Goal: Task Accomplishment & Management: Manage account settings

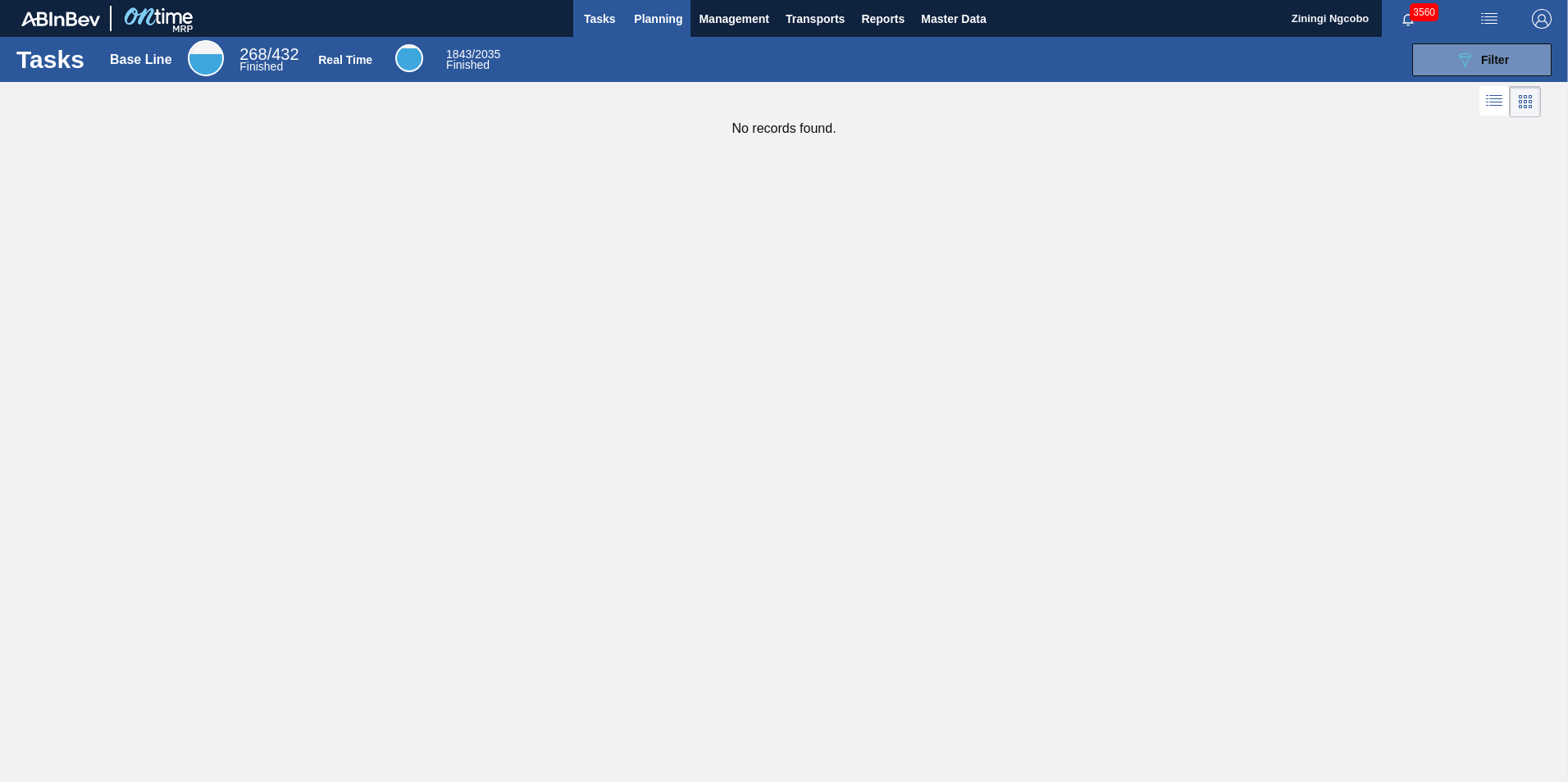
click at [648, 13] on span "Planning" at bounding box center [658, 19] width 48 height 20
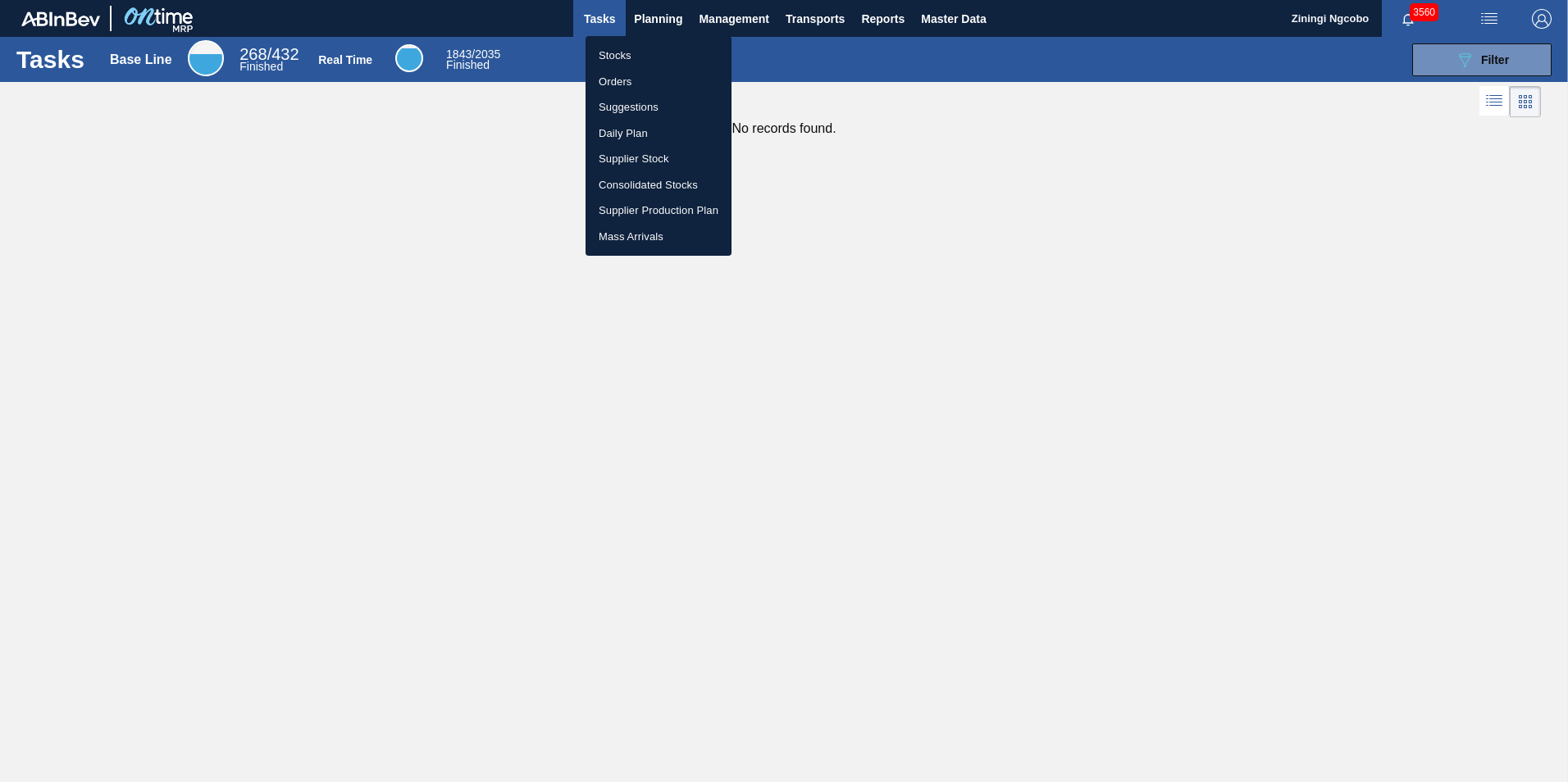
drag, startPoint x: 654, startPoint y: 52, endPoint x: 654, endPoint y: 66, distance: 14.0
click at [654, 53] on li "Stocks" at bounding box center [658, 56] width 146 height 26
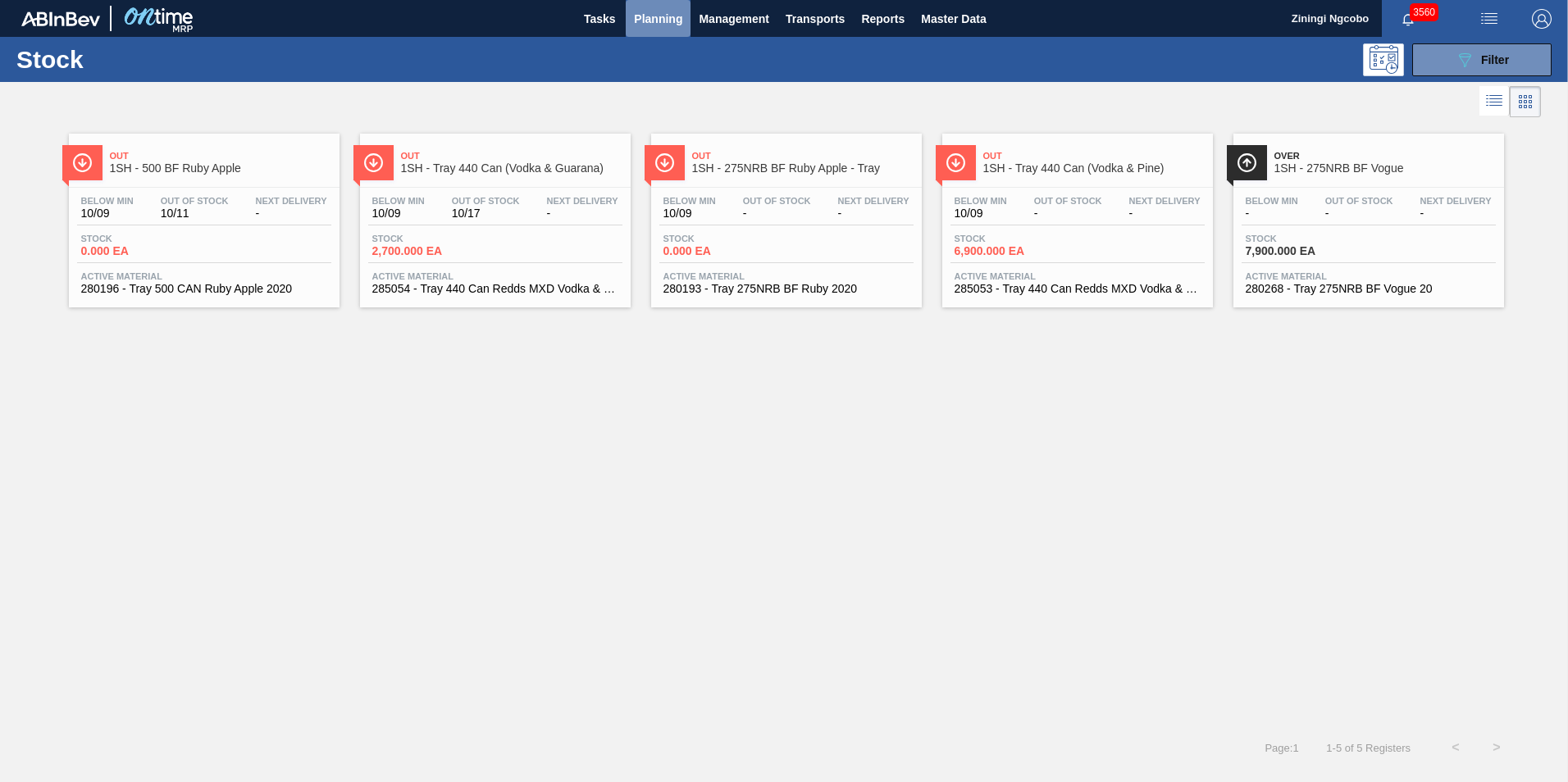
drag, startPoint x: 669, startPoint y: 23, endPoint x: 666, endPoint y: 40, distance: 17.3
click at [669, 27] on span "Planning" at bounding box center [658, 19] width 48 height 20
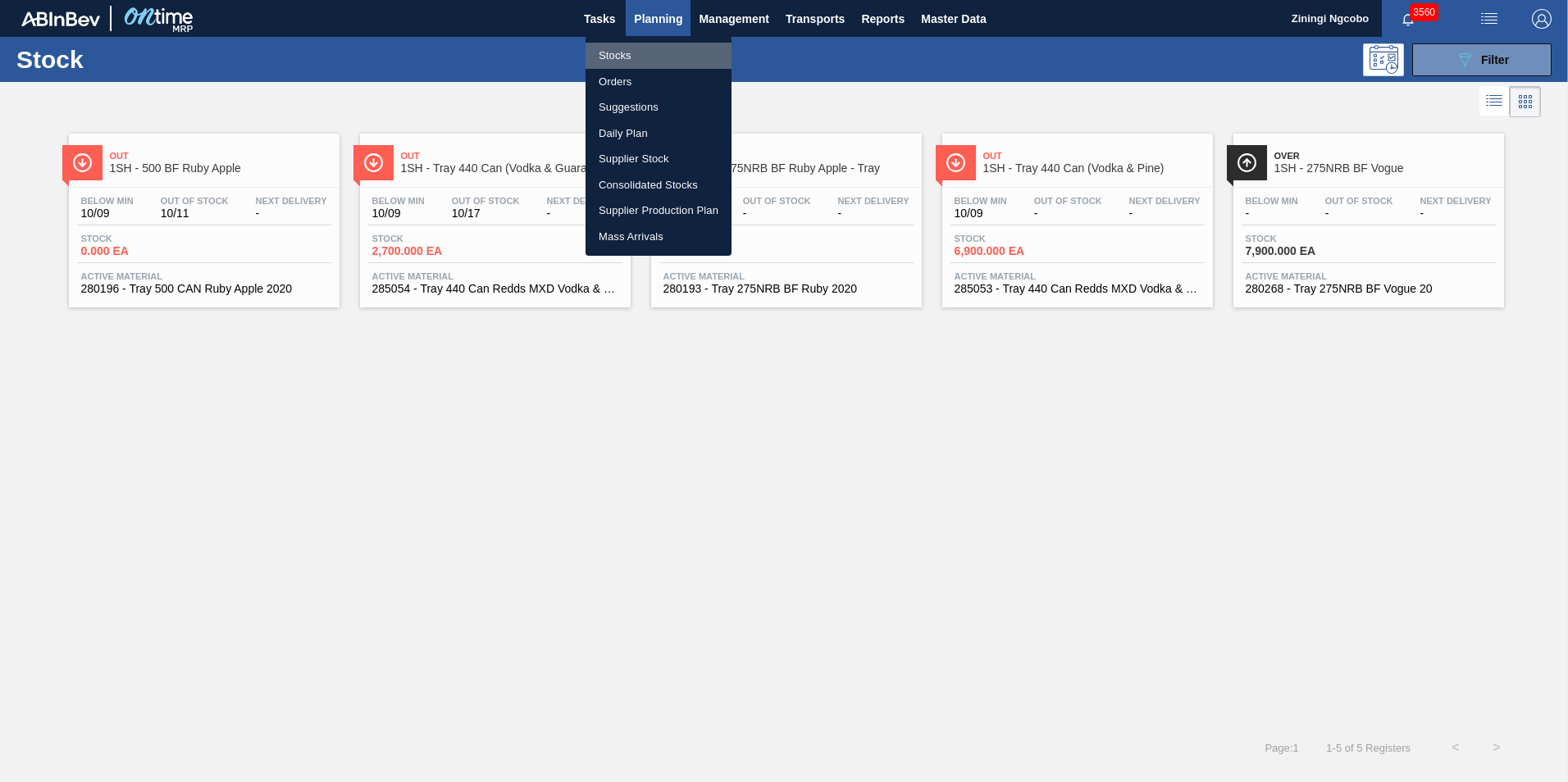
drag, startPoint x: 648, startPoint y: 48, endPoint x: 764, endPoint y: 48, distance: 116.0
click at [648, 47] on li "Stocks" at bounding box center [658, 56] width 146 height 26
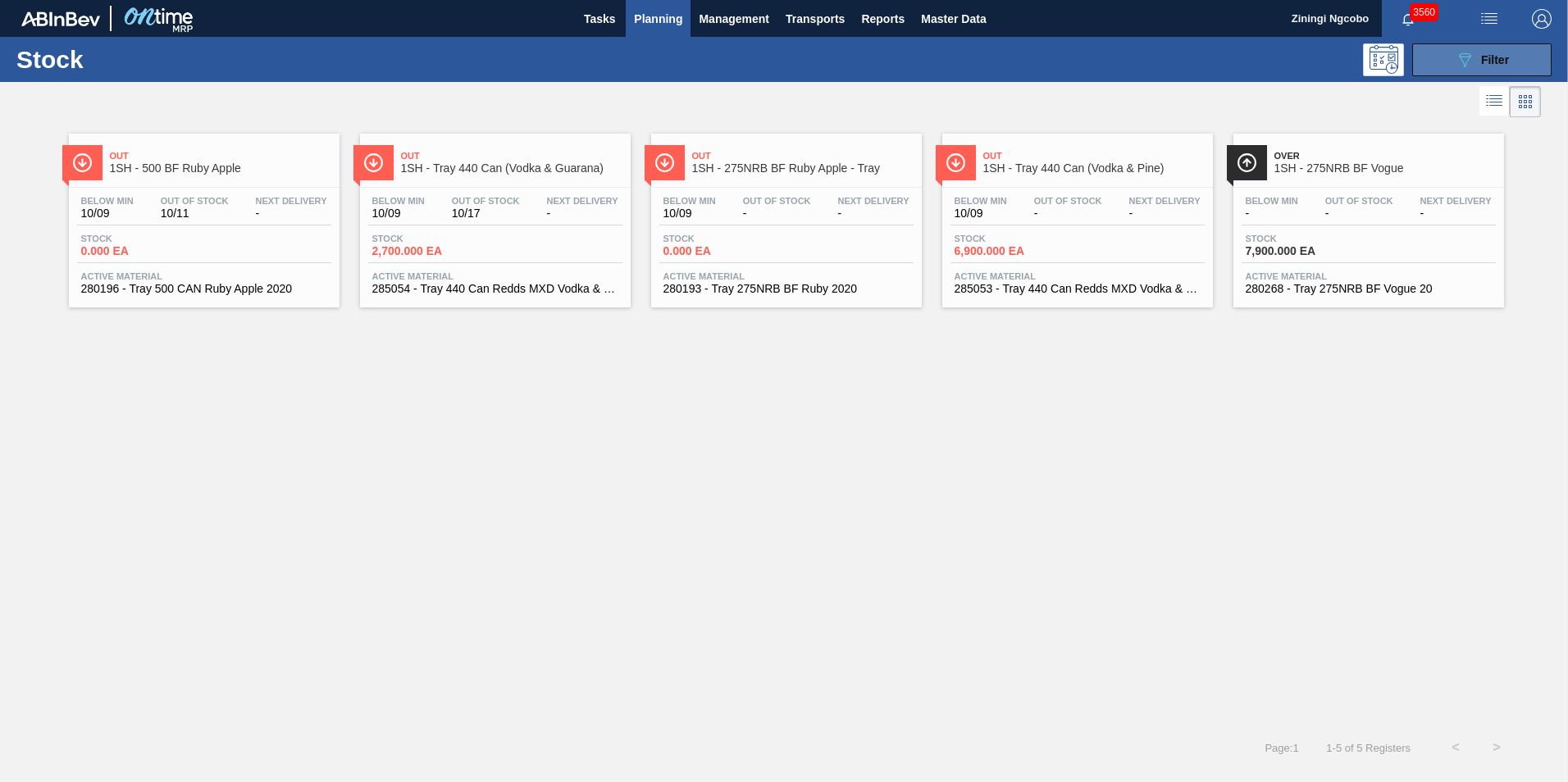
click at [1472, 53] on icon "089F7B8B-B2A5-4AFE-B5C0-19BA573D28AC" at bounding box center [1464, 60] width 20 height 20
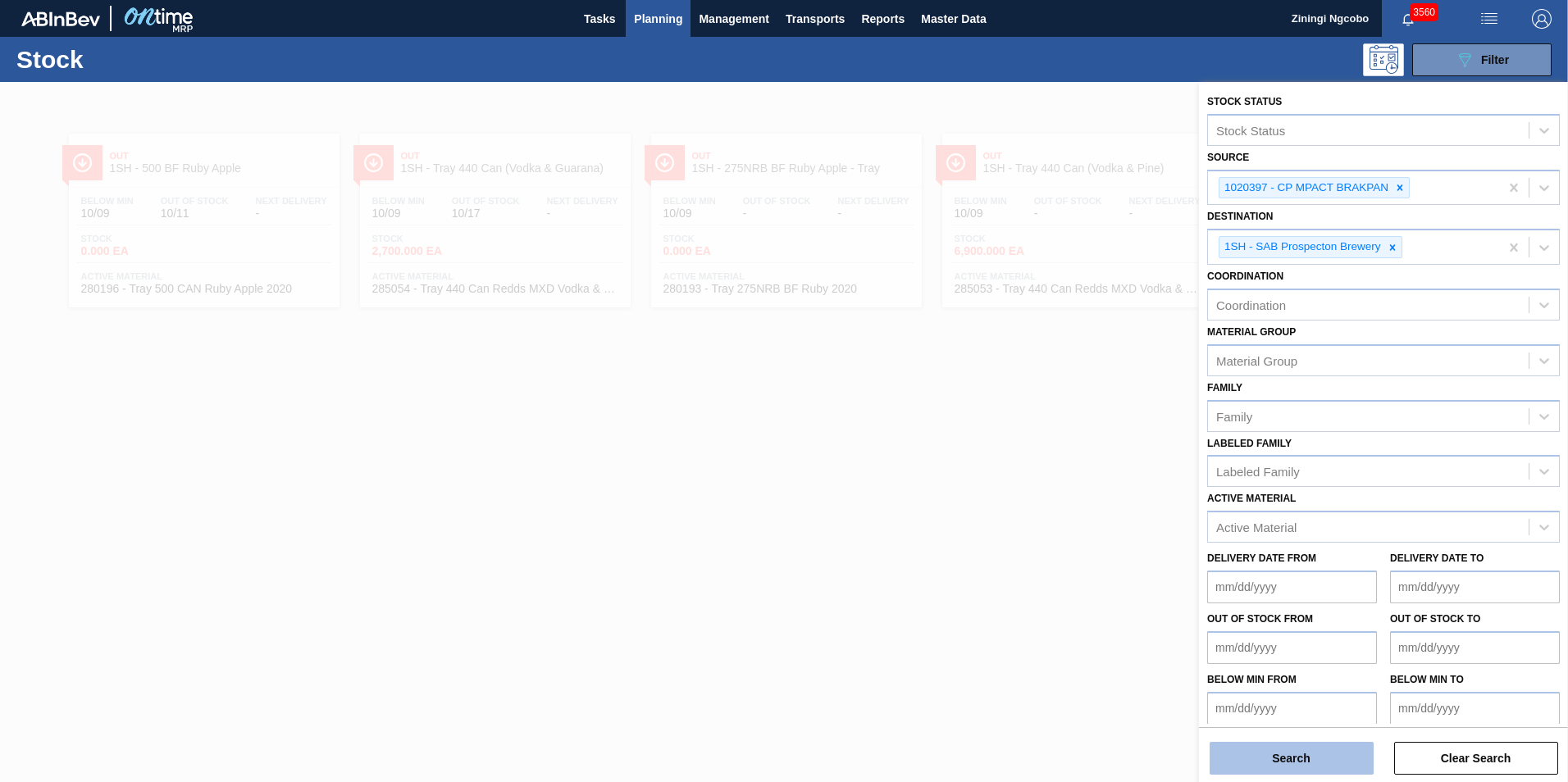
click at [1349, 759] on button "Search" at bounding box center [1292, 759] width 164 height 33
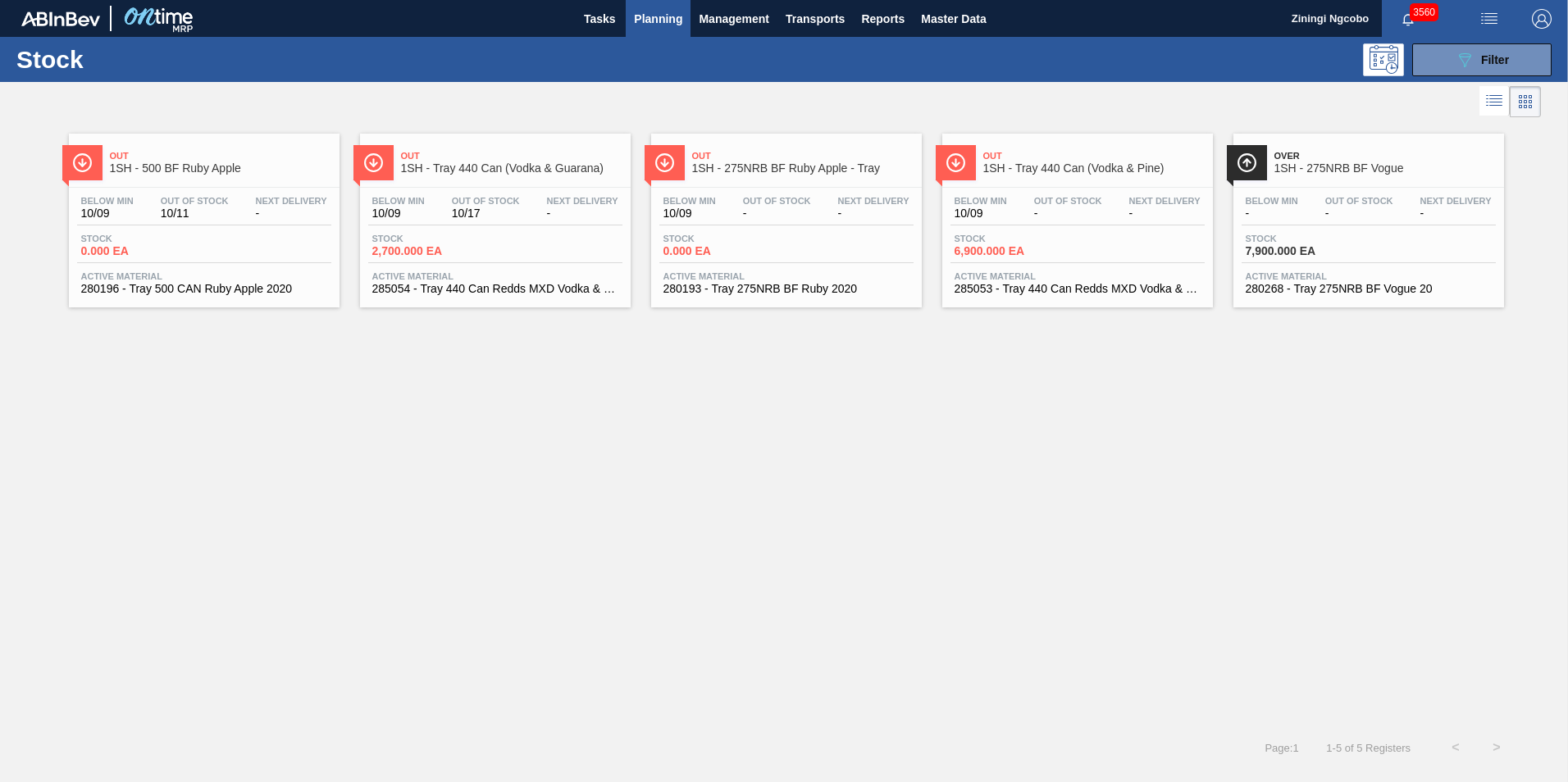
click at [514, 167] on span "1SH - Tray 440 Can (Vodka & Guarana)" at bounding box center [512, 168] width 221 height 13
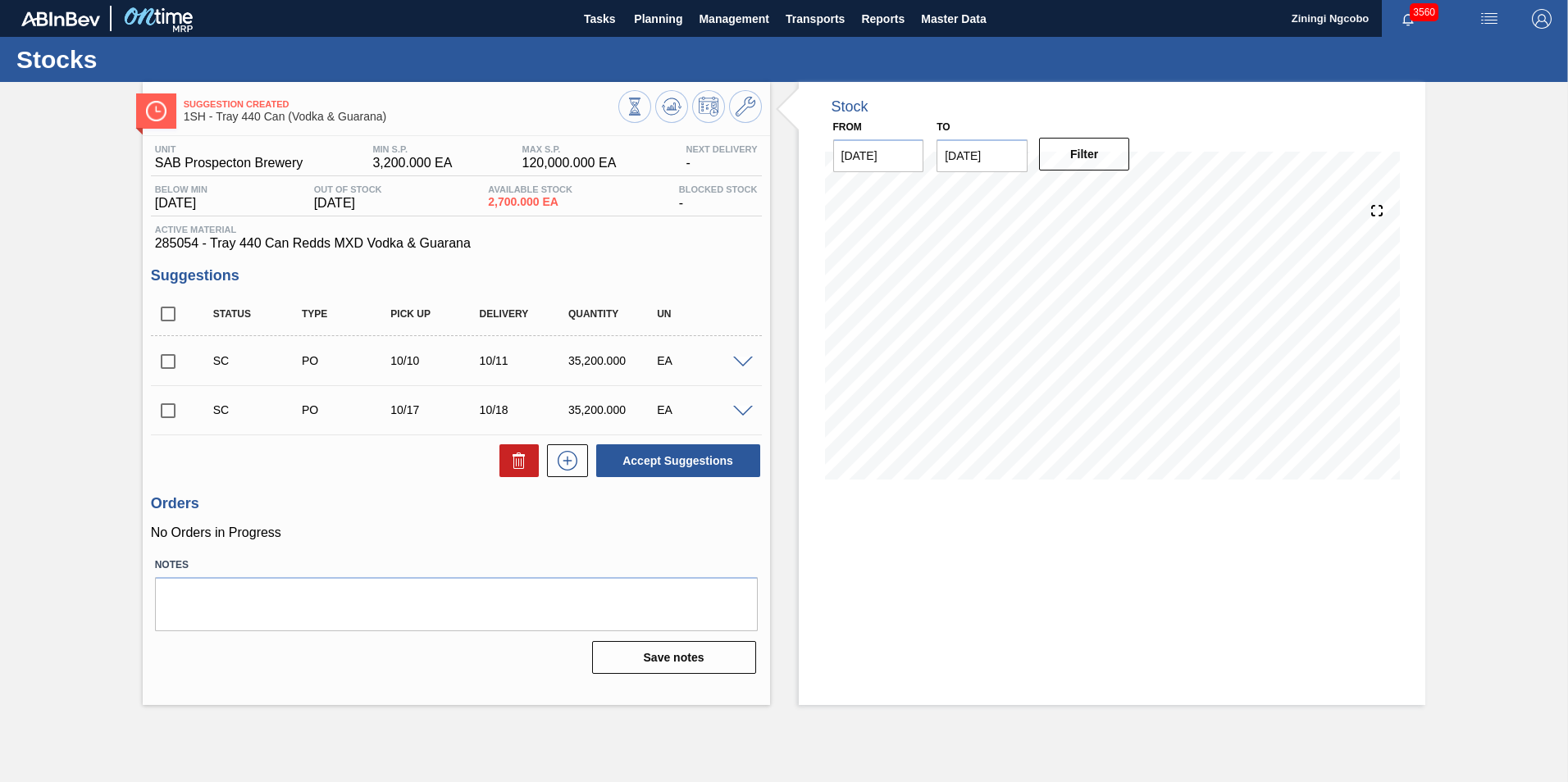
click at [164, 365] on input "checkbox" at bounding box center [167, 361] width 34 height 34
click at [703, 473] on button "Accept Suggestions" at bounding box center [678, 461] width 164 height 33
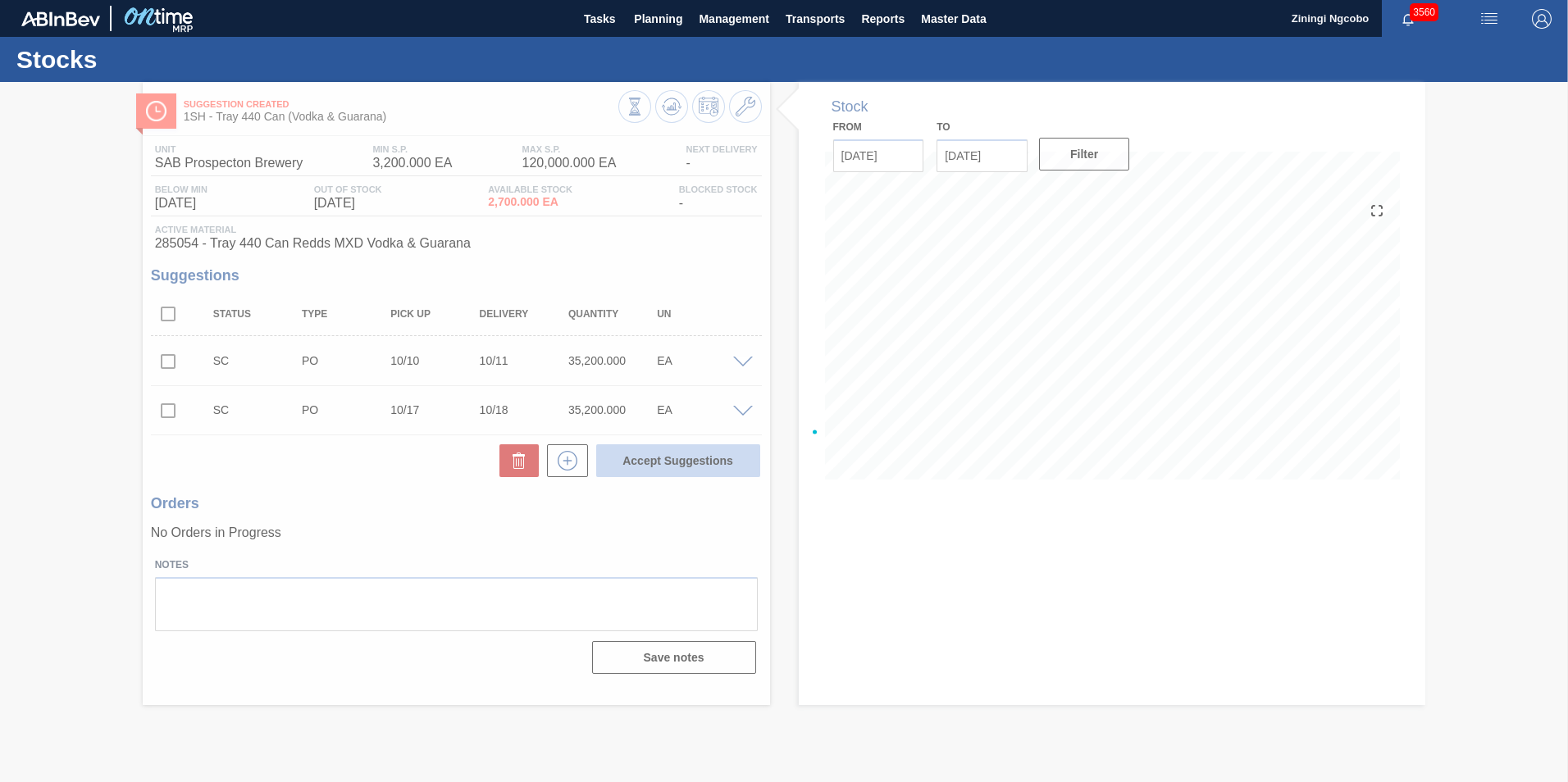
checkbox input "false"
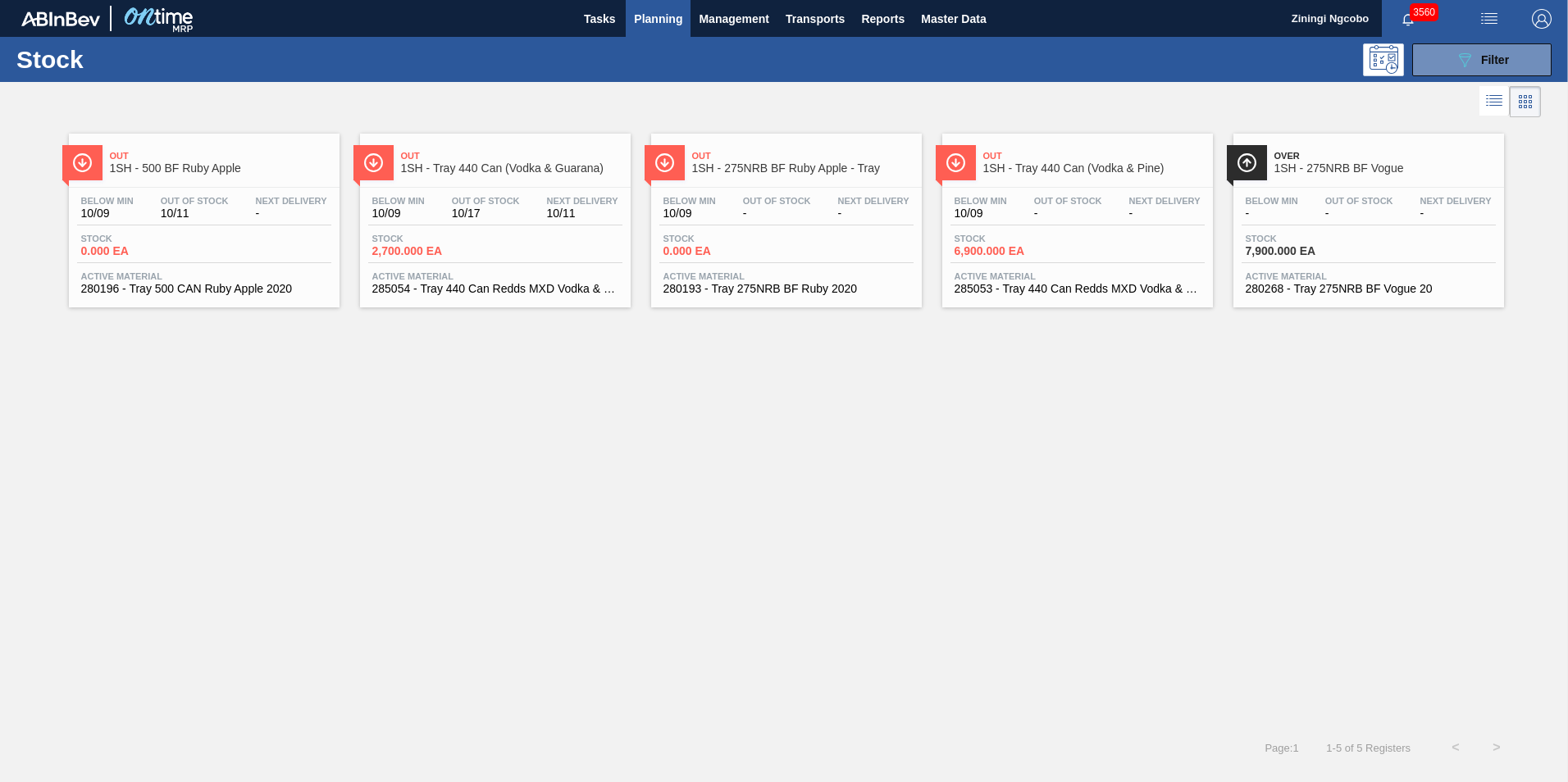
click at [655, 22] on span "Planning" at bounding box center [658, 19] width 48 height 20
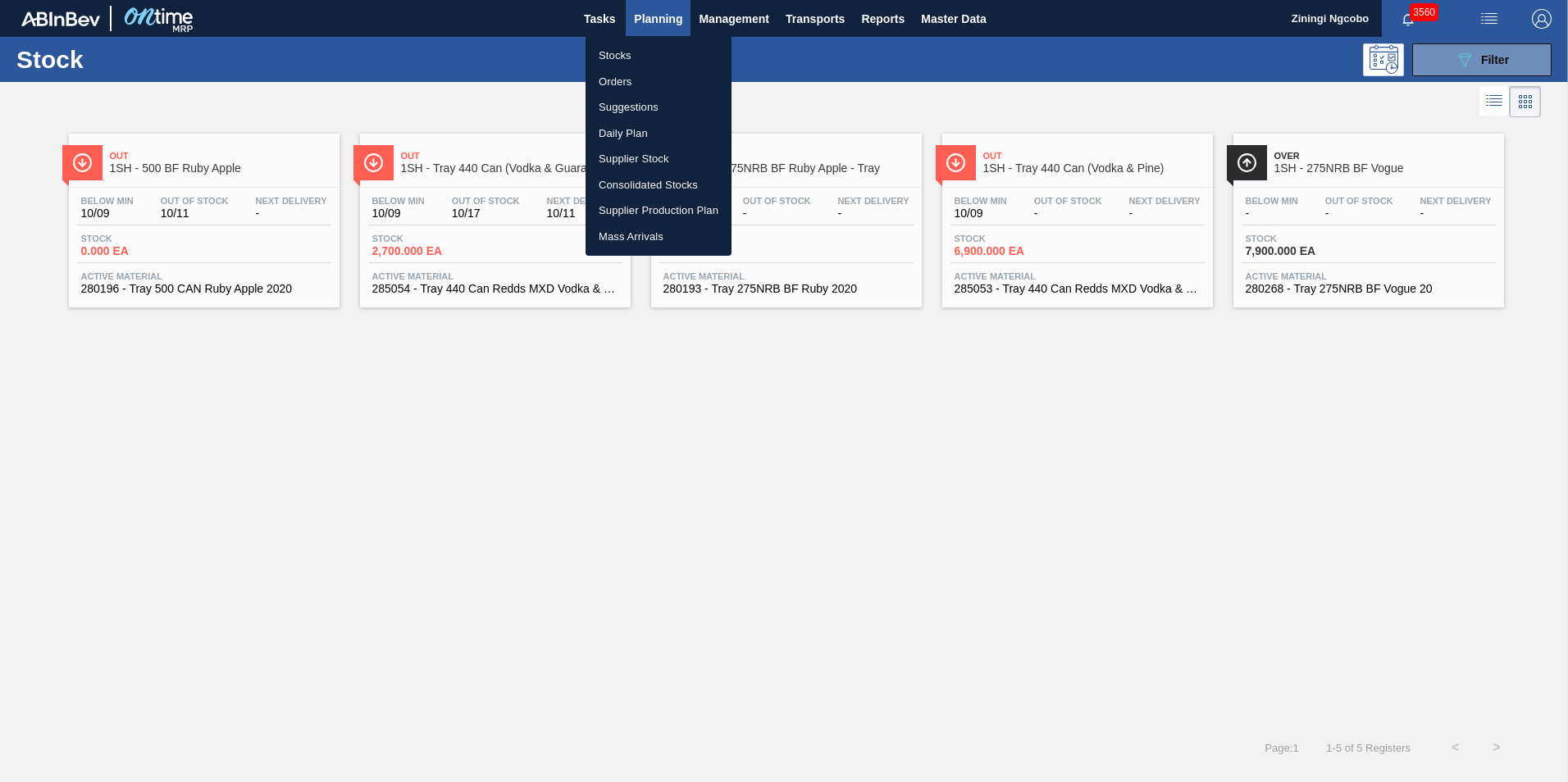
click at [621, 53] on li "Stocks" at bounding box center [658, 56] width 146 height 26
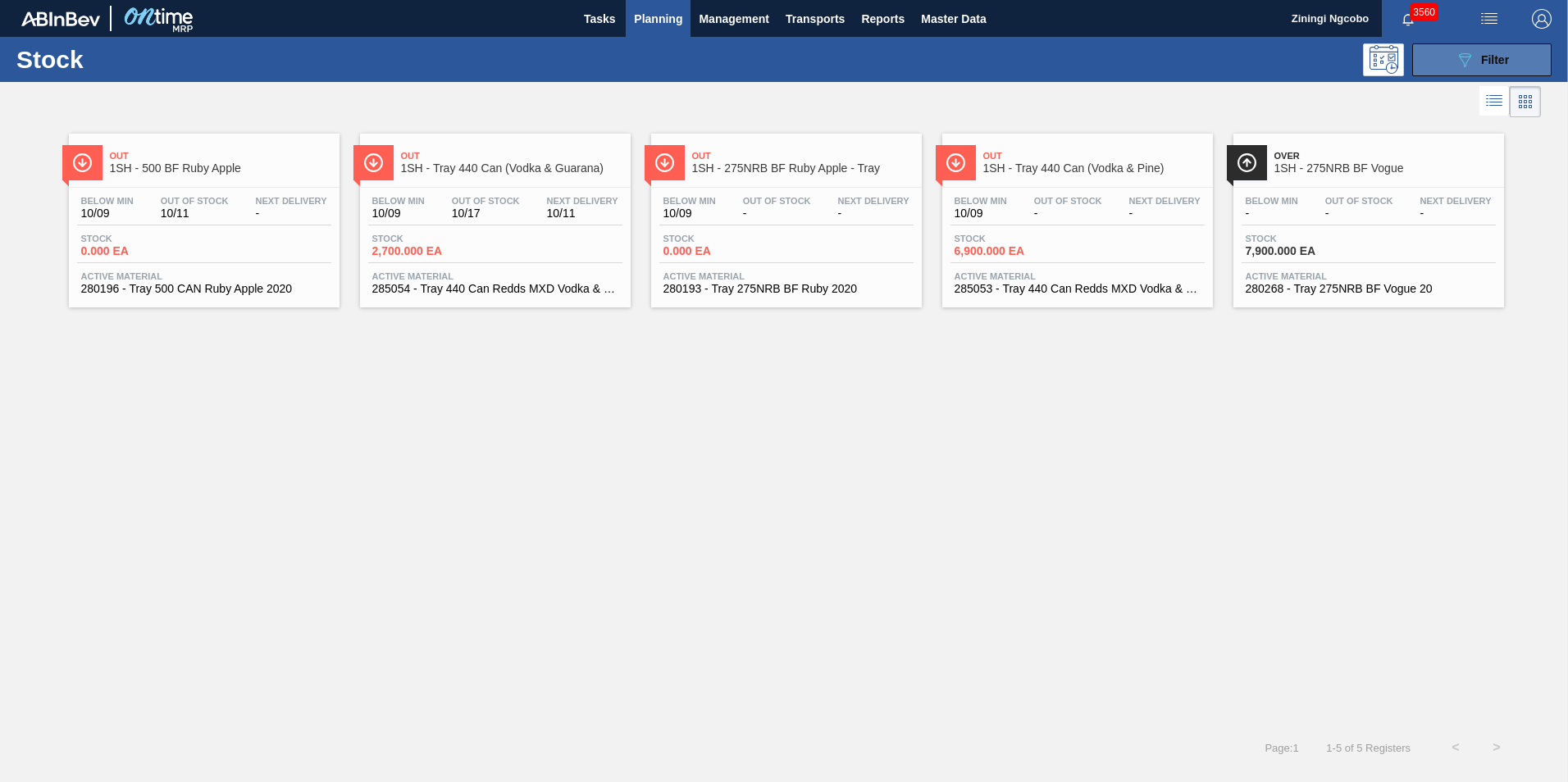
drag, startPoint x: 1507, startPoint y: 59, endPoint x: 1505, endPoint y: 70, distance: 11.2
click at [1505, 61] on span "Filter" at bounding box center [1495, 59] width 27 height 13
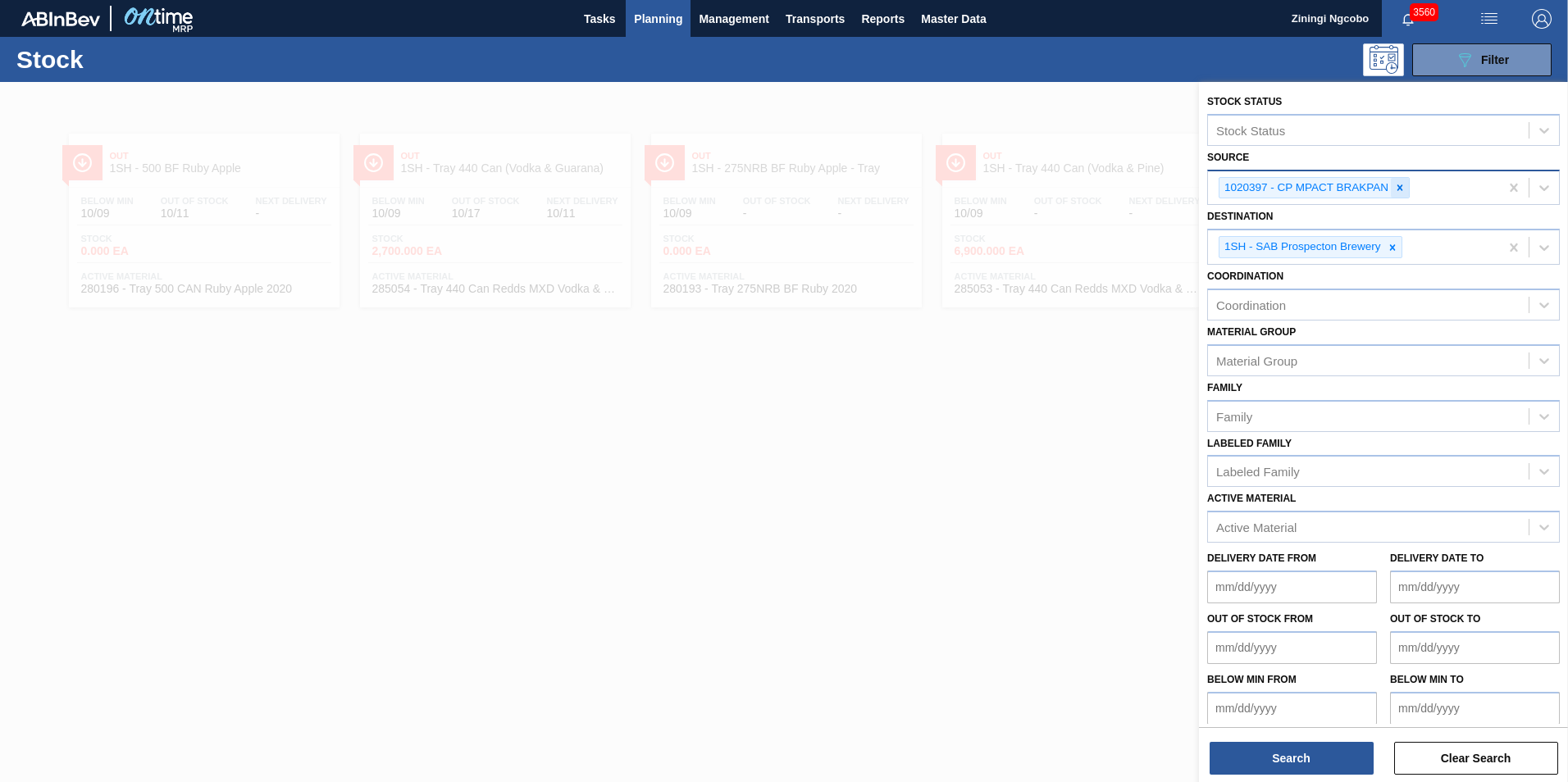
click at [1399, 184] on icon at bounding box center [1400, 188] width 12 height 12
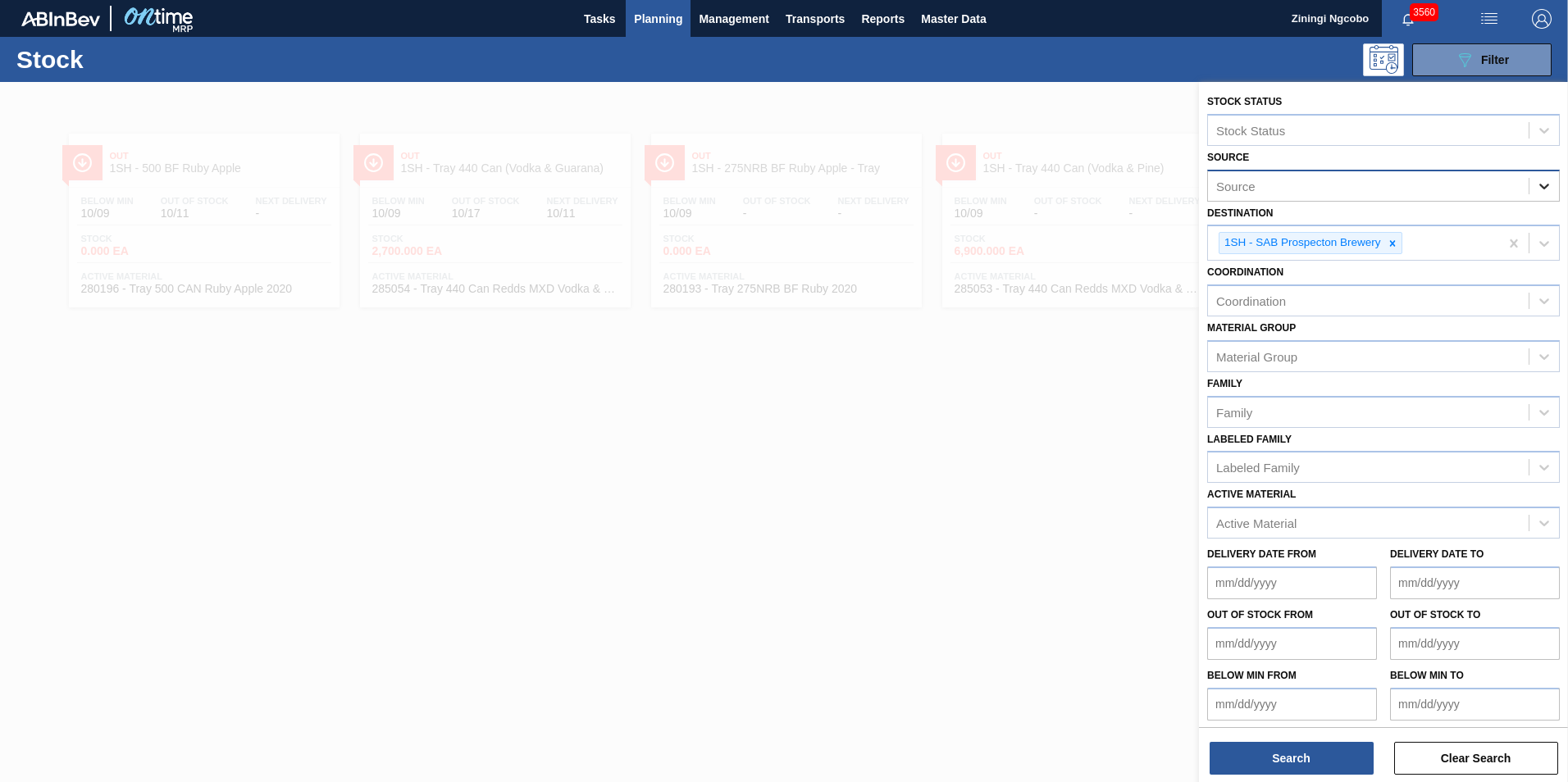
click at [1542, 188] on icon at bounding box center [1544, 187] width 10 height 6
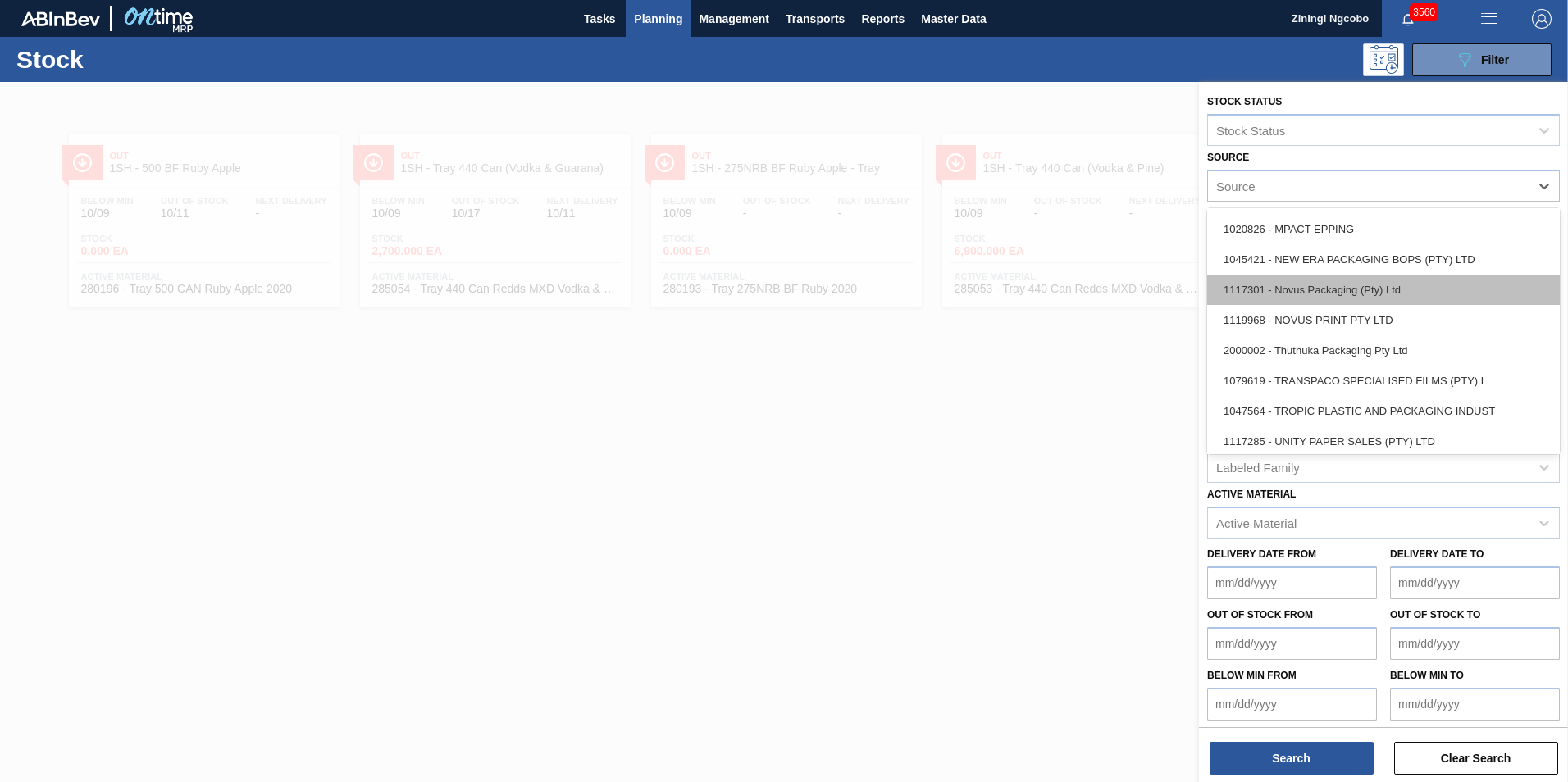
scroll to position [579, 0]
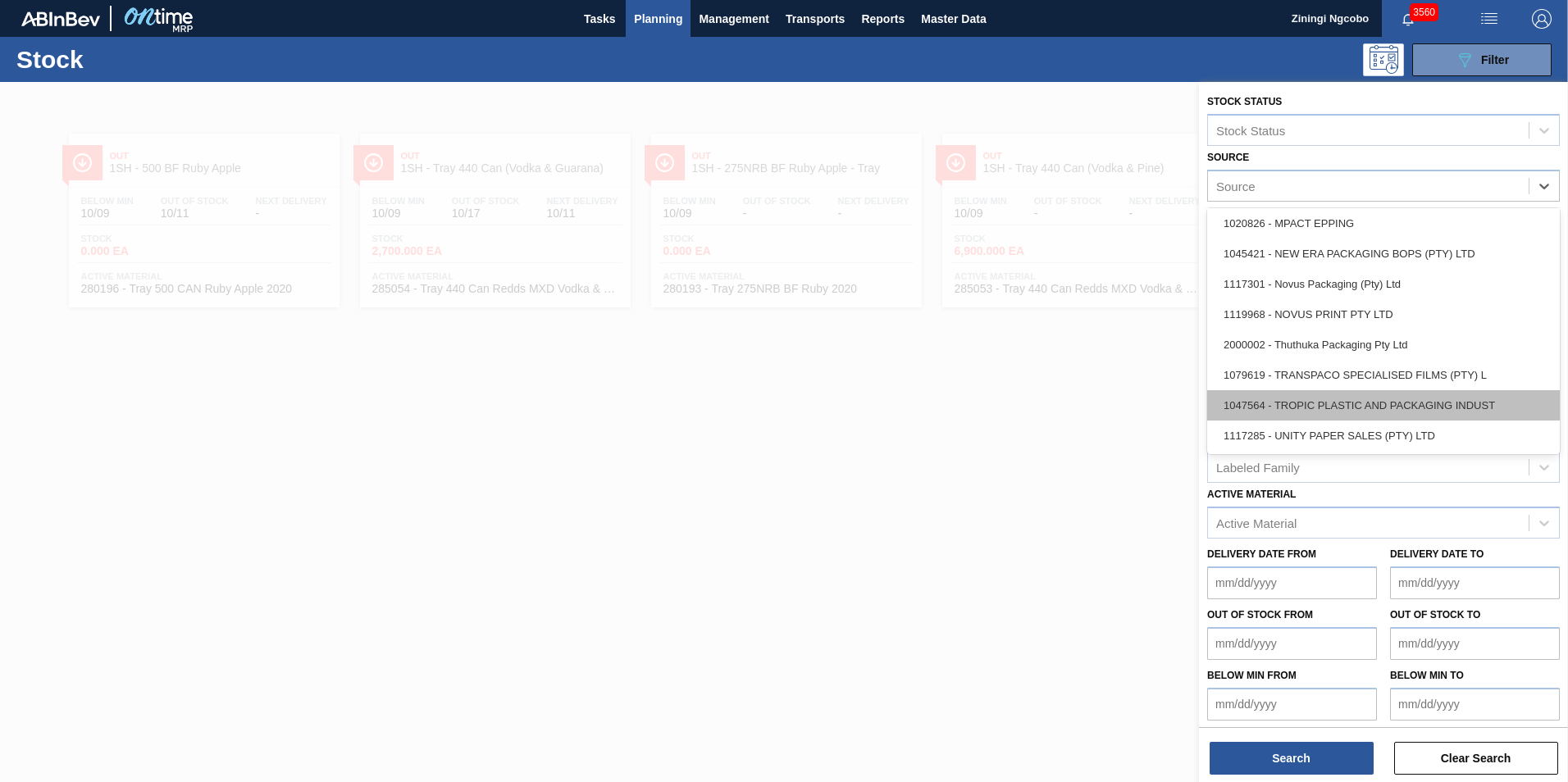
click at [1360, 406] on div "1047564 - TROPIC PLASTIC AND PACKAGING INDUST" at bounding box center [1383, 405] width 352 height 30
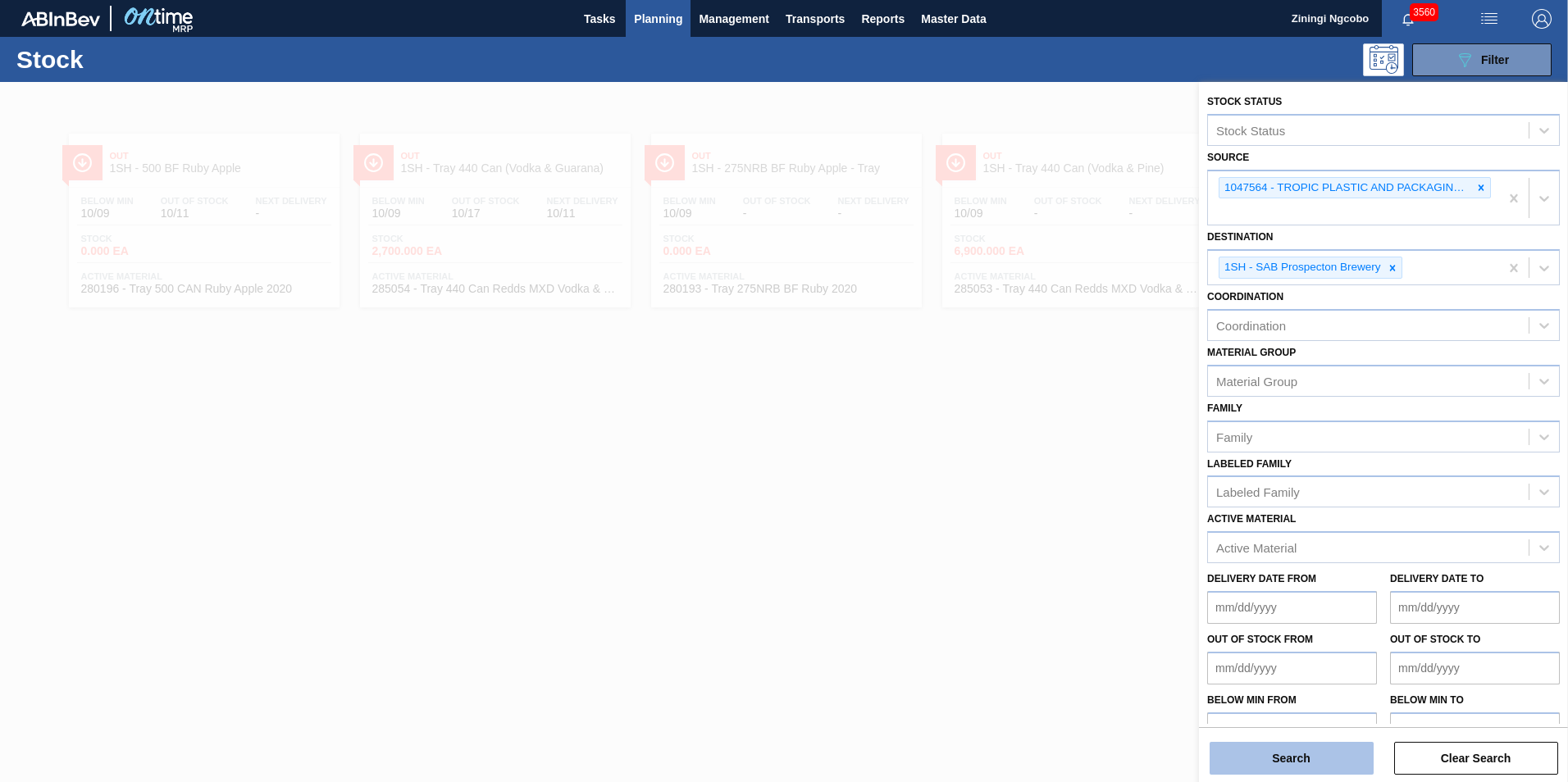
click at [1318, 765] on button "Search" at bounding box center [1292, 759] width 164 height 33
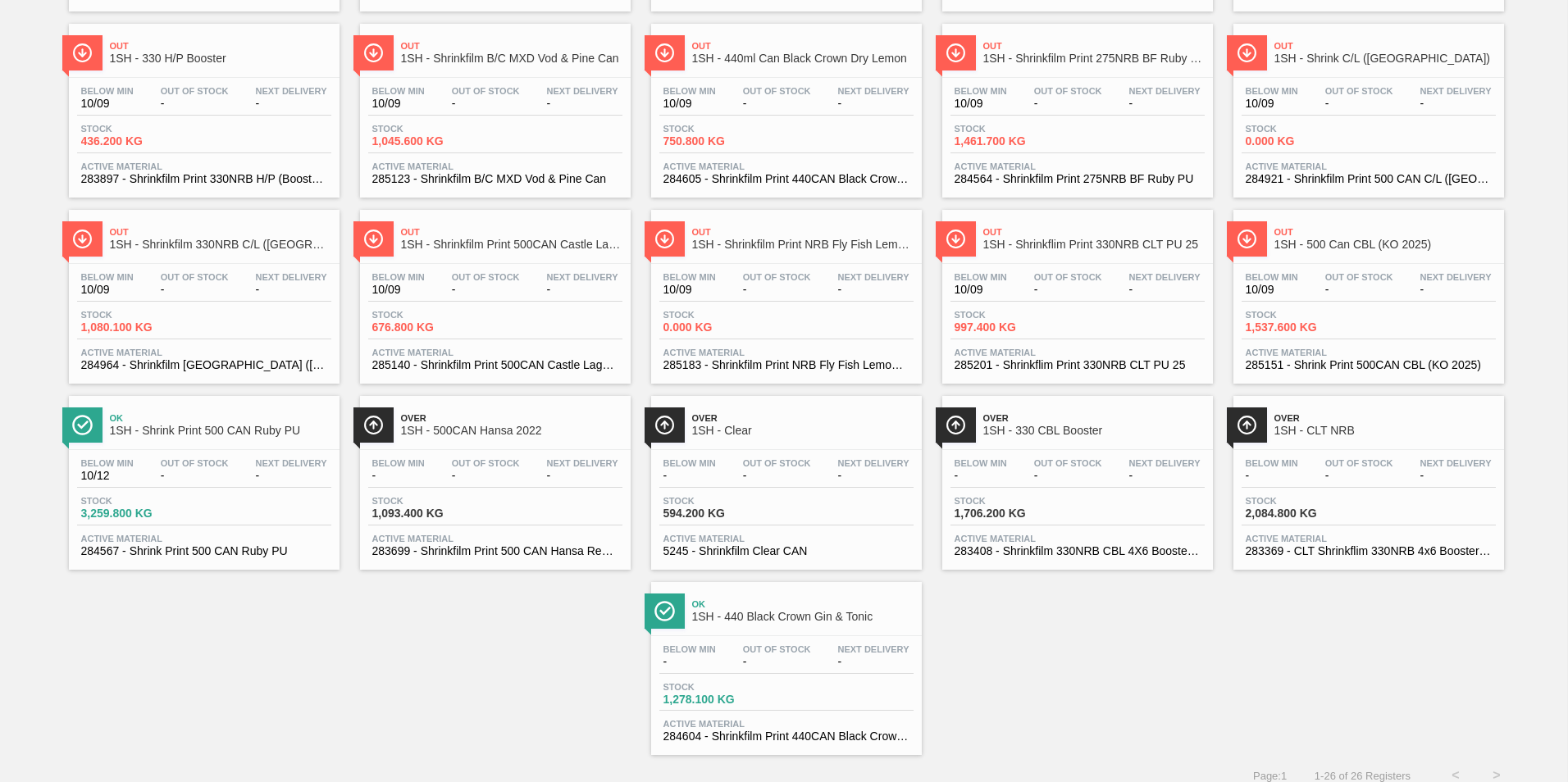
scroll to position [492, 0]
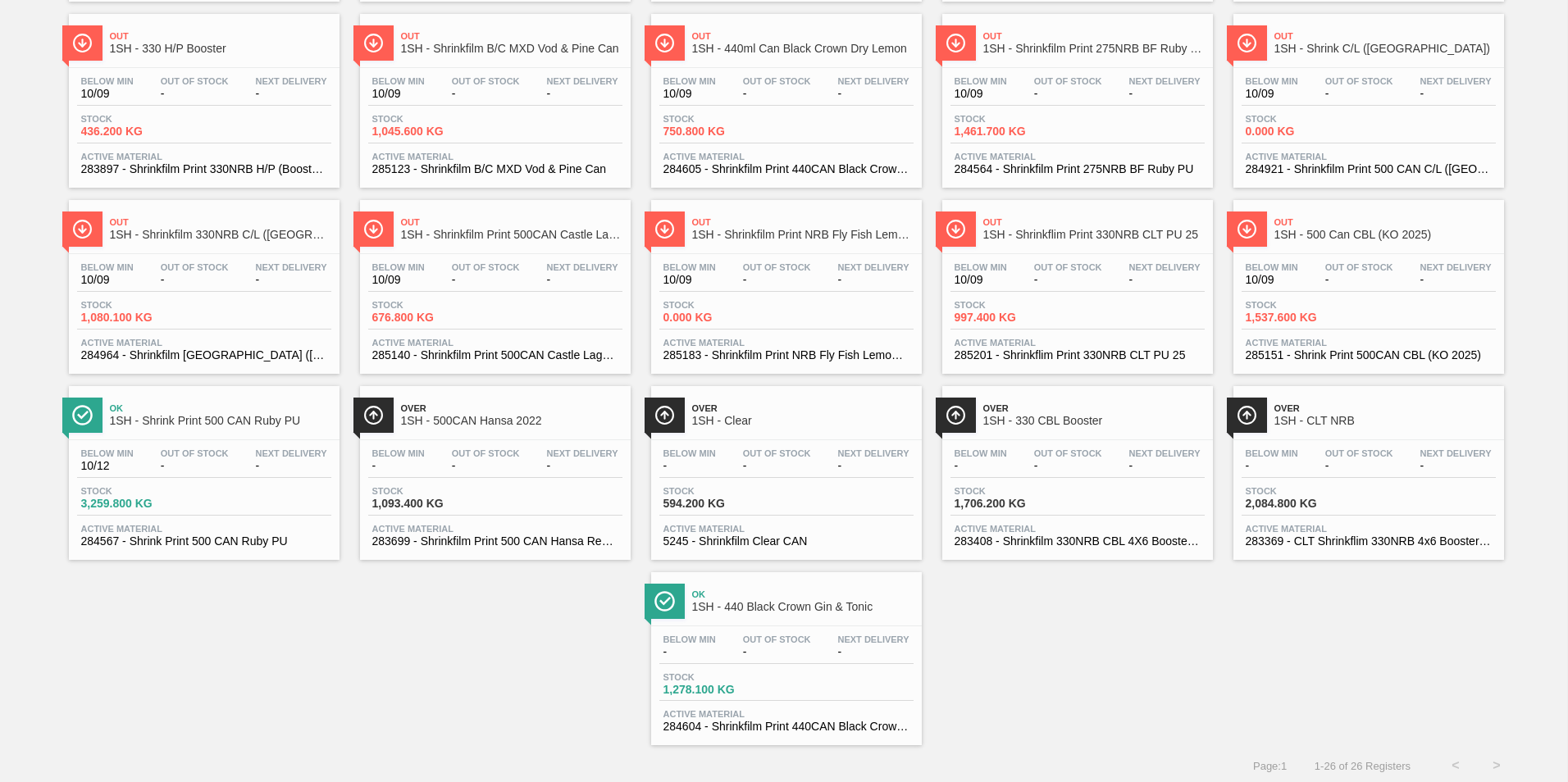
click at [236, 426] on span "1SH - Shrink Print 500 CAN Ruby PU" at bounding box center [220, 421] width 221 height 13
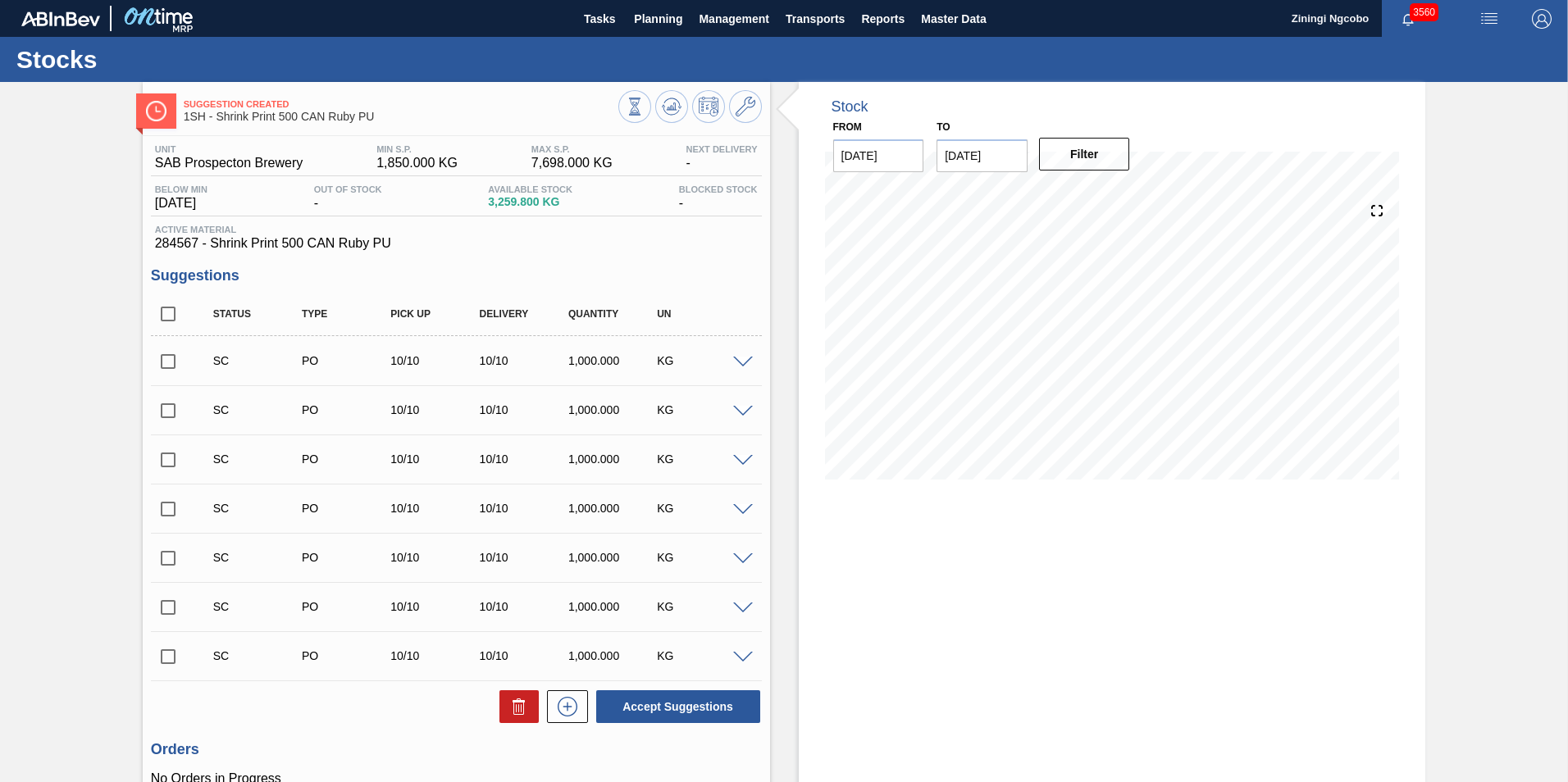
click at [167, 361] on input "checkbox" at bounding box center [167, 361] width 34 height 34
click at [730, 709] on button "Accept Suggestions" at bounding box center [678, 707] width 164 height 33
checkbox input "false"
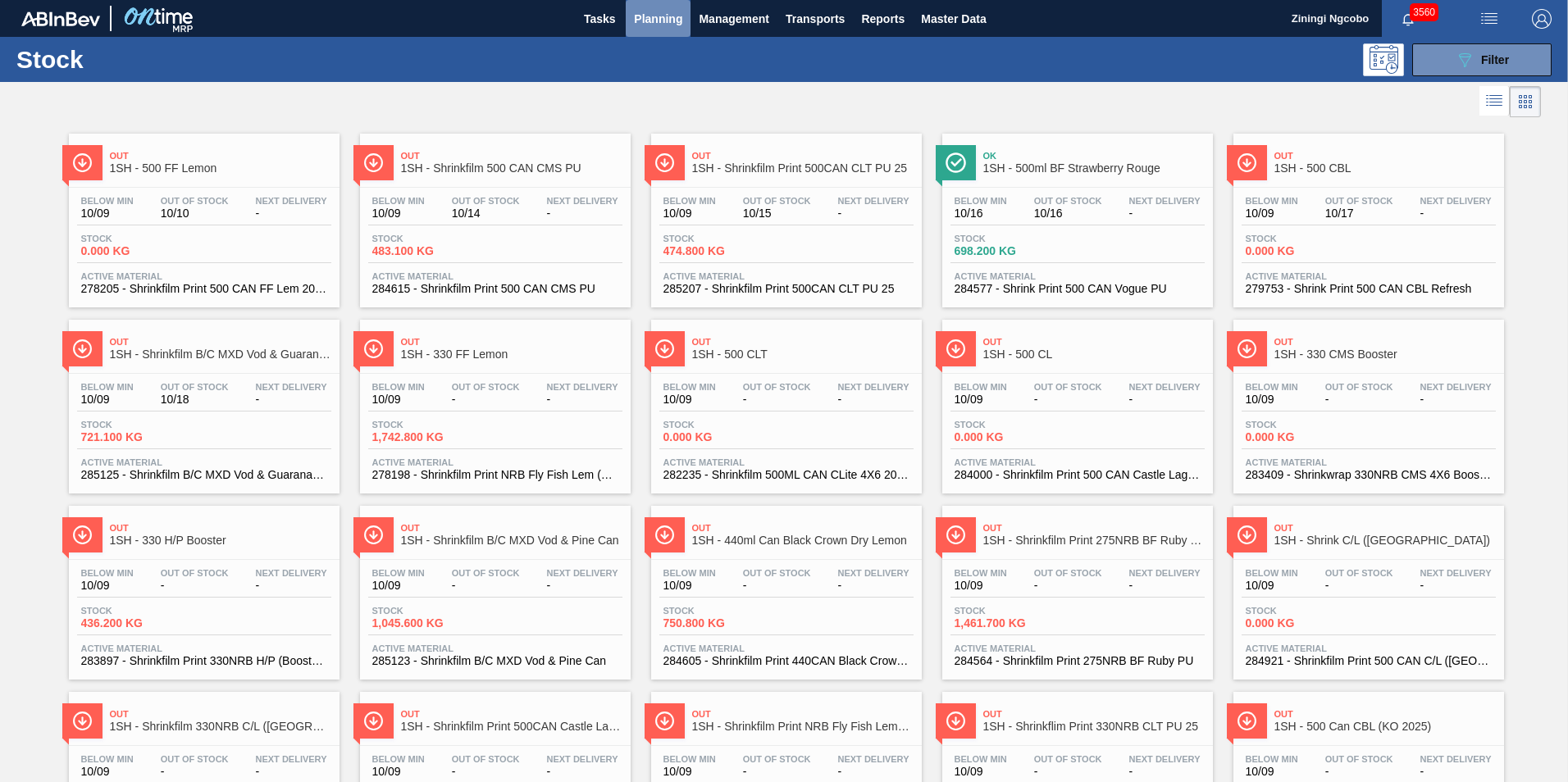
click at [671, 15] on span "Planning" at bounding box center [658, 19] width 48 height 20
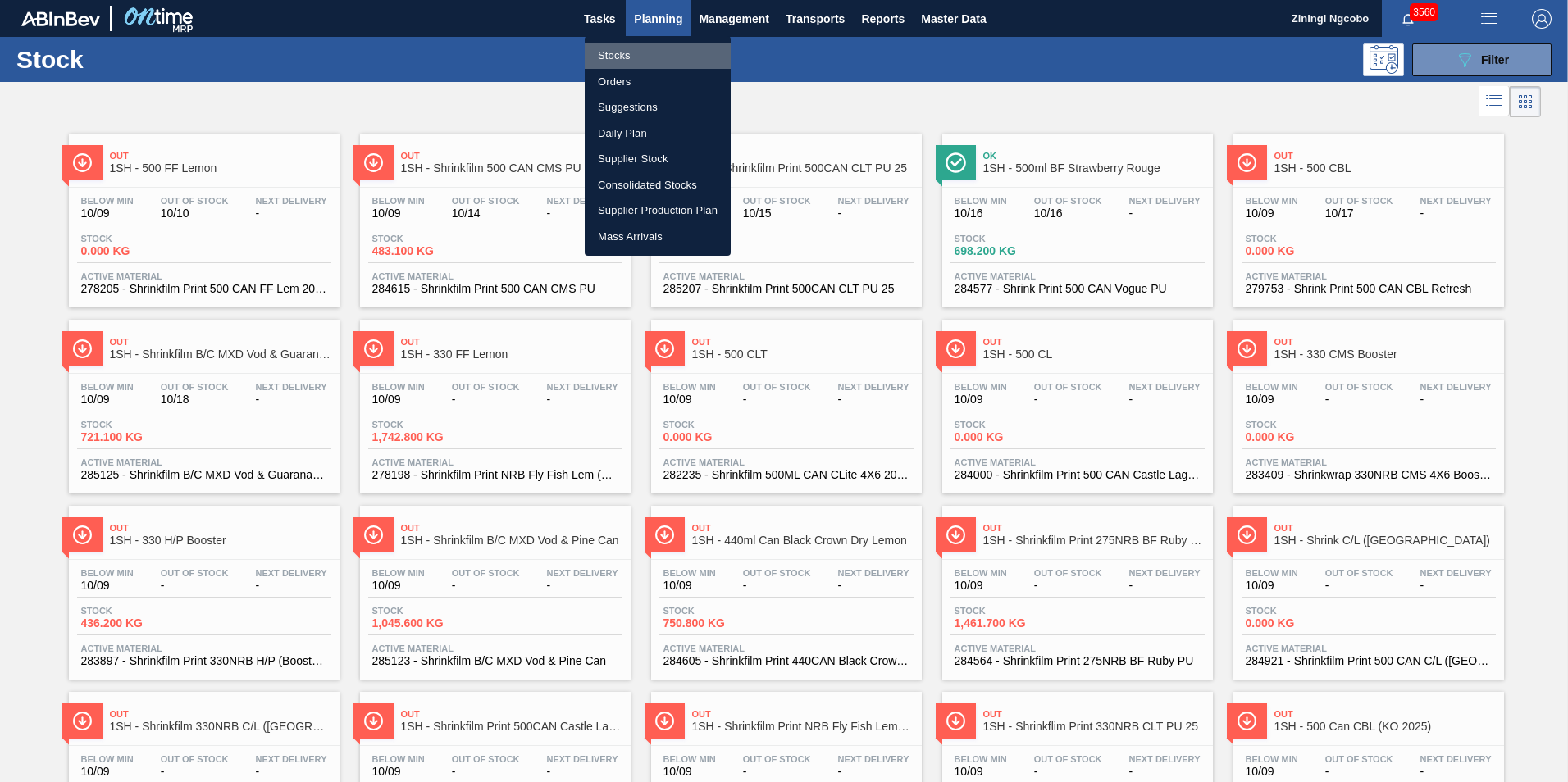
click at [621, 55] on li "Stocks" at bounding box center [657, 56] width 146 height 26
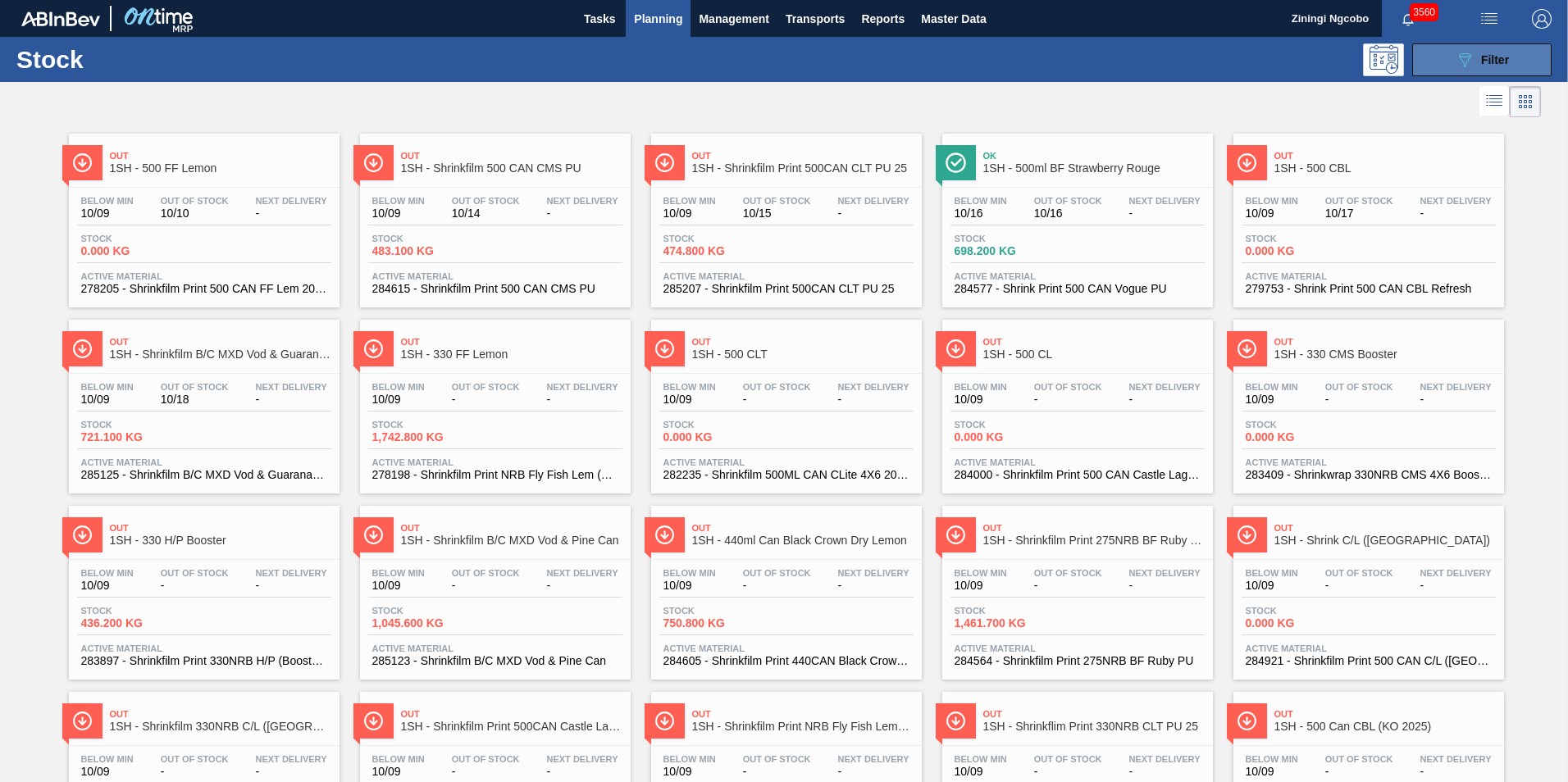
drag, startPoint x: 1468, startPoint y: 62, endPoint x: 1505, endPoint y: 149, distance: 94.5
click at [1468, 64] on icon "089F7B8B-B2A5-4AFE-B5C0-19BA573D28AC" at bounding box center [1464, 60] width 20 height 20
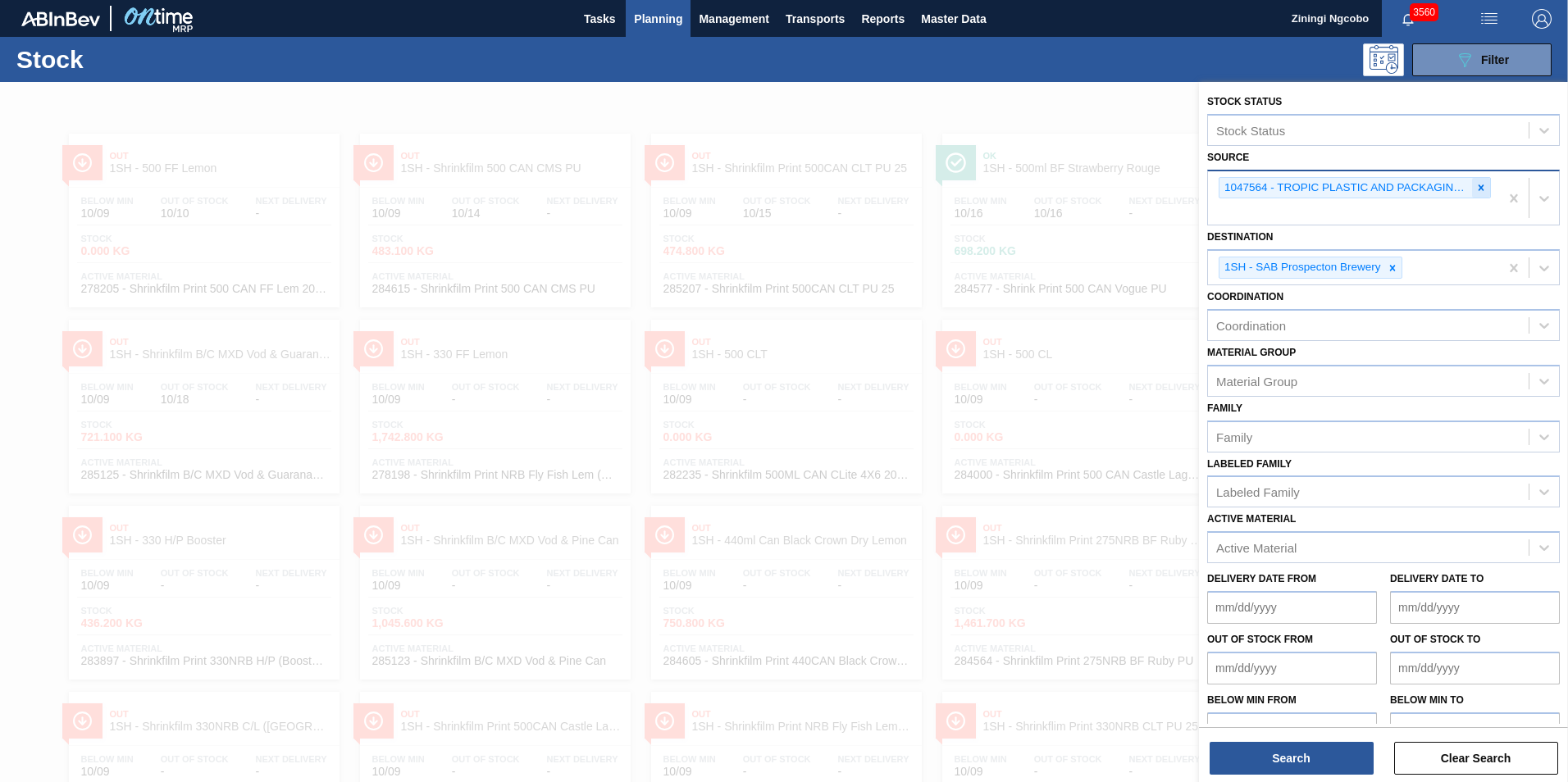
click at [1476, 183] on icon at bounding box center [1481, 188] width 12 height 12
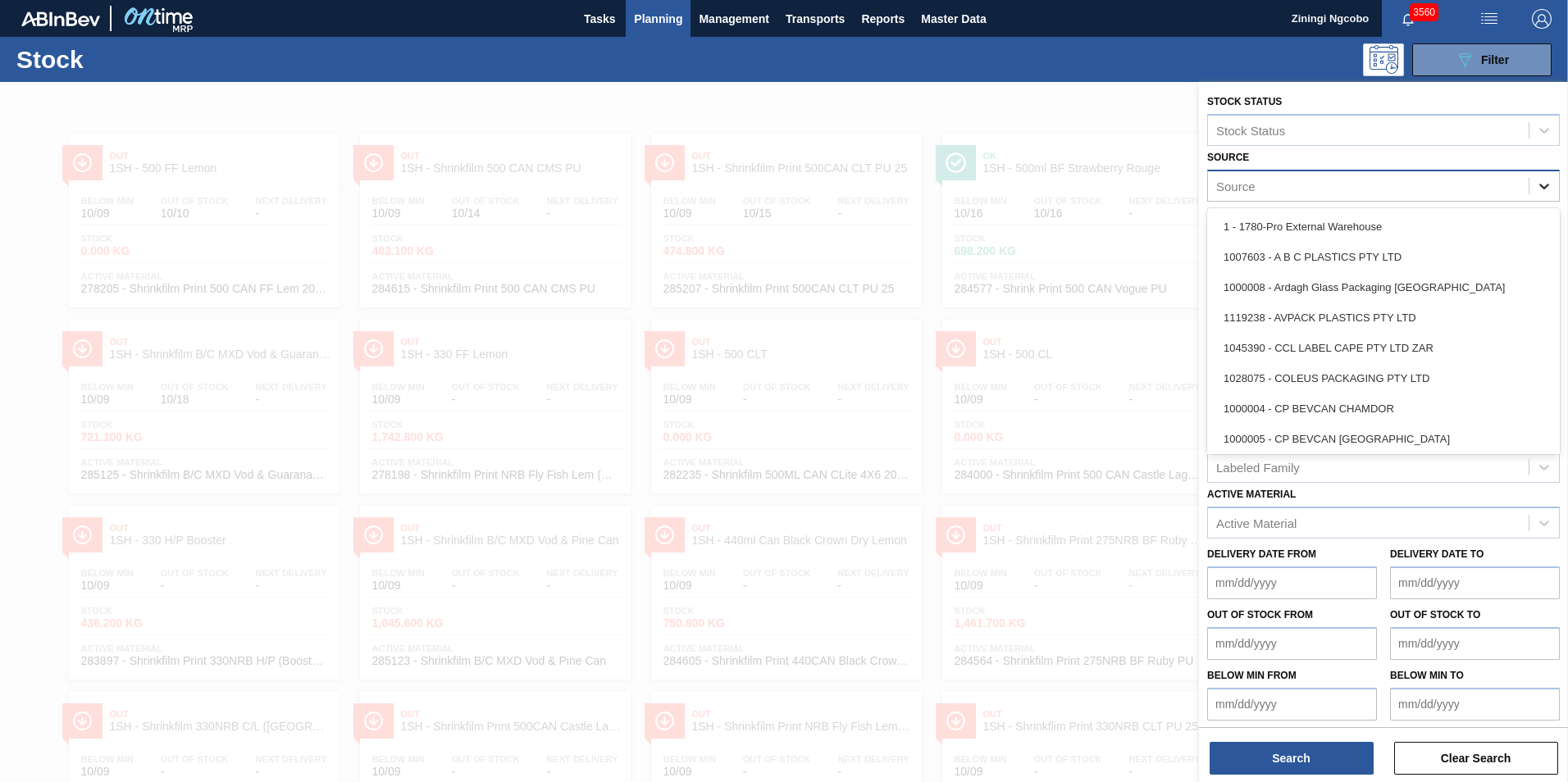
click at [1541, 191] on icon at bounding box center [1544, 186] width 17 height 17
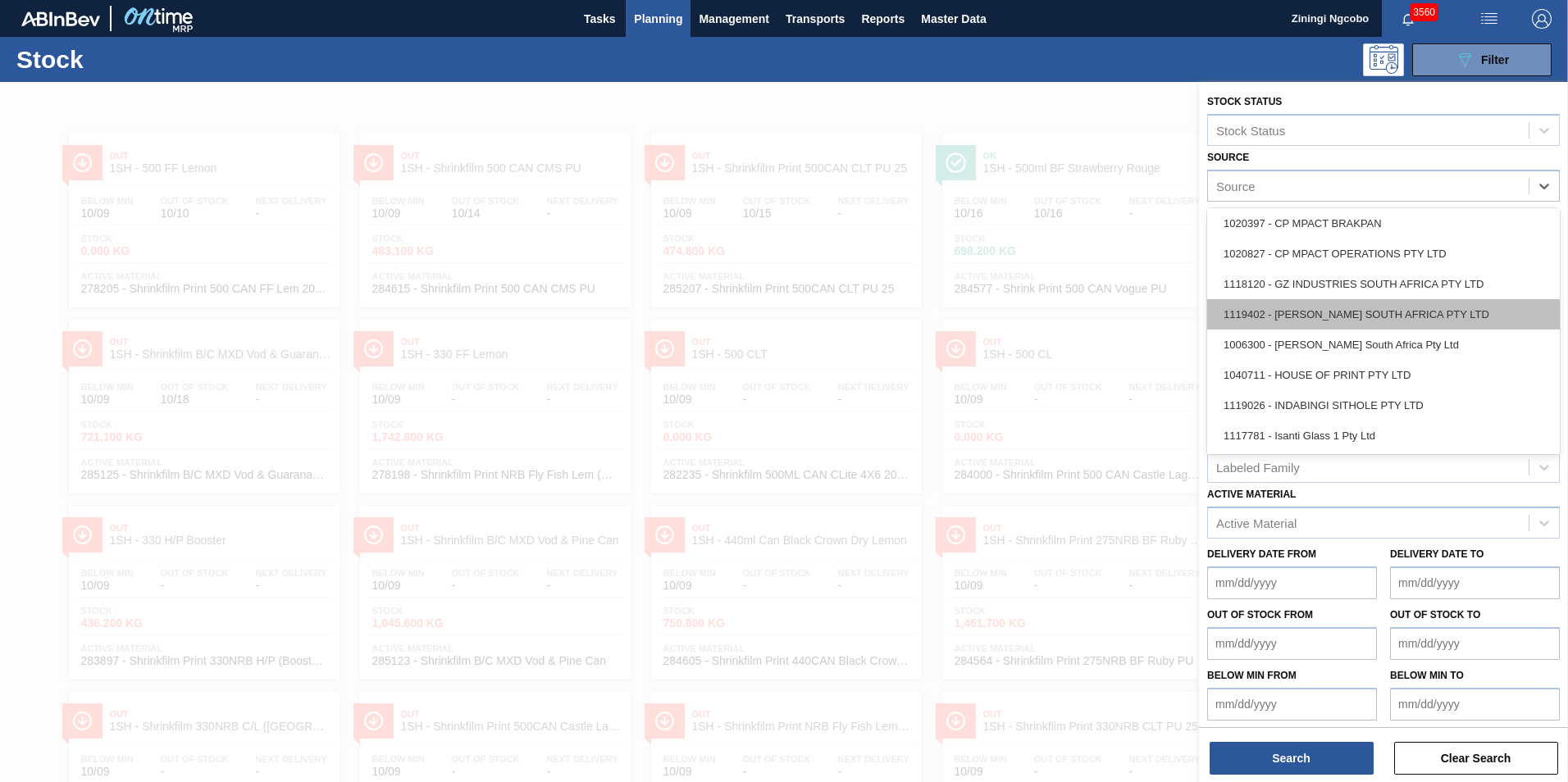
scroll to position [164, 0]
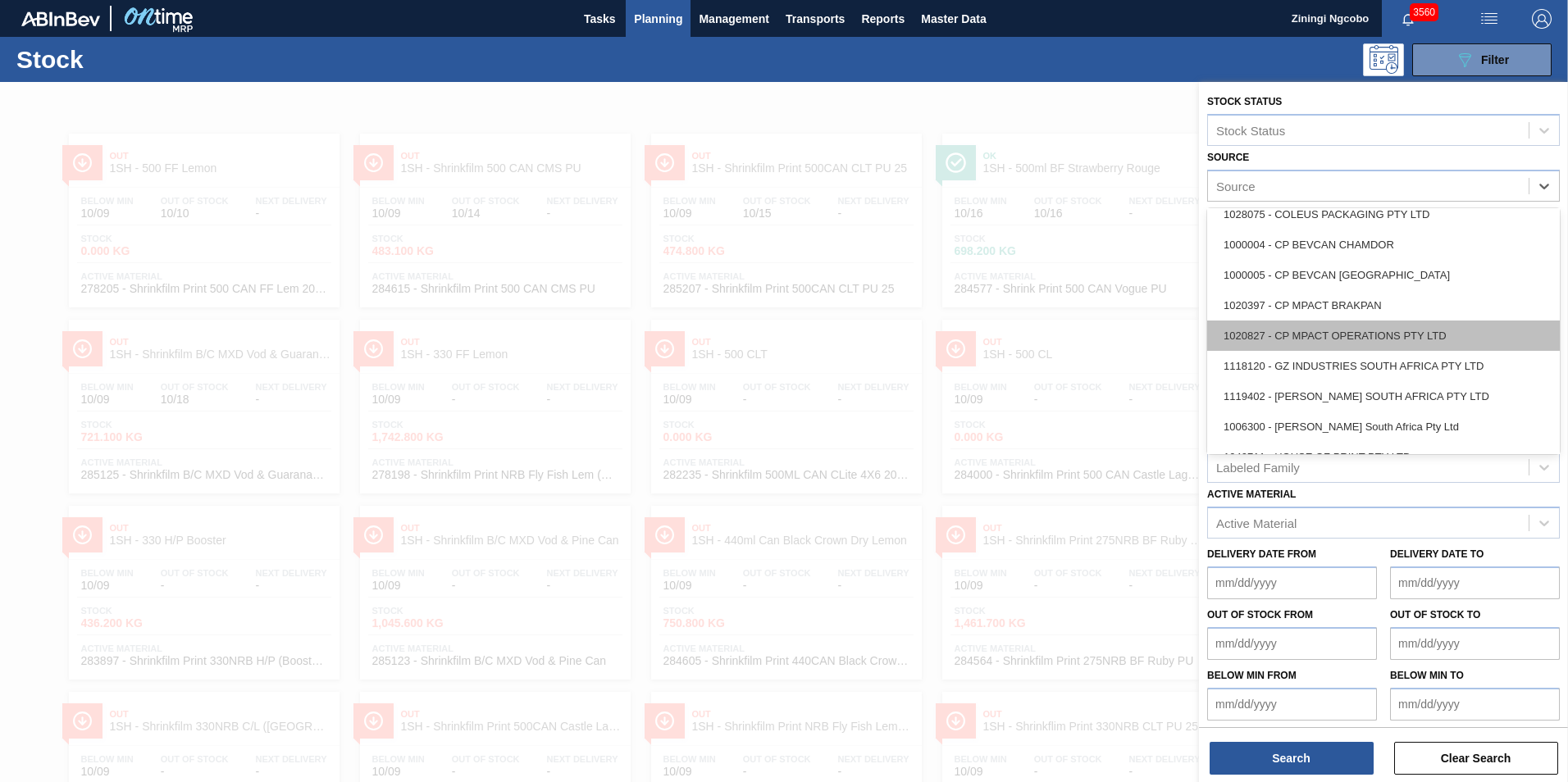
click at [1369, 335] on div "1020827 - CP MPACT OPERATIONS PTY LTD" at bounding box center [1383, 336] width 352 height 30
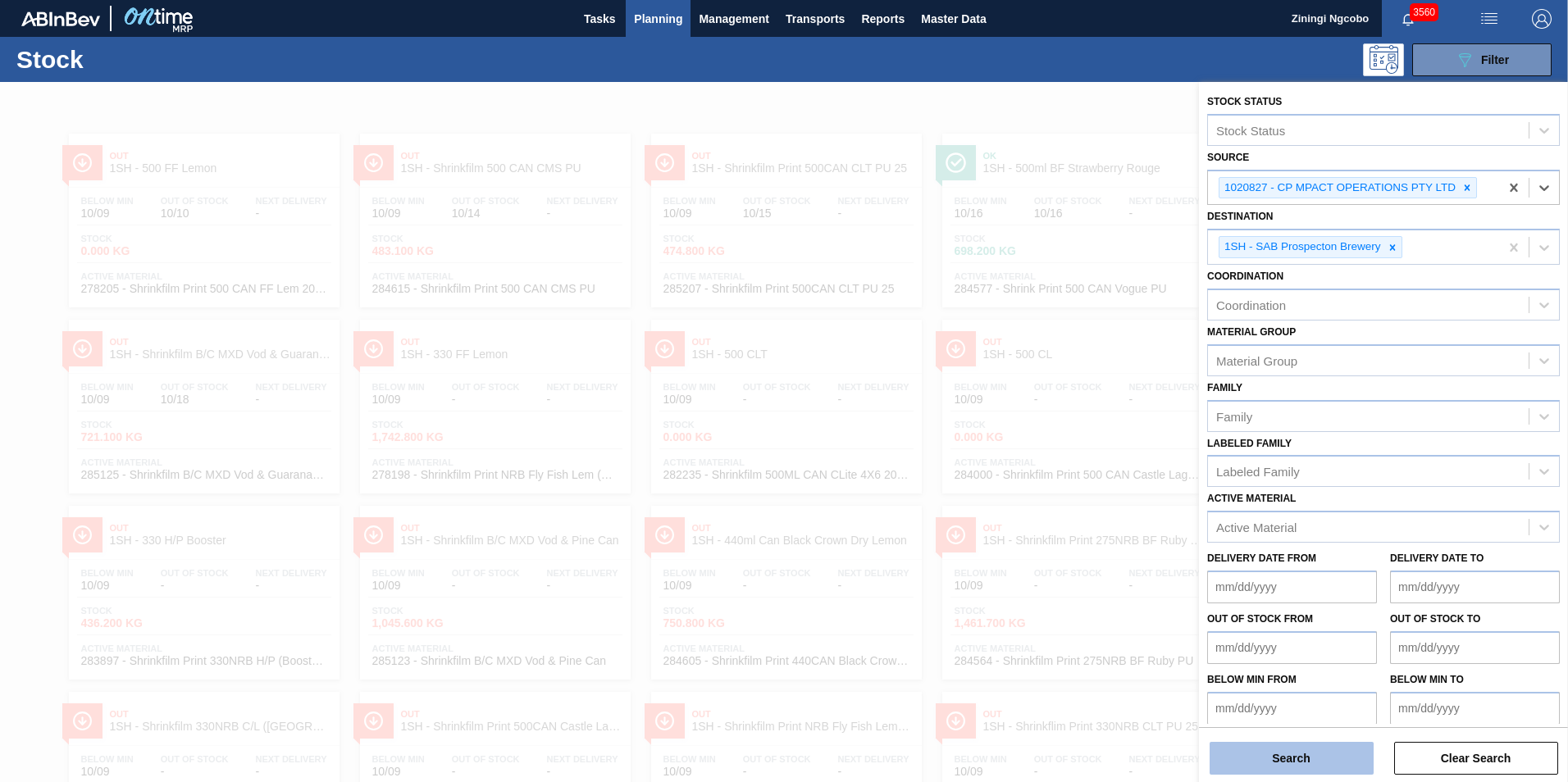
click at [1291, 759] on button "Search" at bounding box center [1292, 759] width 164 height 33
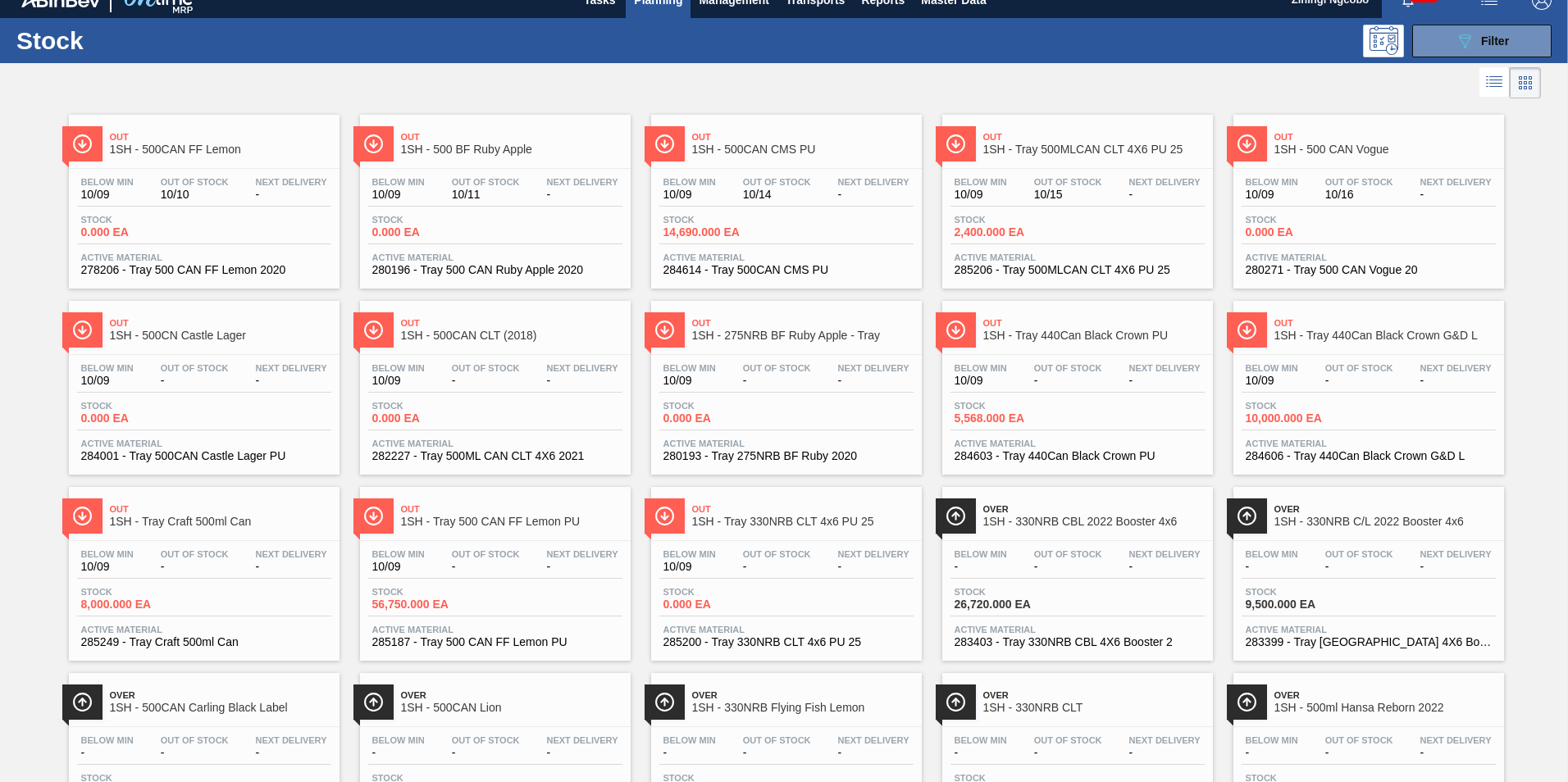
scroll to position [0, 0]
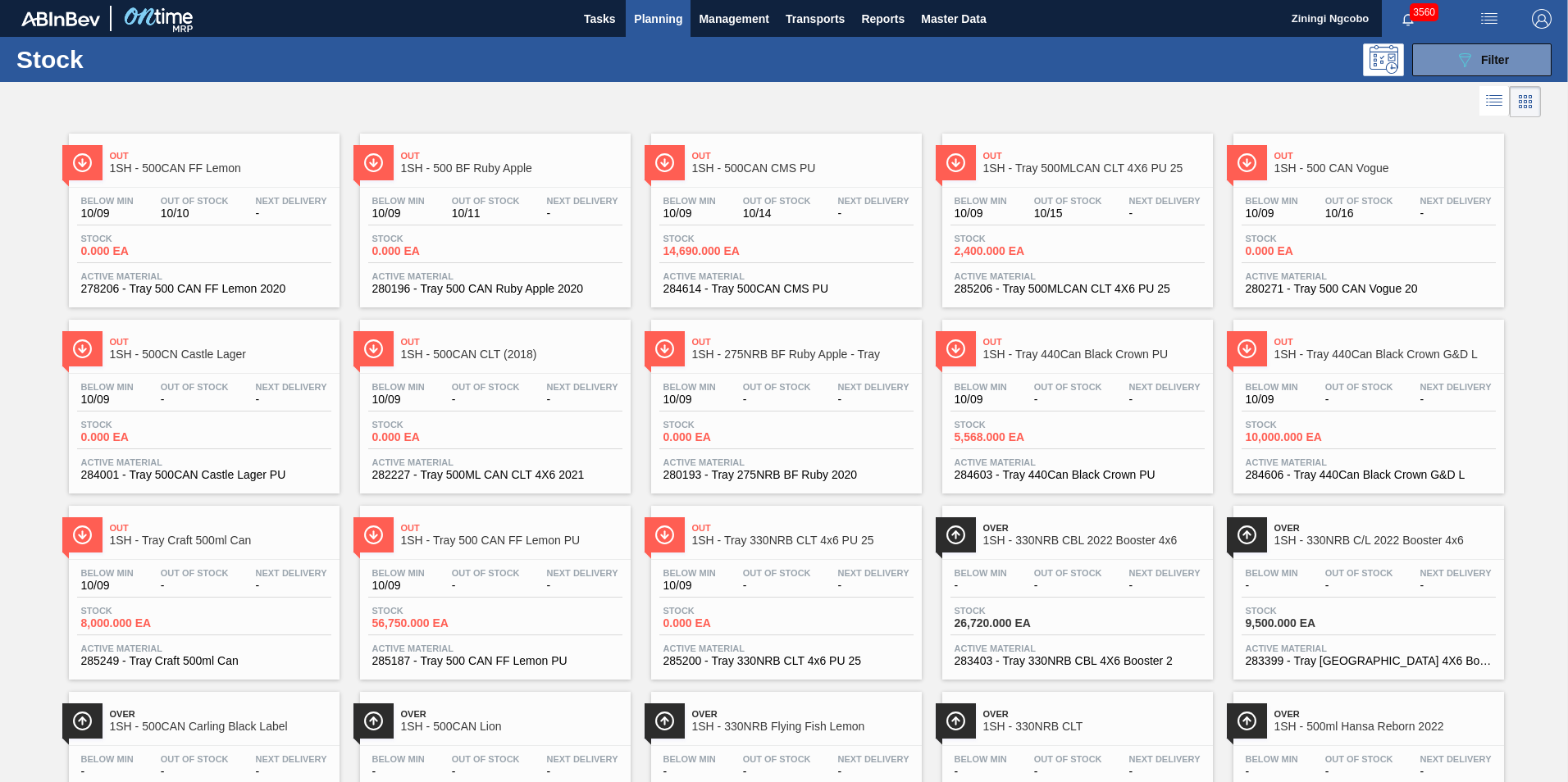
click at [1106, 151] on span "Out" at bounding box center [1093, 156] width 221 height 10
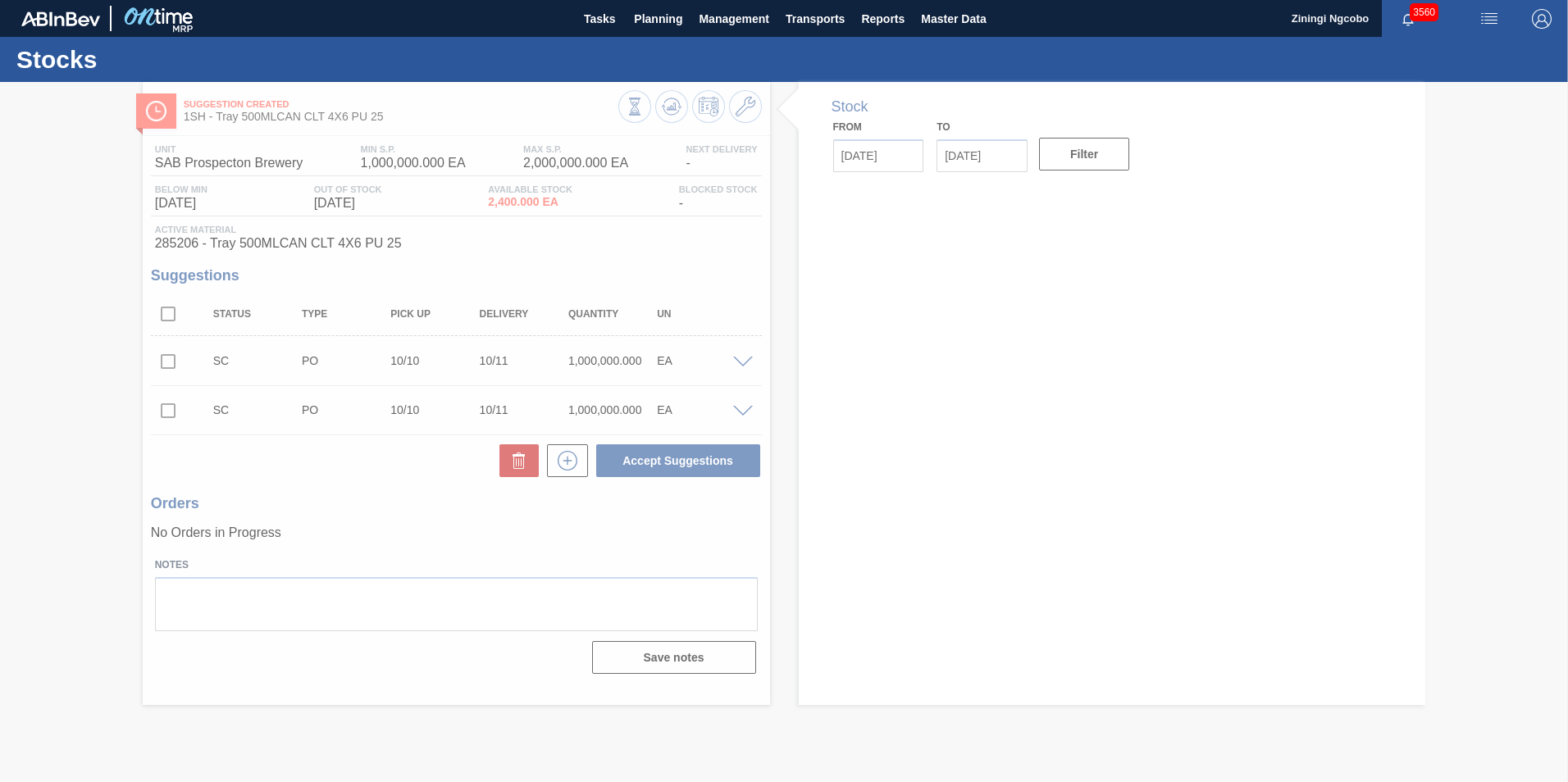
type input "10/09/2025"
type input "10/23/2025"
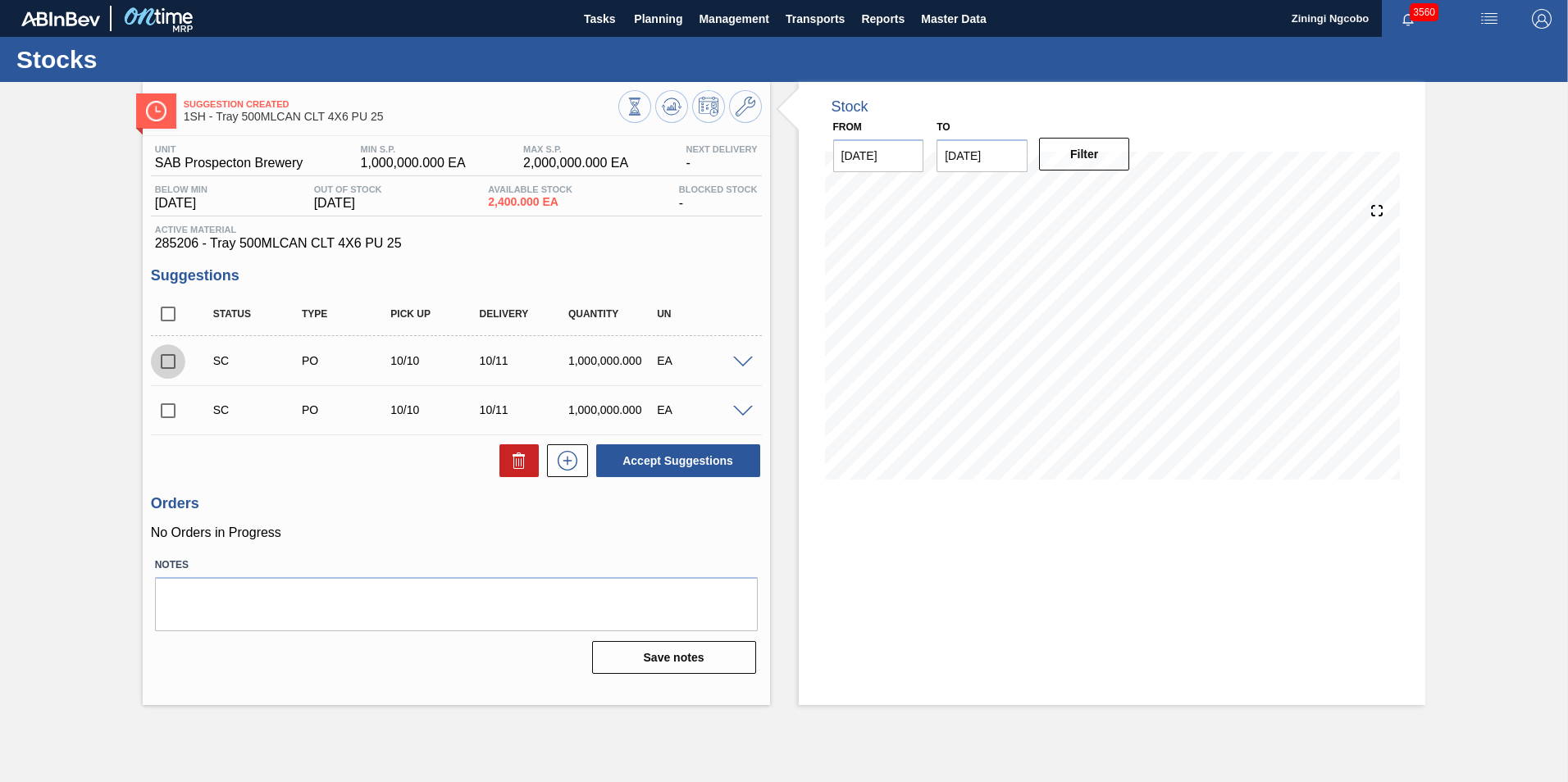
click at [165, 356] on input "checkbox" at bounding box center [167, 361] width 34 height 34
click at [652, 462] on button "Accept Suggestions" at bounding box center [678, 461] width 164 height 33
checkbox input "false"
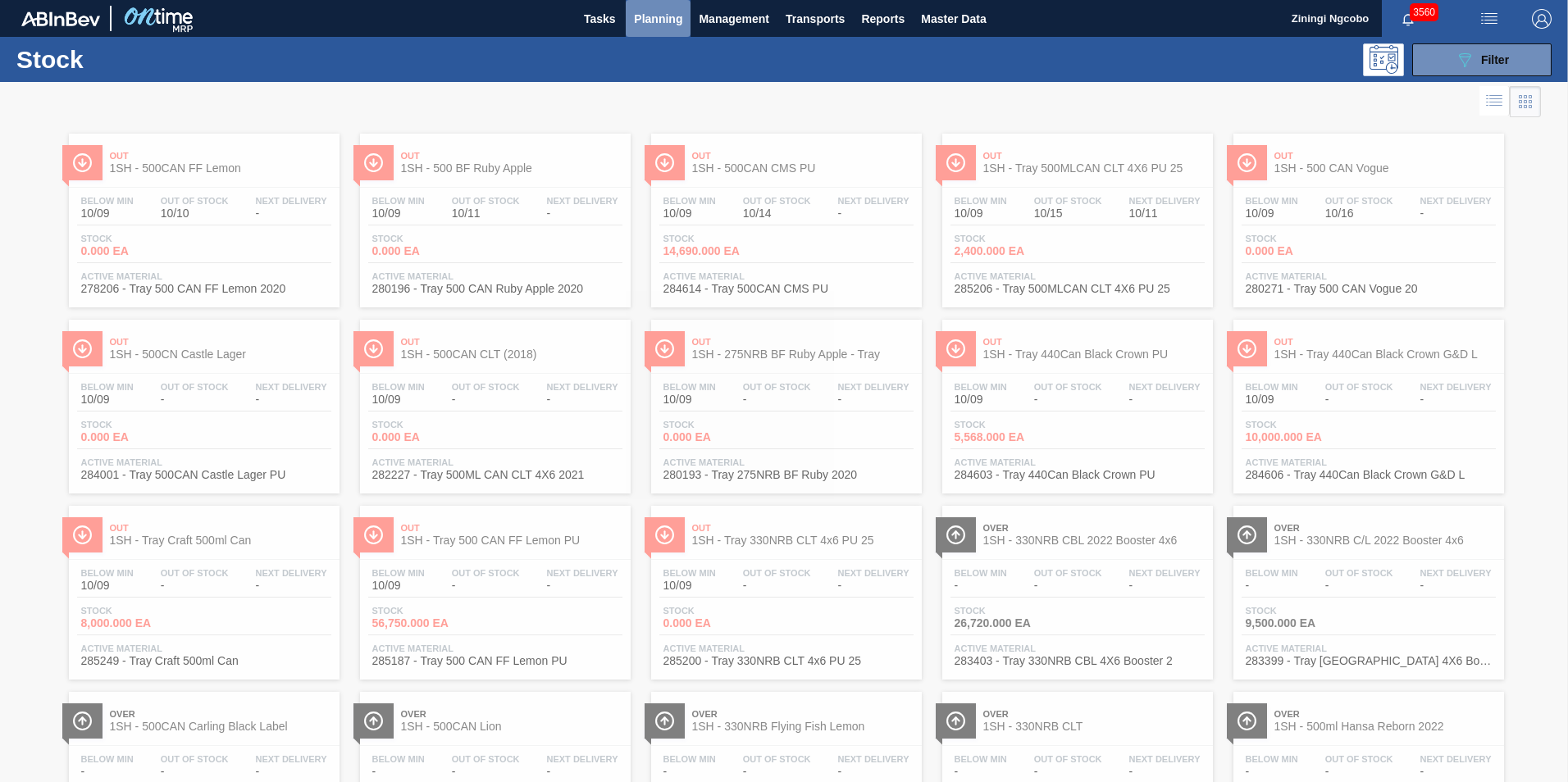
click at [664, 18] on span "Planning" at bounding box center [658, 19] width 48 height 20
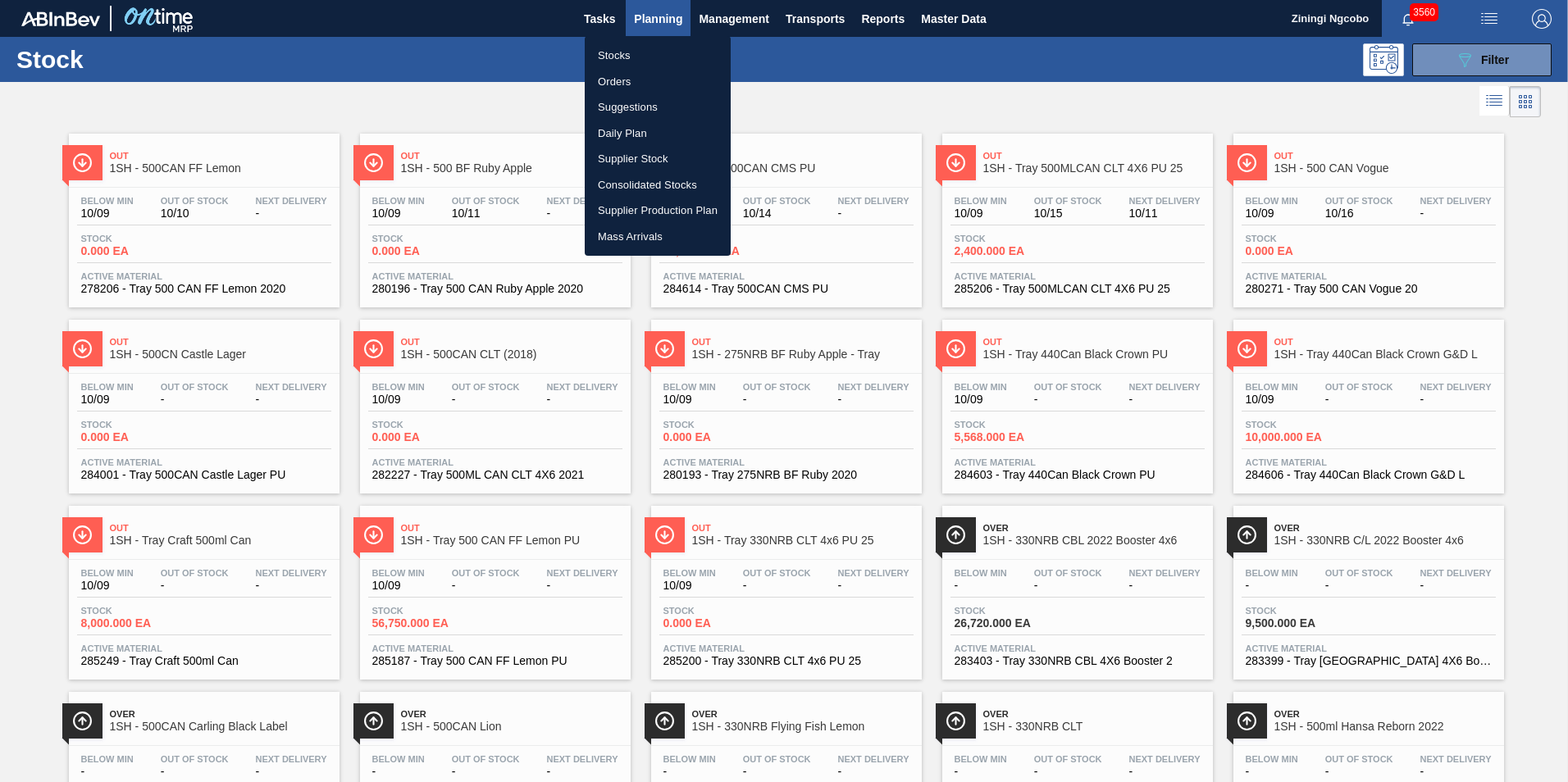
click at [628, 82] on li "Orders" at bounding box center [657, 81] width 146 height 26
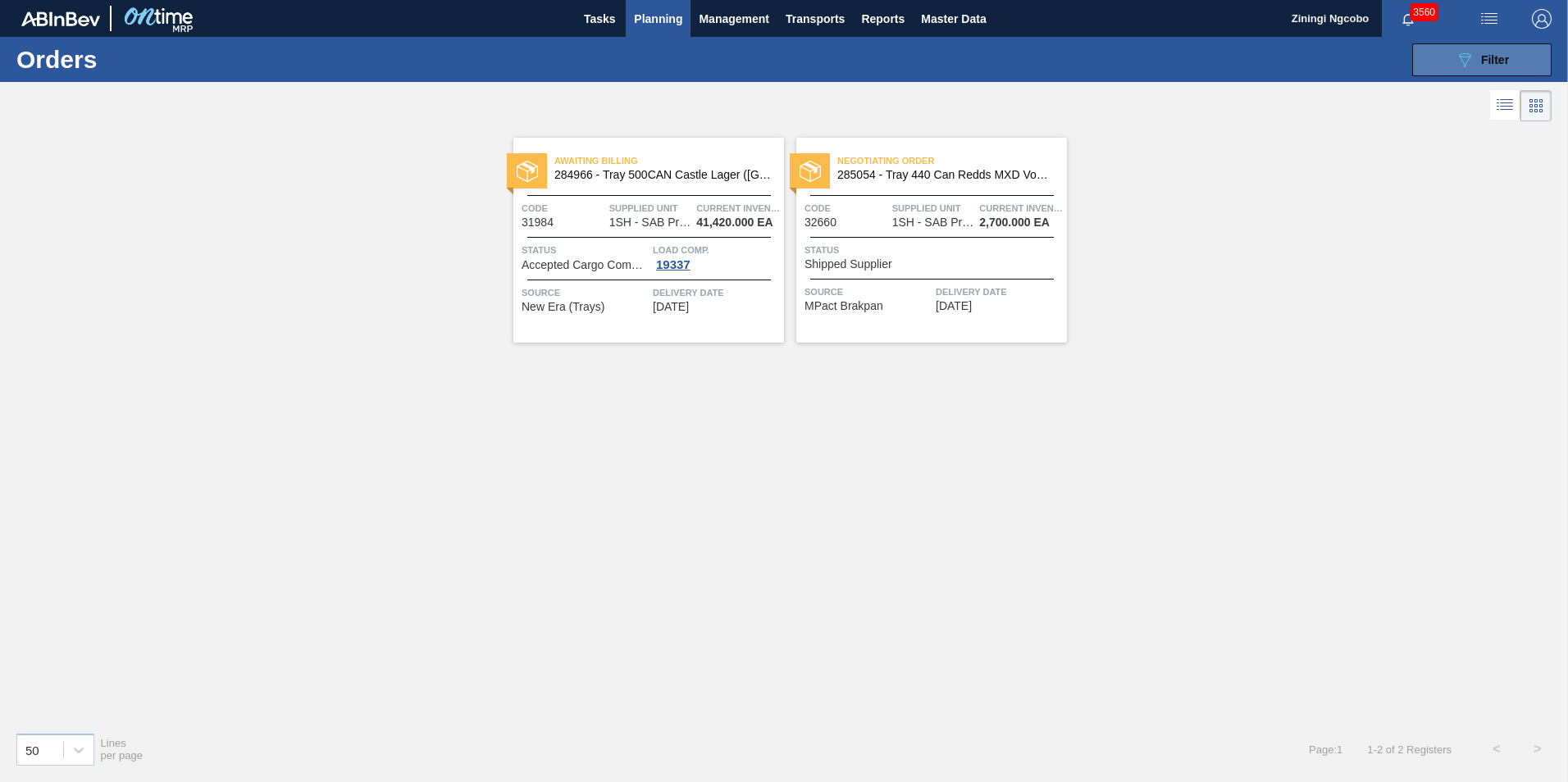
click at [1488, 57] on span "Filter" at bounding box center [1495, 59] width 27 height 13
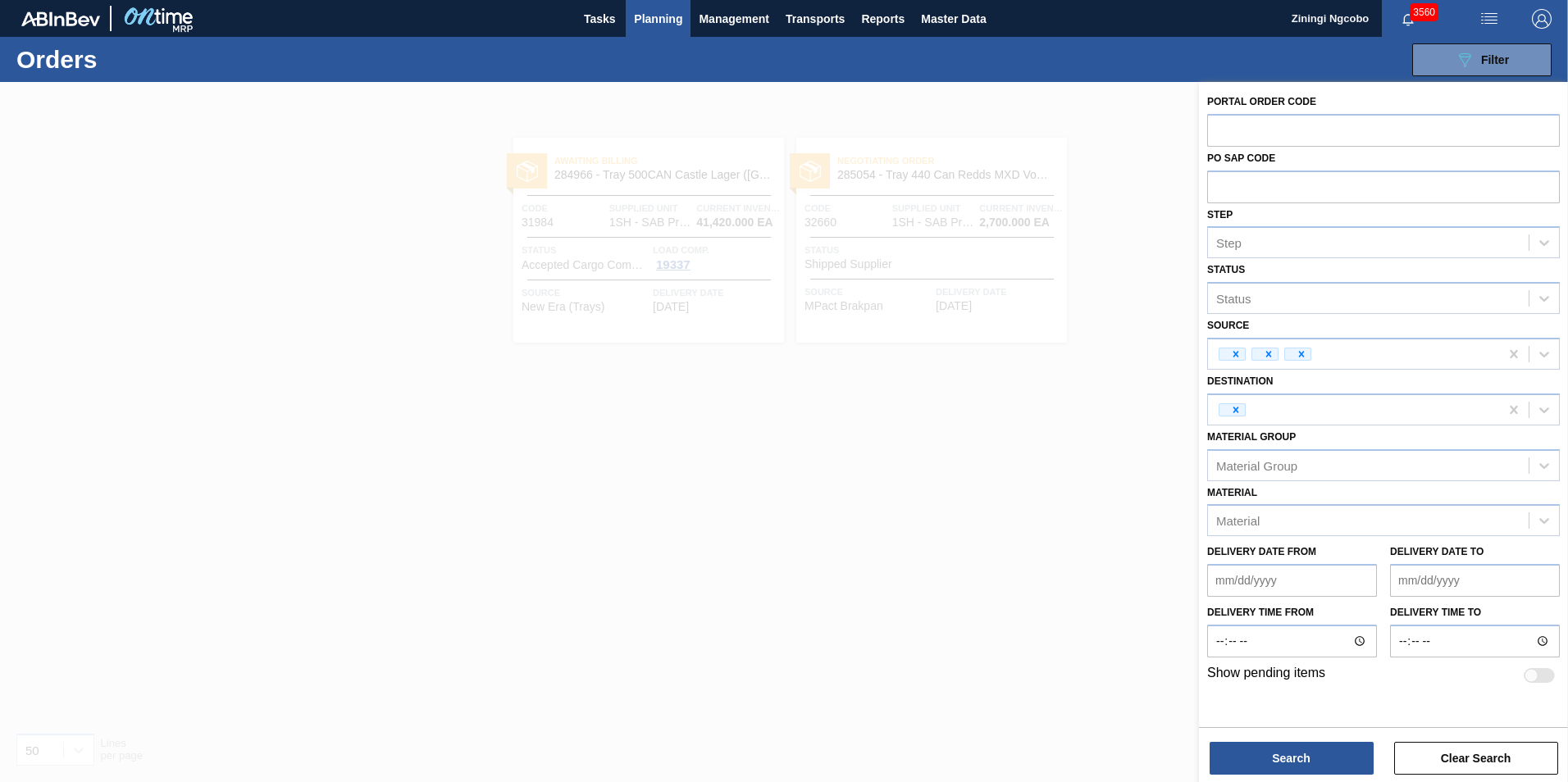
click at [921, 326] on div at bounding box center [784, 473] width 1568 height 782
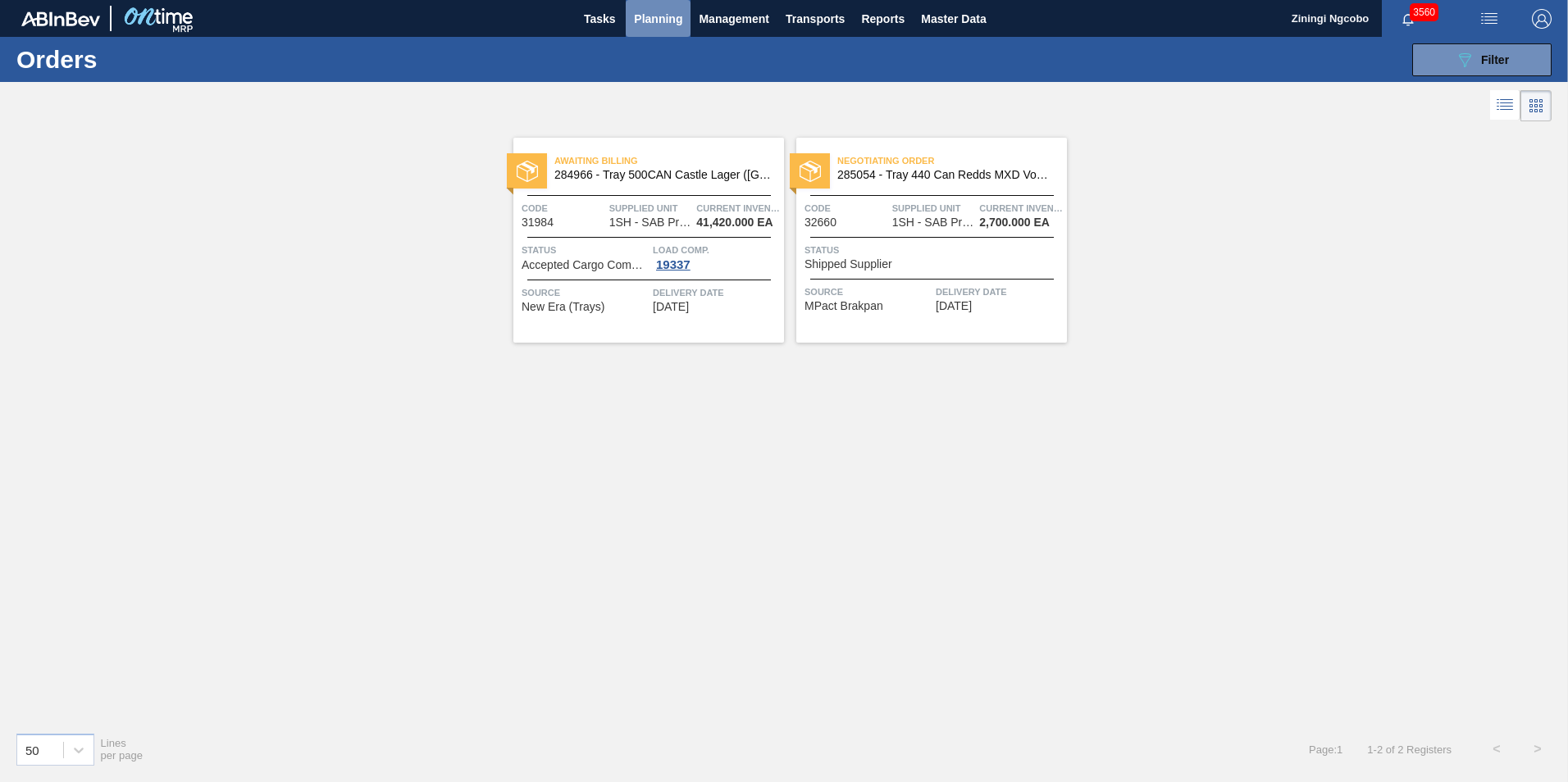
click at [634, 1] on button "Planning" at bounding box center [658, 19] width 65 height 37
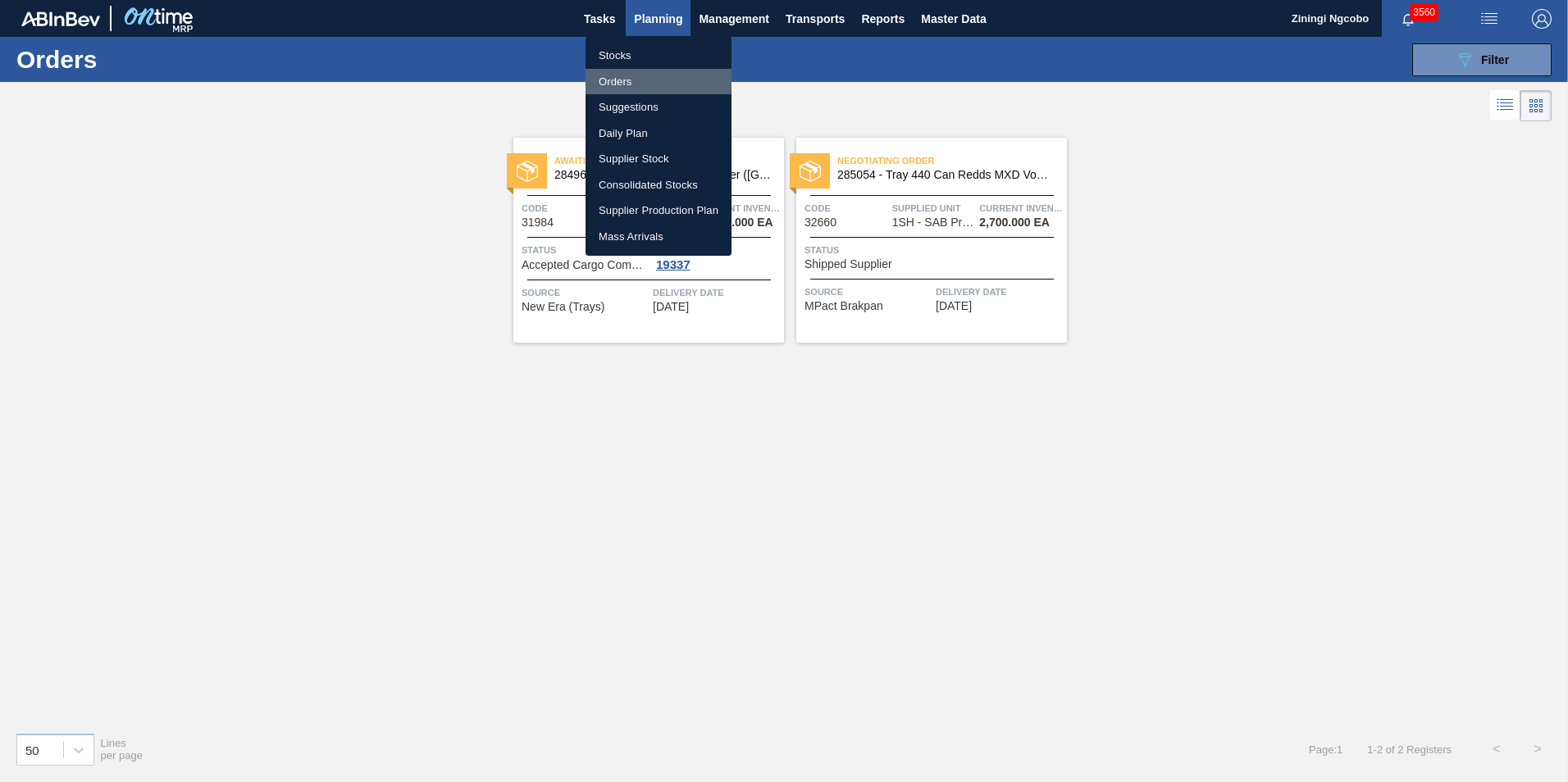
click at [625, 79] on li "Orders" at bounding box center [658, 81] width 146 height 26
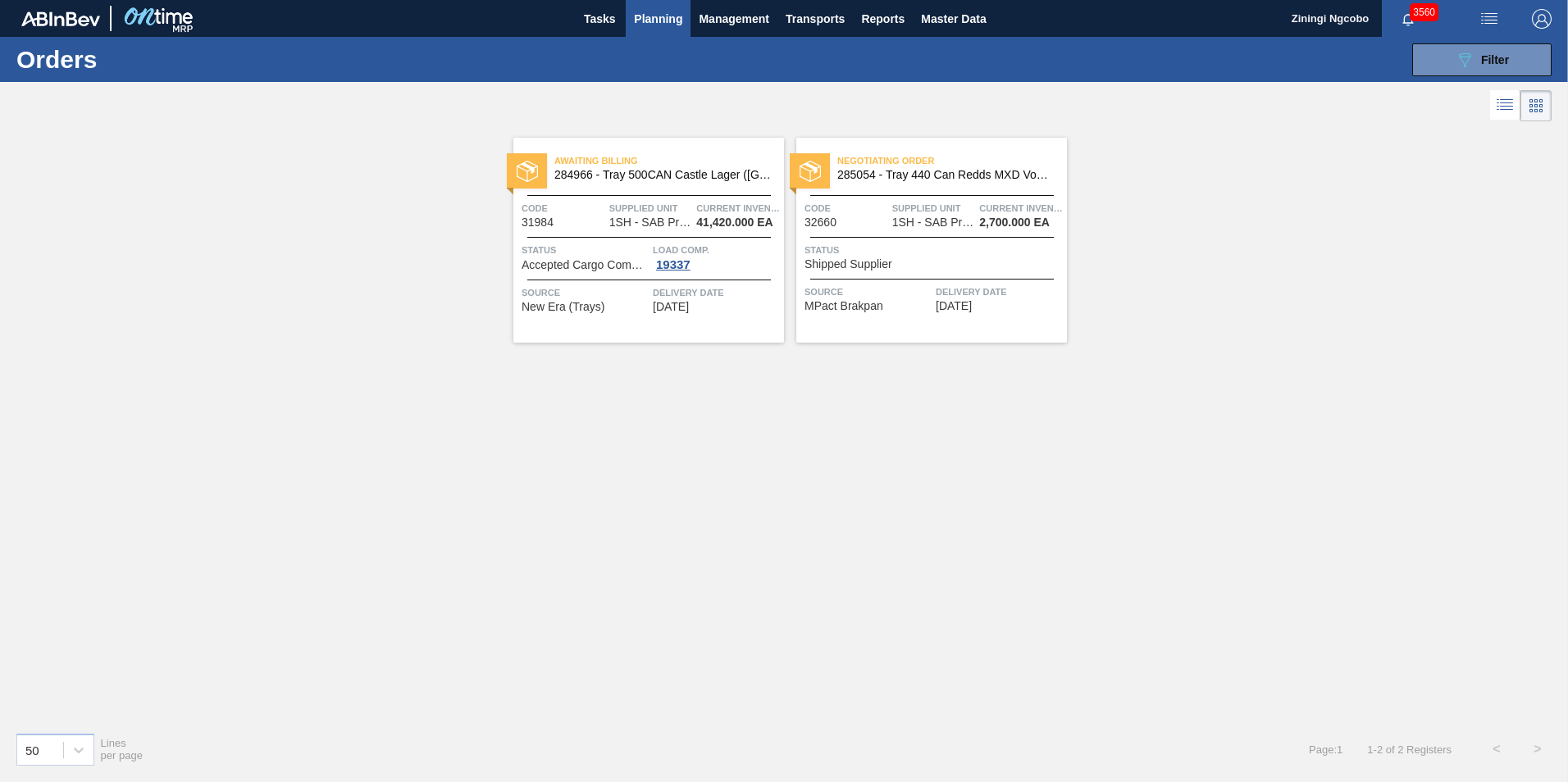
click at [669, 20] on span "Planning" at bounding box center [658, 19] width 48 height 20
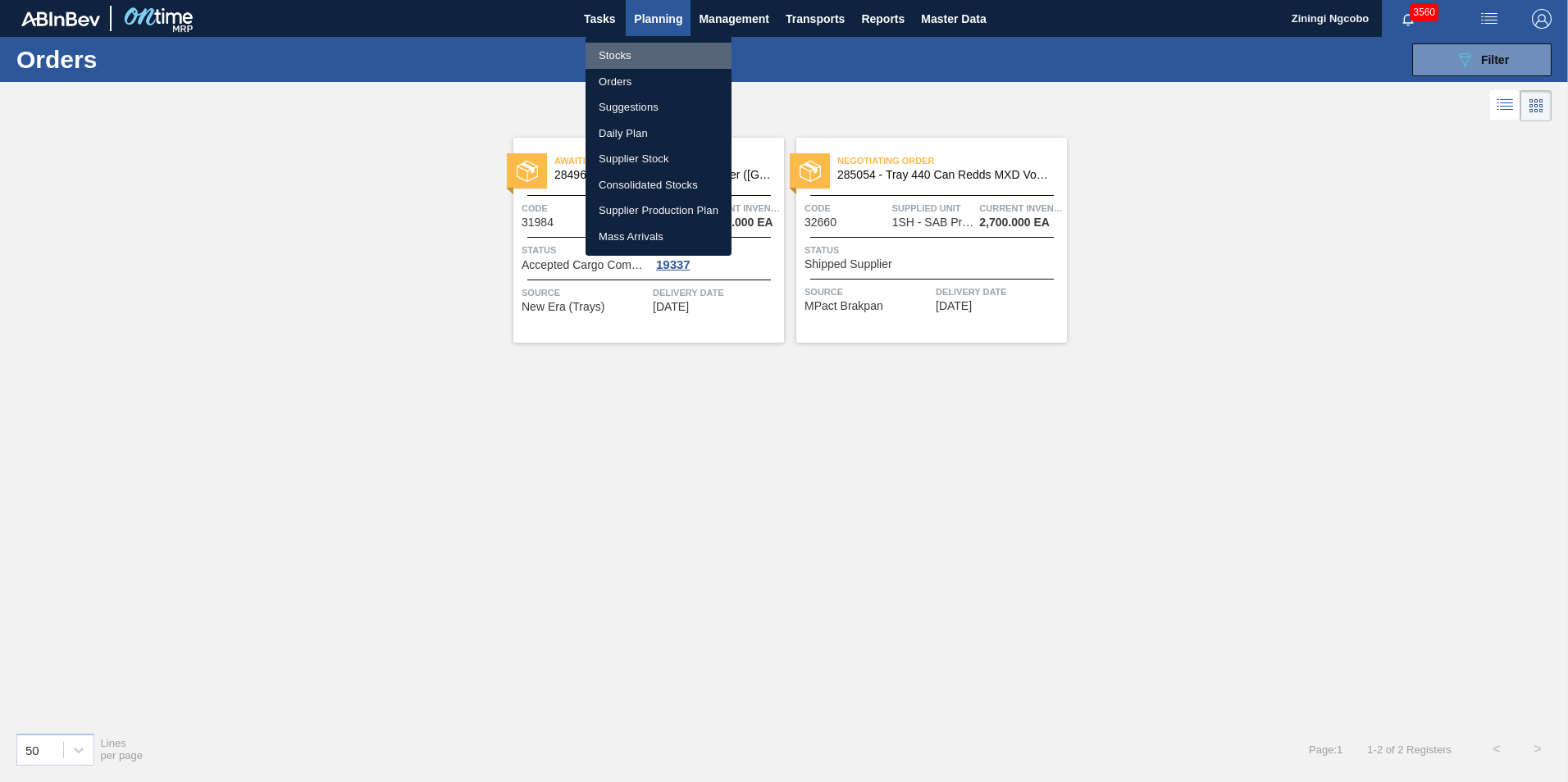
click at [614, 54] on li "Stocks" at bounding box center [658, 56] width 146 height 26
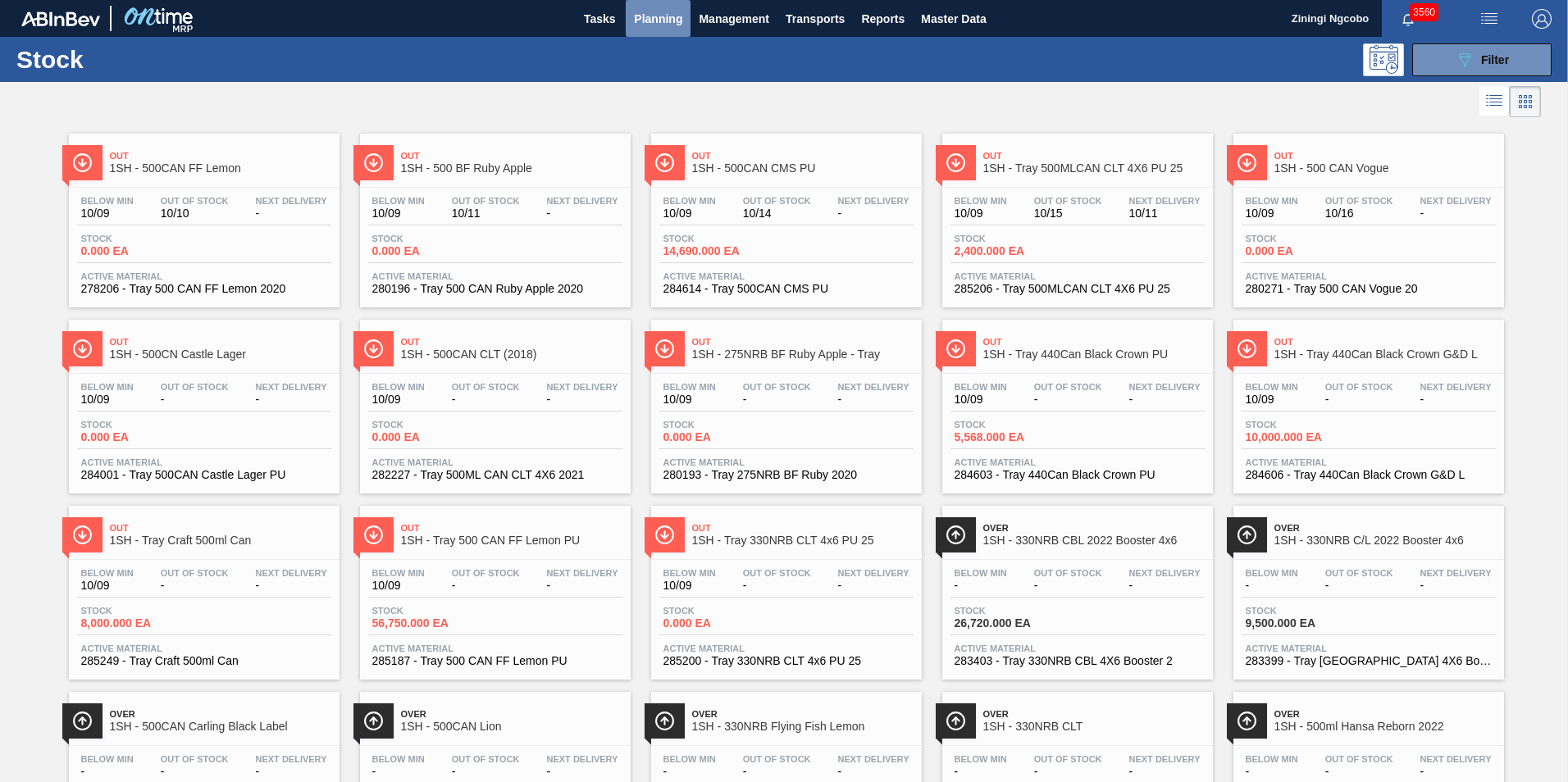
click at [642, 21] on span "Planning" at bounding box center [658, 19] width 48 height 20
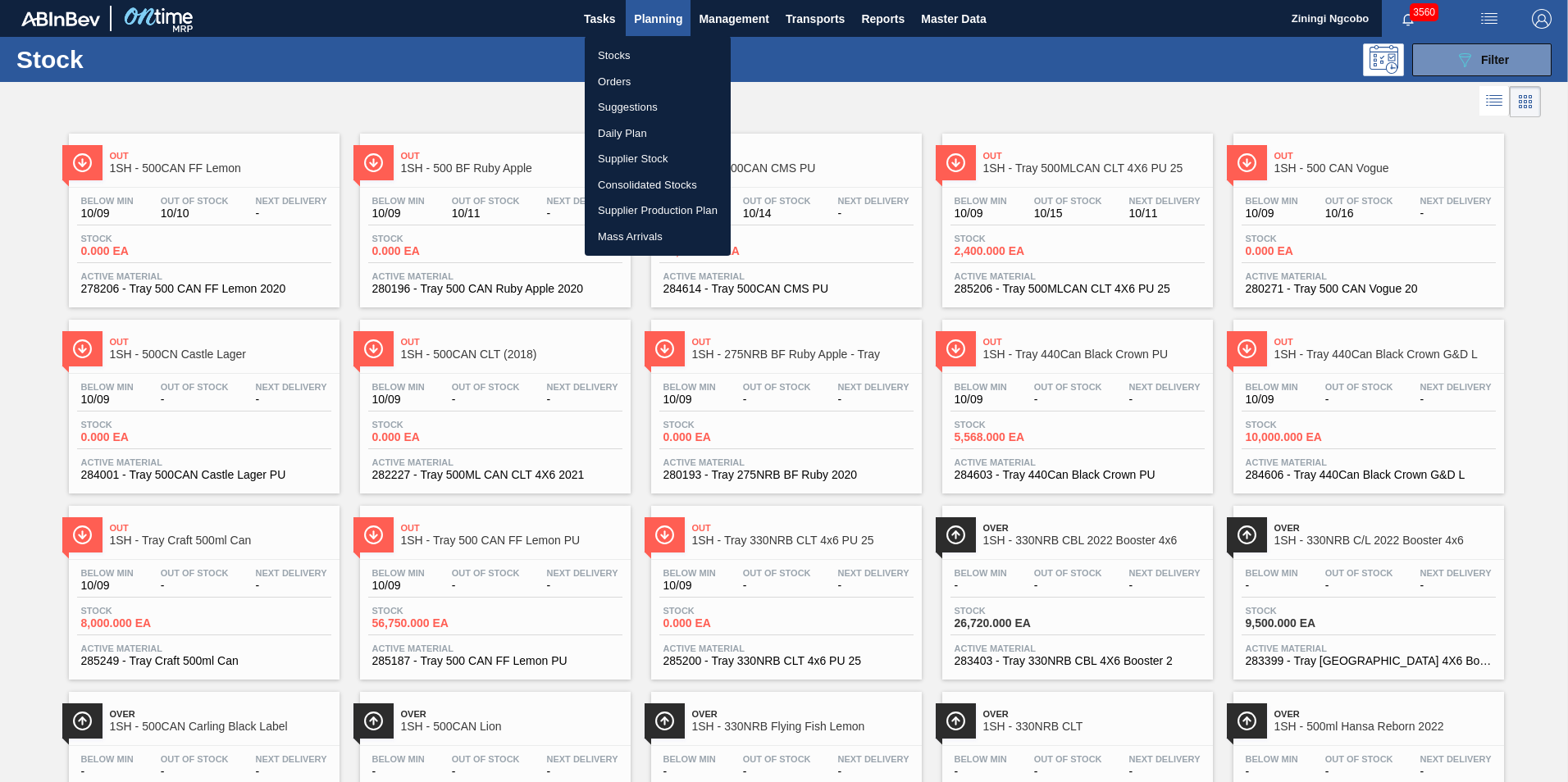
drag, startPoint x: 627, startPoint y: 83, endPoint x: 1135, endPoint y: 136, distance: 510.8
click at [627, 83] on li "Orders" at bounding box center [657, 81] width 146 height 26
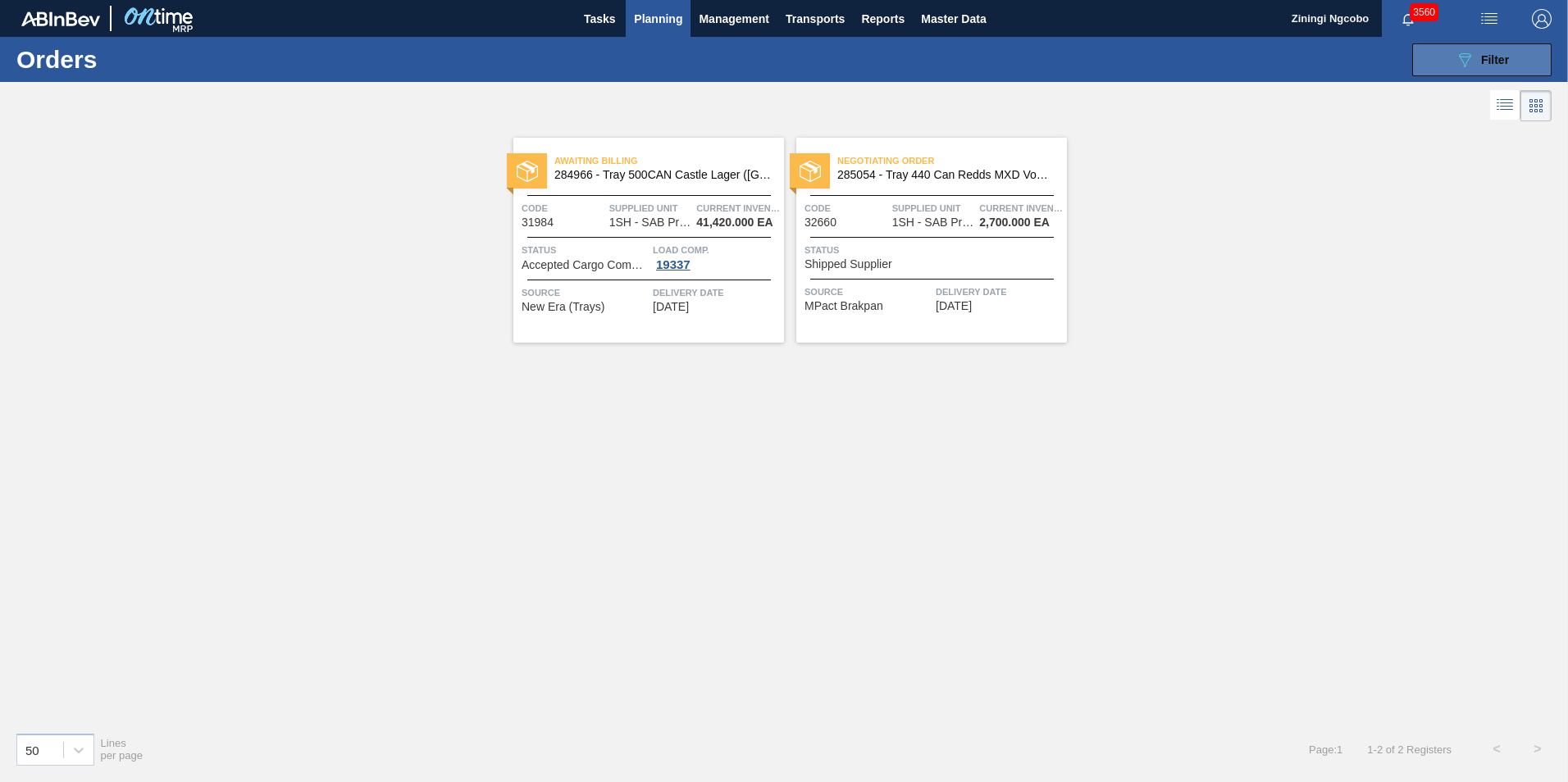
click at [1527, 69] on button "089F7B8B-B2A5-4AFE-B5C0-19BA573D28AC Filter" at bounding box center [1482, 60] width 139 height 33
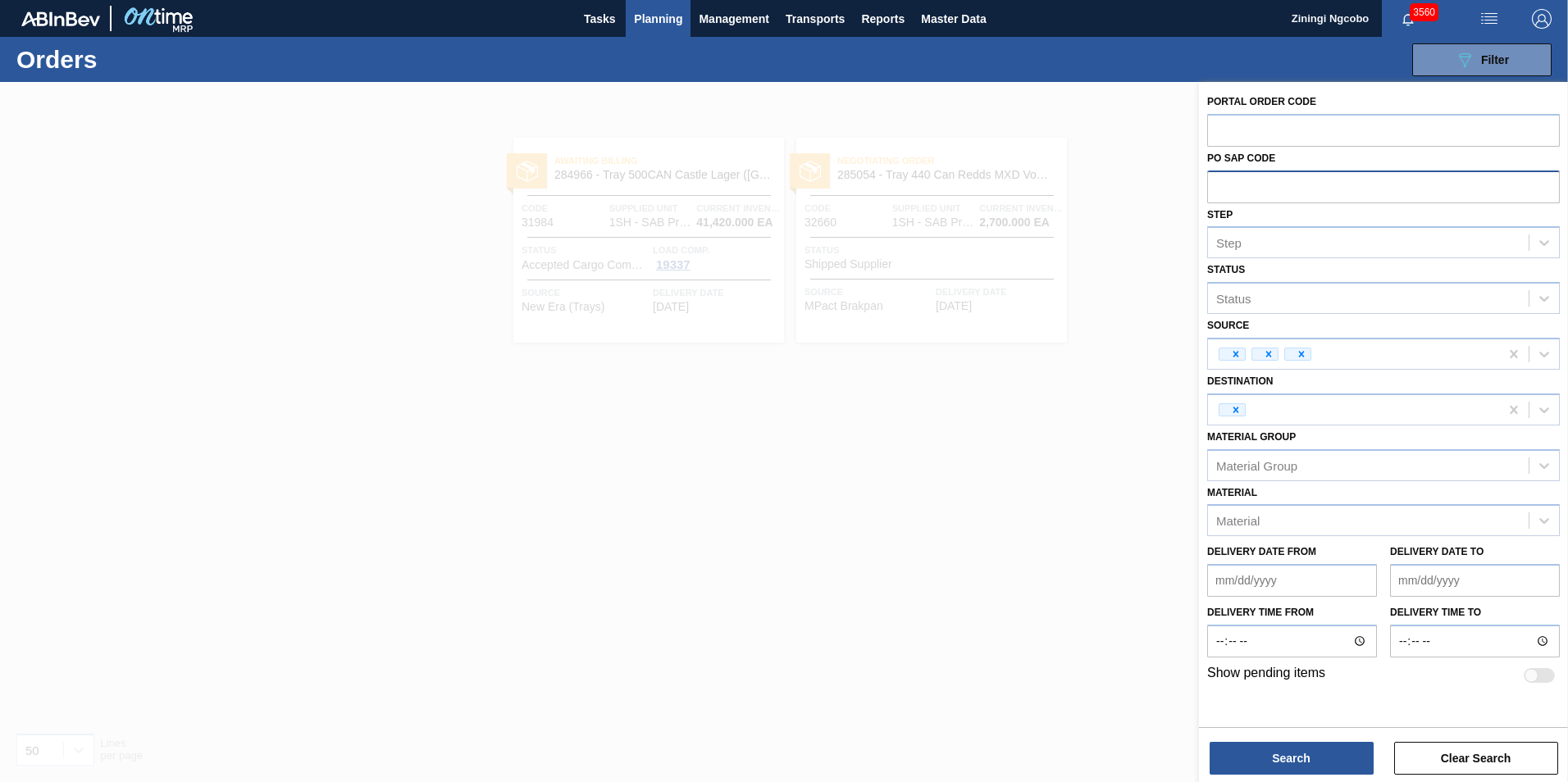
click at [1256, 183] on input "text" at bounding box center [1383, 186] width 352 height 31
click at [1255, 127] on input "text" at bounding box center [1383, 129] width 352 height 31
click at [1274, 215] on div "Step Step" at bounding box center [1383, 231] width 352 height 56
click at [1275, 242] on div "Step" at bounding box center [1368, 243] width 321 height 23
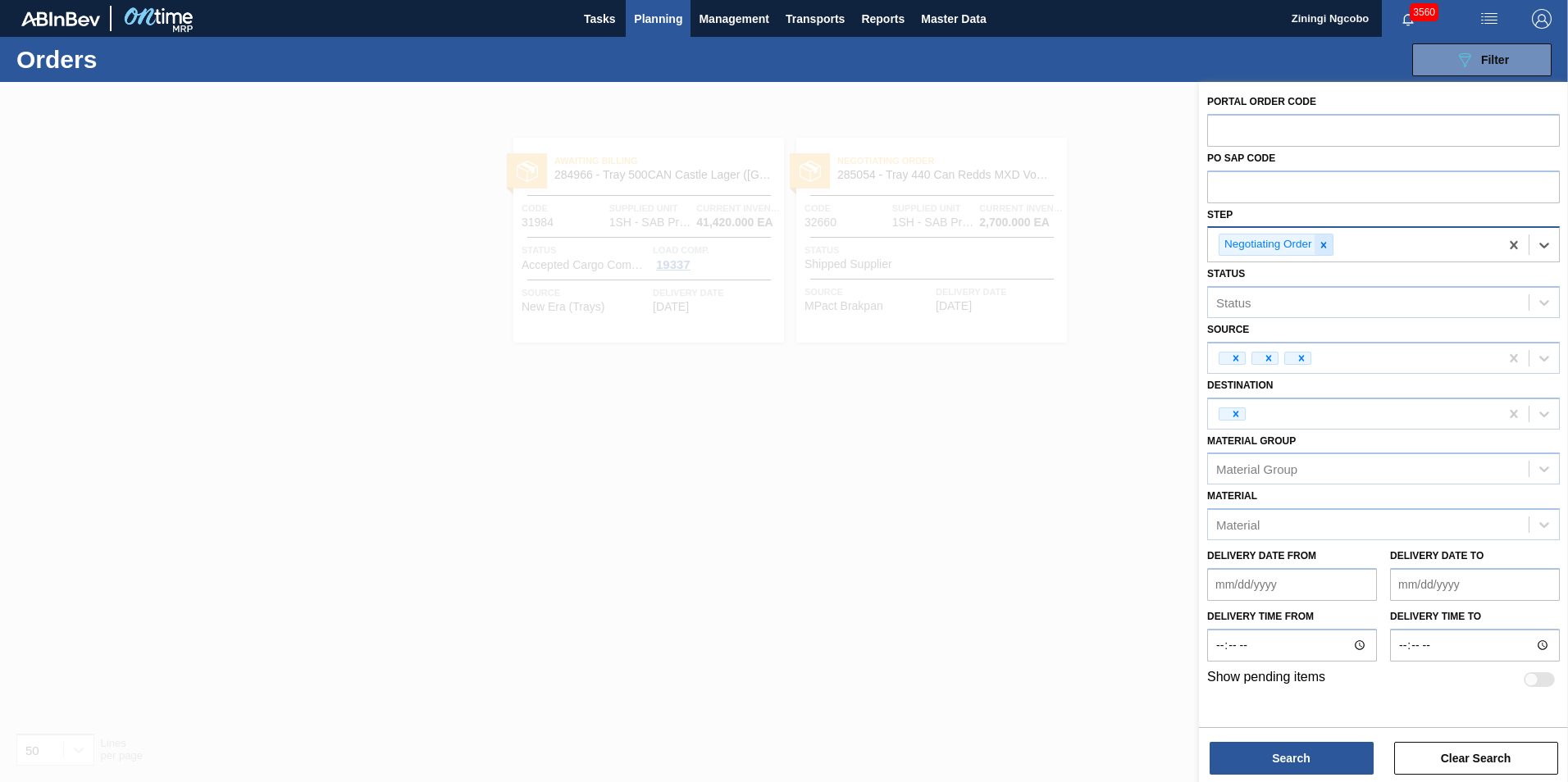
click at [1329, 243] on div at bounding box center [1323, 245] width 18 height 21
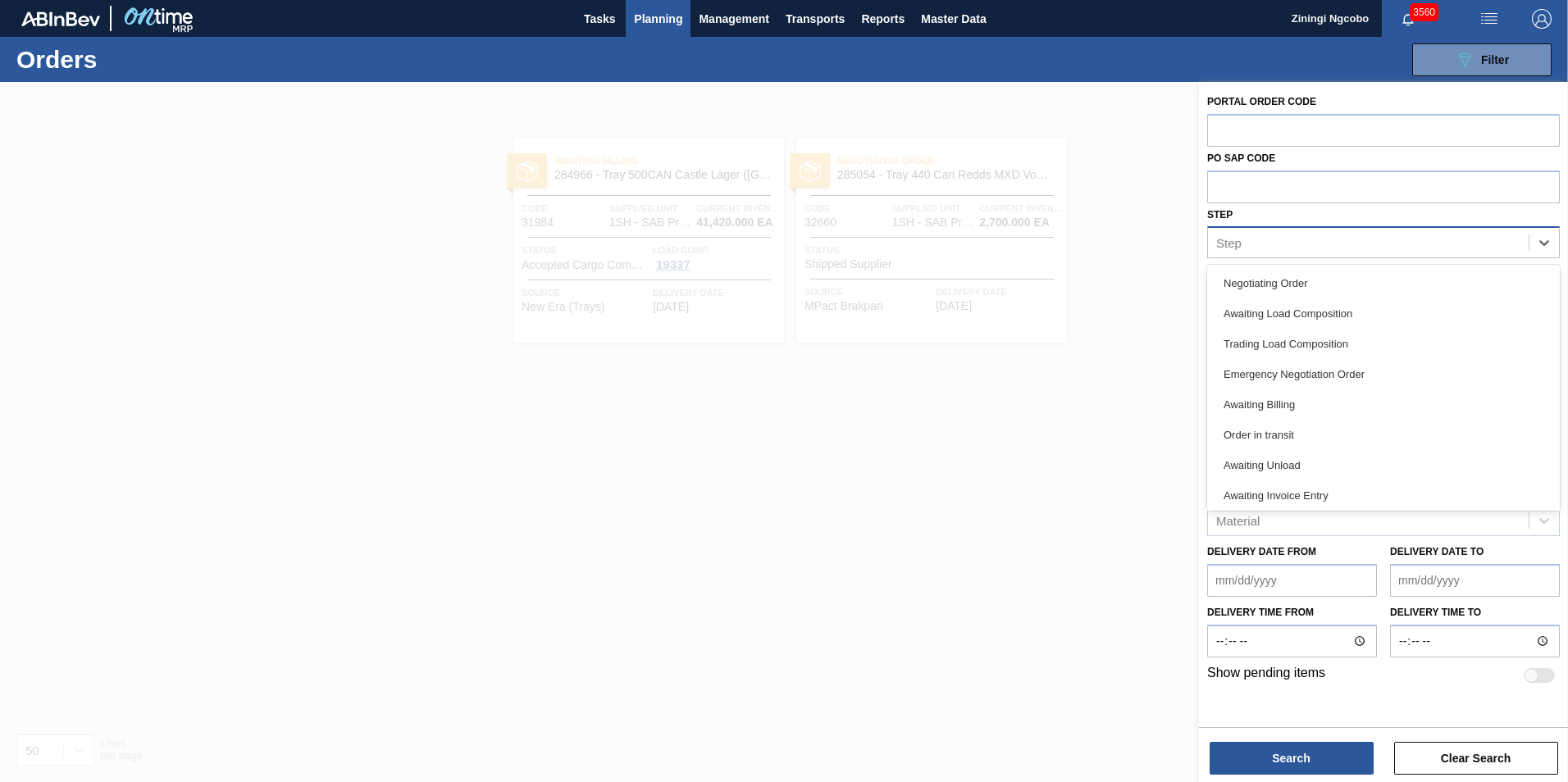
click at [1332, 245] on div "Step" at bounding box center [1368, 243] width 321 height 23
click at [1109, 265] on div at bounding box center [784, 473] width 1568 height 782
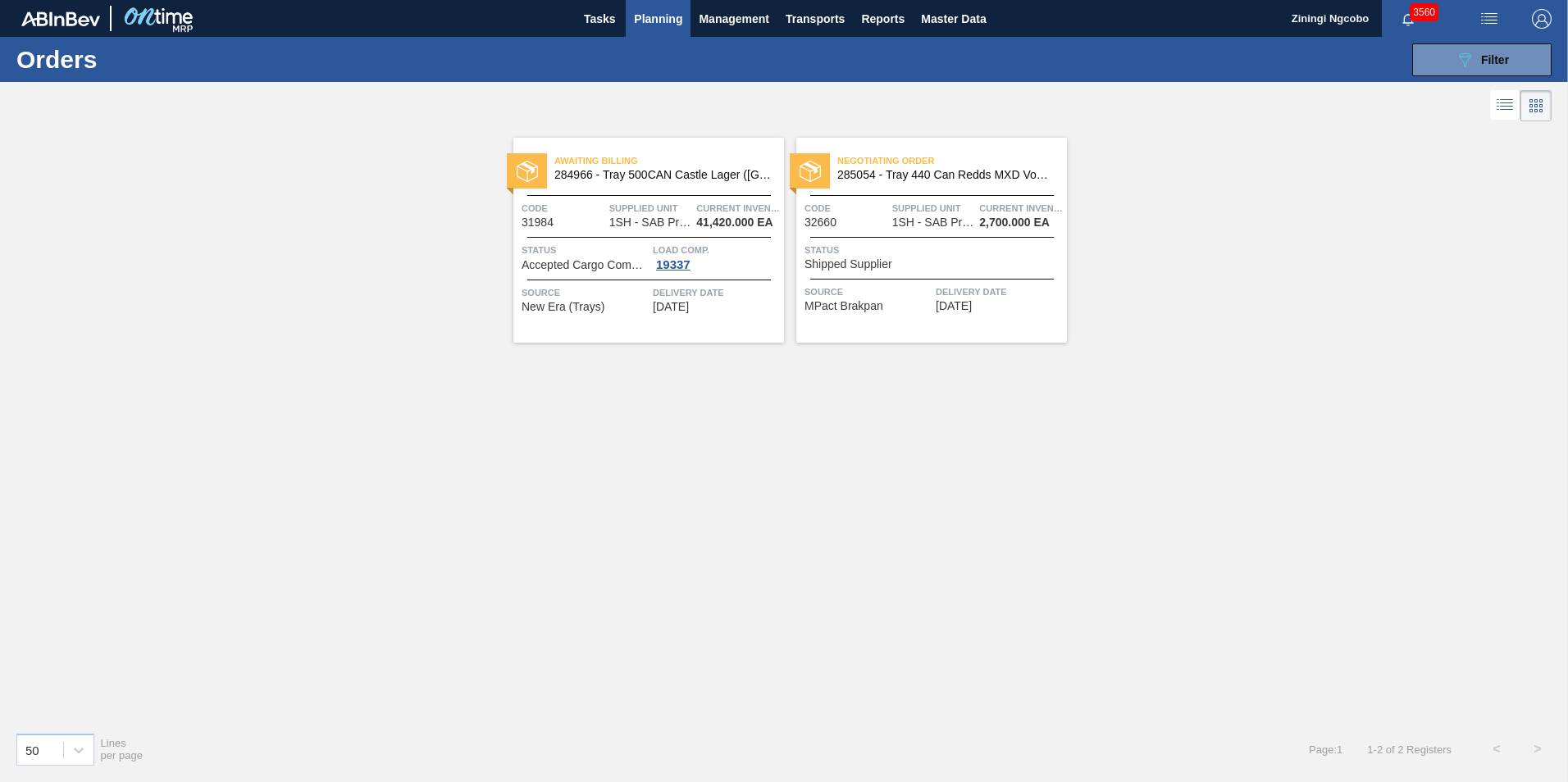
click at [667, 16] on span "Planning" at bounding box center [658, 19] width 48 height 20
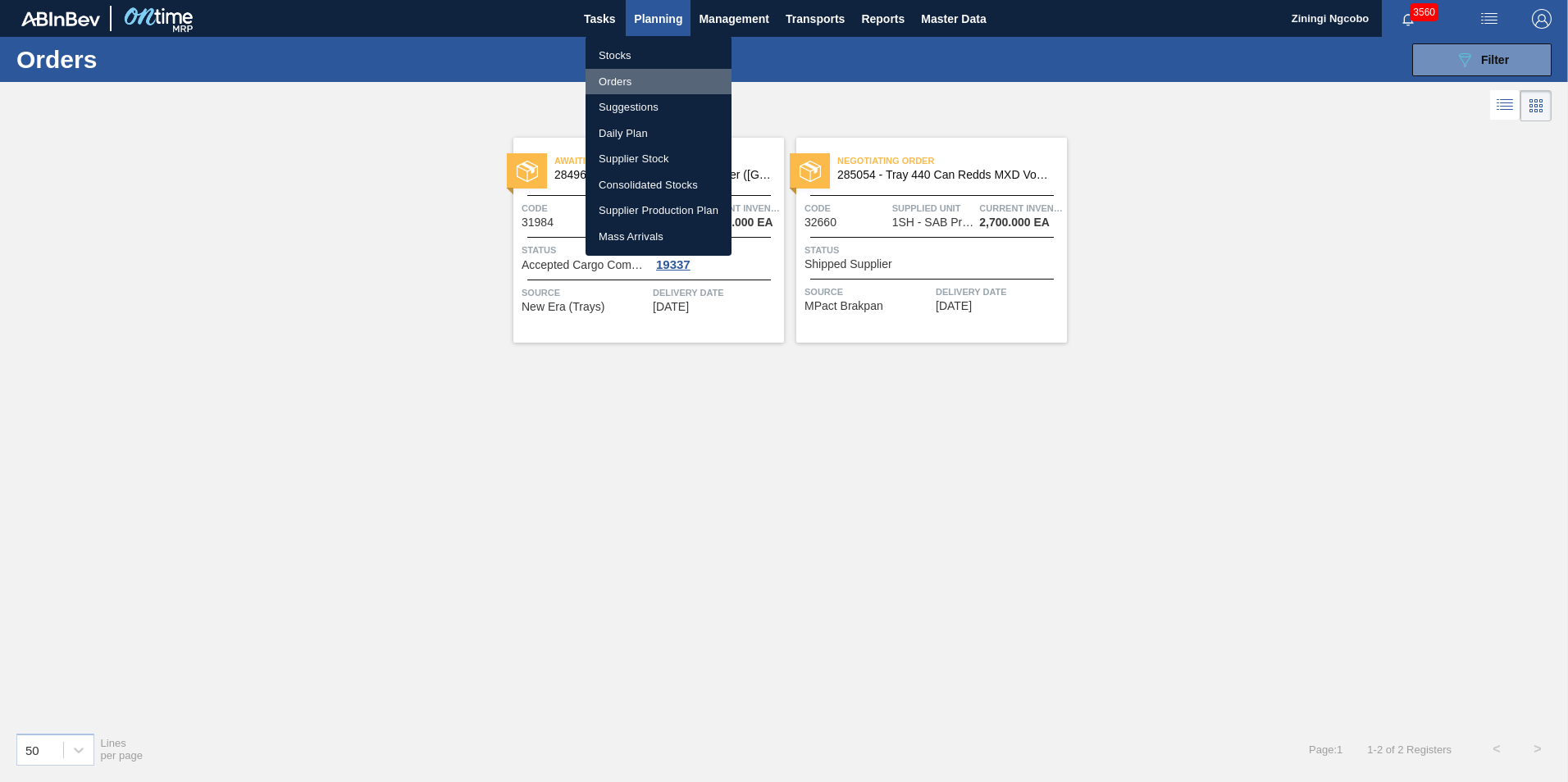
click at [635, 85] on li "Orders" at bounding box center [658, 81] width 146 height 26
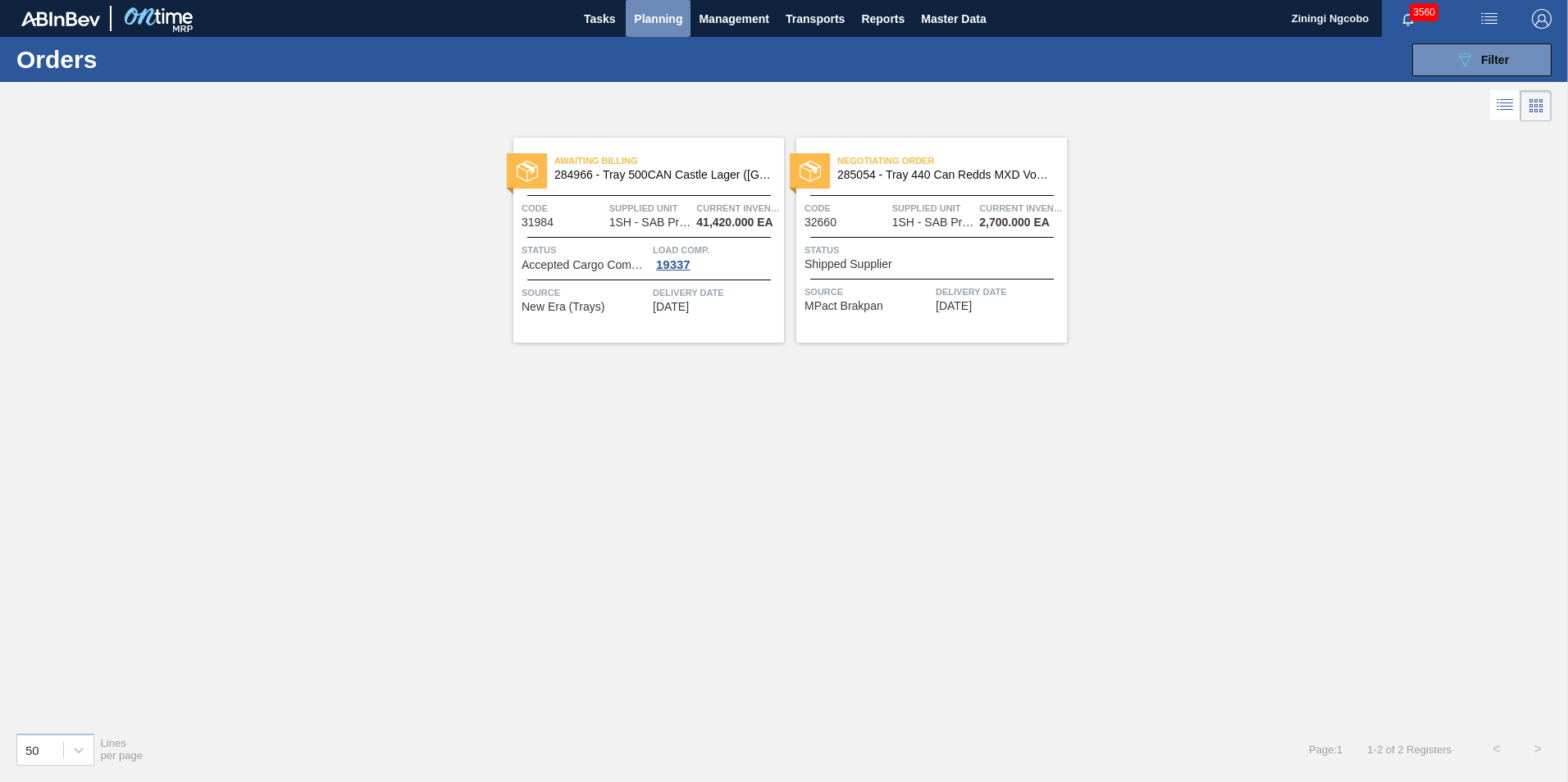
click at [668, 22] on span "Planning" at bounding box center [658, 19] width 48 height 20
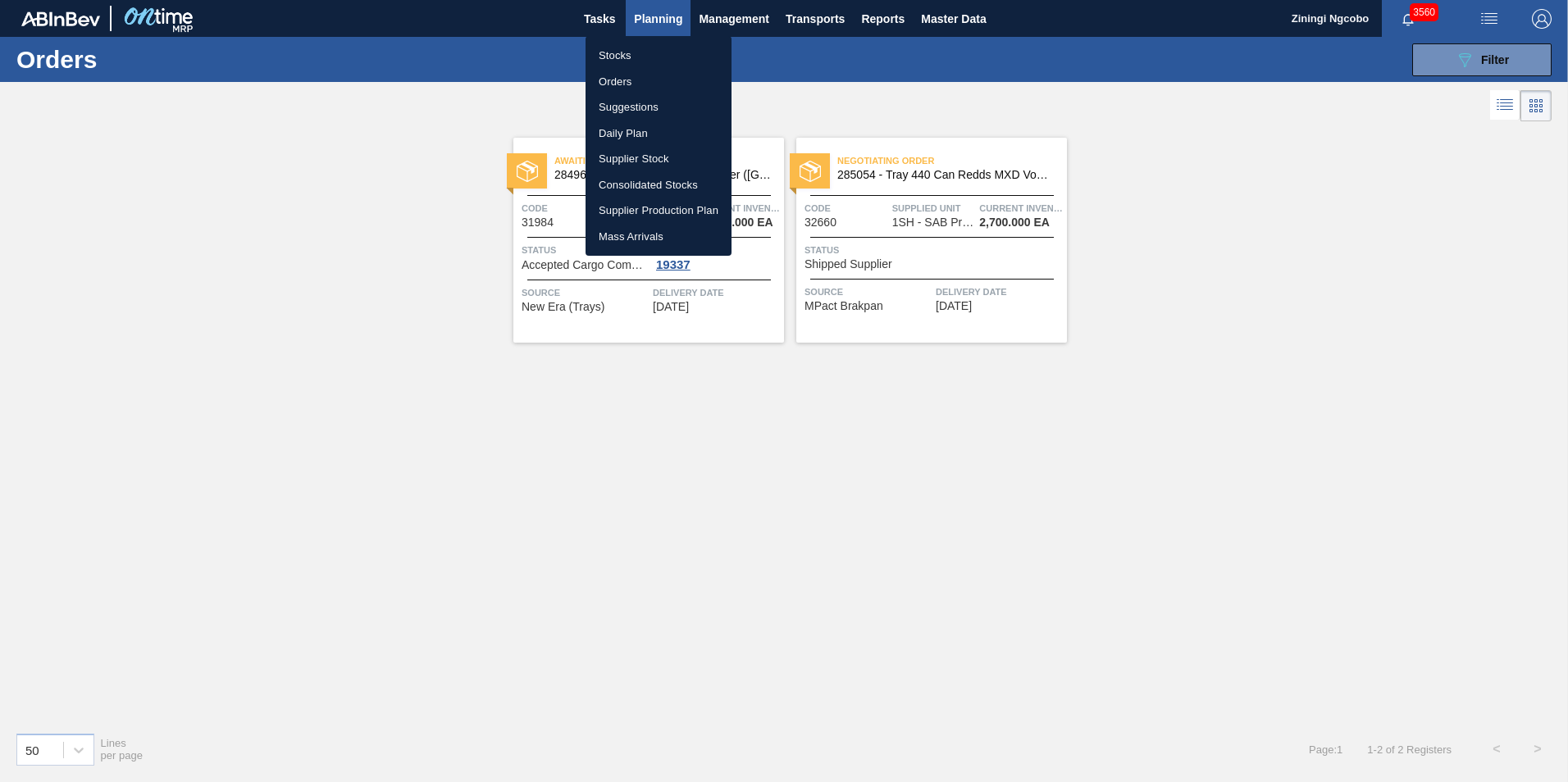
click at [624, 86] on li "Orders" at bounding box center [658, 81] width 146 height 26
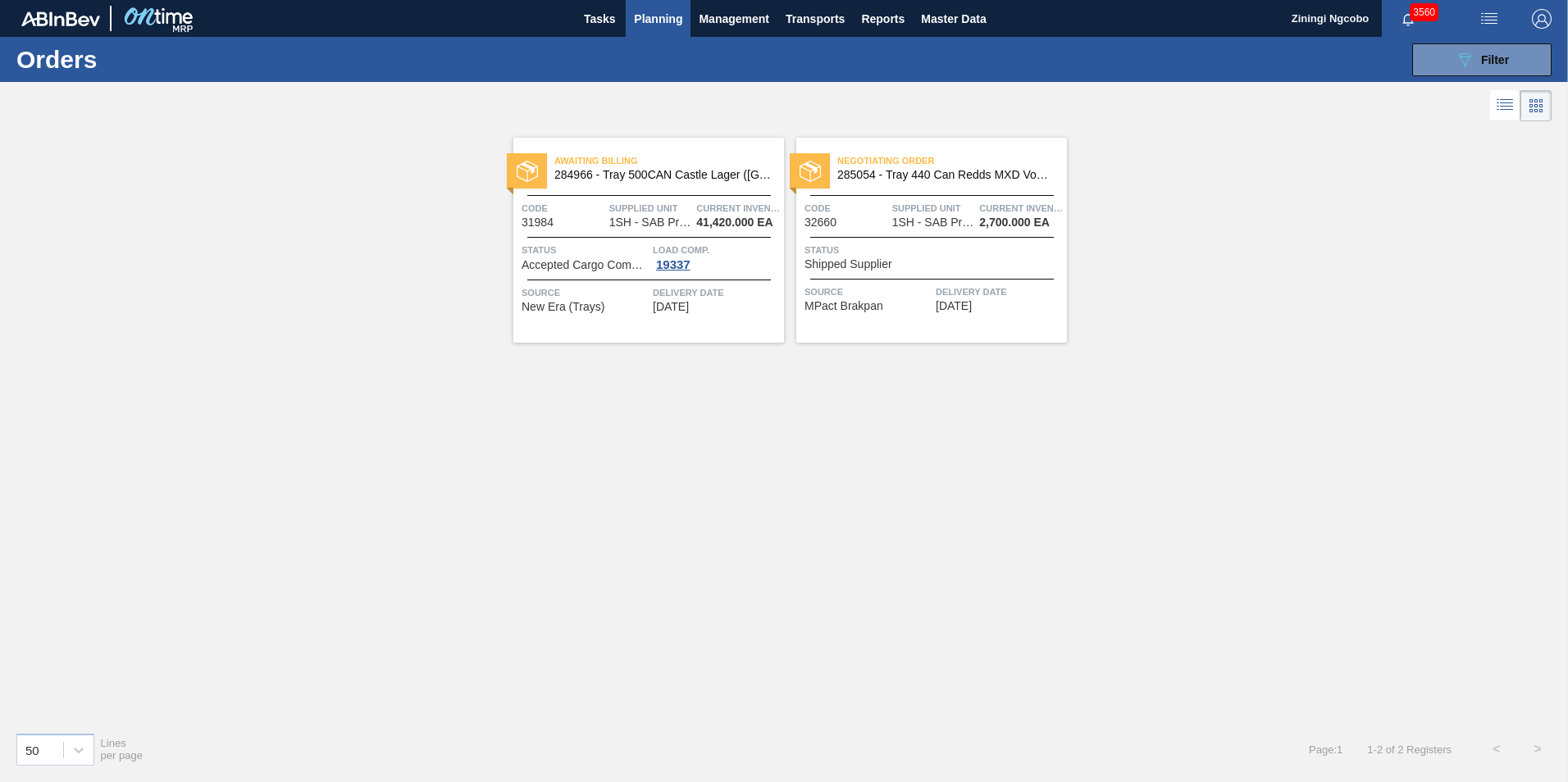
click at [665, 26] on span "Planning" at bounding box center [658, 19] width 48 height 20
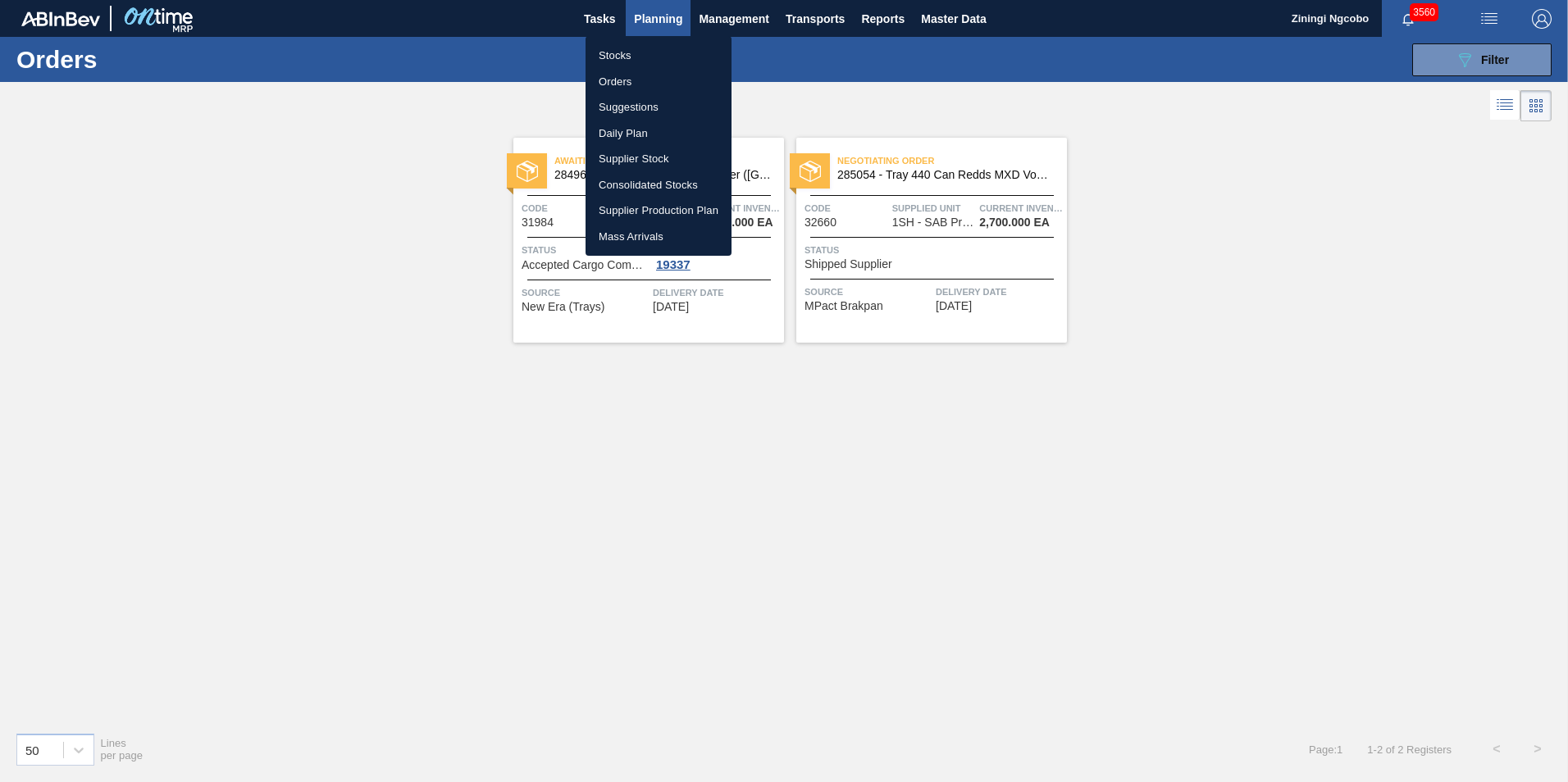
click at [632, 84] on li "Orders" at bounding box center [658, 81] width 146 height 26
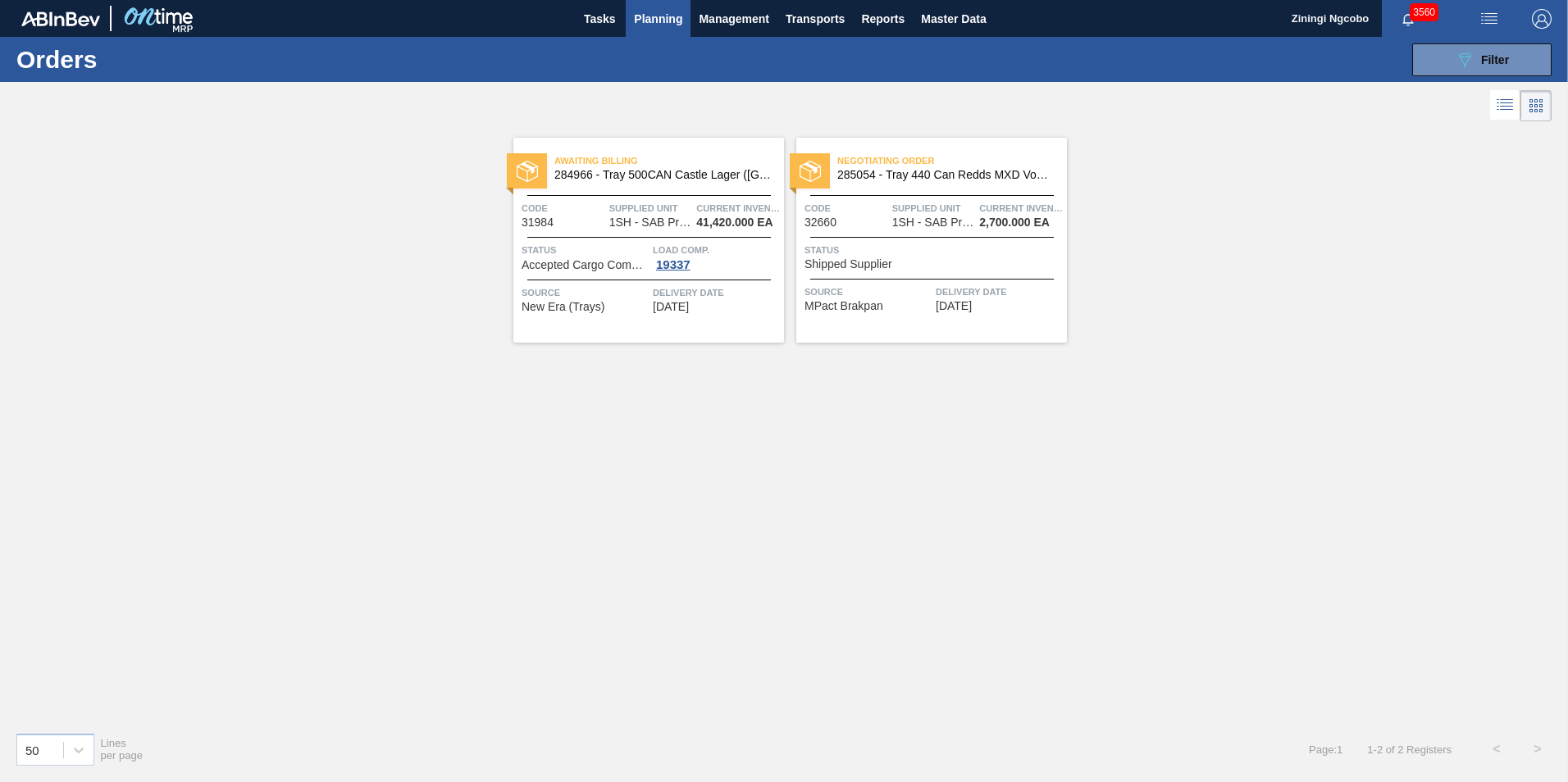
click at [646, 9] on span "Planning" at bounding box center [658, 19] width 48 height 20
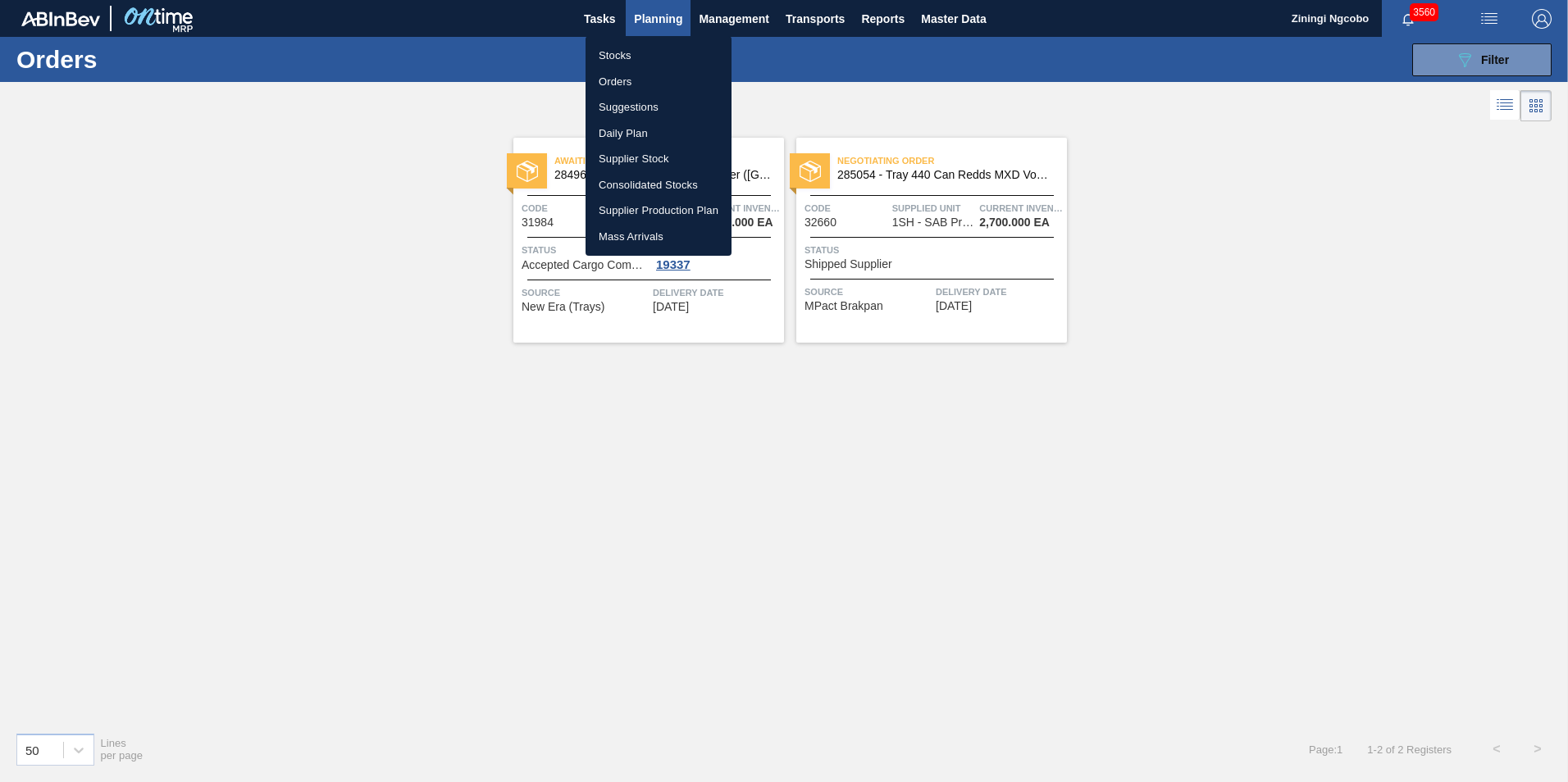
click at [643, 81] on li "Orders" at bounding box center [658, 81] width 146 height 26
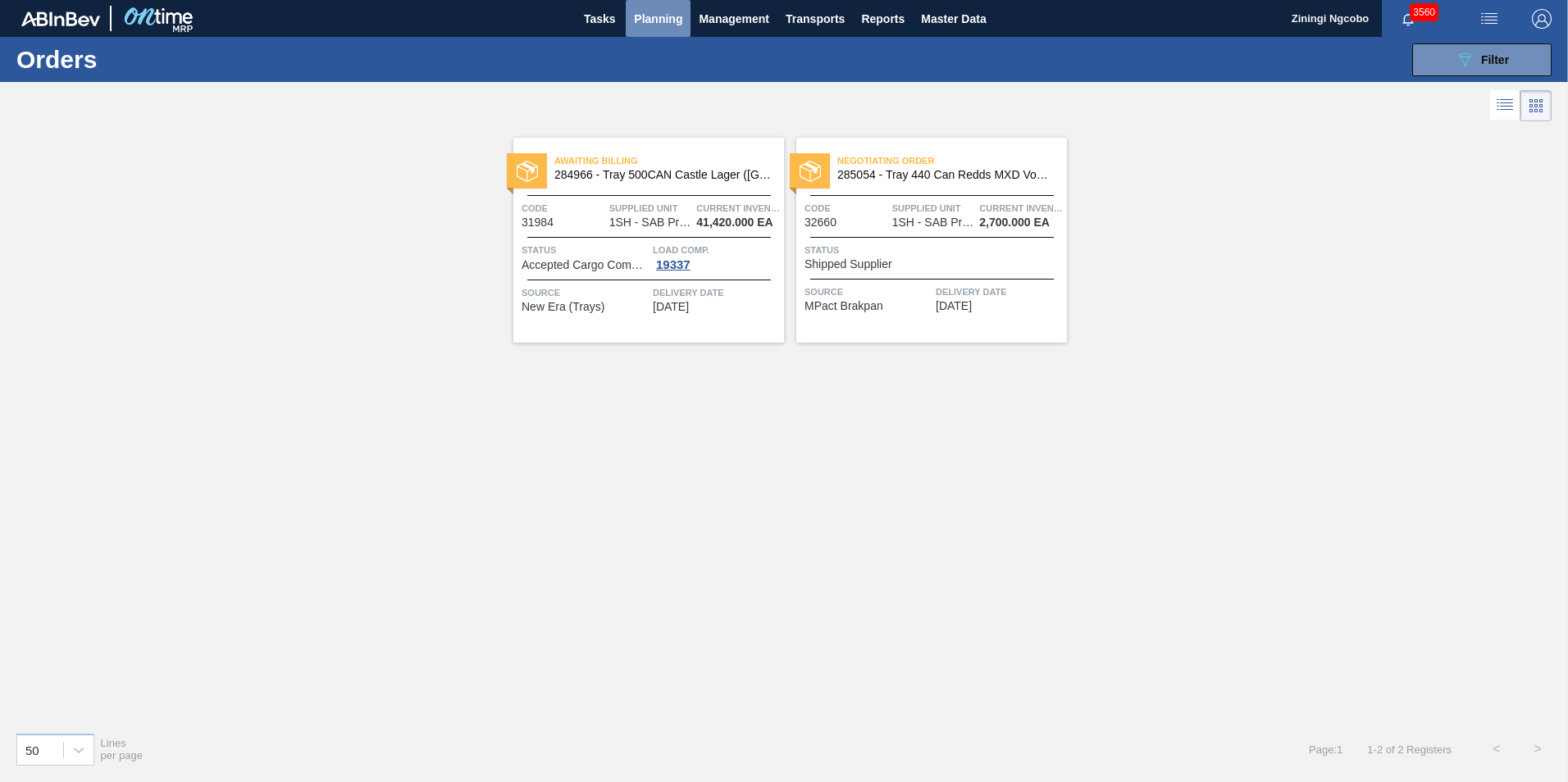
click at [660, 17] on span "Planning" at bounding box center [658, 19] width 48 height 20
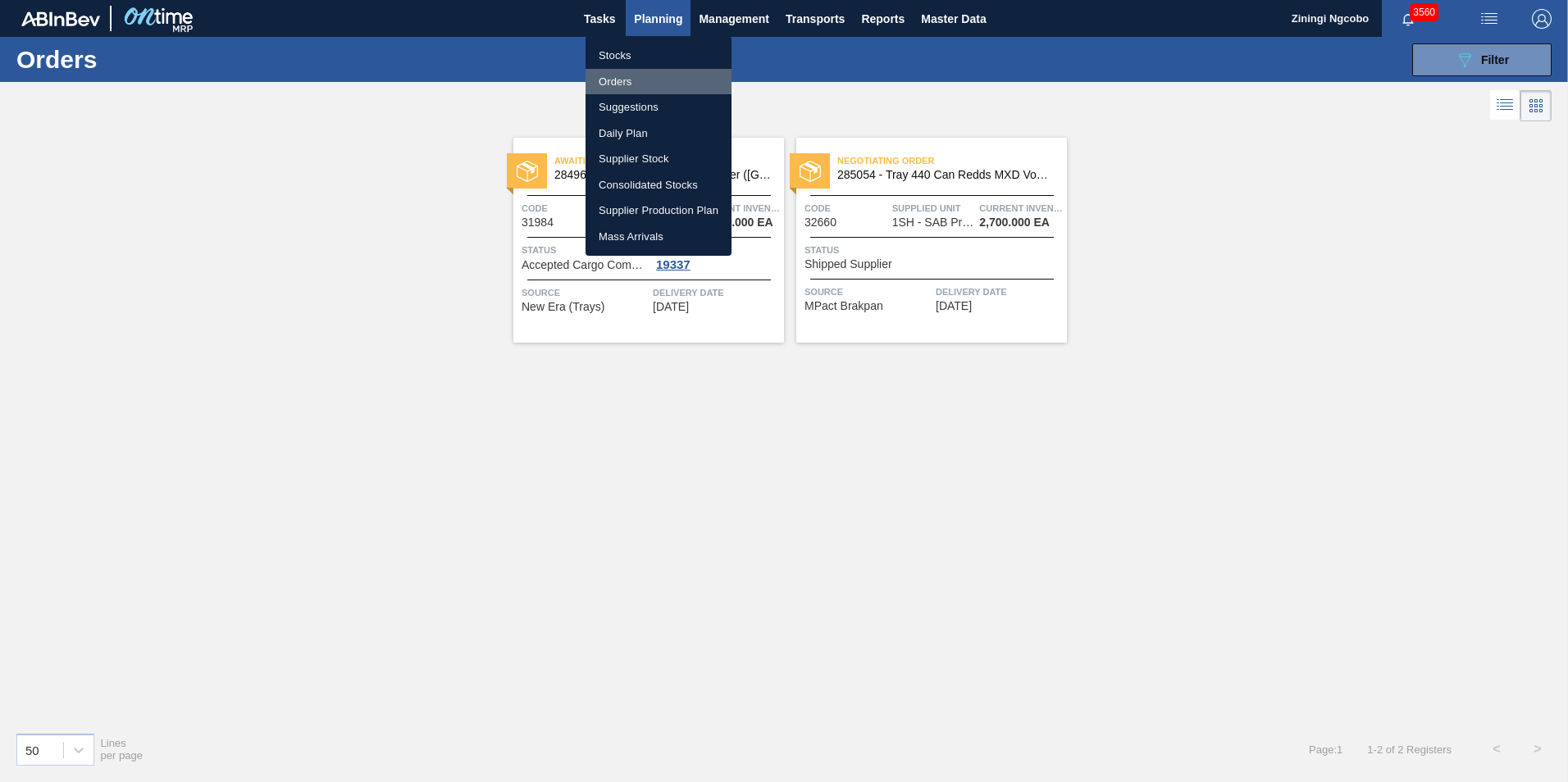
click at [647, 83] on li "Orders" at bounding box center [658, 81] width 146 height 26
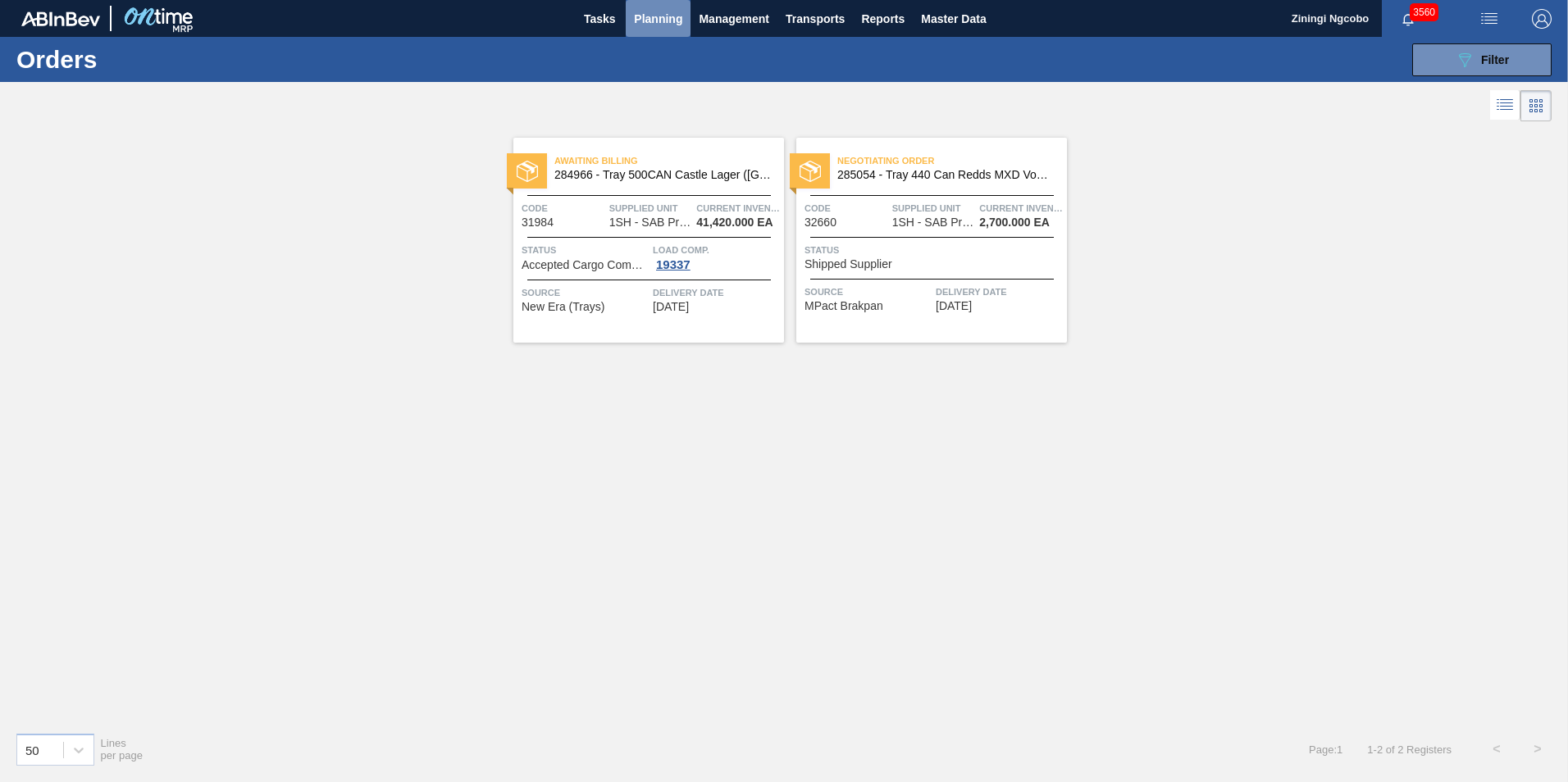
drag, startPoint x: 674, startPoint y: 18, endPoint x: 669, endPoint y: 48, distance: 30.4
click at [673, 18] on span "Planning" at bounding box center [658, 19] width 48 height 20
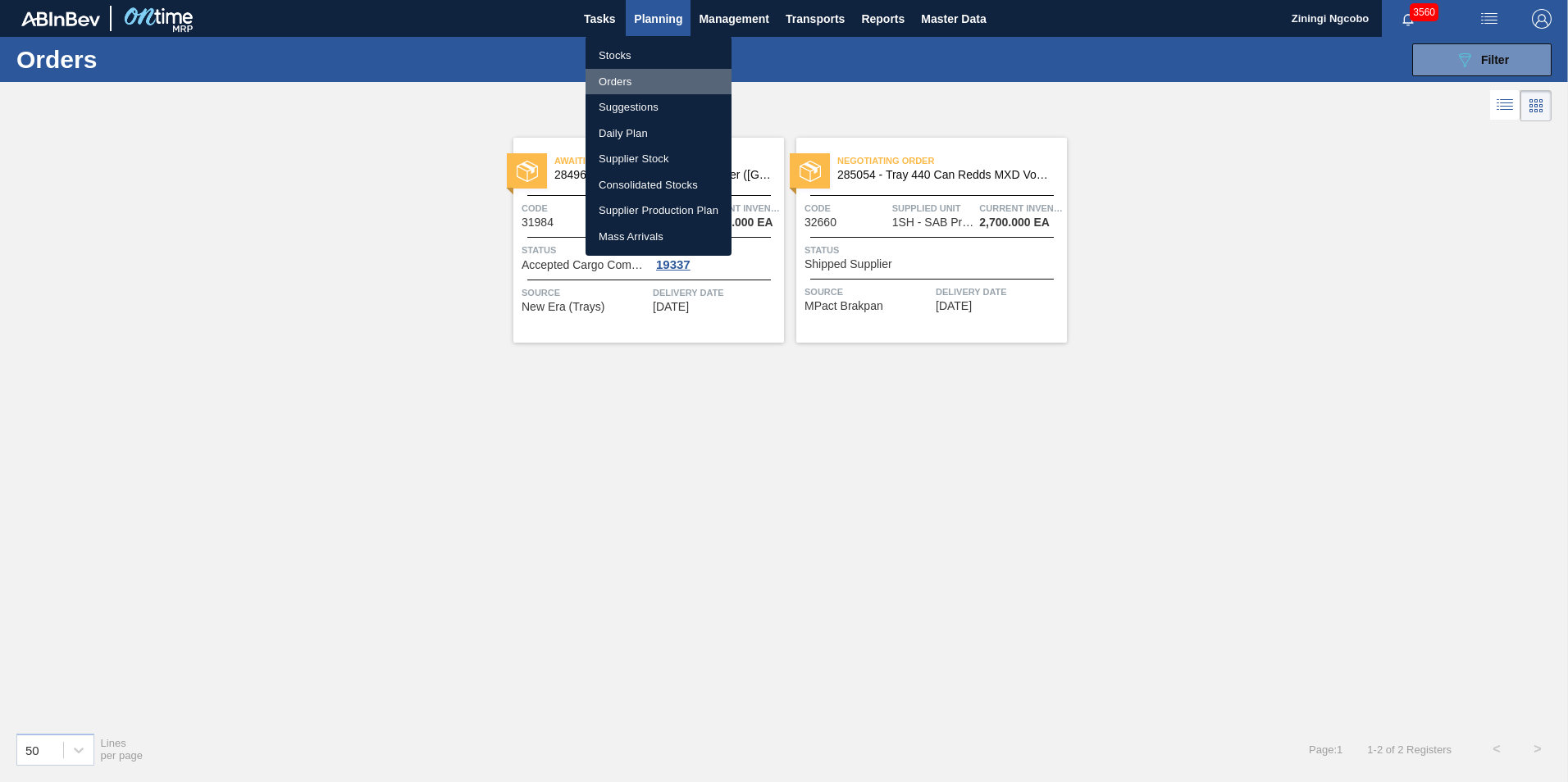
click at [657, 86] on li "Orders" at bounding box center [658, 81] width 146 height 26
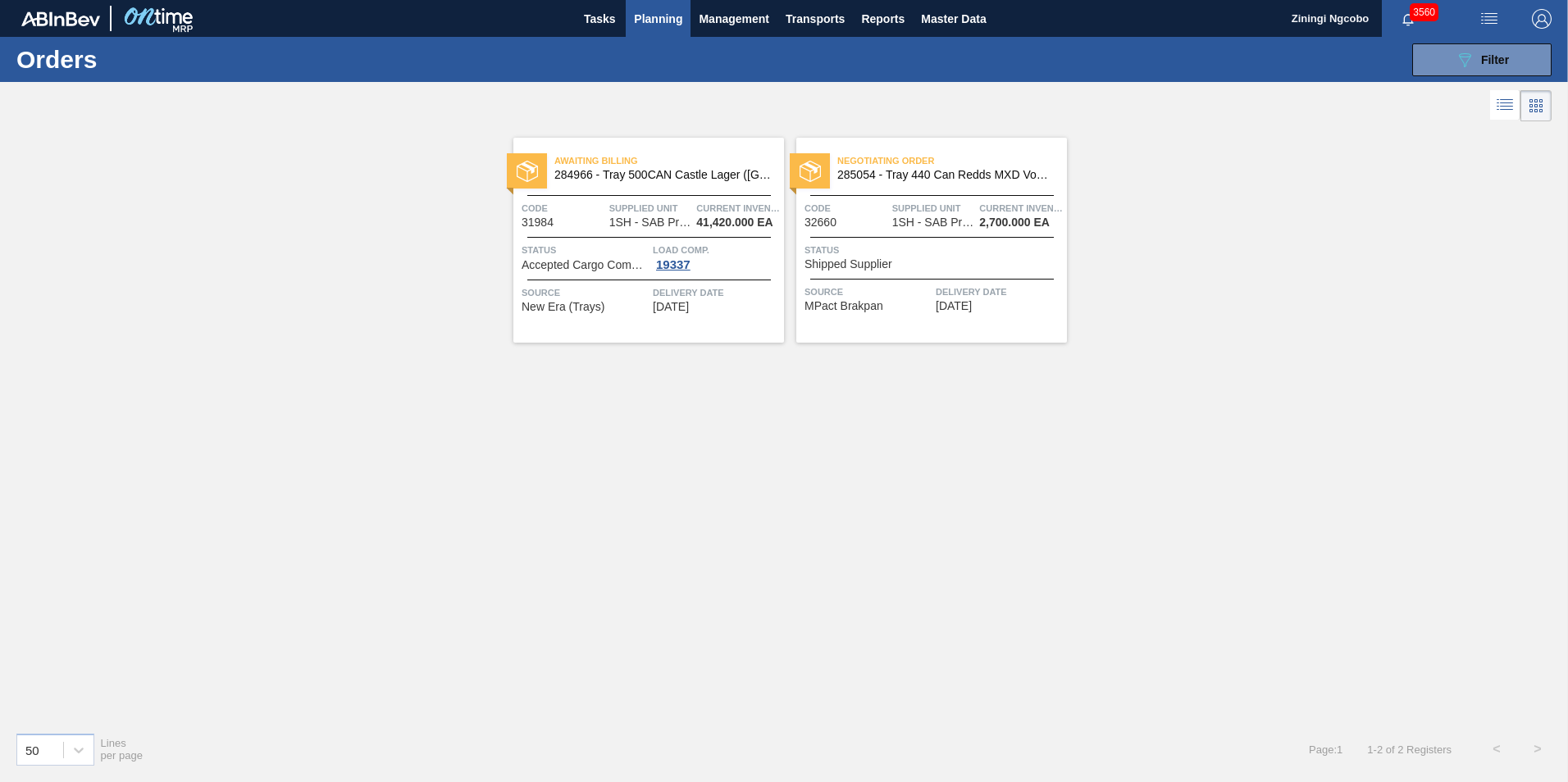
click at [664, 29] on button "Planning" at bounding box center [658, 19] width 65 height 37
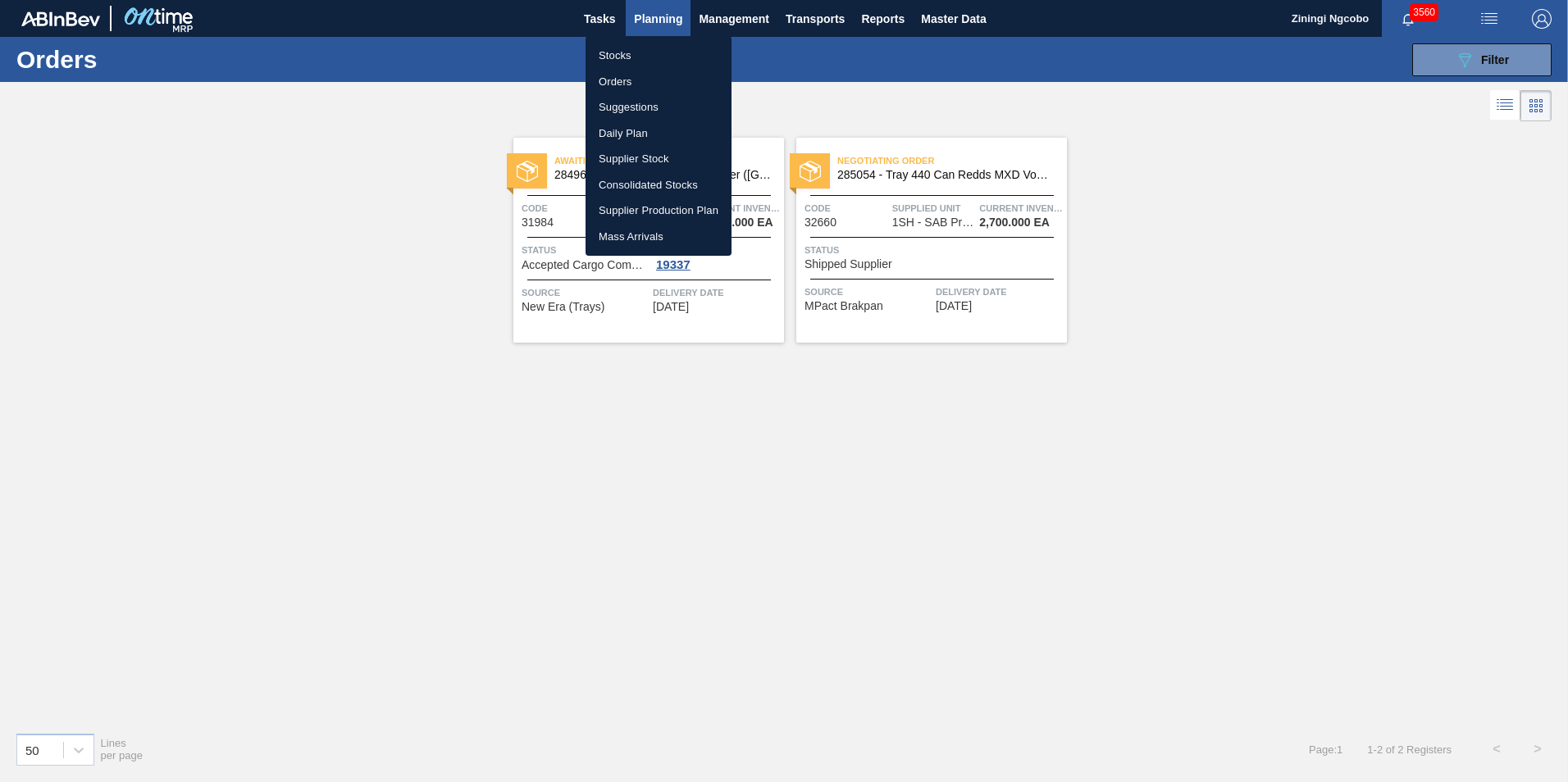
click at [627, 77] on li "Orders" at bounding box center [658, 81] width 146 height 26
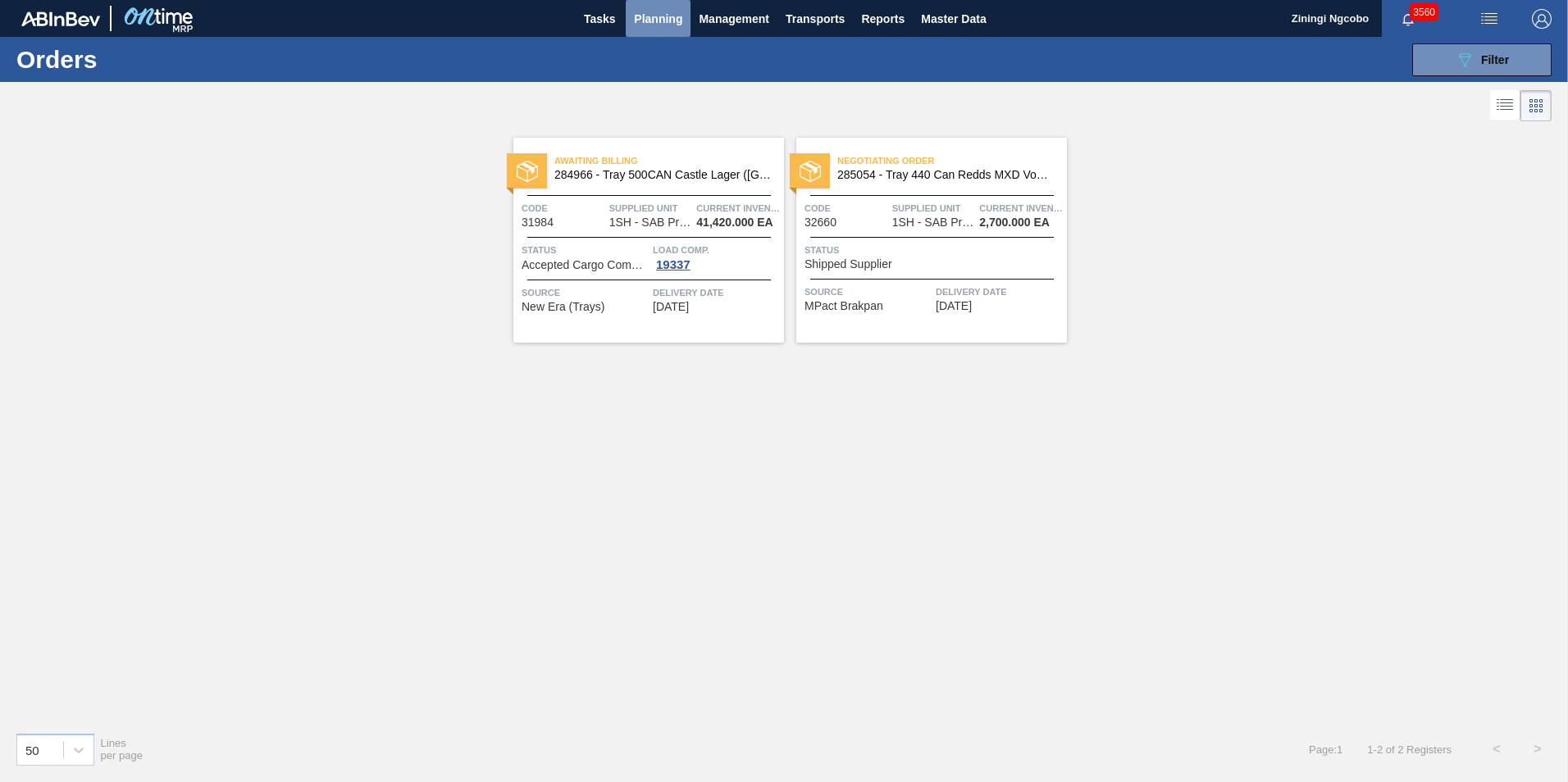
click at [646, 13] on button "Planning" at bounding box center [658, 19] width 65 height 37
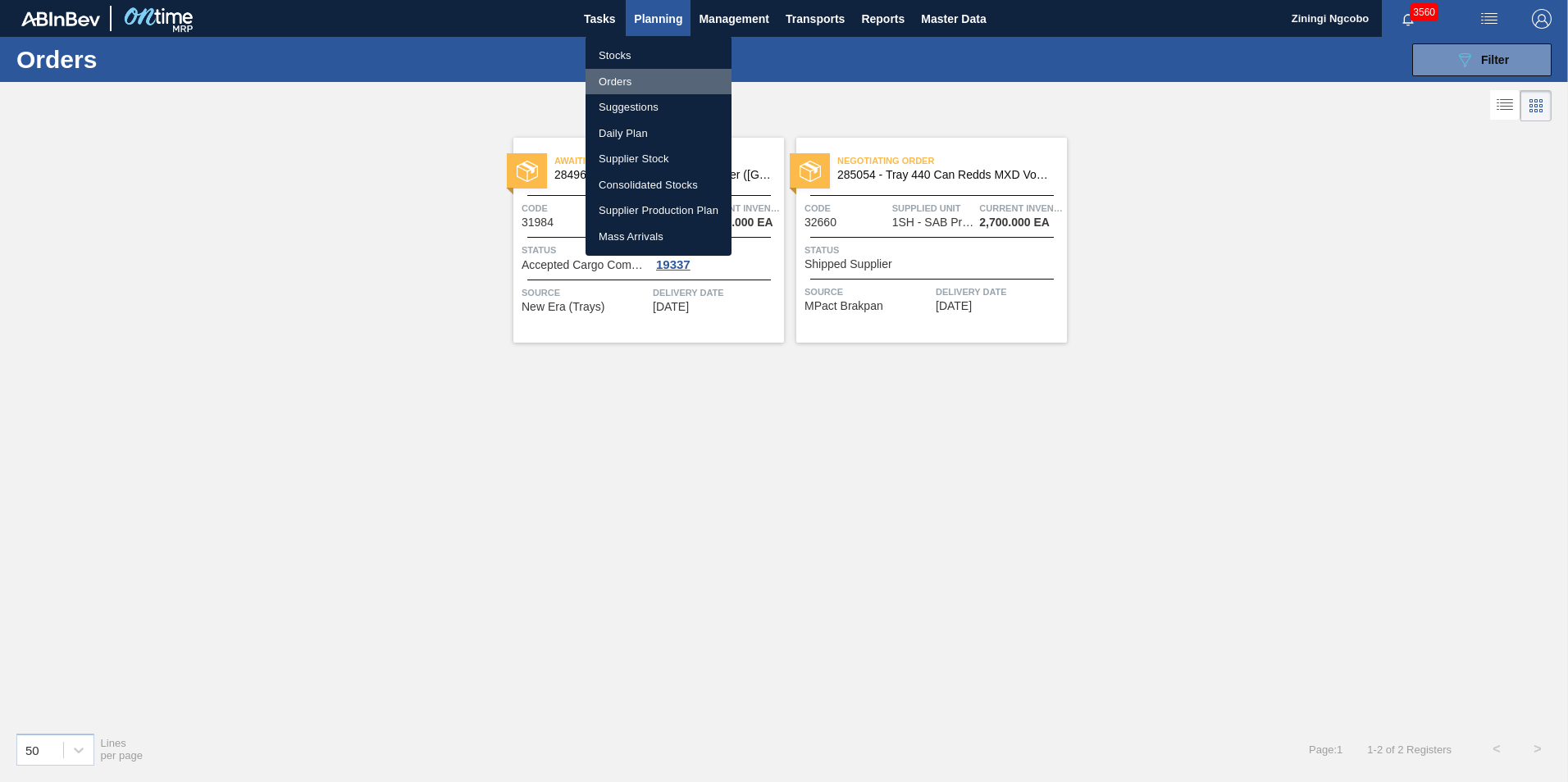
click at [625, 77] on li "Orders" at bounding box center [658, 81] width 146 height 26
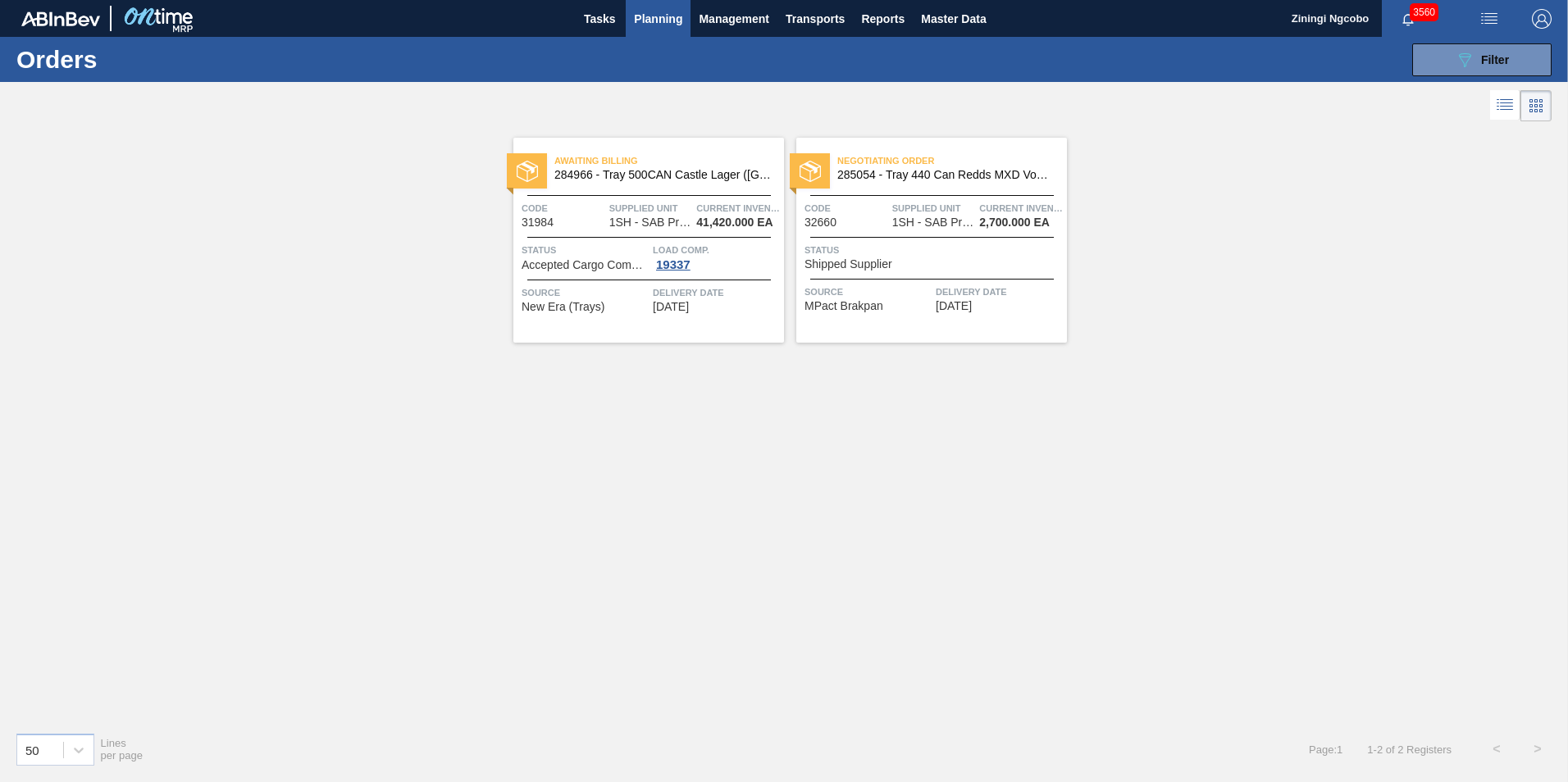
click at [669, 6] on button "Planning" at bounding box center [658, 19] width 65 height 37
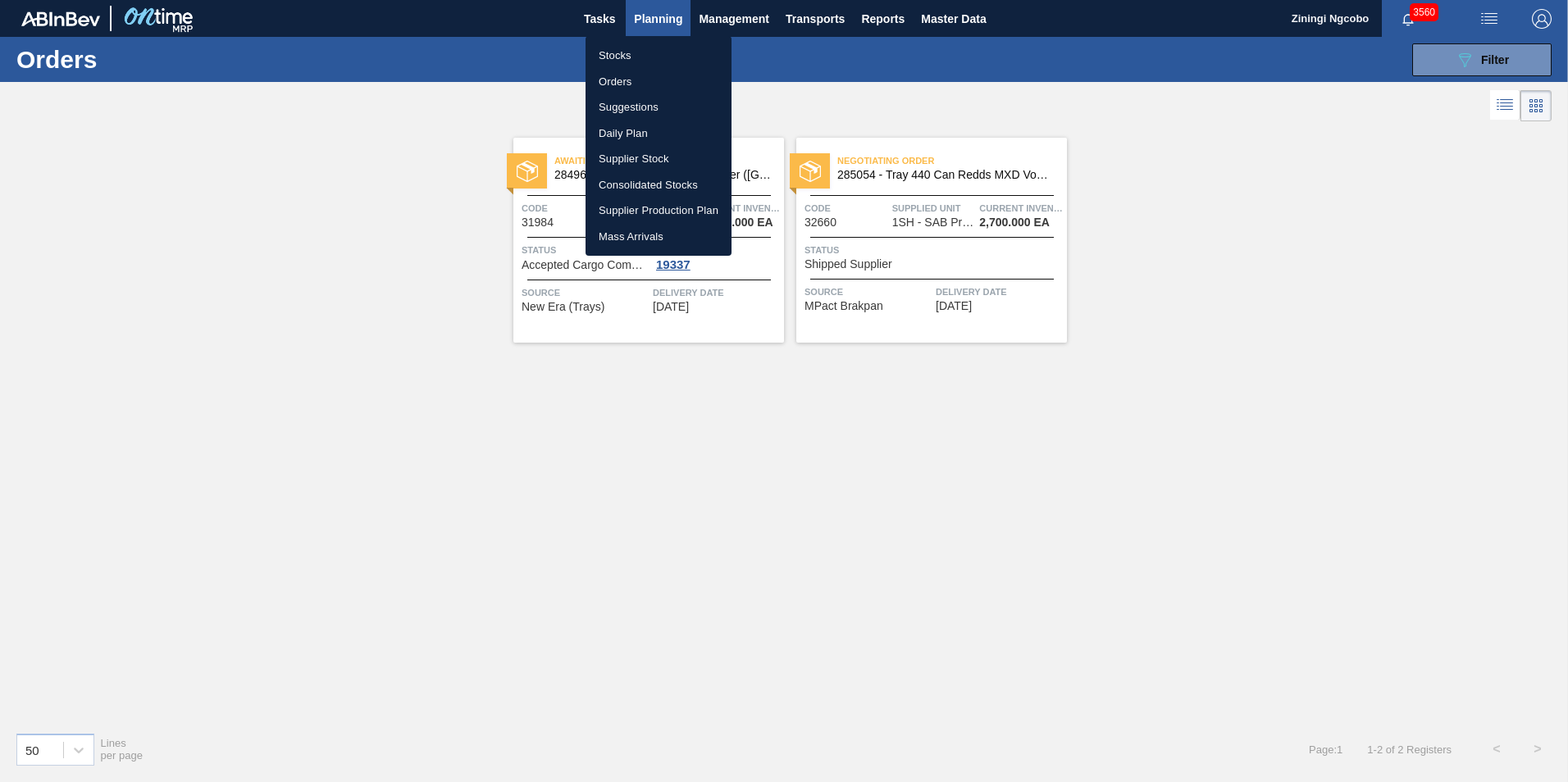
click at [605, 55] on li "Stocks" at bounding box center [658, 56] width 146 height 26
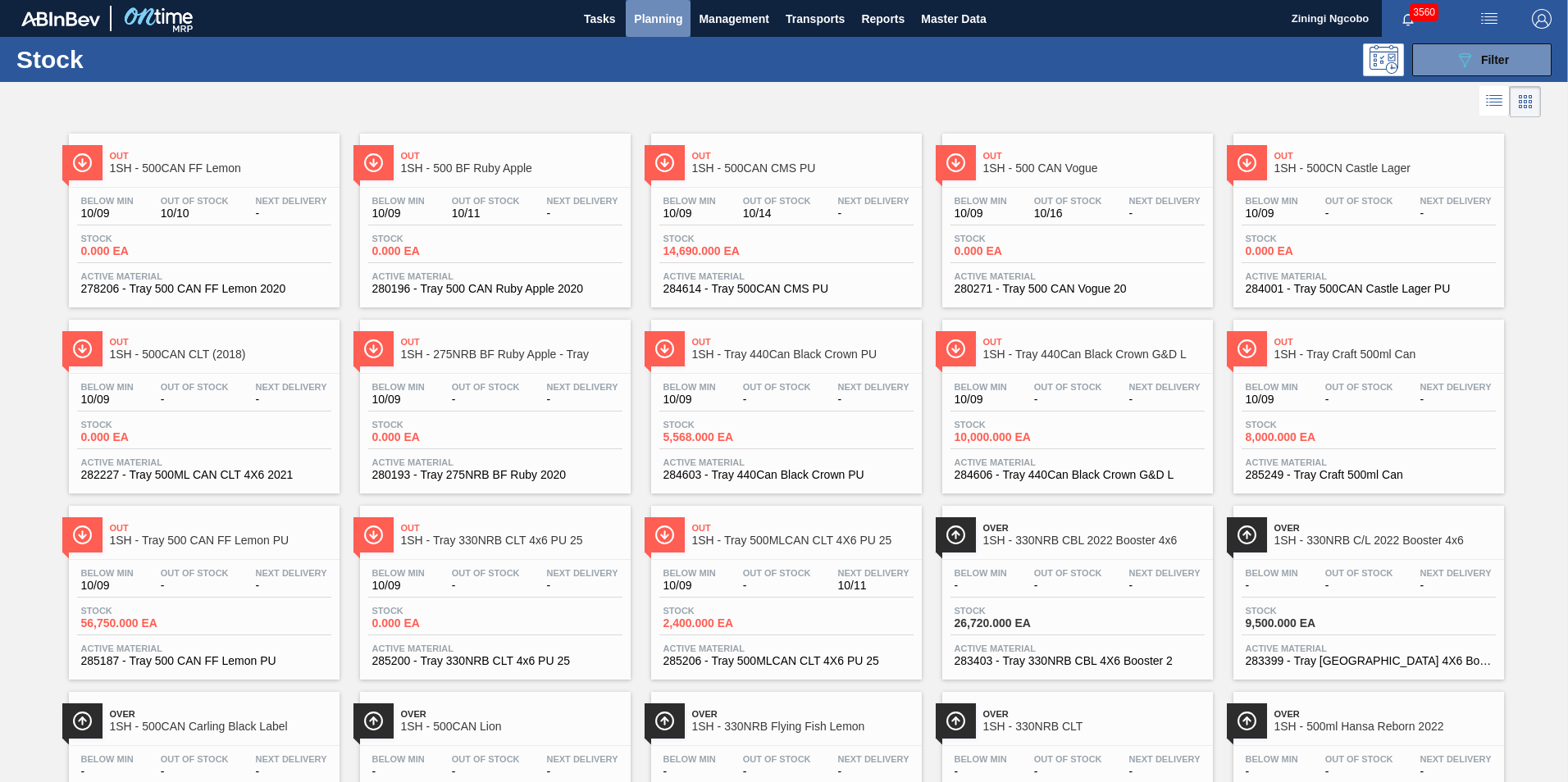
click at [658, 15] on span "Planning" at bounding box center [658, 19] width 48 height 20
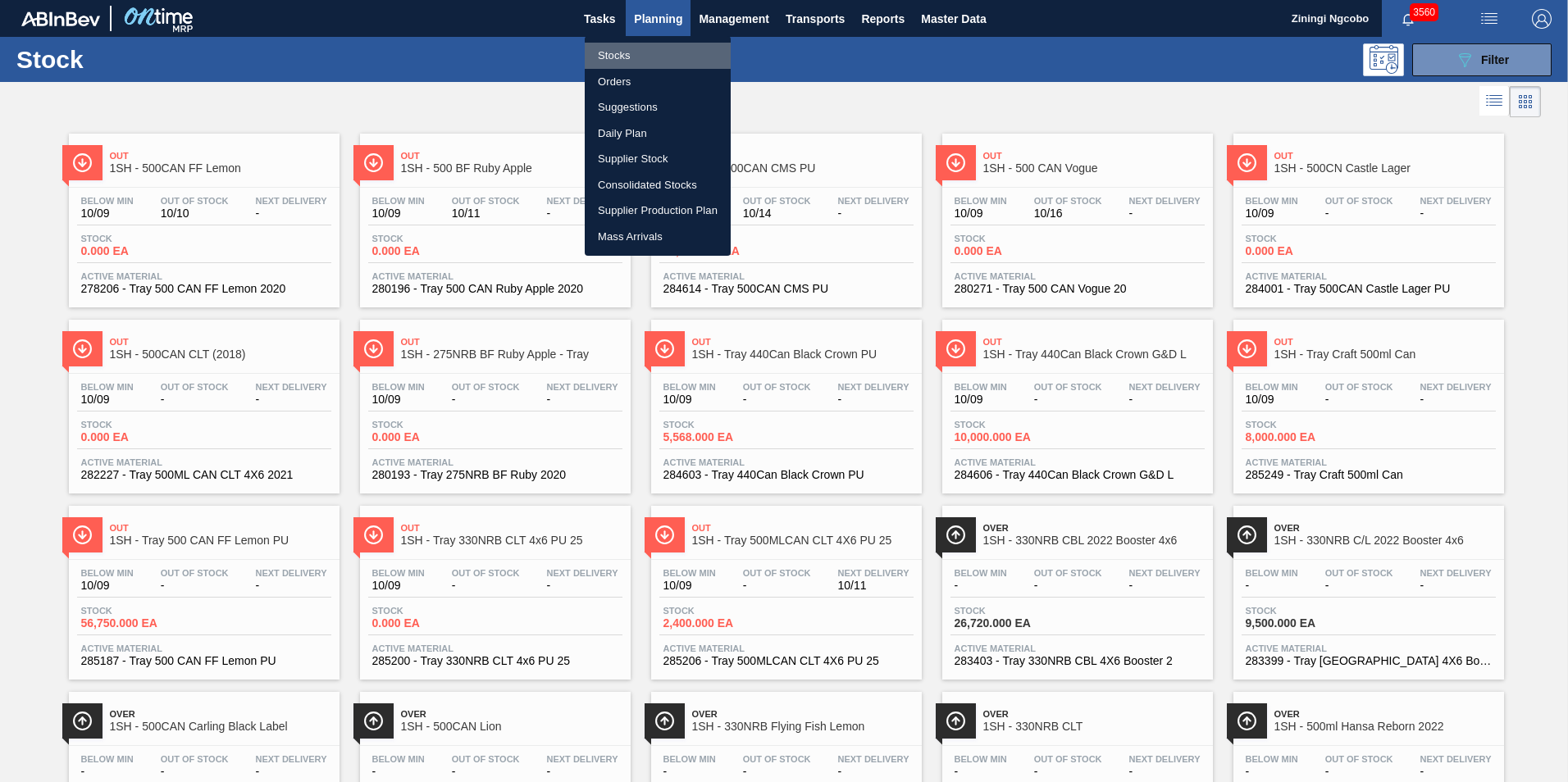
click at [638, 54] on li "Stocks" at bounding box center [657, 56] width 146 height 26
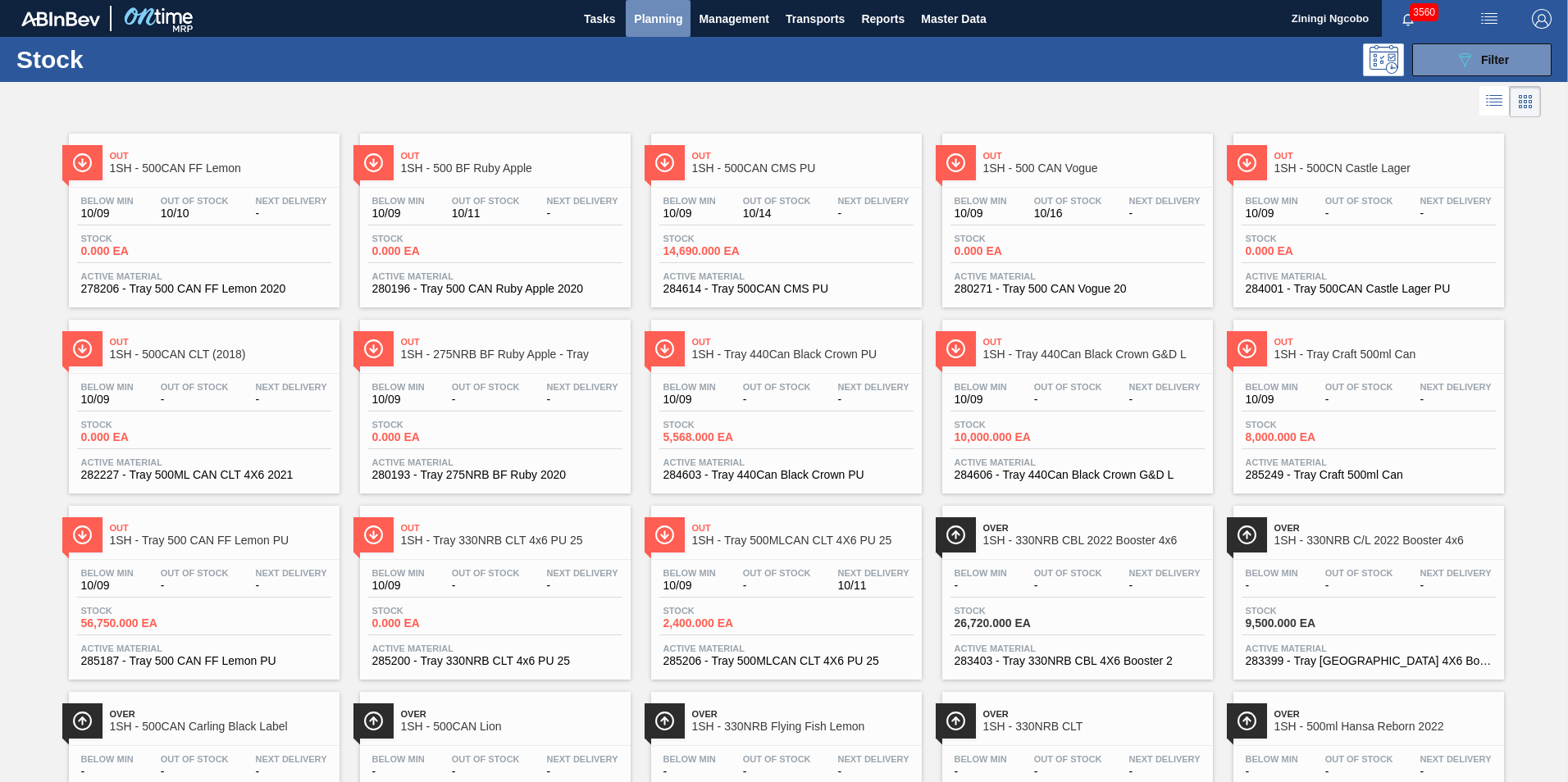
click at [665, 23] on span "Planning" at bounding box center [658, 19] width 48 height 20
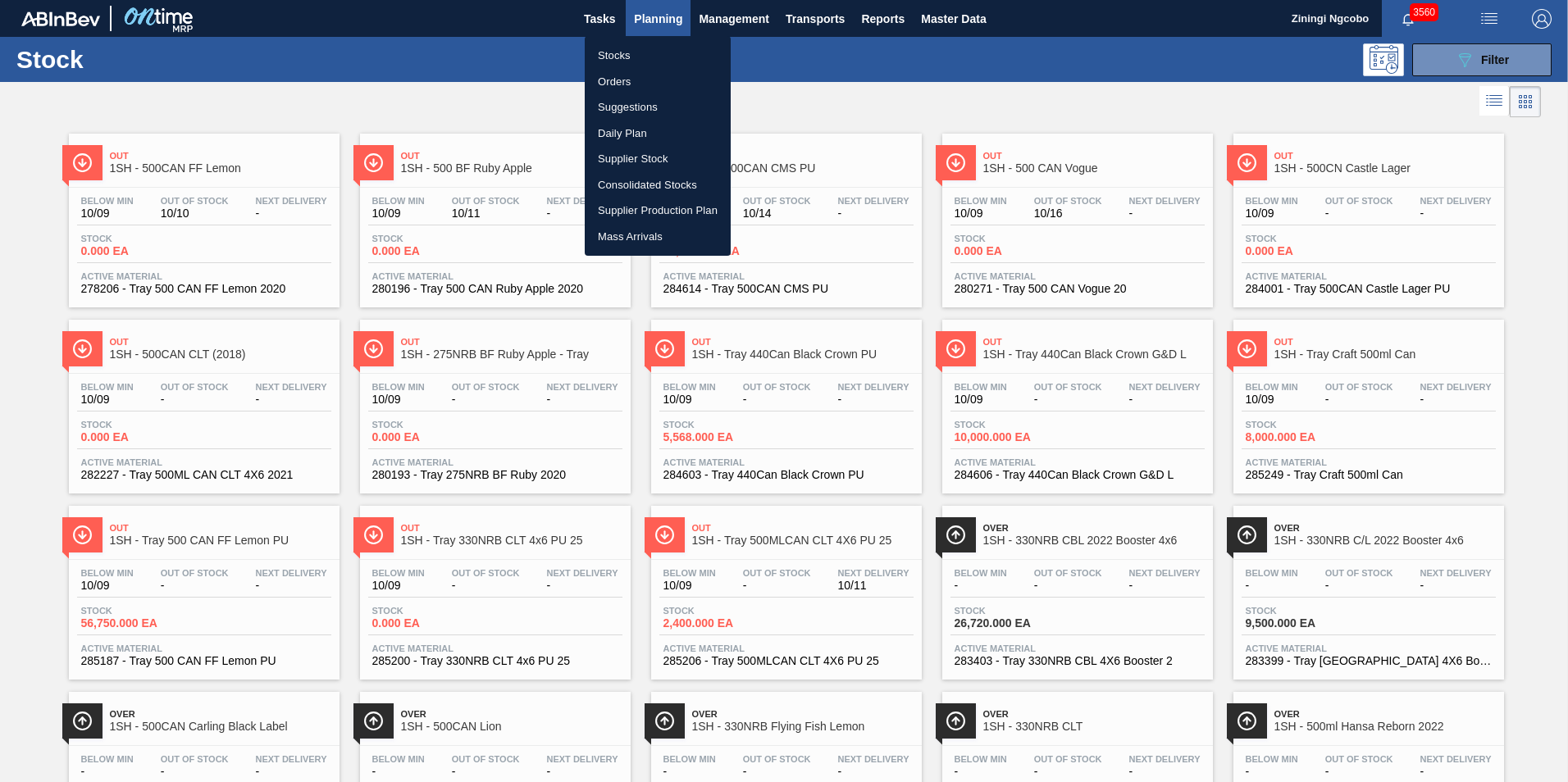
click at [856, 53] on div at bounding box center [784, 391] width 1568 height 782
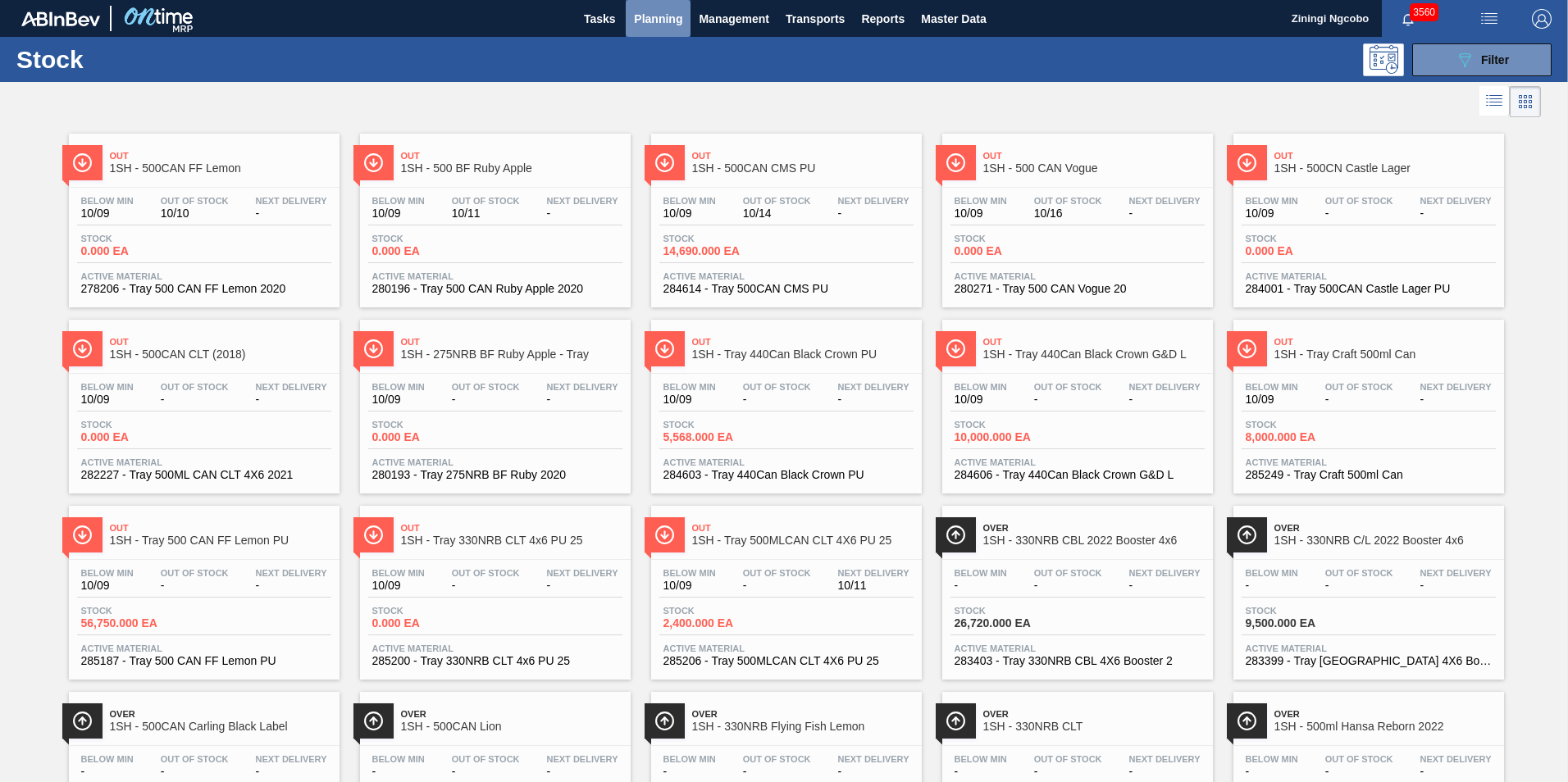
click at [640, 16] on span "Planning" at bounding box center [658, 19] width 48 height 20
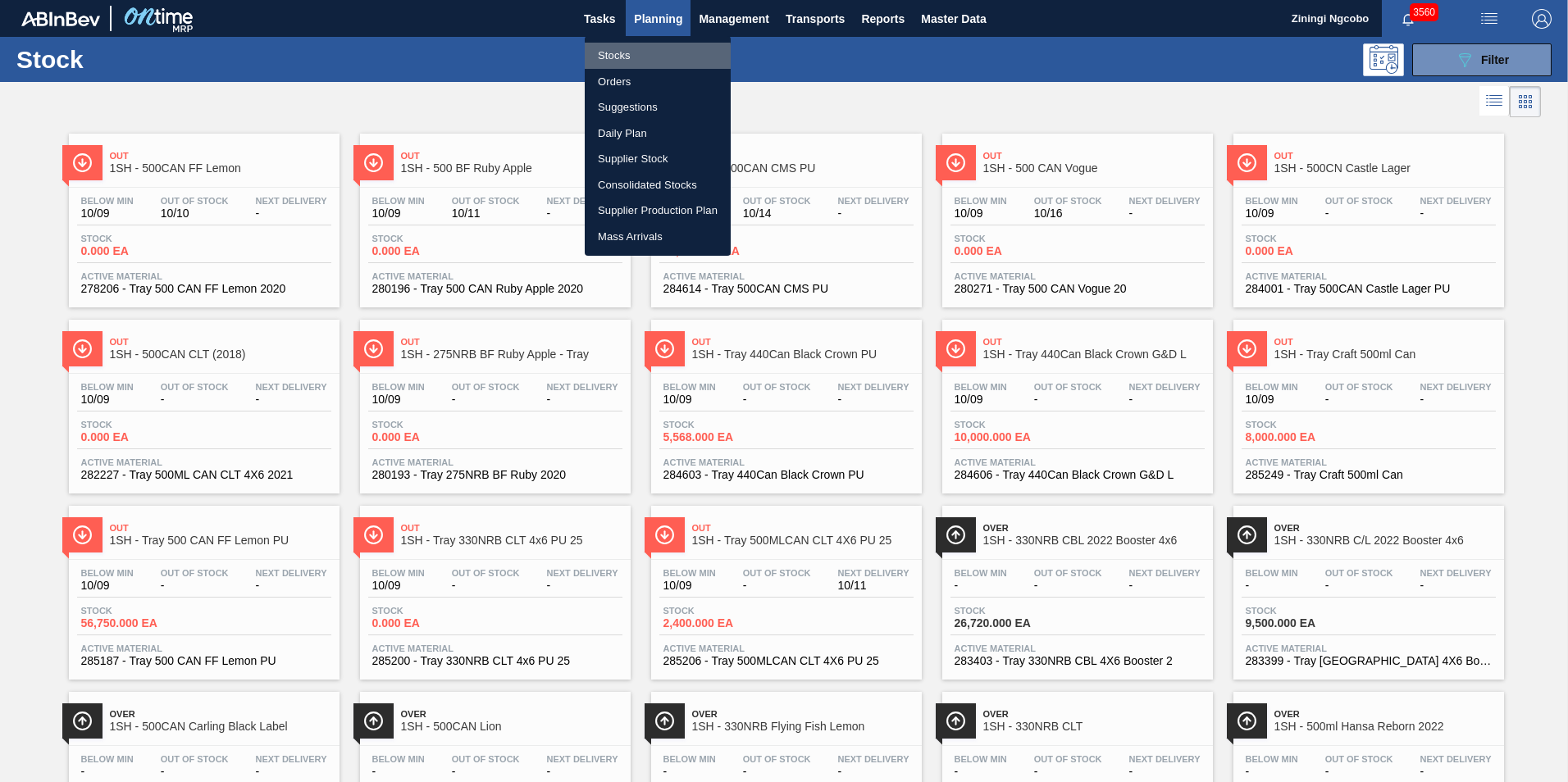
click at [630, 58] on li "Stocks" at bounding box center [657, 56] width 146 height 26
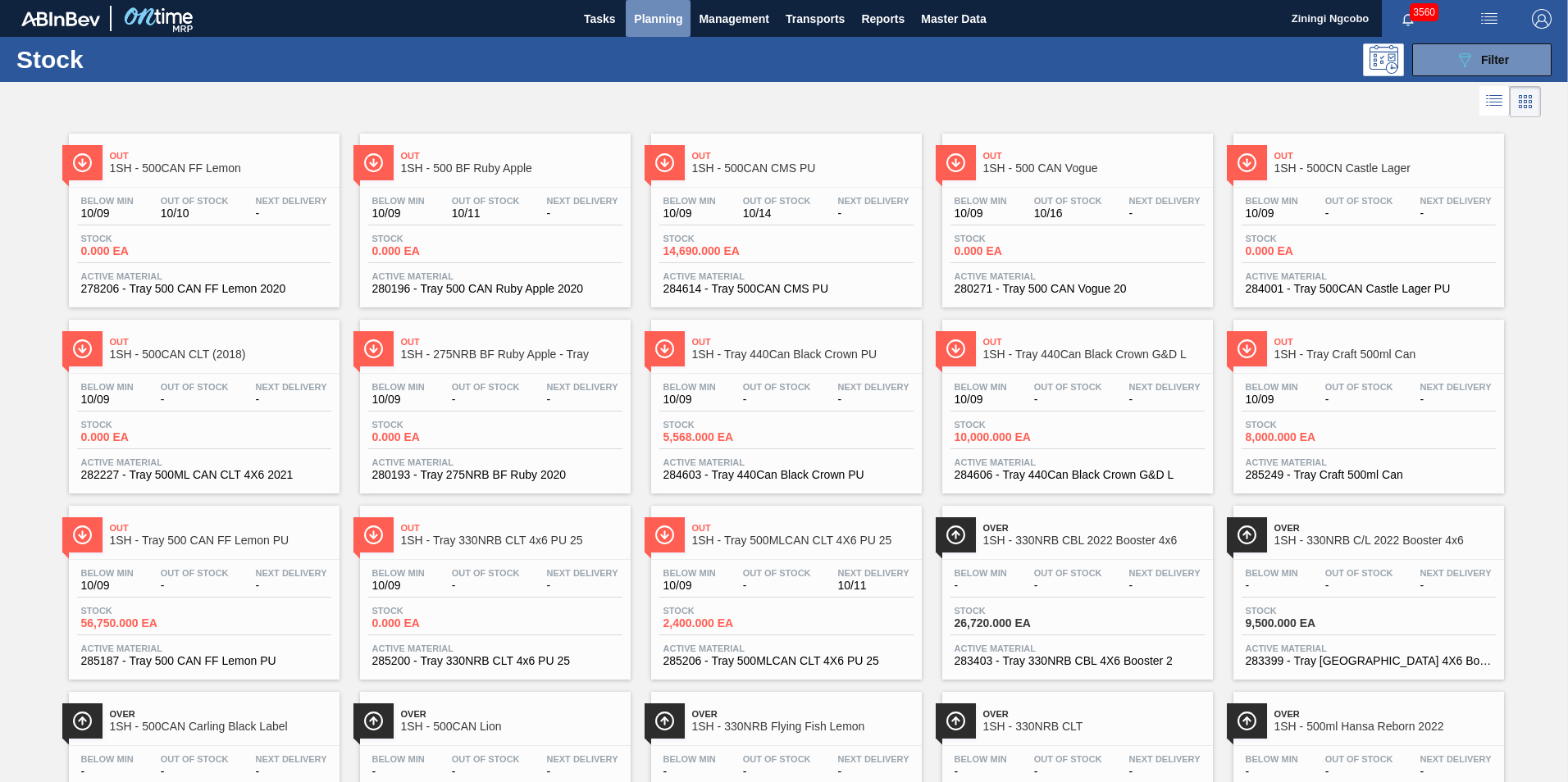
click at [650, 9] on span "Planning" at bounding box center [658, 19] width 48 height 20
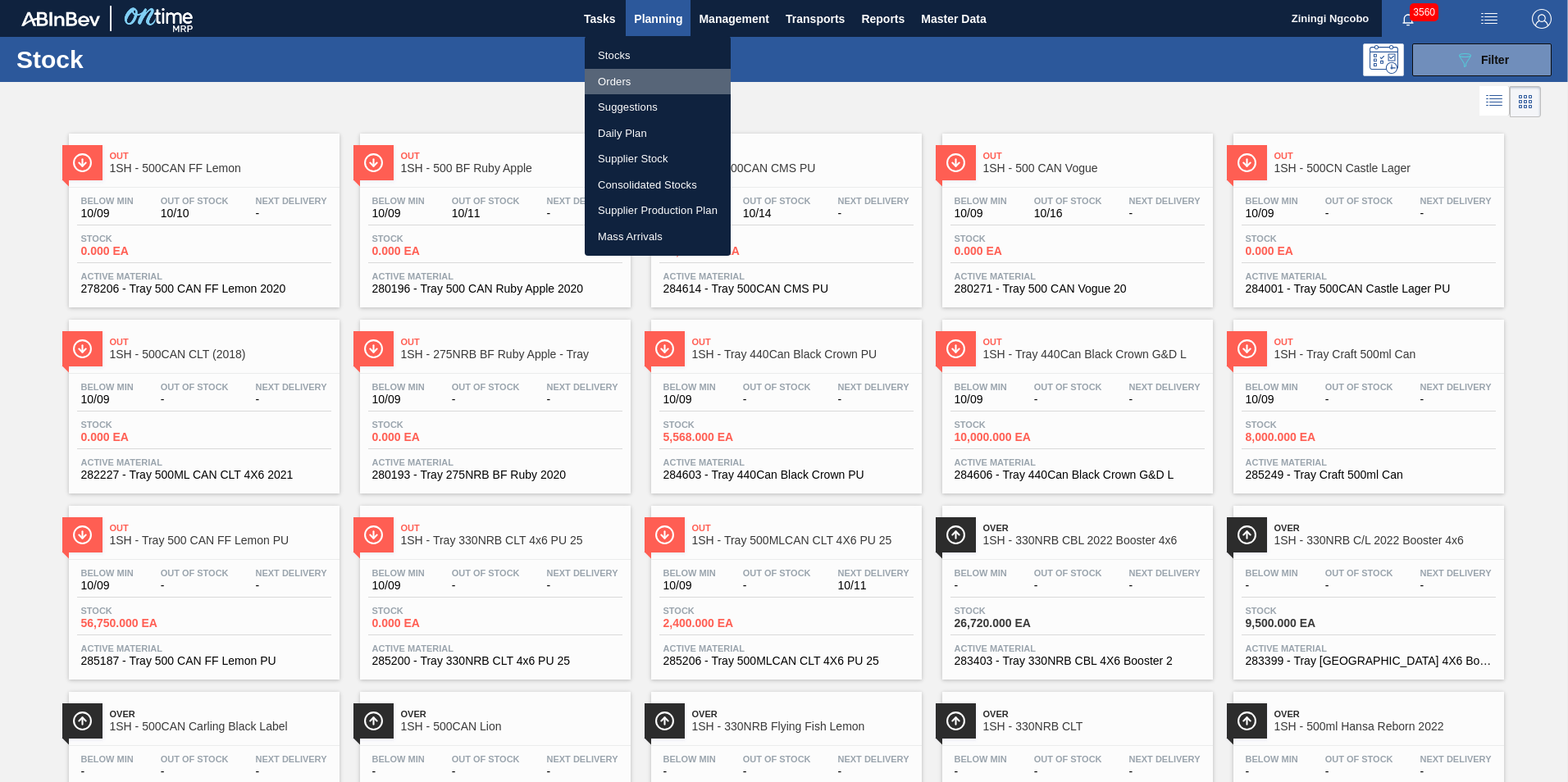
click at [650, 77] on li "Orders" at bounding box center [657, 81] width 146 height 26
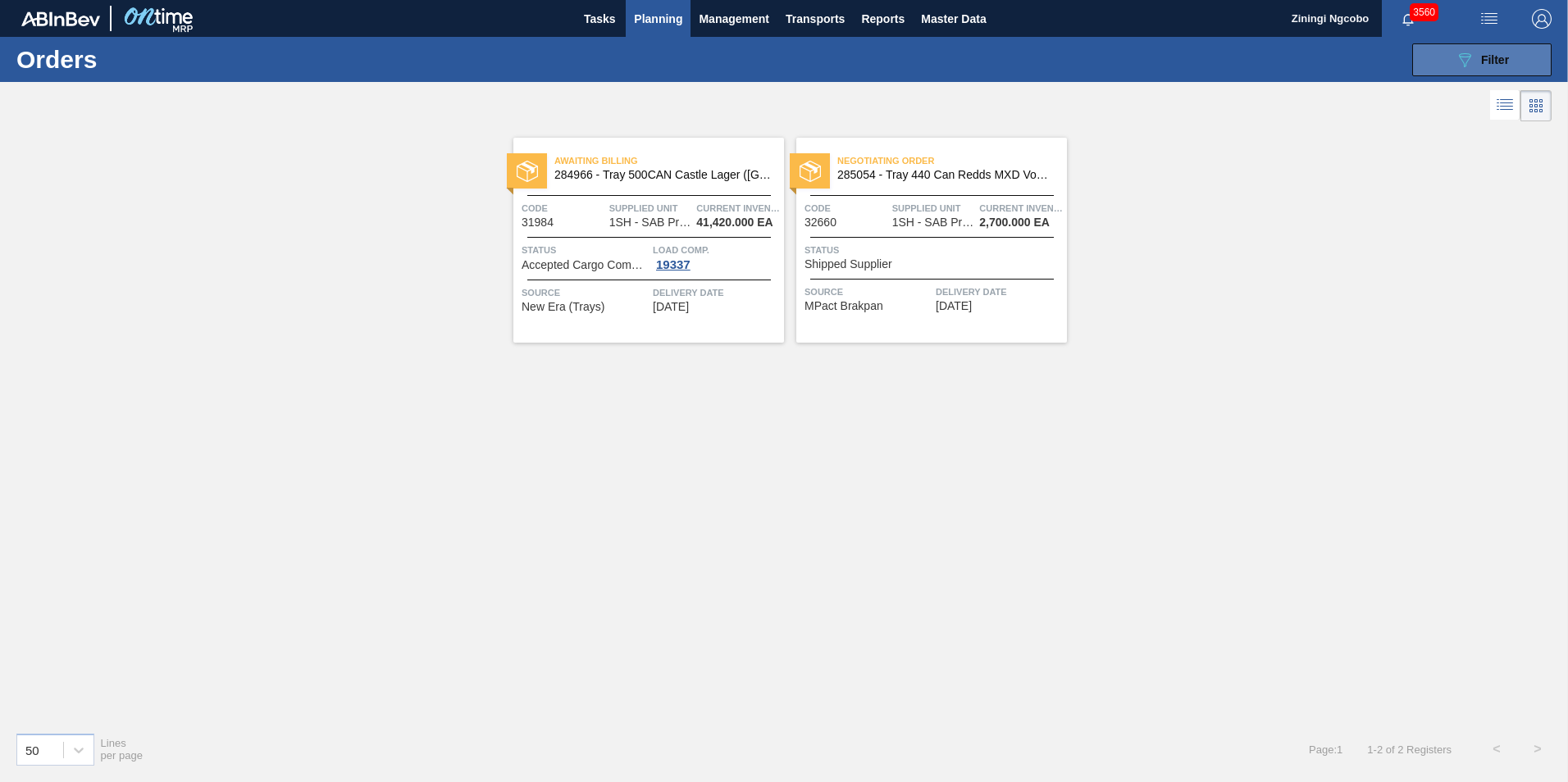
click at [1457, 67] on icon "089F7B8B-B2A5-4AFE-B5C0-19BA573D28AC" at bounding box center [1464, 60] width 20 height 20
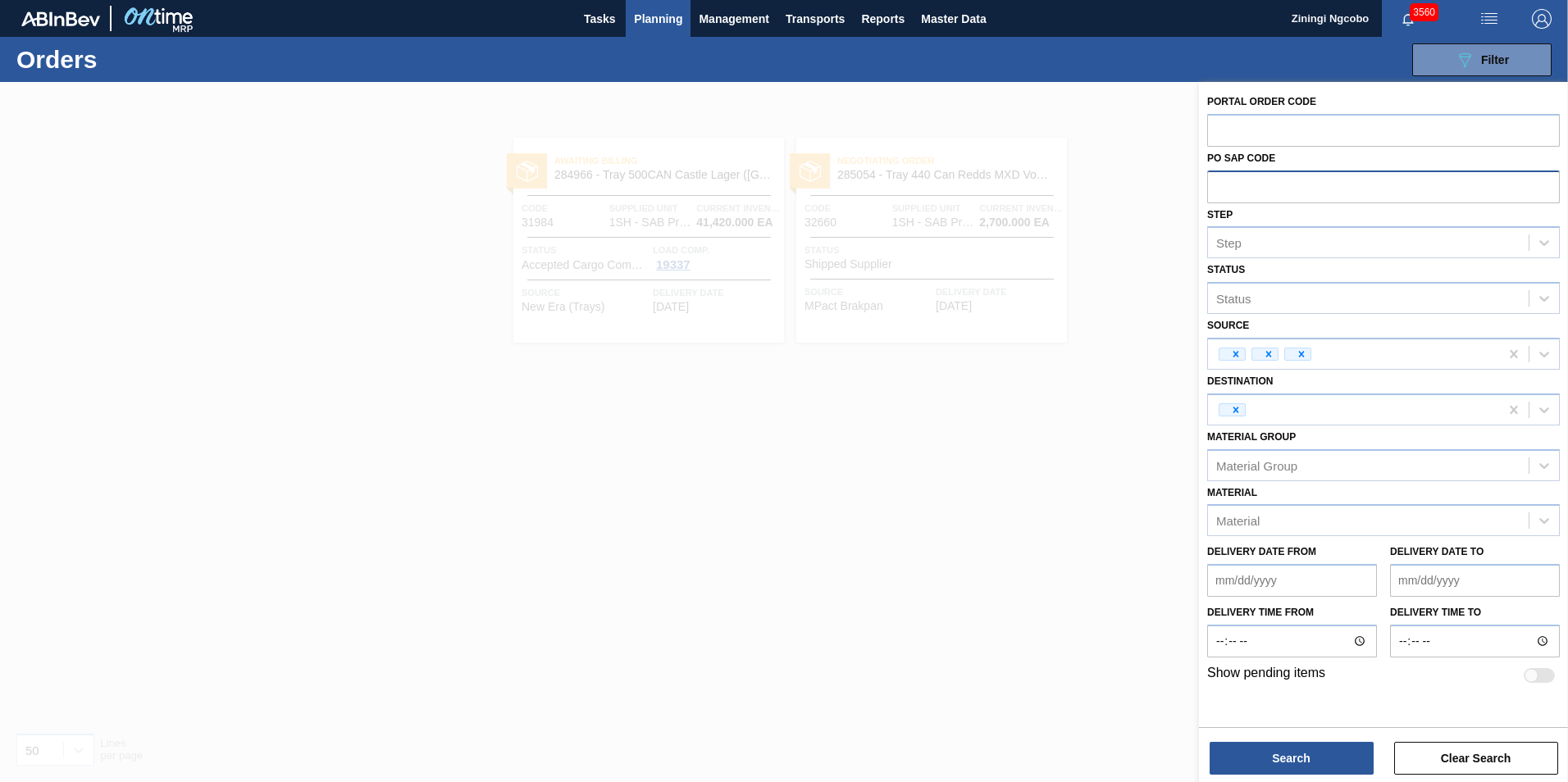
click at [1463, 173] on input "text" at bounding box center [1383, 186] width 352 height 31
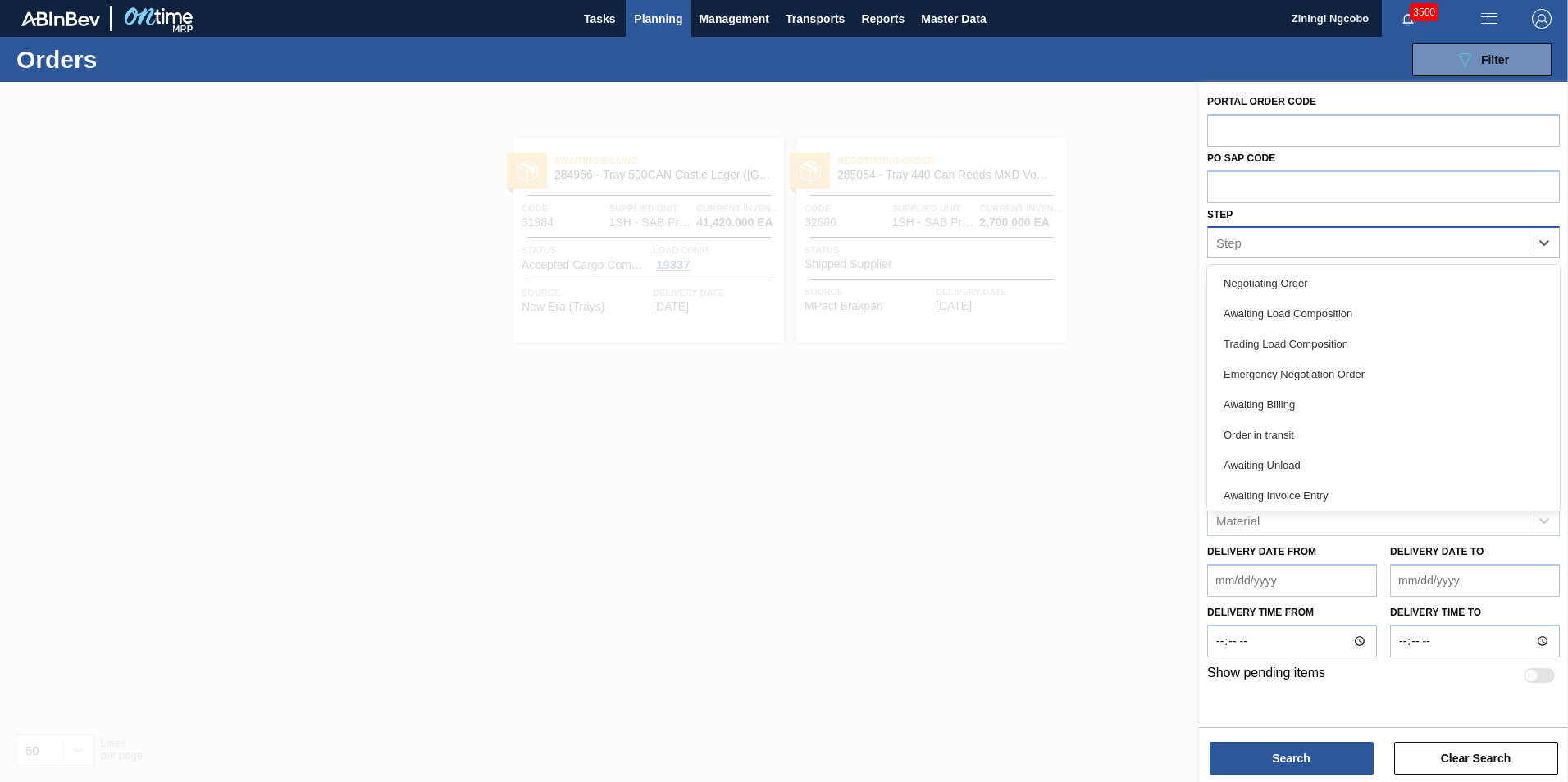
click at [1368, 244] on div "Step" at bounding box center [1368, 243] width 321 height 23
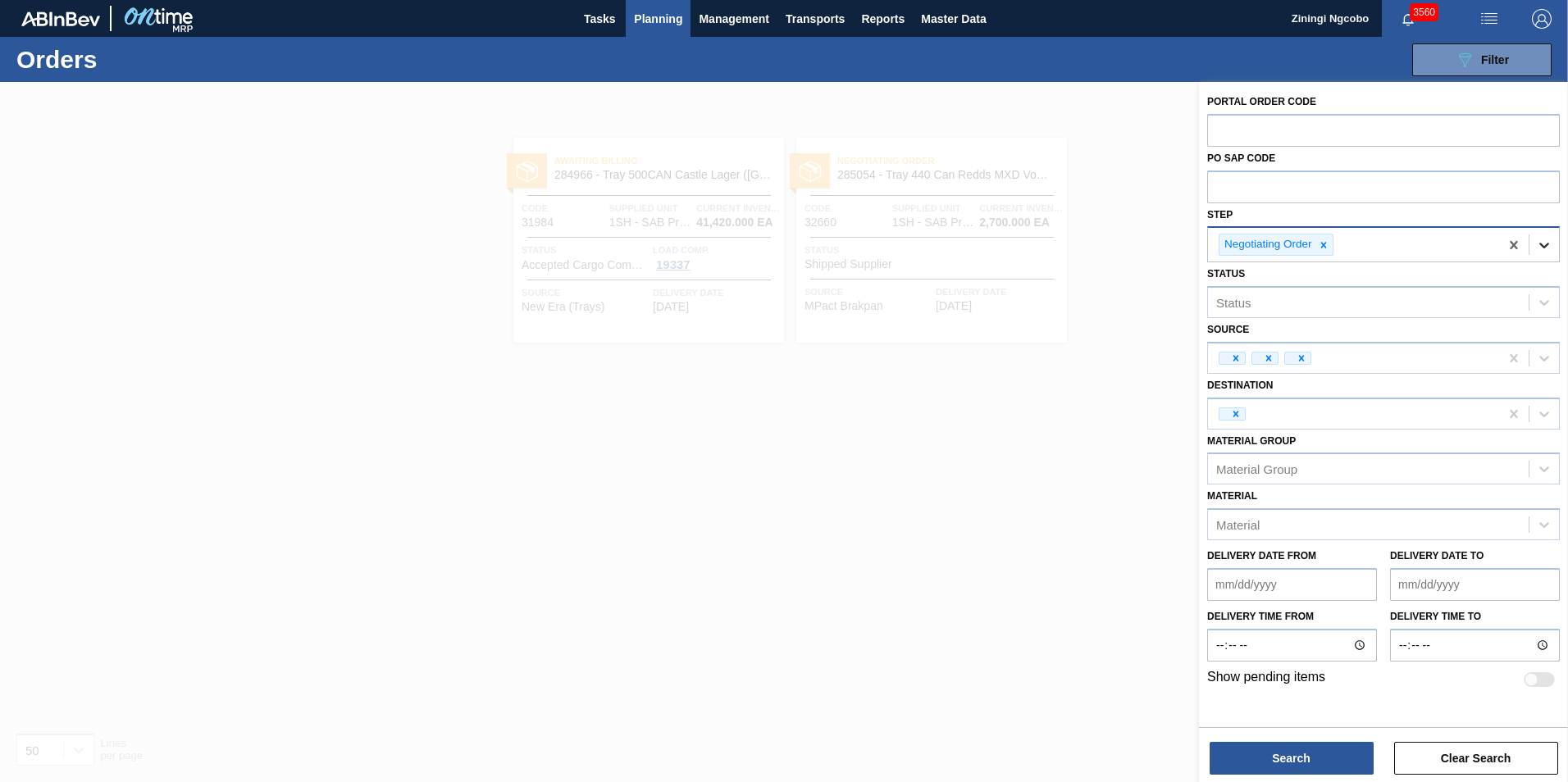
click at [1545, 248] on icon at bounding box center [1544, 246] width 10 height 6
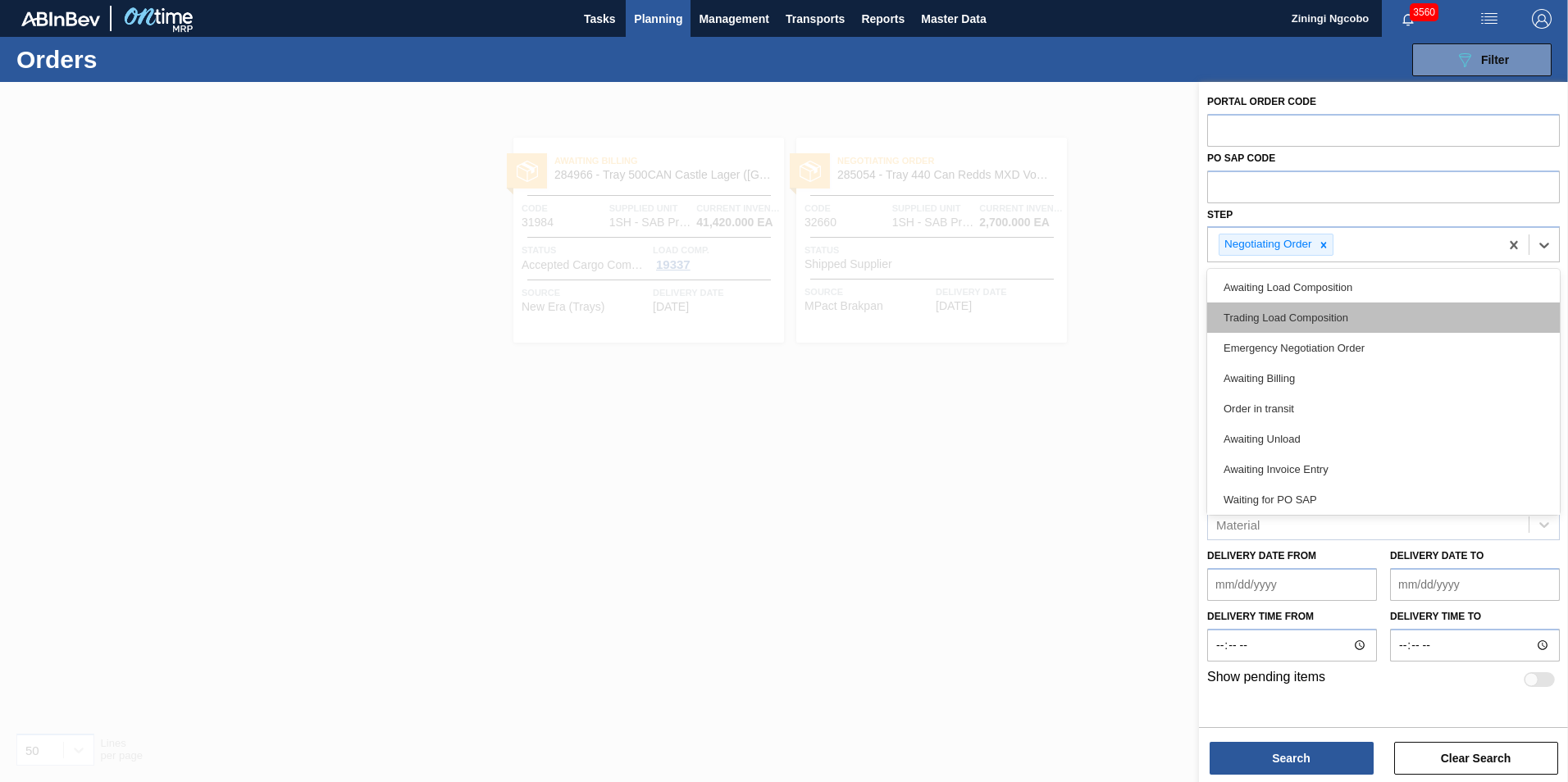
click at [1383, 318] on div "Trading Load Composition" at bounding box center [1383, 317] width 352 height 30
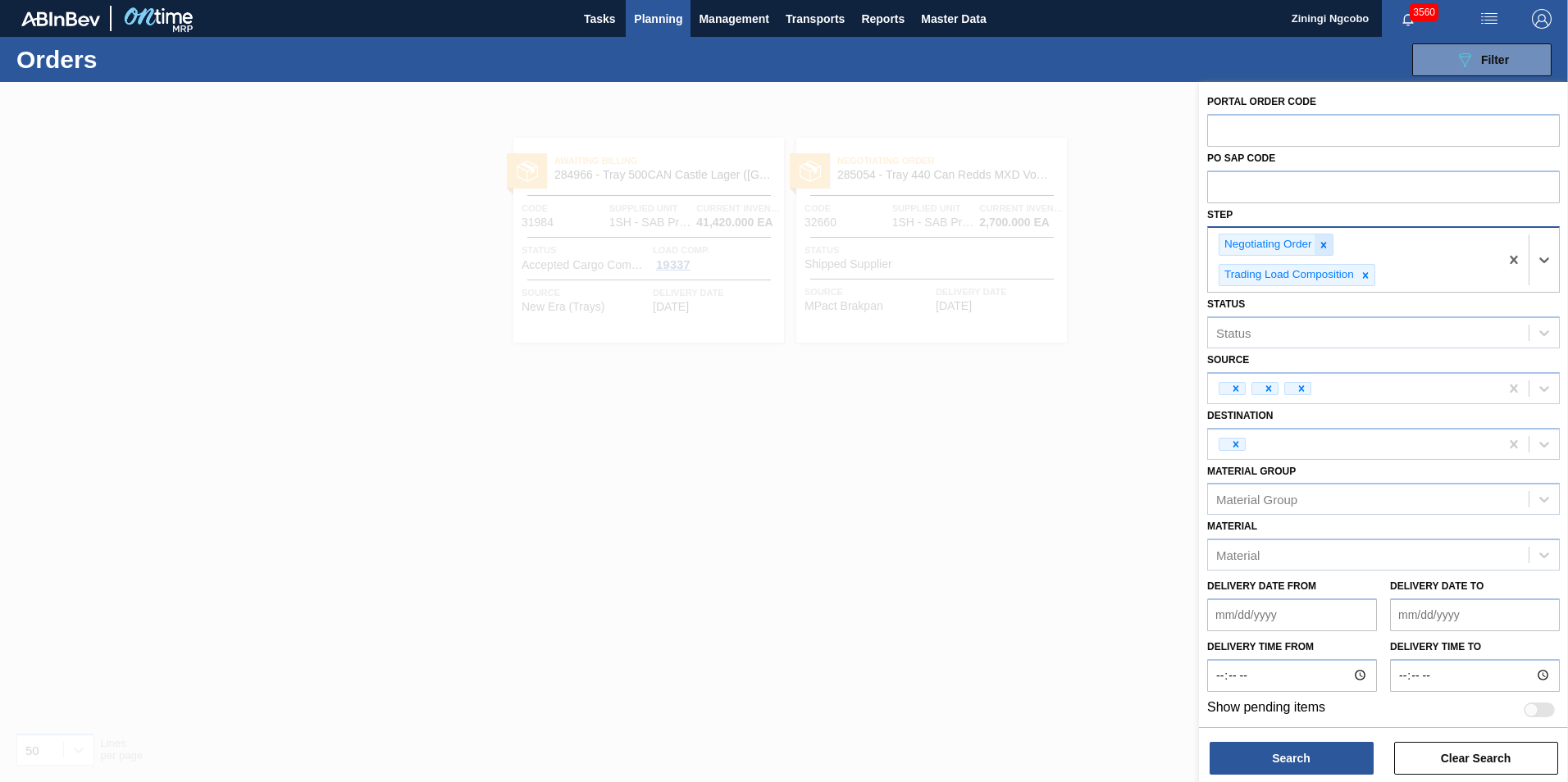
click at [1325, 246] on icon at bounding box center [1323, 246] width 12 height 12
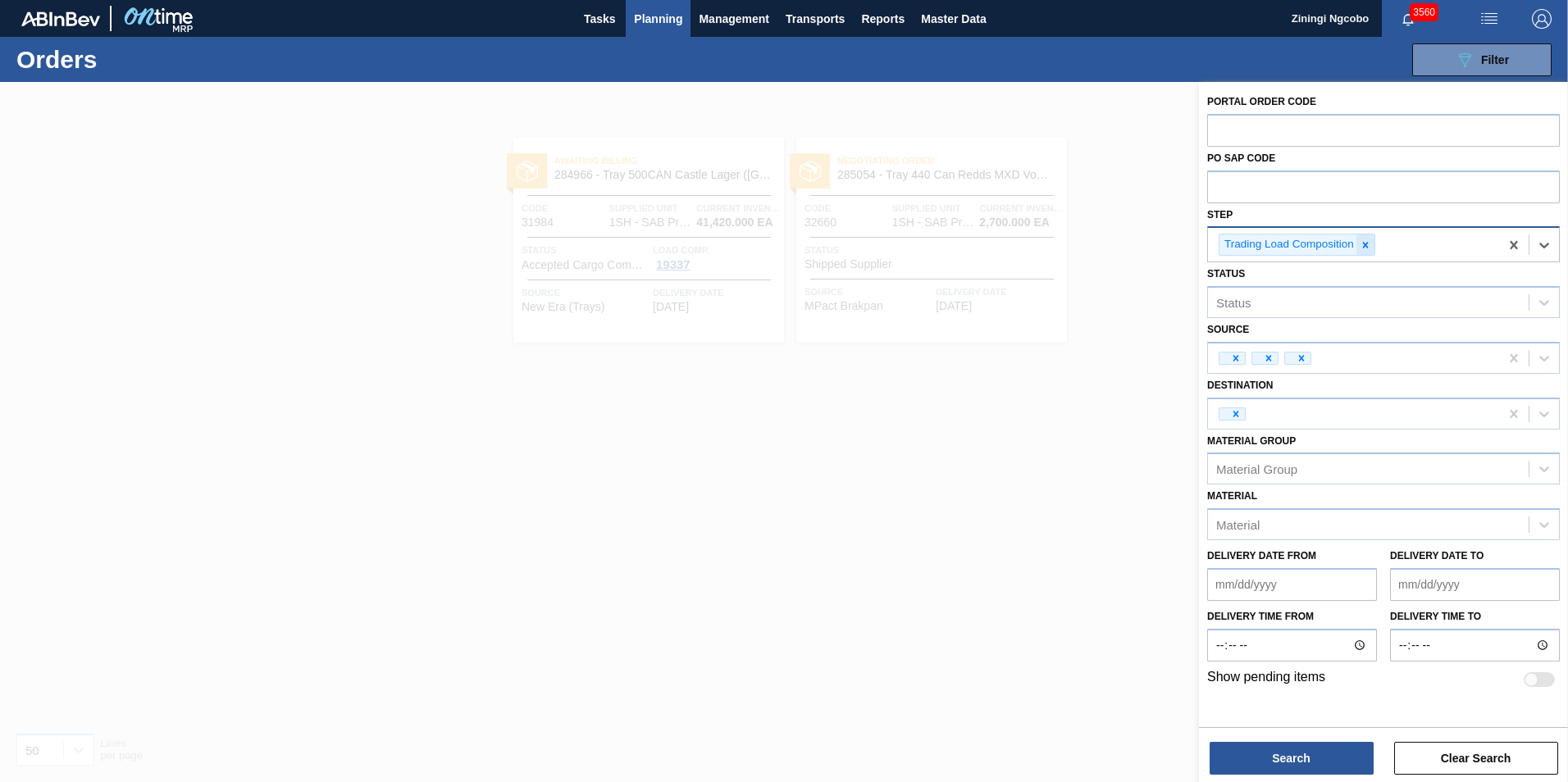
click at [1368, 250] on icon at bounding box center [1365, 246] width 12 height 12
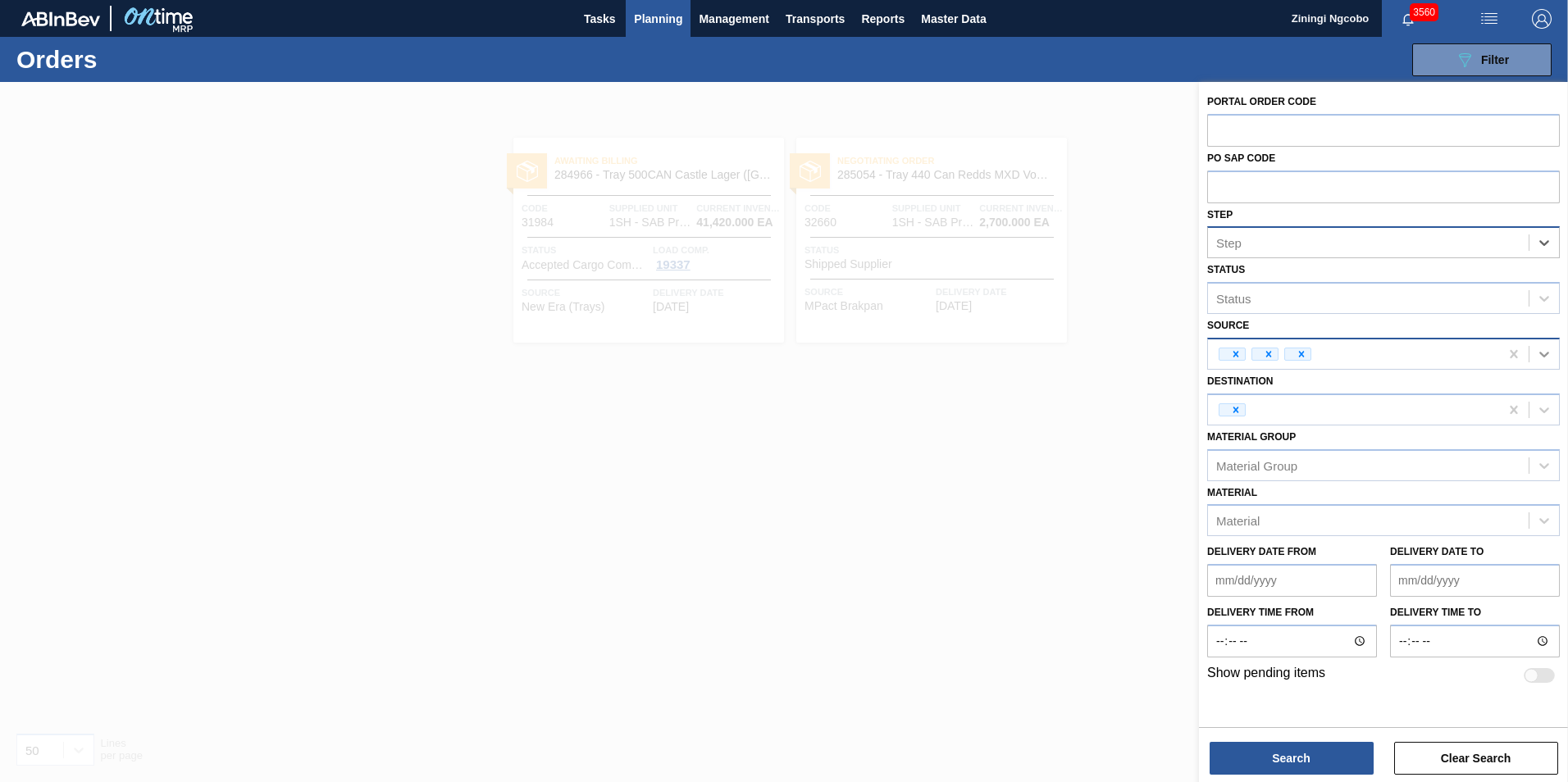
click at [1557, 356] on div at bounding box center [1544, 354] width 29 height 29
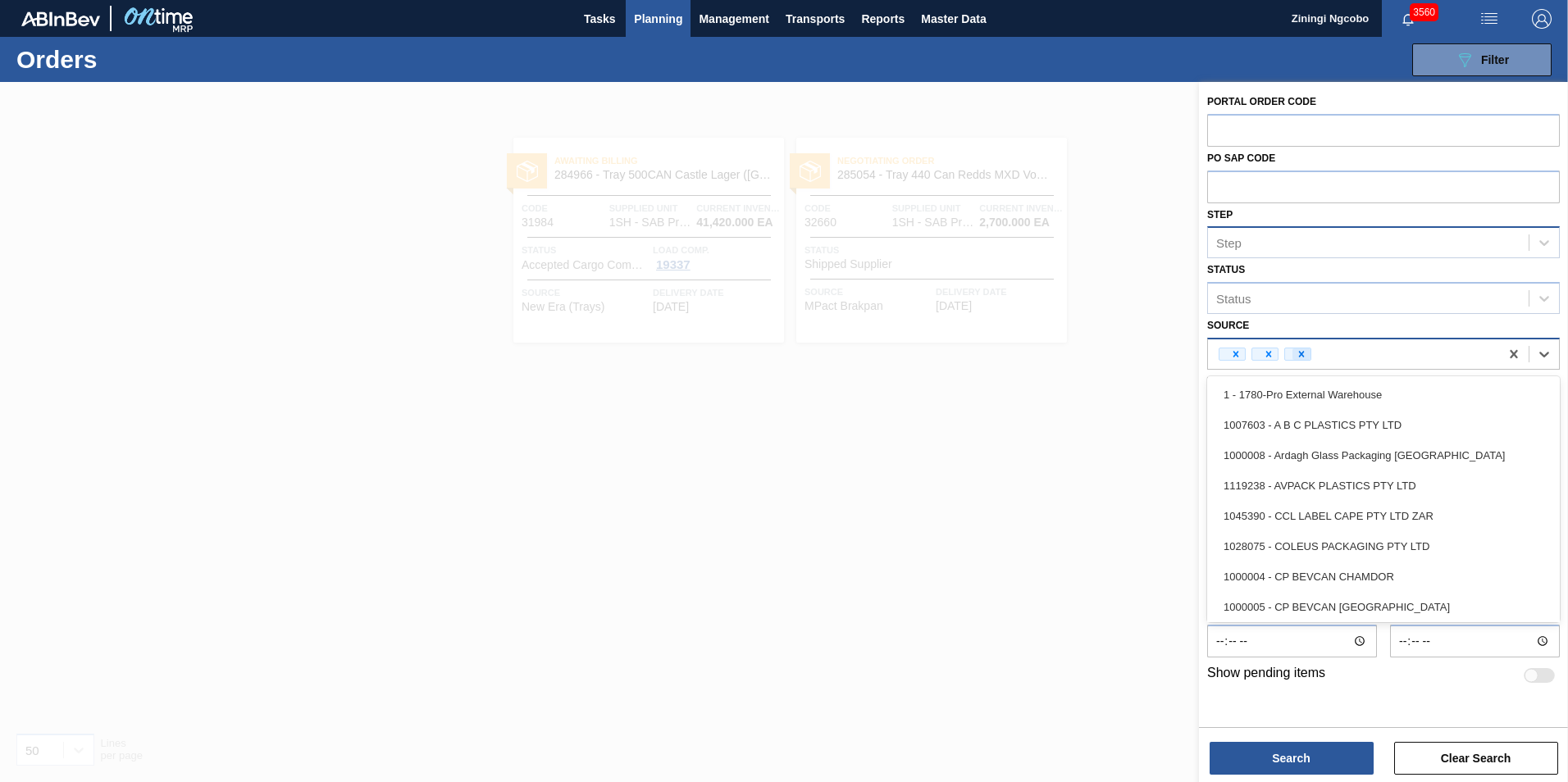
click at [1309, 353] on div at bounding box center [1301, 354] width 18 height 12
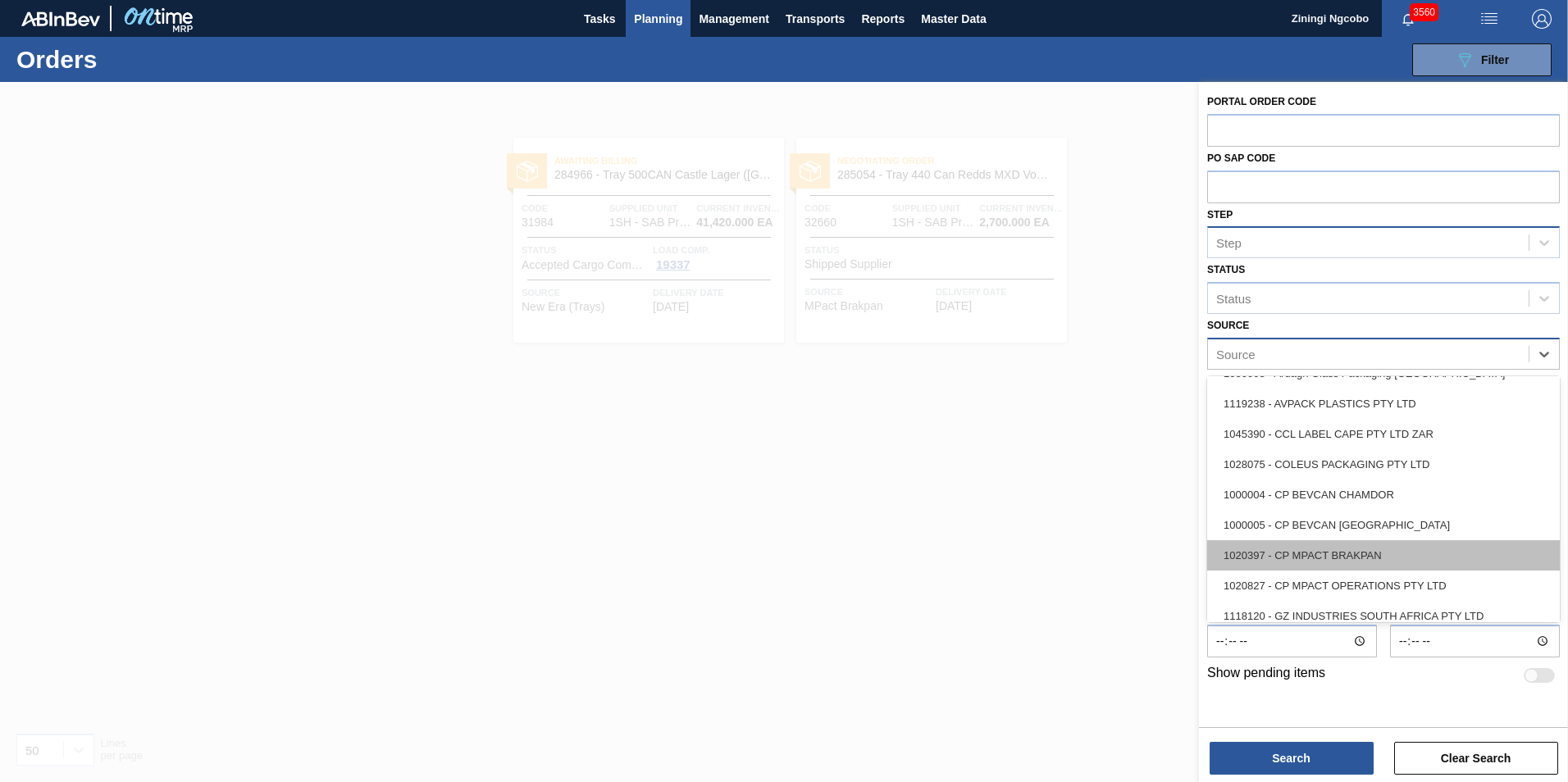
scroll to position [164, 0]
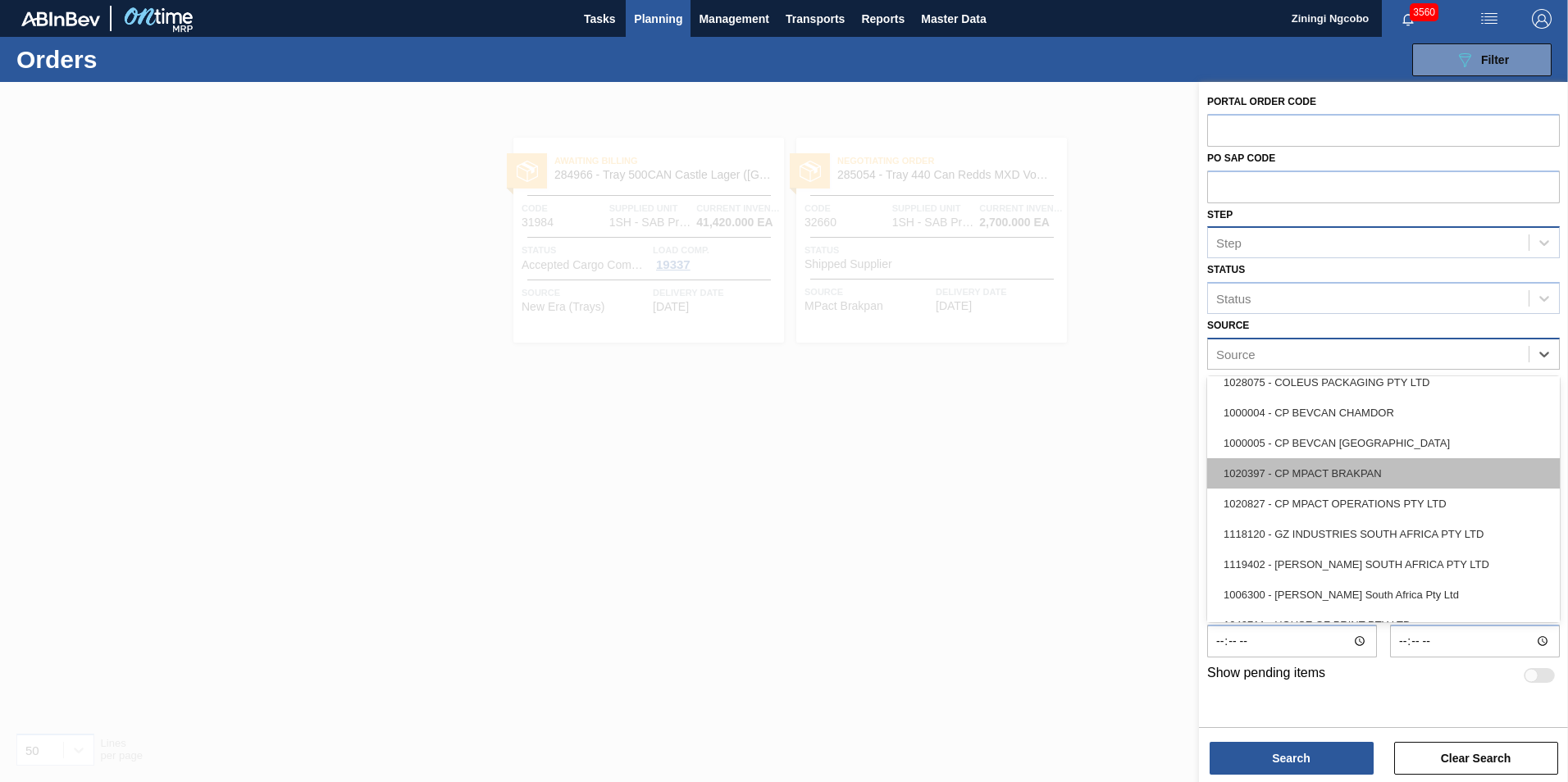
click at [1323, 480] on div "1020397 - CP MPACT BRAKPAN" at bounding box center [1383, 473] width 352 height 30
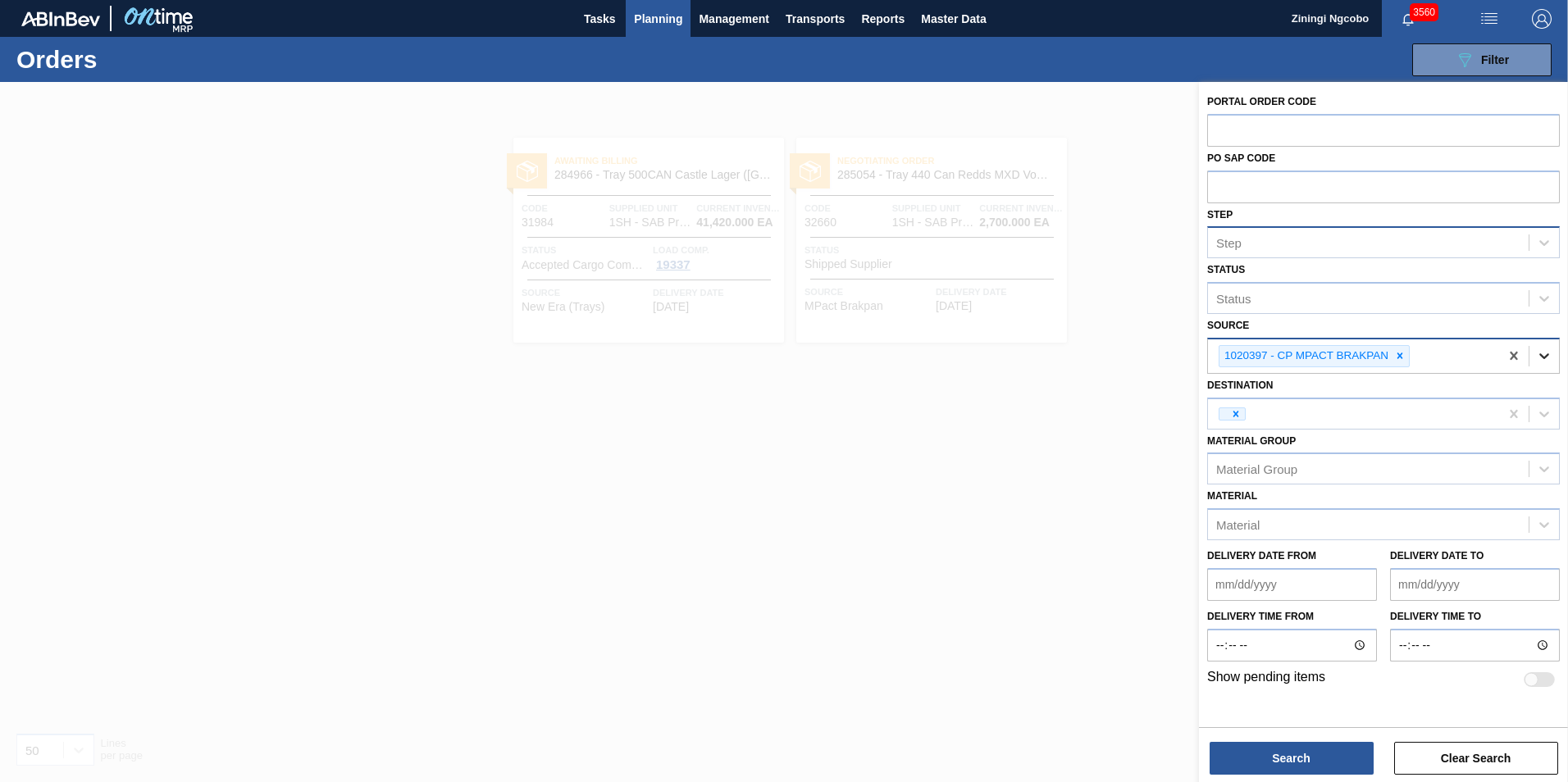
click at [1539, 355] on icon at bounding box center [1544, 355] width 17 height 17
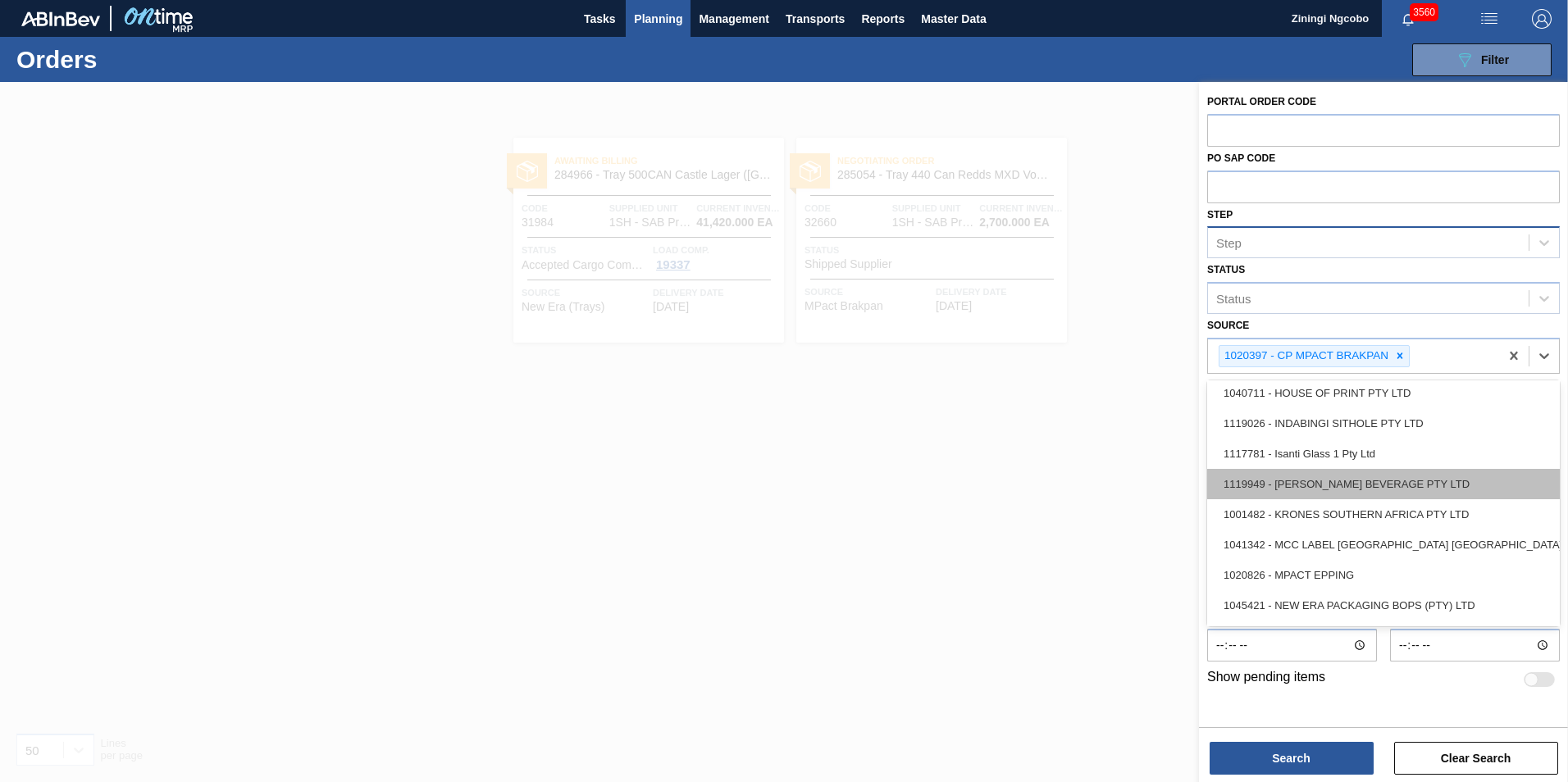
scroll to position [410, 0]
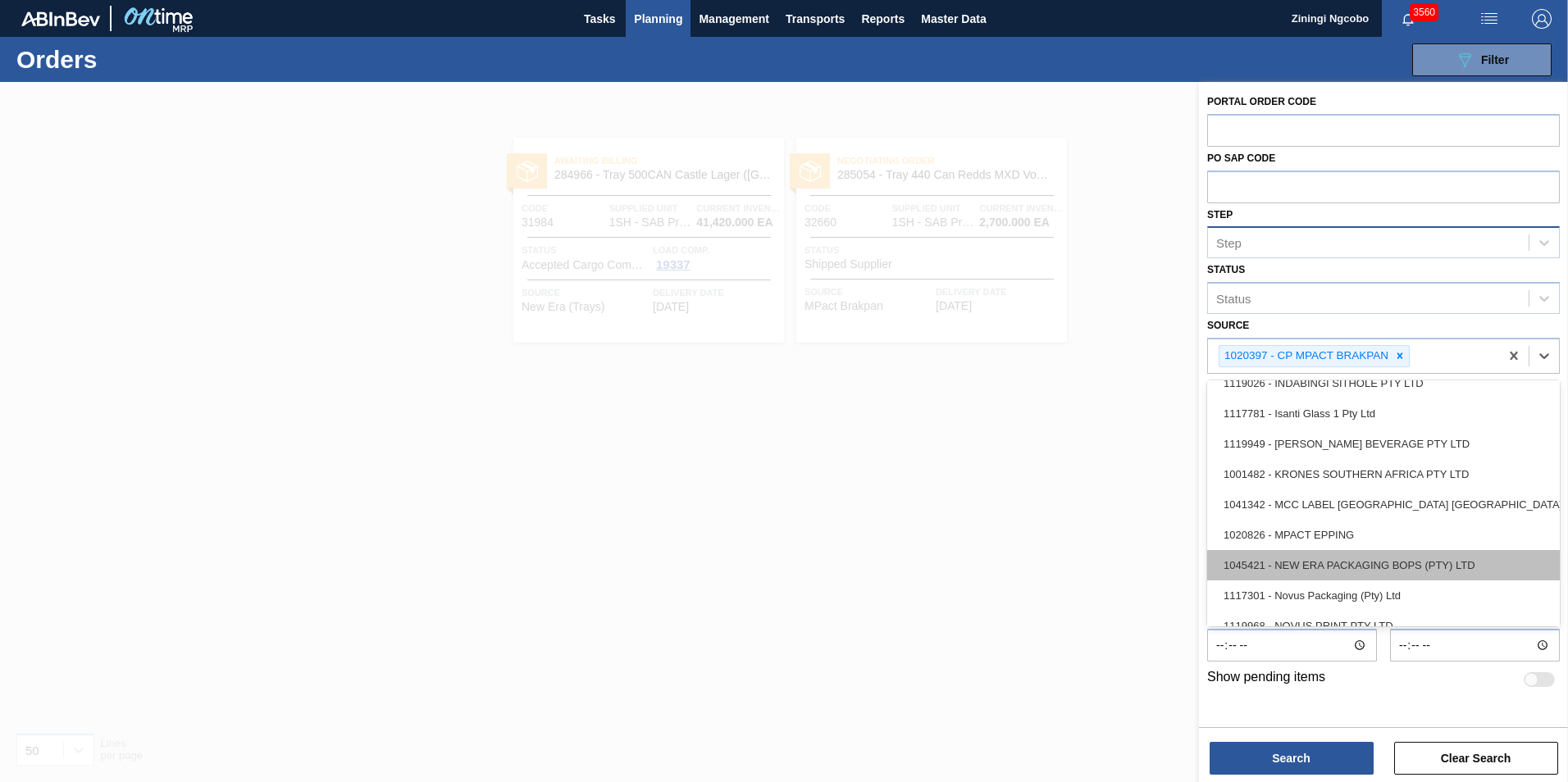
click at [1353, 554] on div "1045421 - NEW ERA PACKAGING BOPS (PTY) LTD" at bounding box center [1383, 565] width 352 height 30
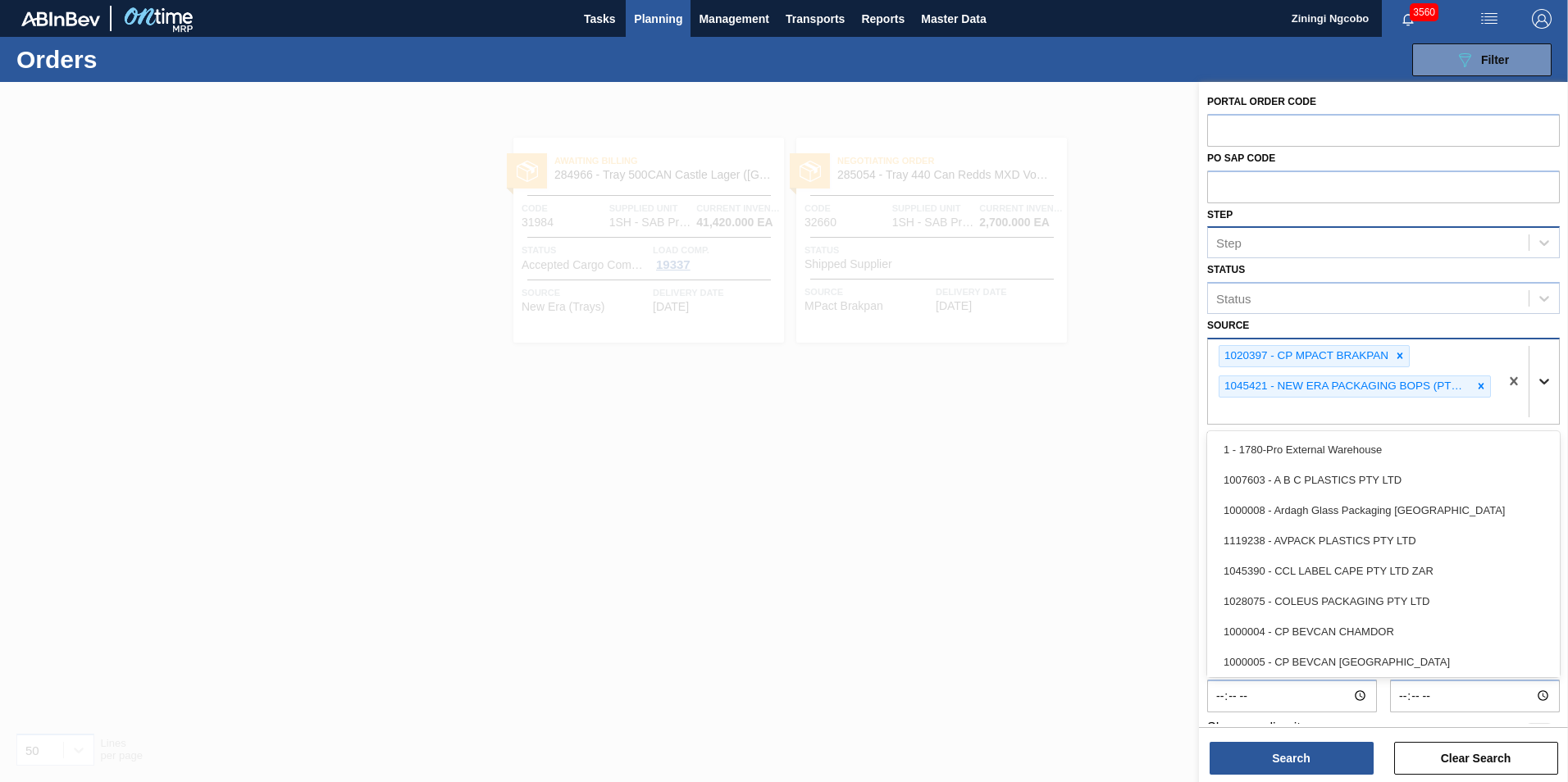
click at [1542, 376] on icon at bounding box center [1544, 381] width 17 height 17
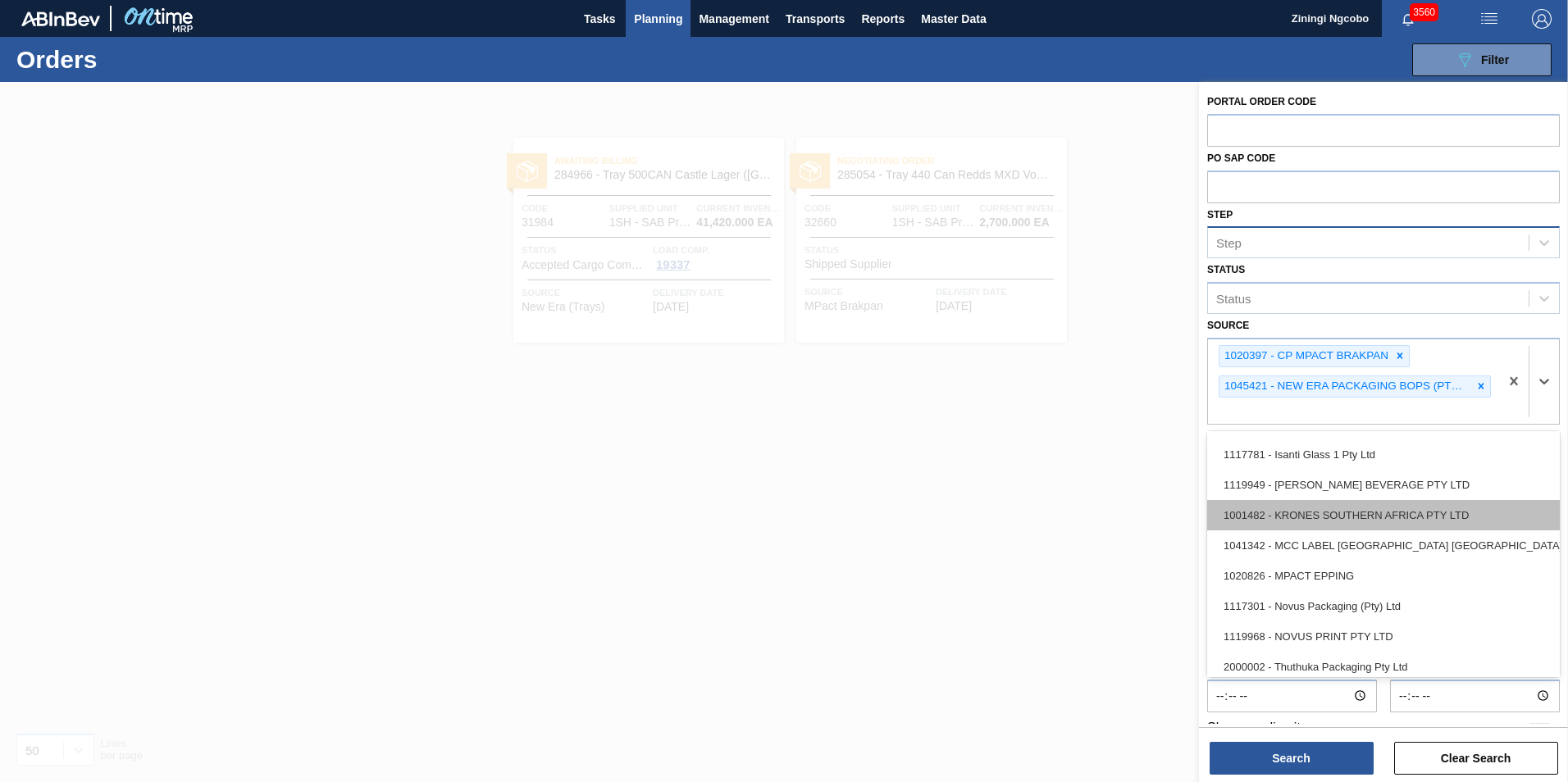
scroll to position [519, 0]
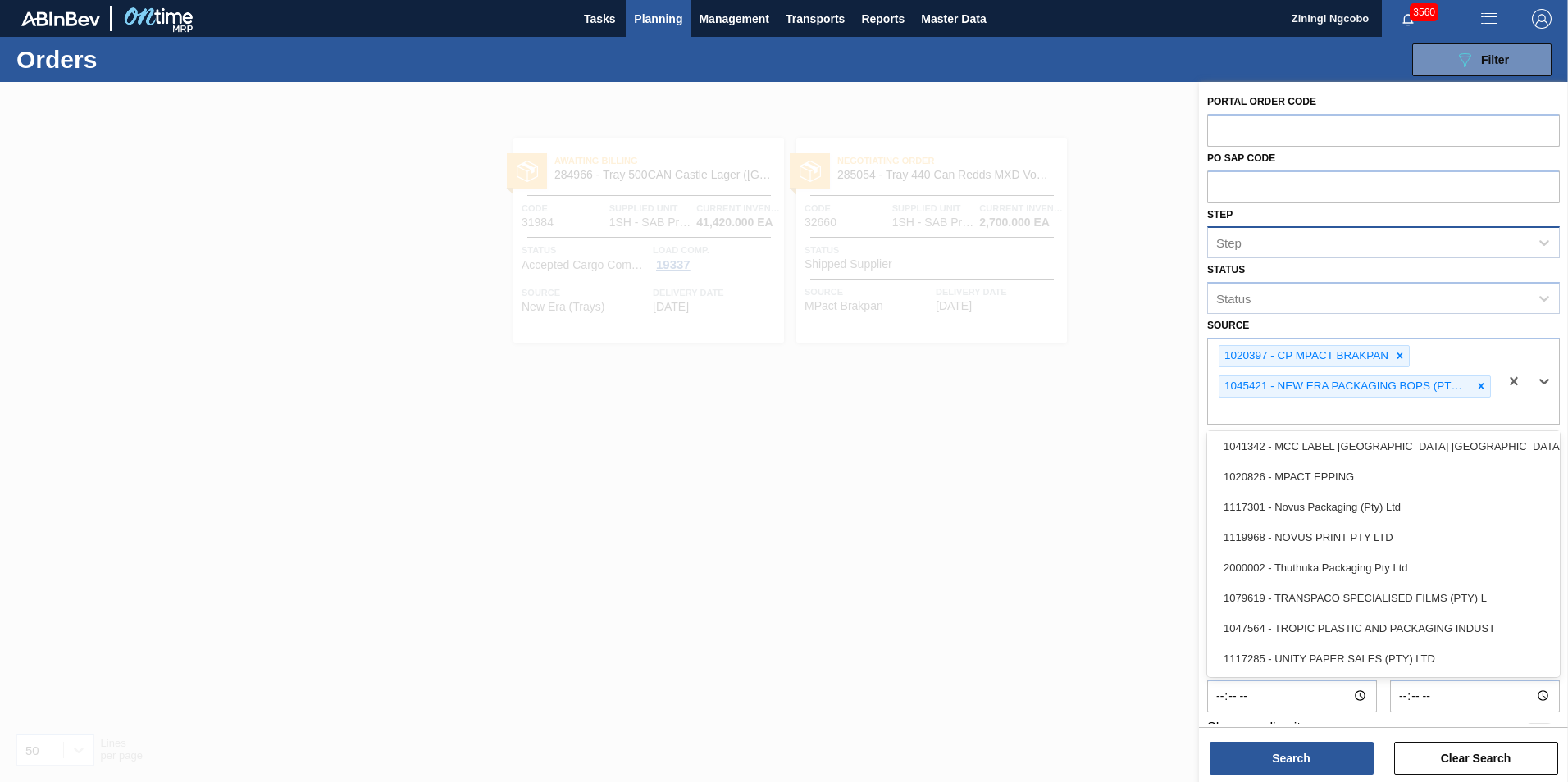
drag, startPoint x: 1341, startPoint y: 624, endPoint x: 1382, endPoint y: 599, distance: 48.0
click at [1342, 624] on div "1047564 - TROPIC PLASTIC AND PACKAGING INDUST" at bounding box center [1383, 628] width 352 height 30
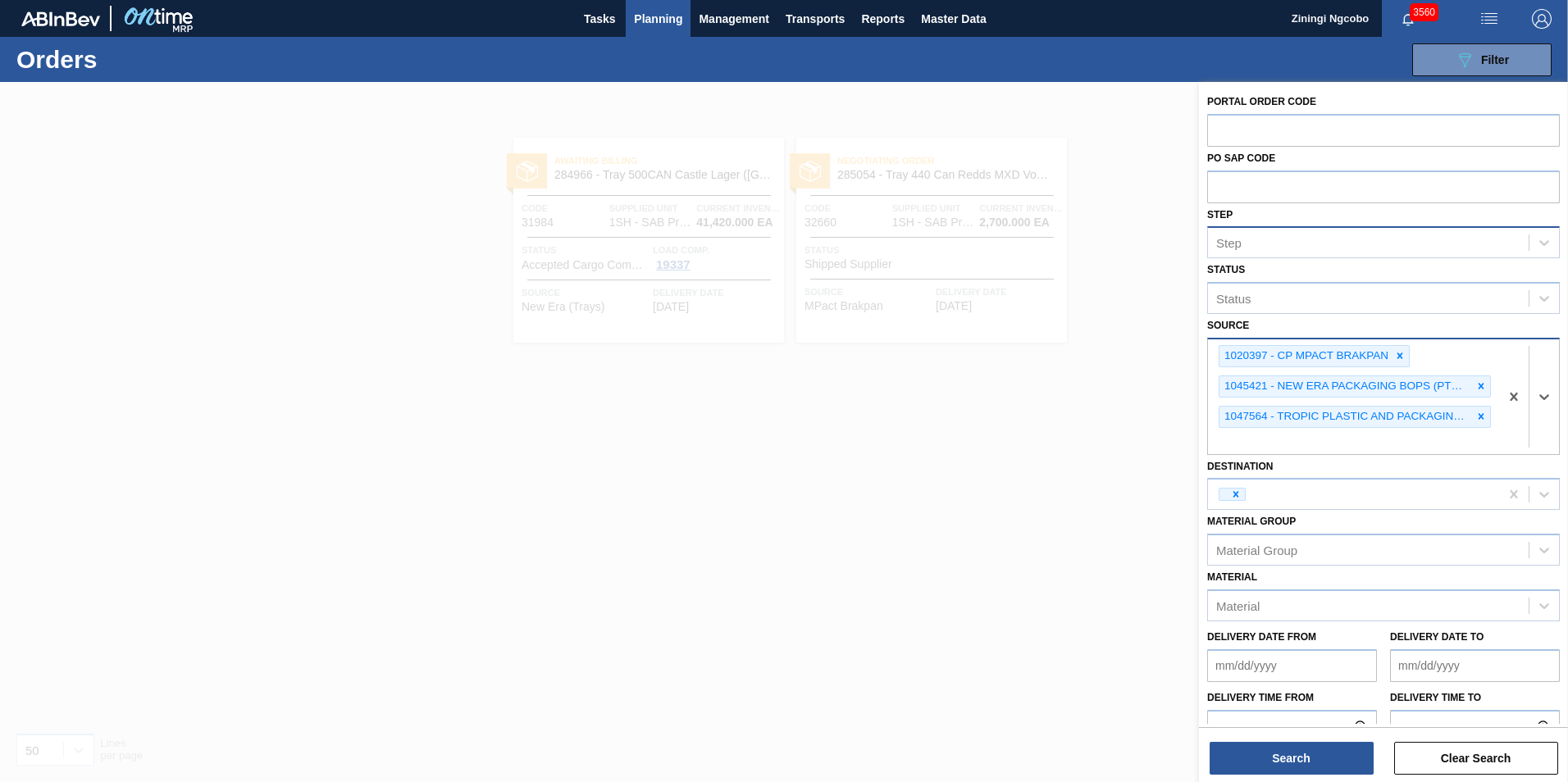
click at [1546, 420] on div at bounding box center [1528, 396] width 60 height 115
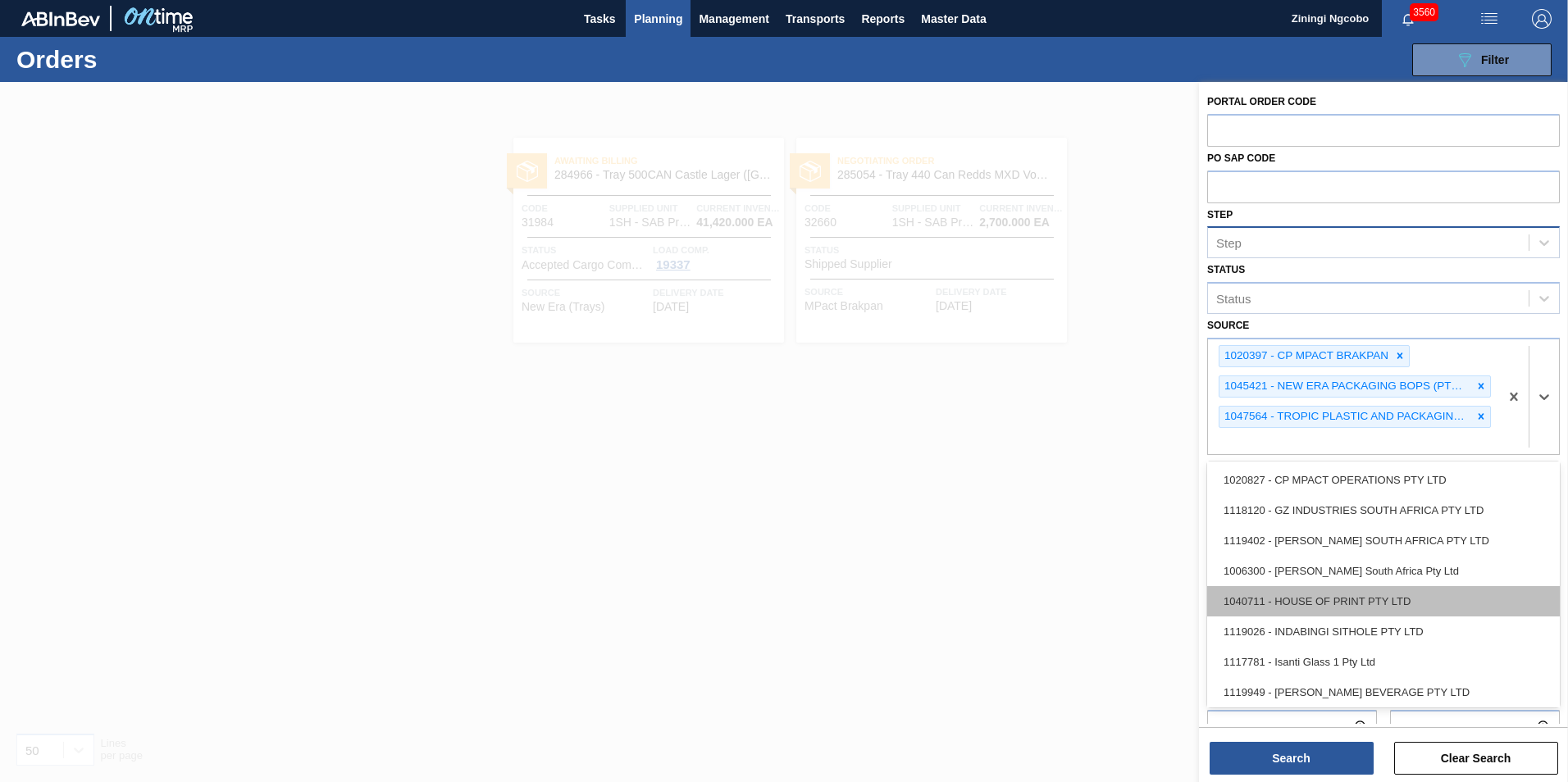
scroll to position [161, 0]
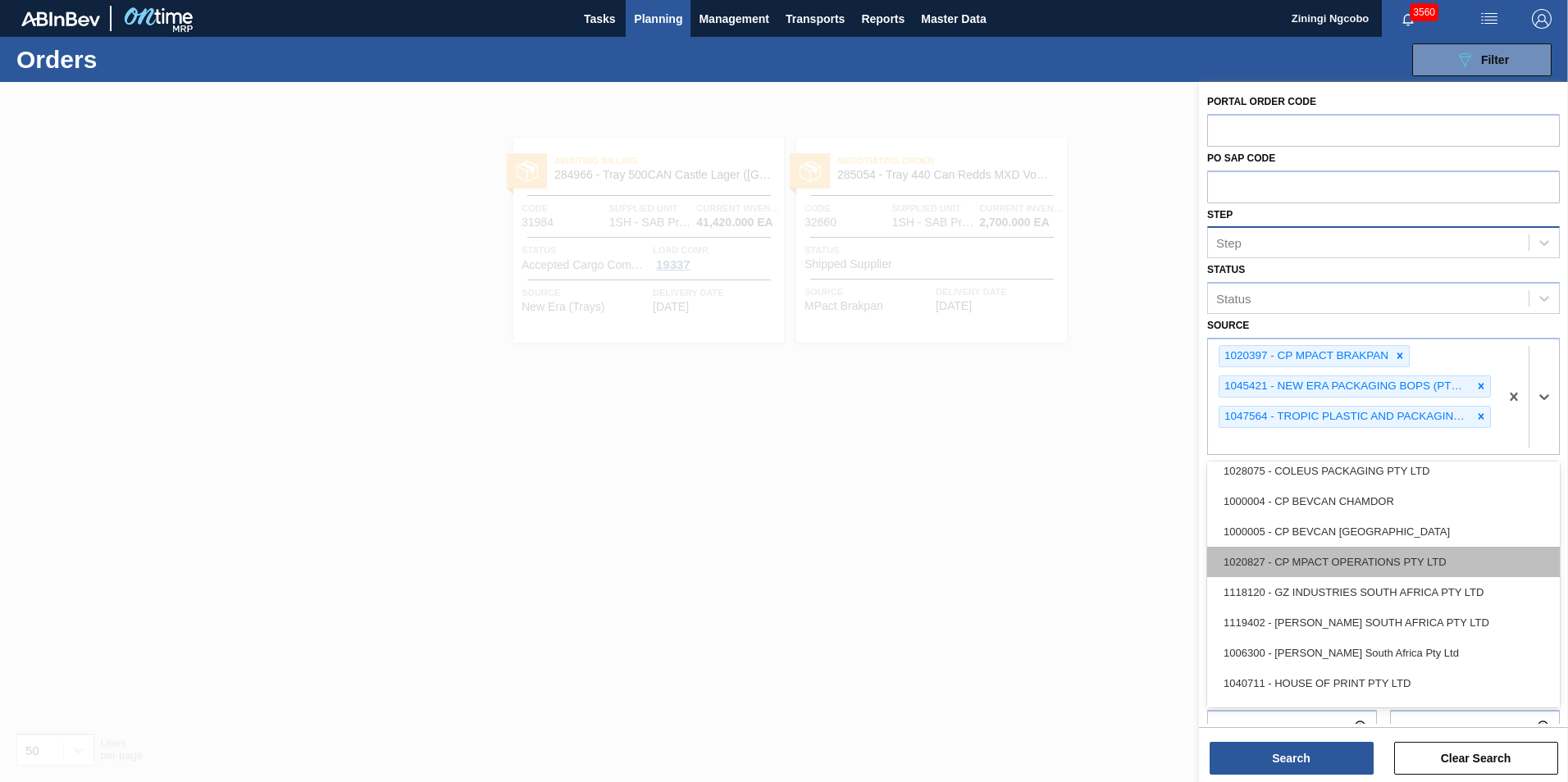
click at [1352, 569] on div "1020827 - CP MPACT OPERATIONS PTY LTD" at bounding box center [1383, 562] width 352 height 30
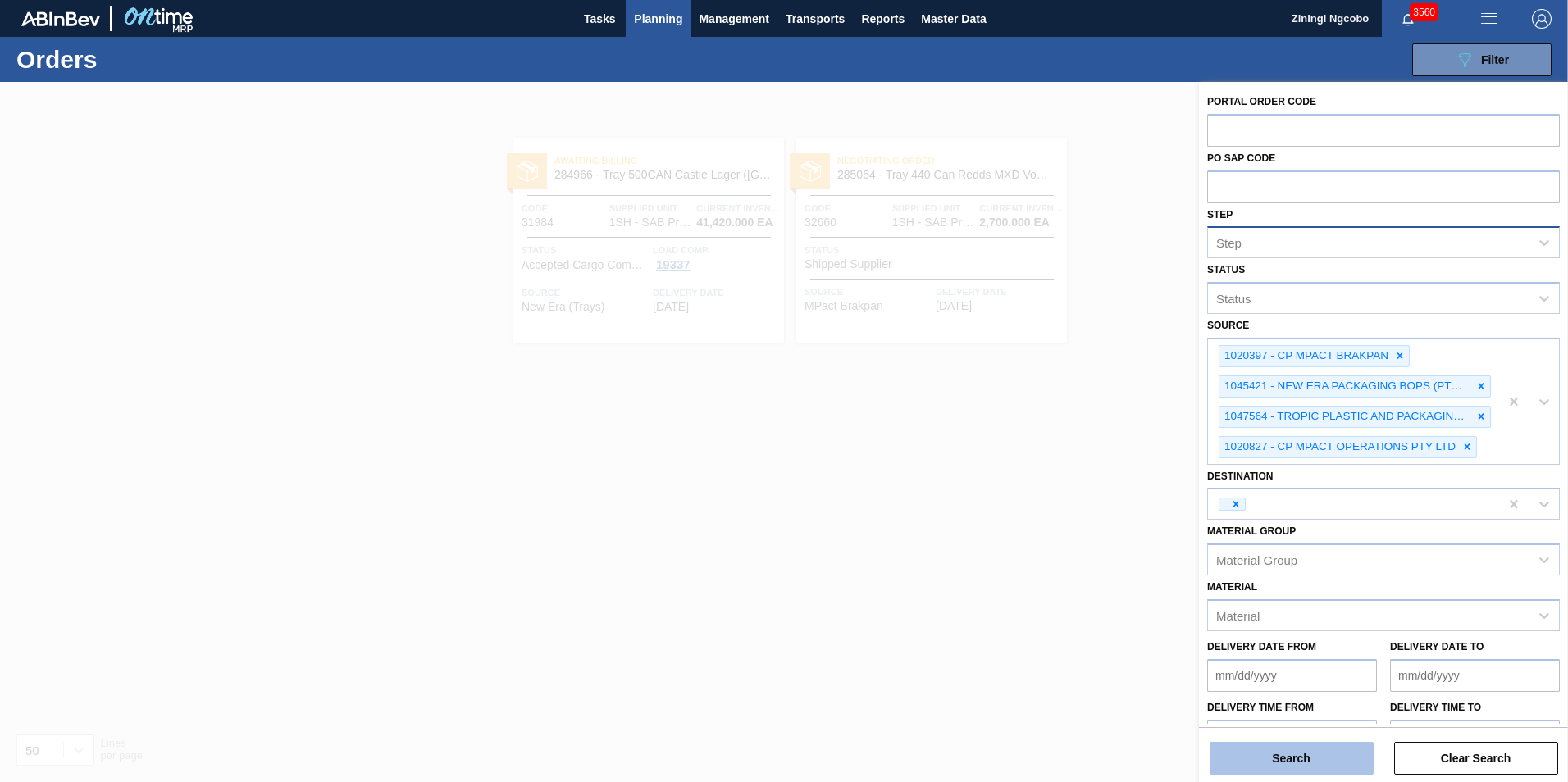
click at [1288, 759] on button "Search" at bounding box center [1292, 759] width 164 height 33
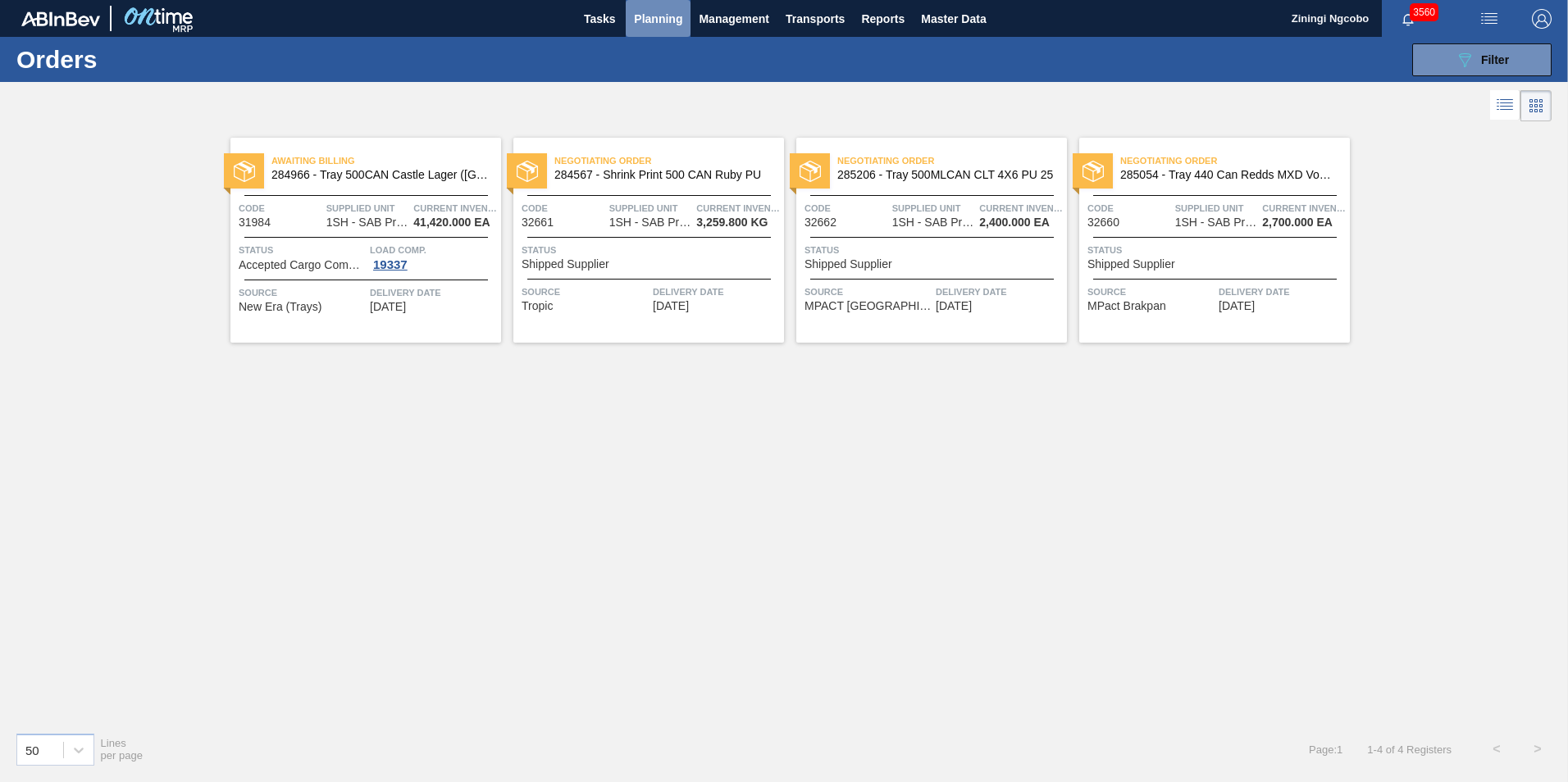
click at [654, 15] on span "Planning" at bounding box center [658, 19] width 48 height 20
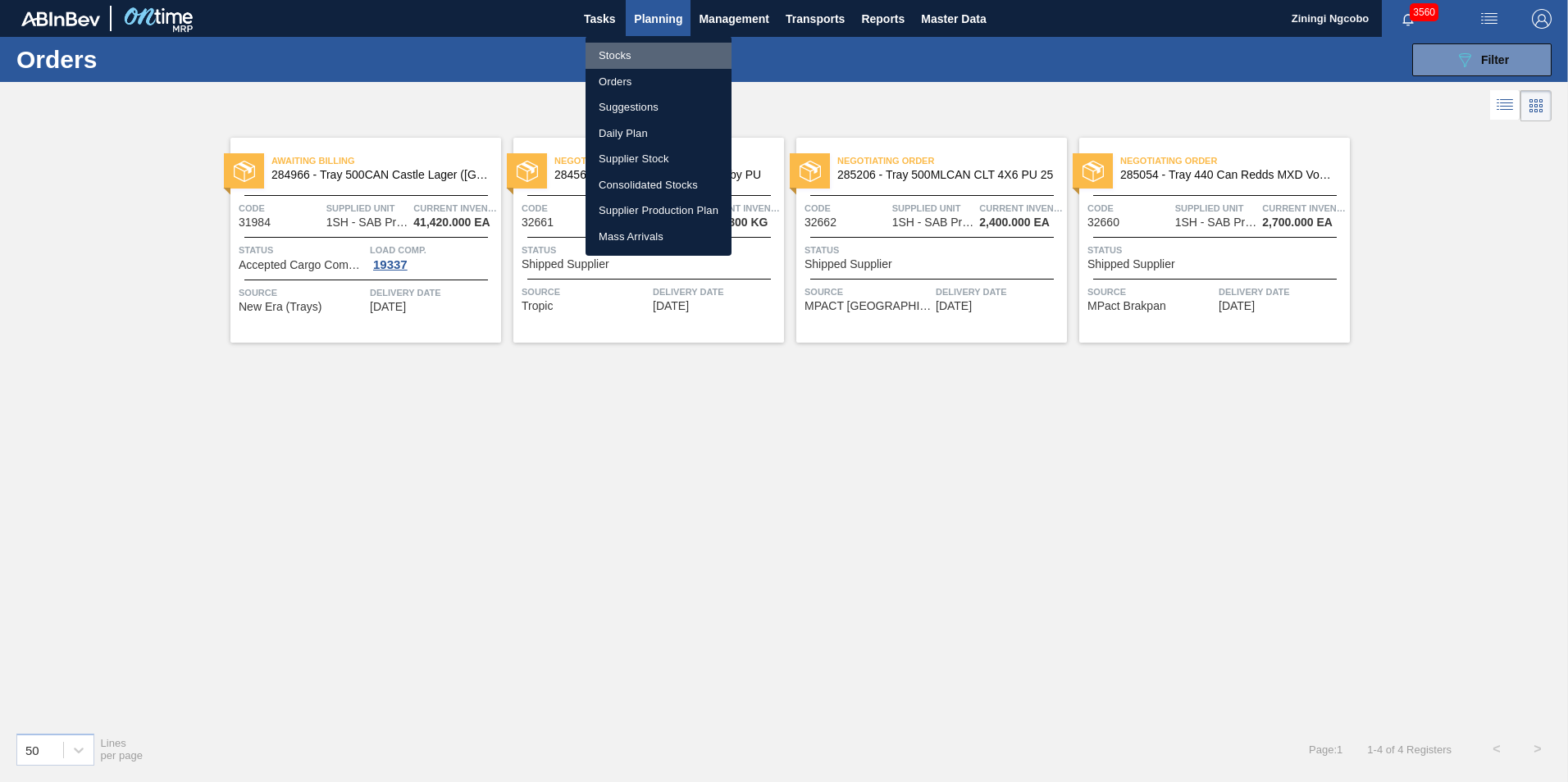
click at [646, 55] on li "Stocks" at bounding box center [658, 56] width 146 height 26
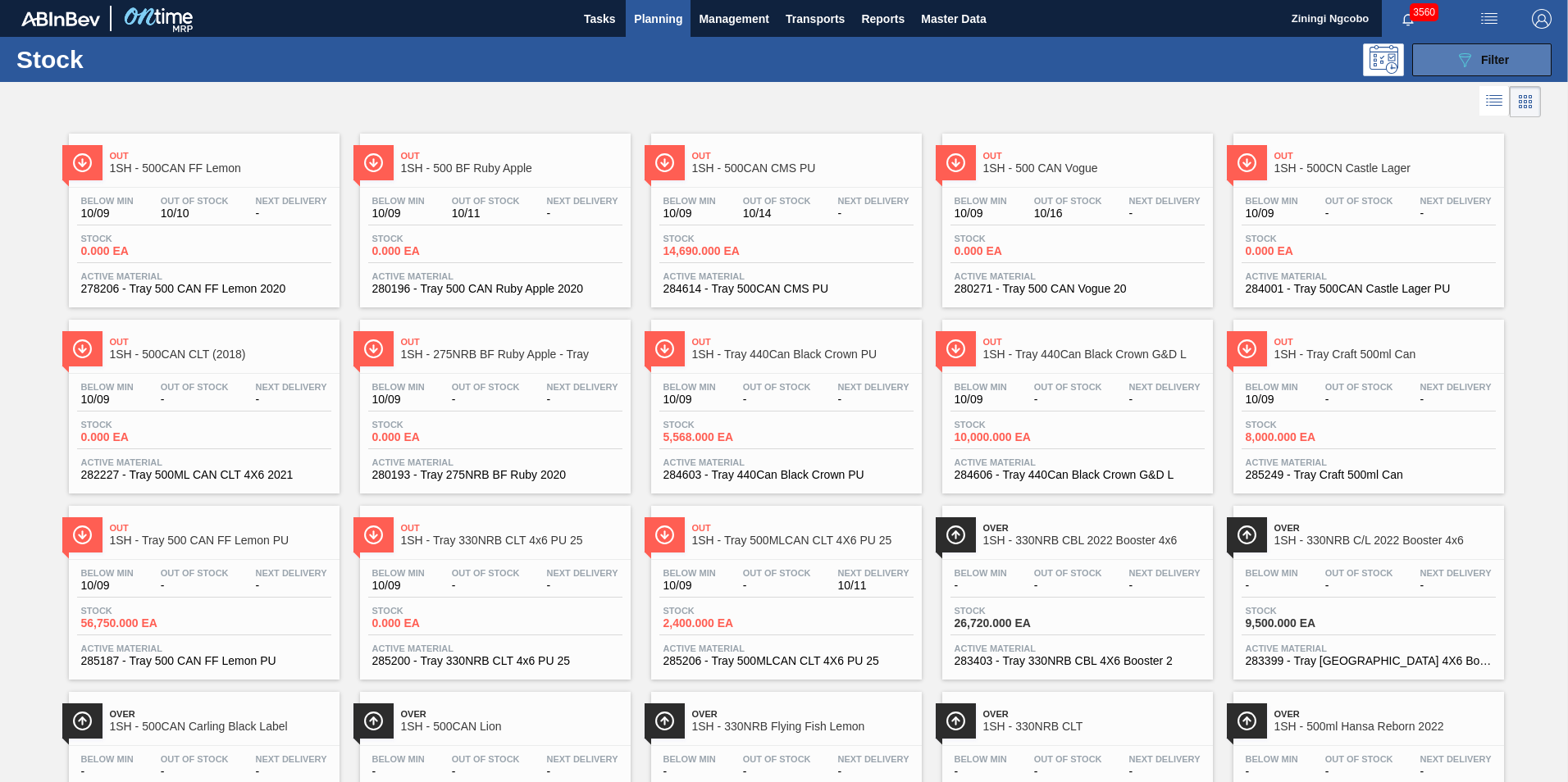
click at [1499, 53] on span "Filter" at bounding box center [1495, 59] width 27 height 13
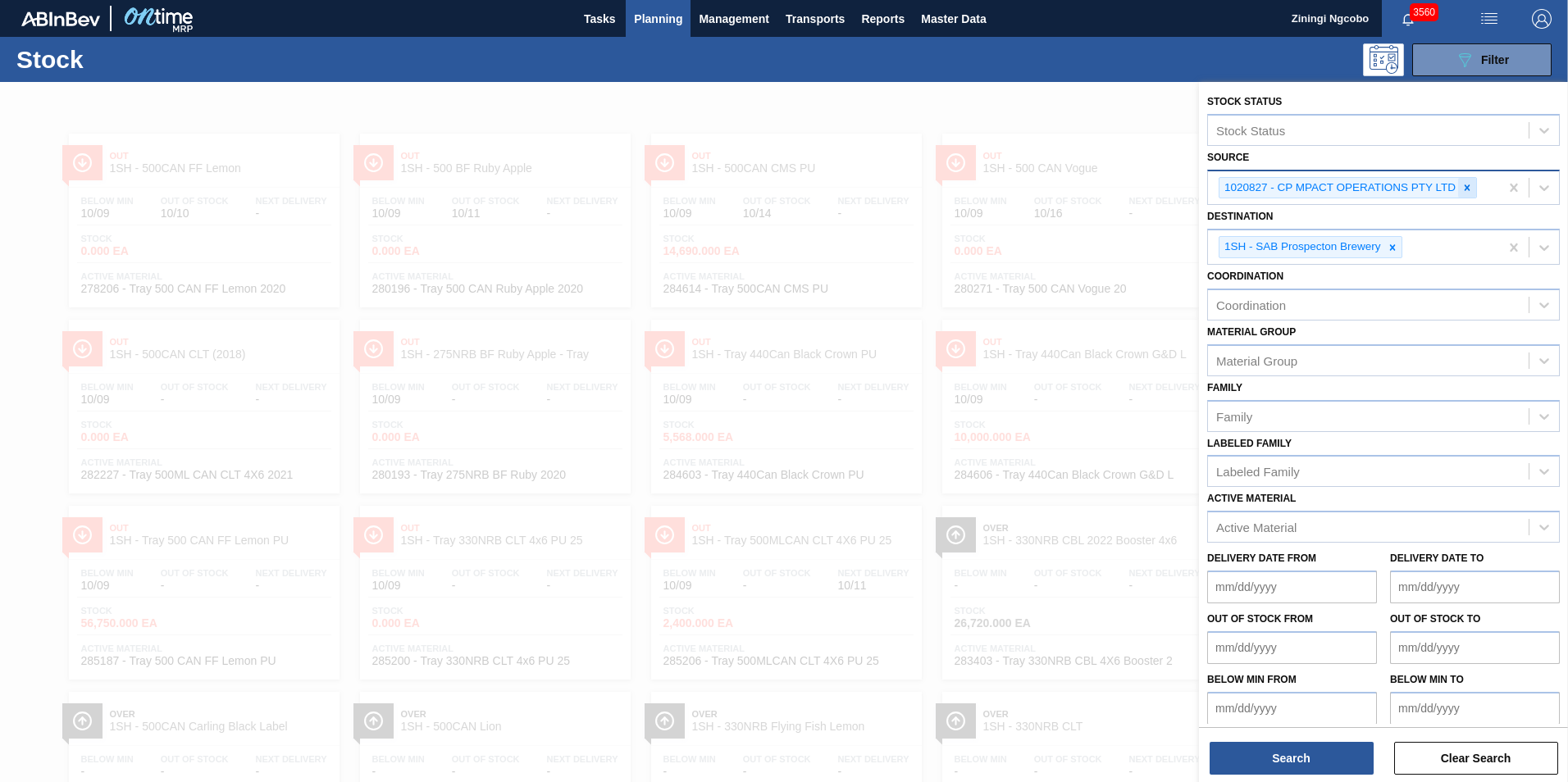
click at [1468, 184] on icon at bounding box center [1467, 188] width 12 height 12
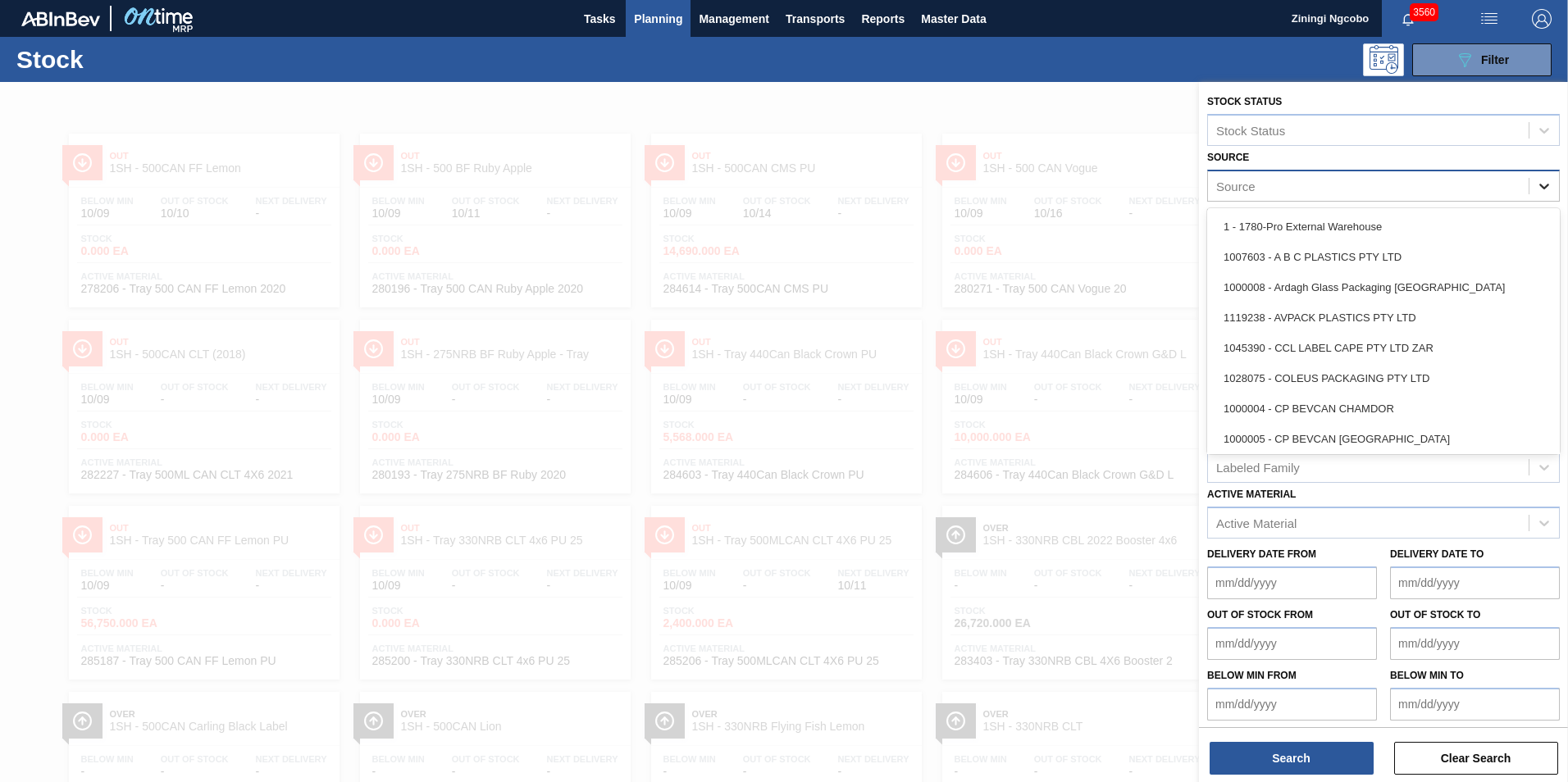
click at [1539, 179] on icon at bounding box center [1544, 186] width 17 height 17
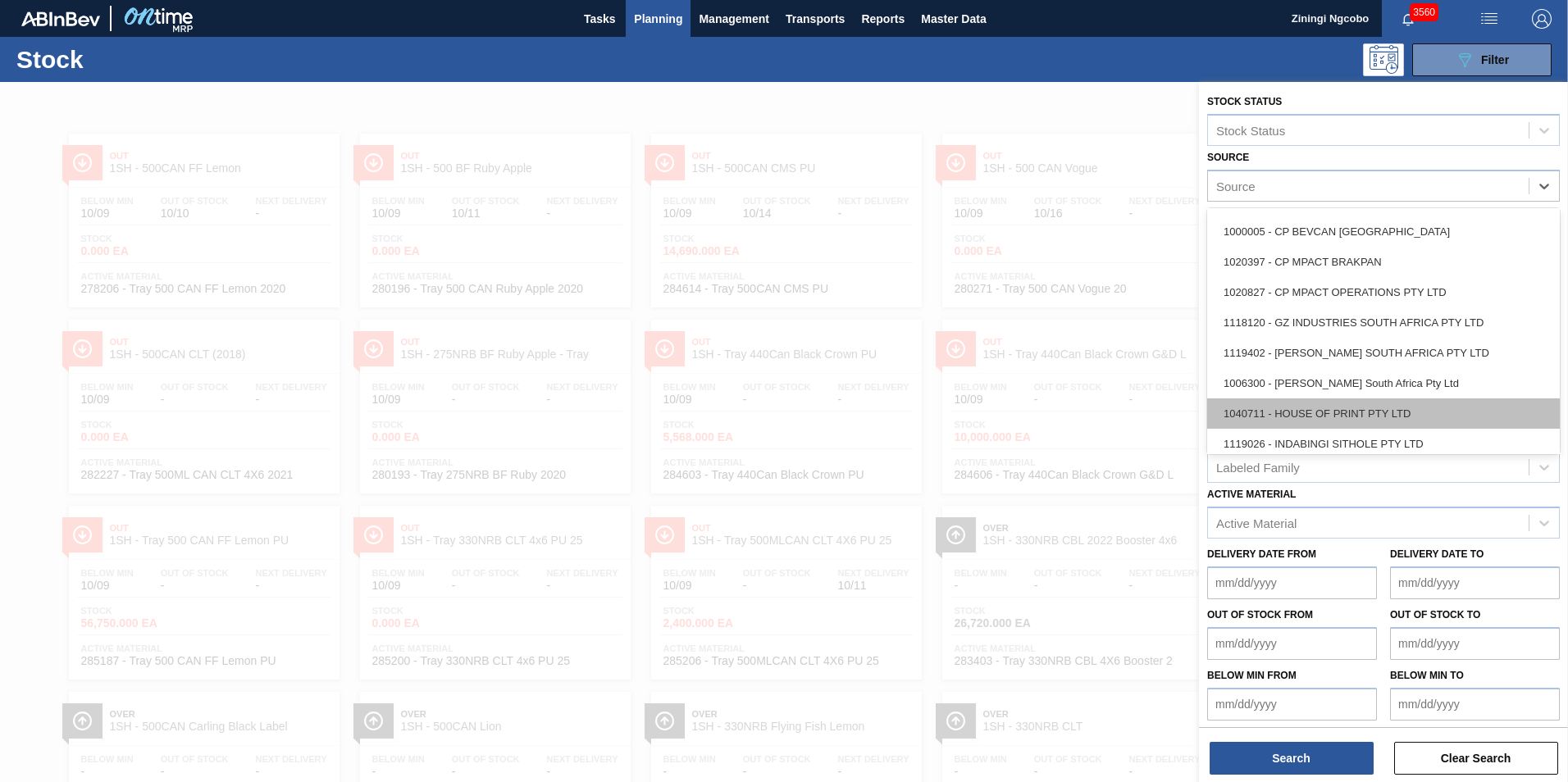
scroll to position [164, 0]
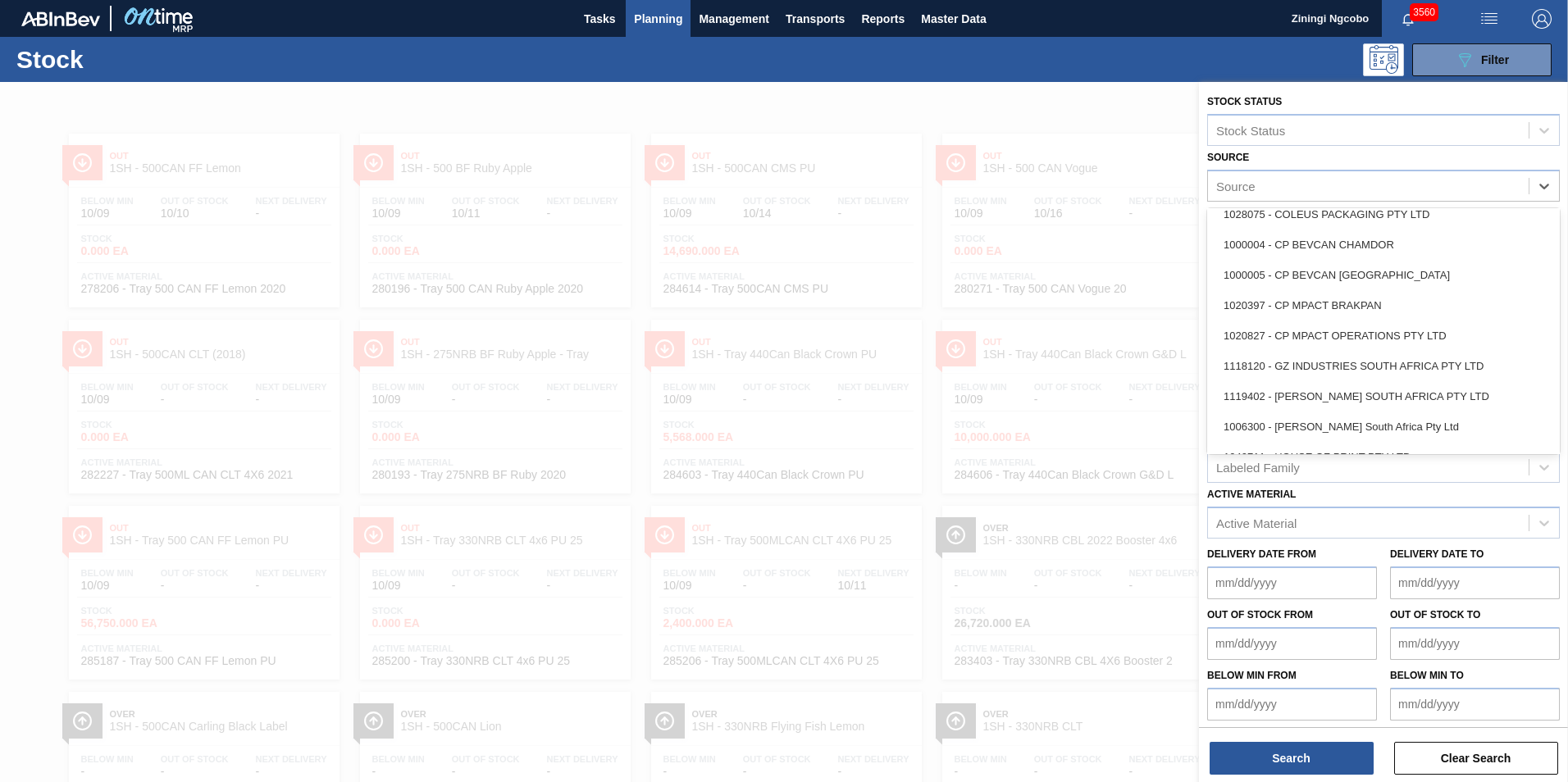
drag, startPoint x: 1040, startPoint y: 209, endPoint x: 962, endPoint y: 165, distance: 89.6
click at [1040, 206] on div at bounding box center [784, 473] width 1568 height 782
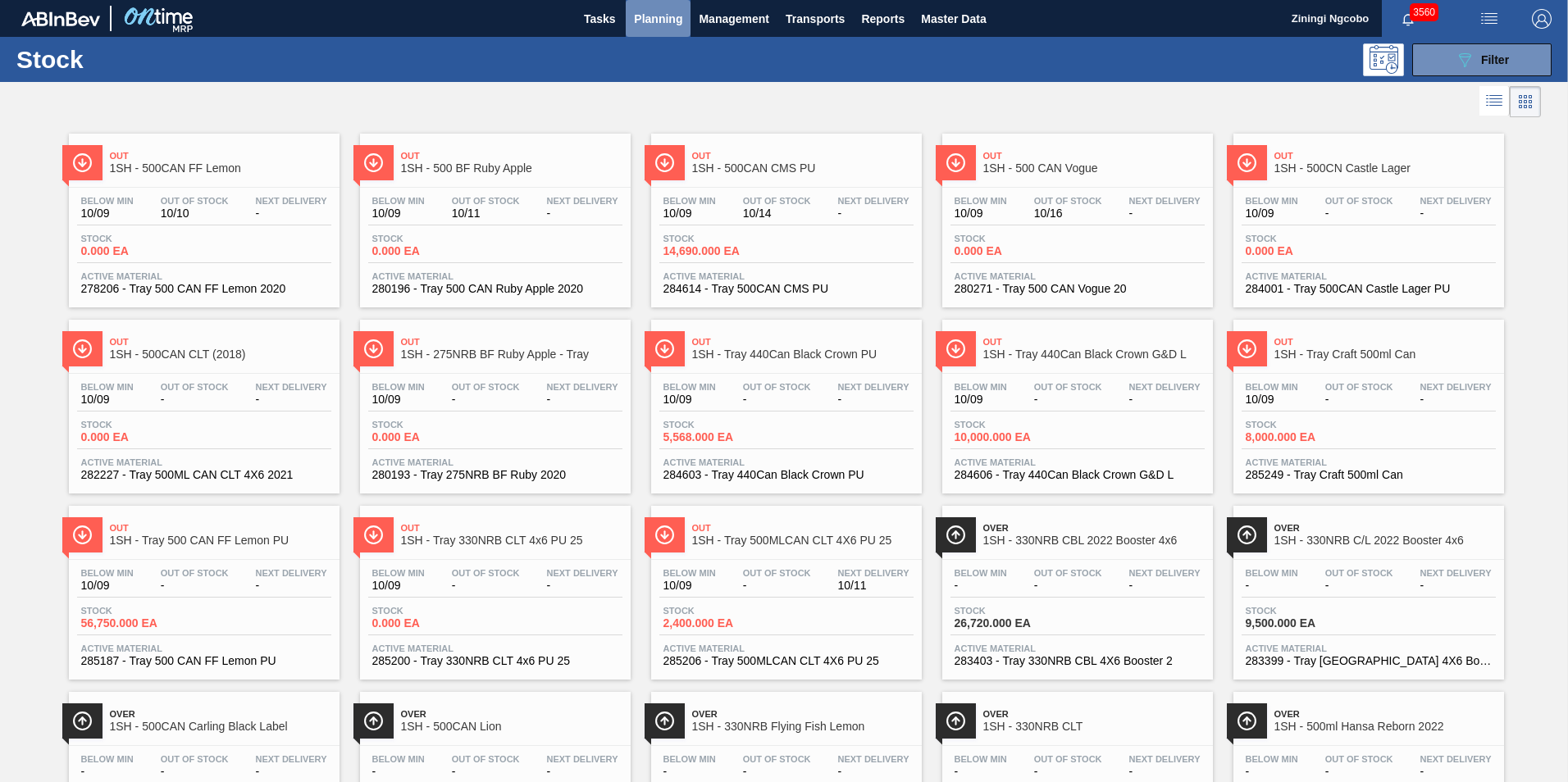
click at [649, 19] on span "Planning" at bounding box center [658, 19] width 48 height 20
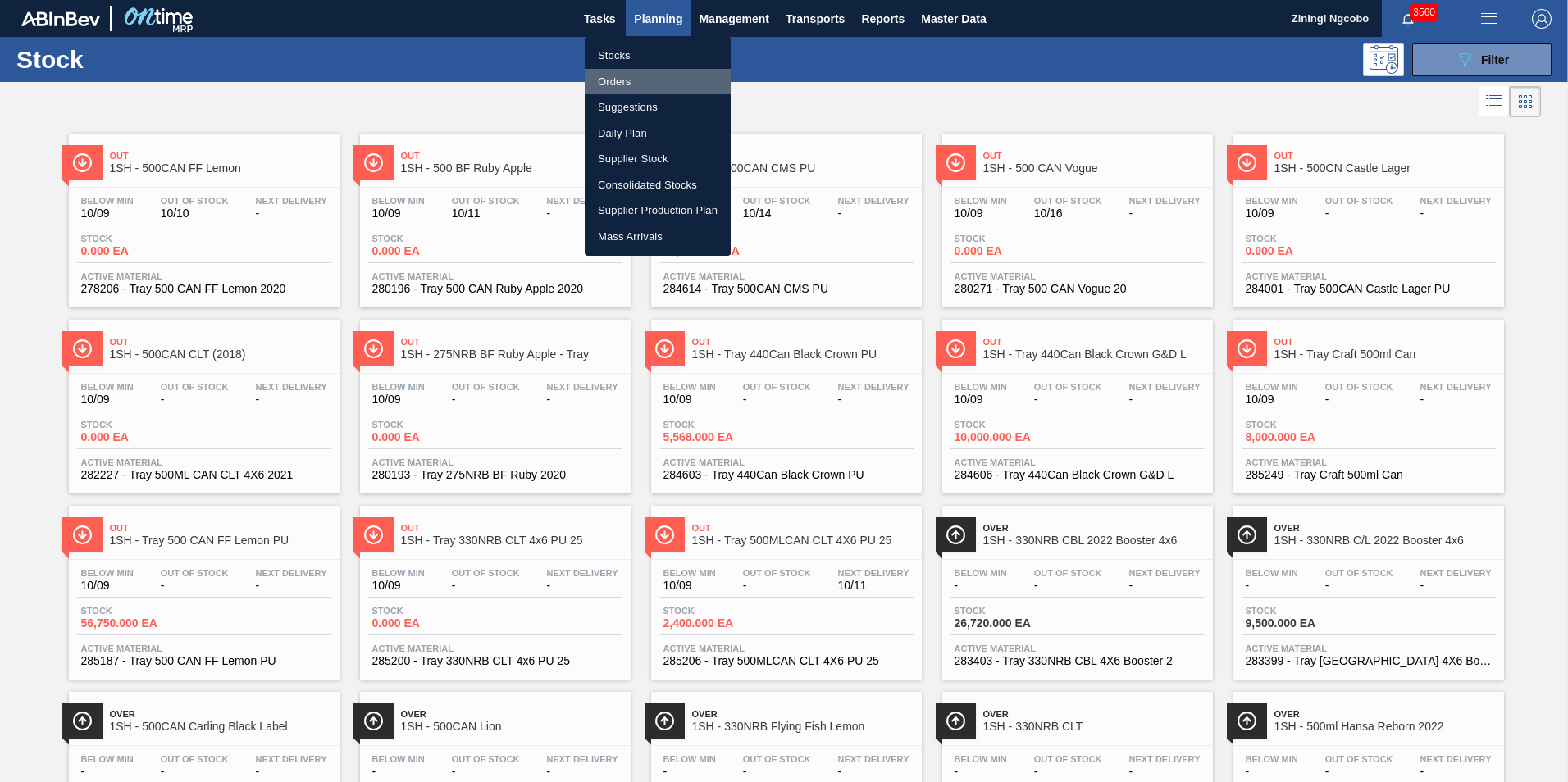
click at [644, 79] on li "Orders" at bounding box center [657, 81] width 146 height 26
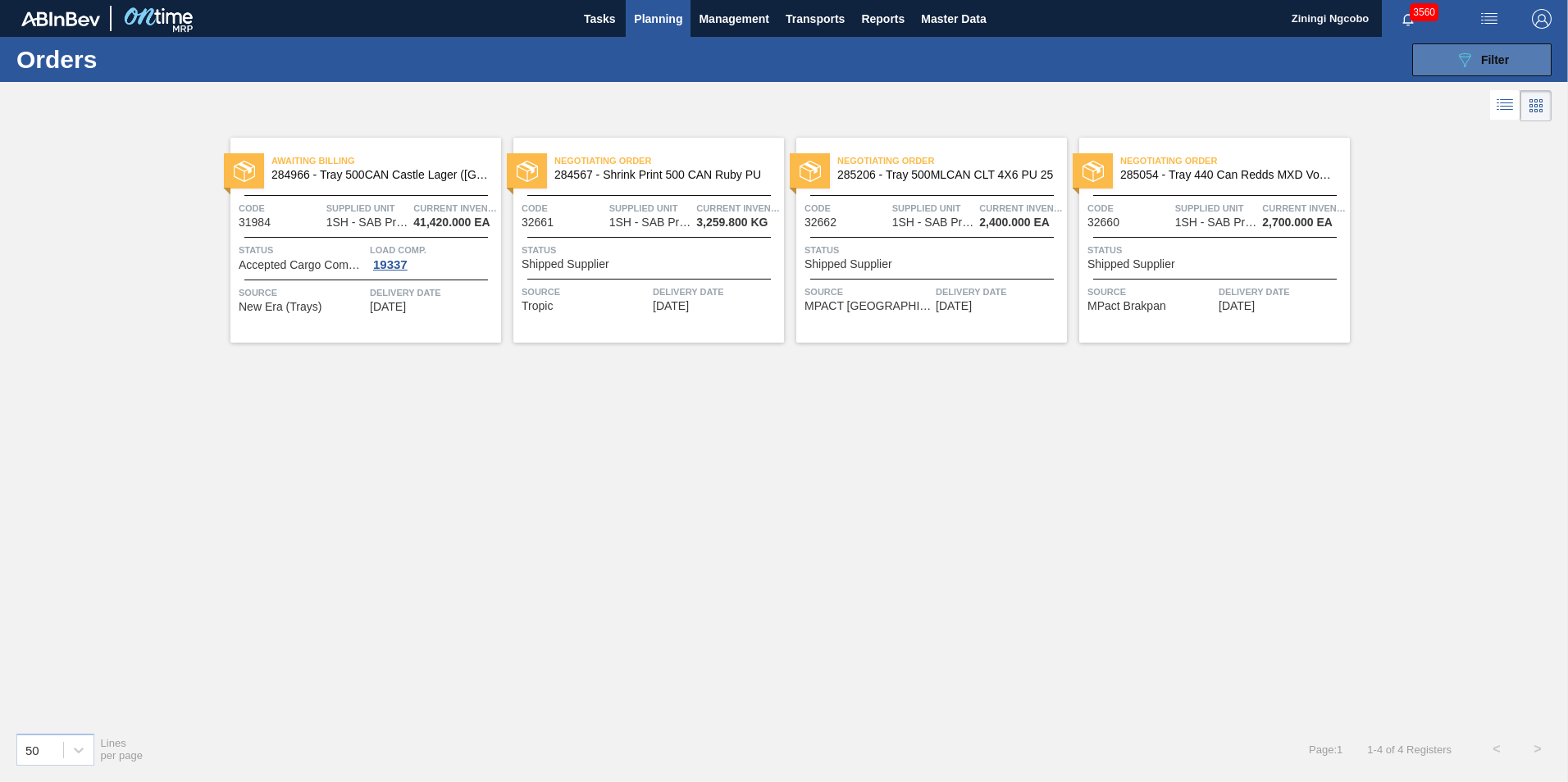
click at [1477, 50] on div "089F7B8B-B2A5-4AFE-B5C0-19BA573D28AC Filter" at bounding box center [1481, 60] width 54 height 20
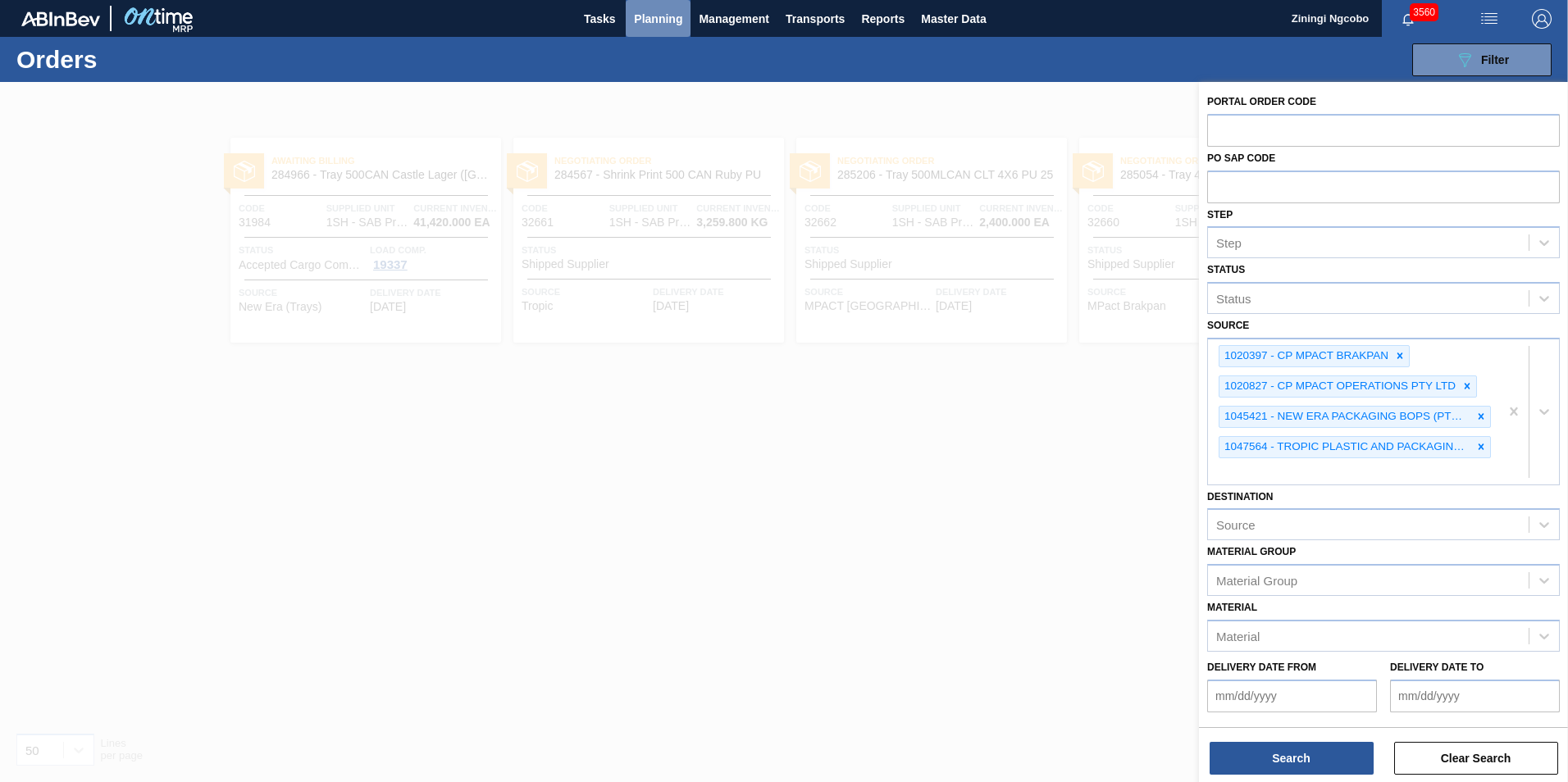
click at [661, 20] on span "Planning" at bounding box center [658, 19] width 48 height 20
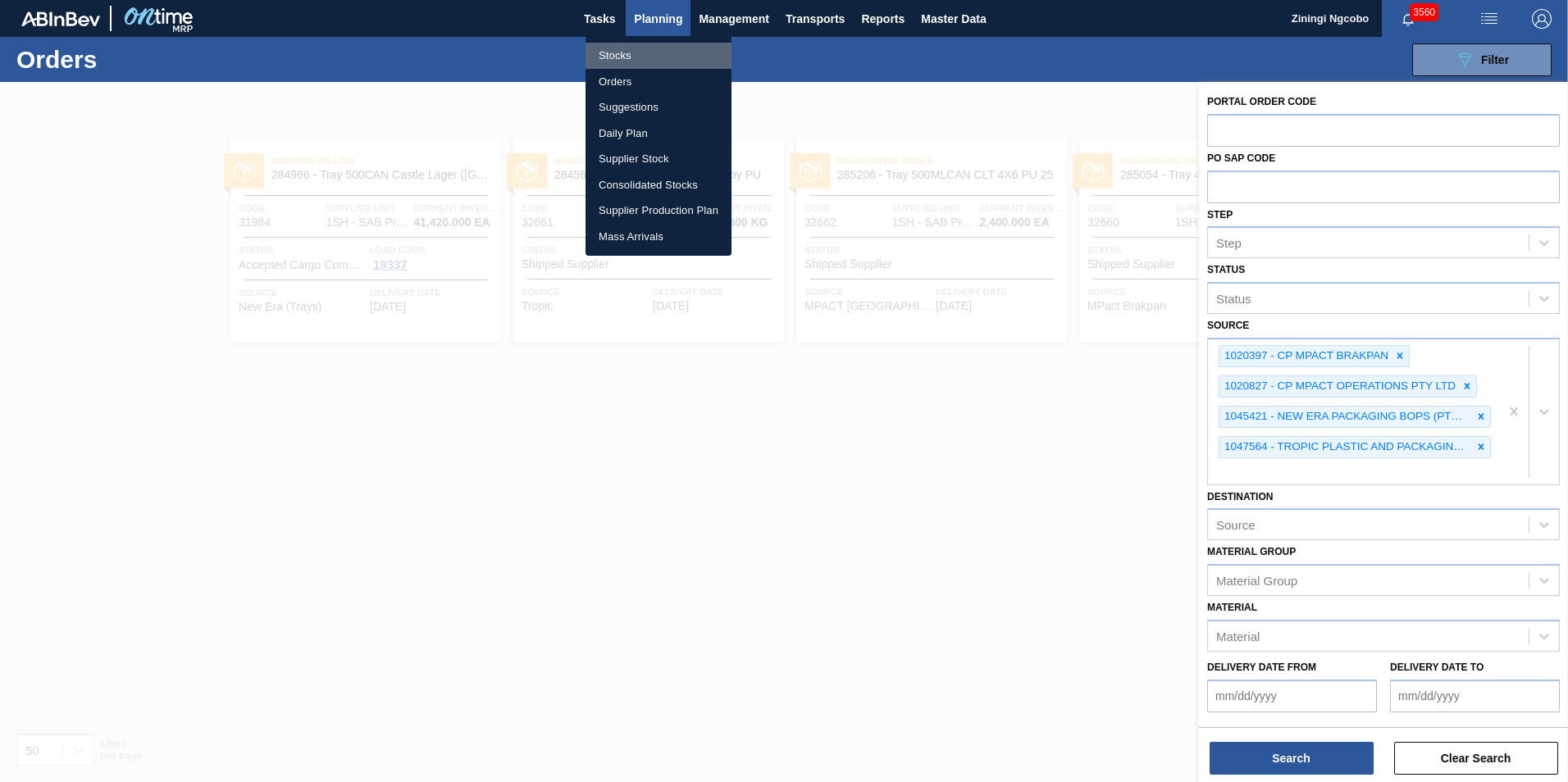
click at [642, 58] on li "Stocks" at bounding box center [658, 56] width 146 height 26
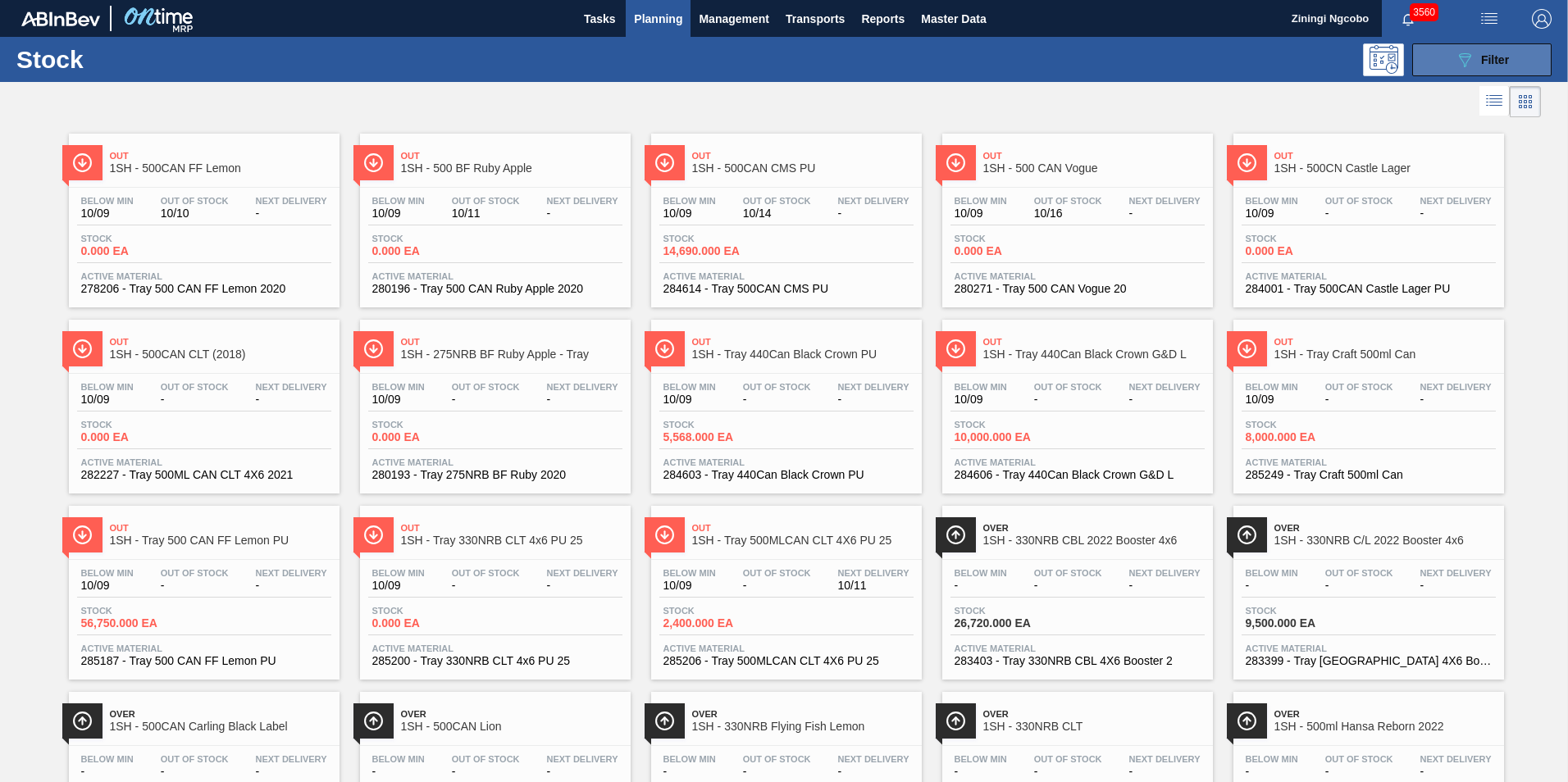
click at [1445, 53] on button "089F7B8B-B2A5-4AFE-B5C0-19BA573D28AC Filter" at bounding box center [1482, 60] width 139 height 33
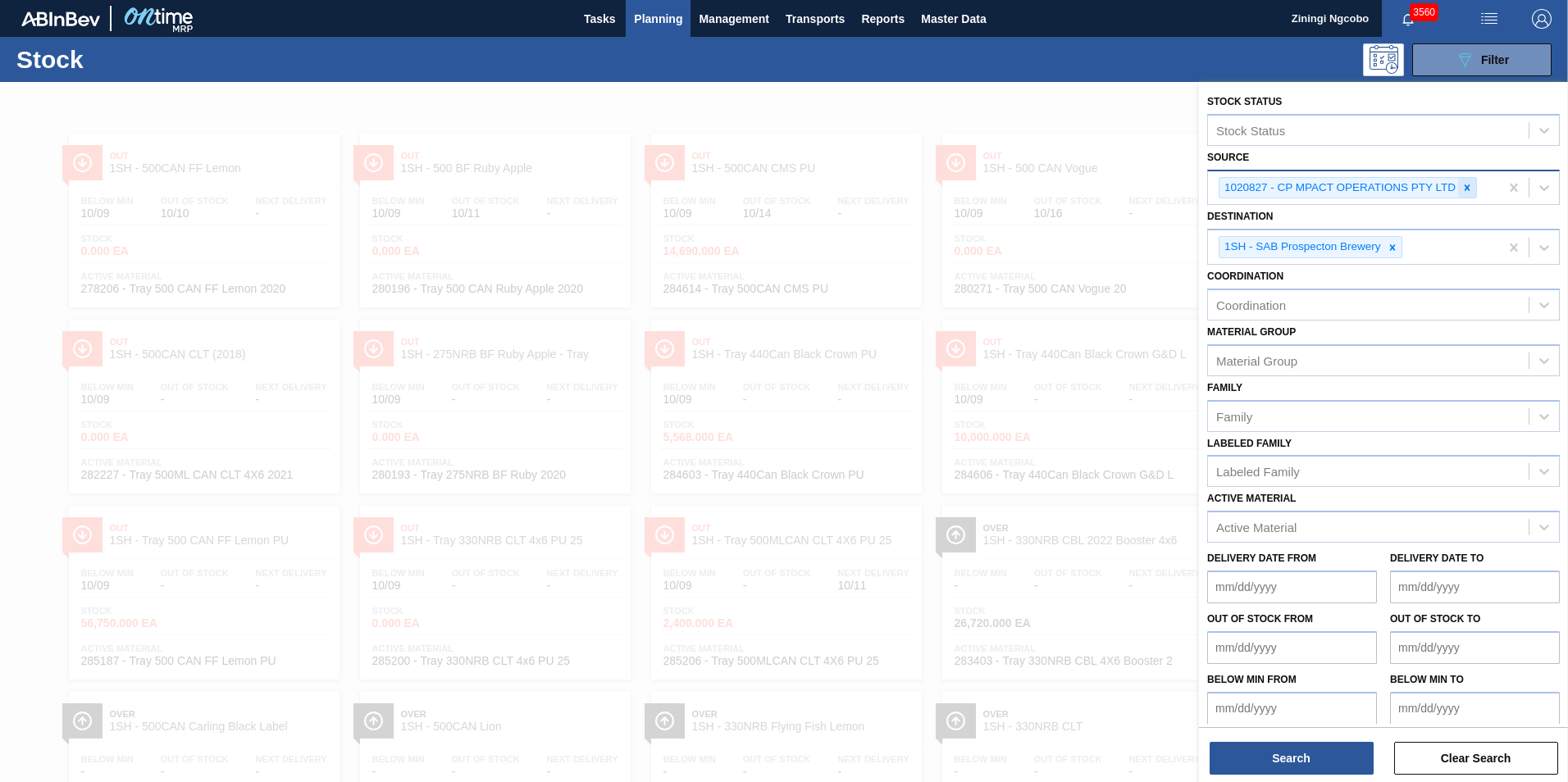
click at [1470, 183] on icon at bounding box center [1467, 188] width 12 height 12
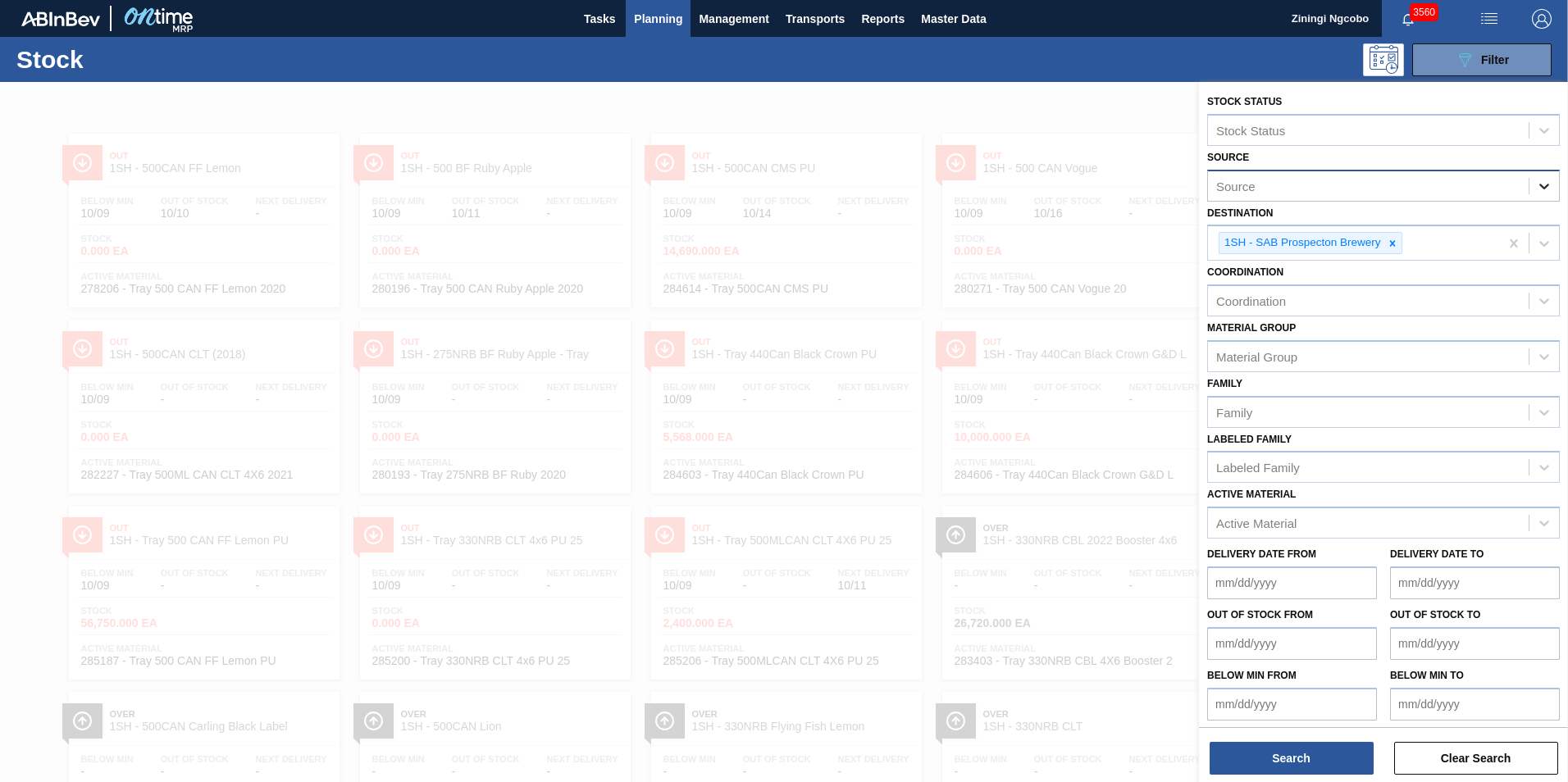
click at [1544, 190] on icon at bounding box center [1544, 186] width 17 height 17
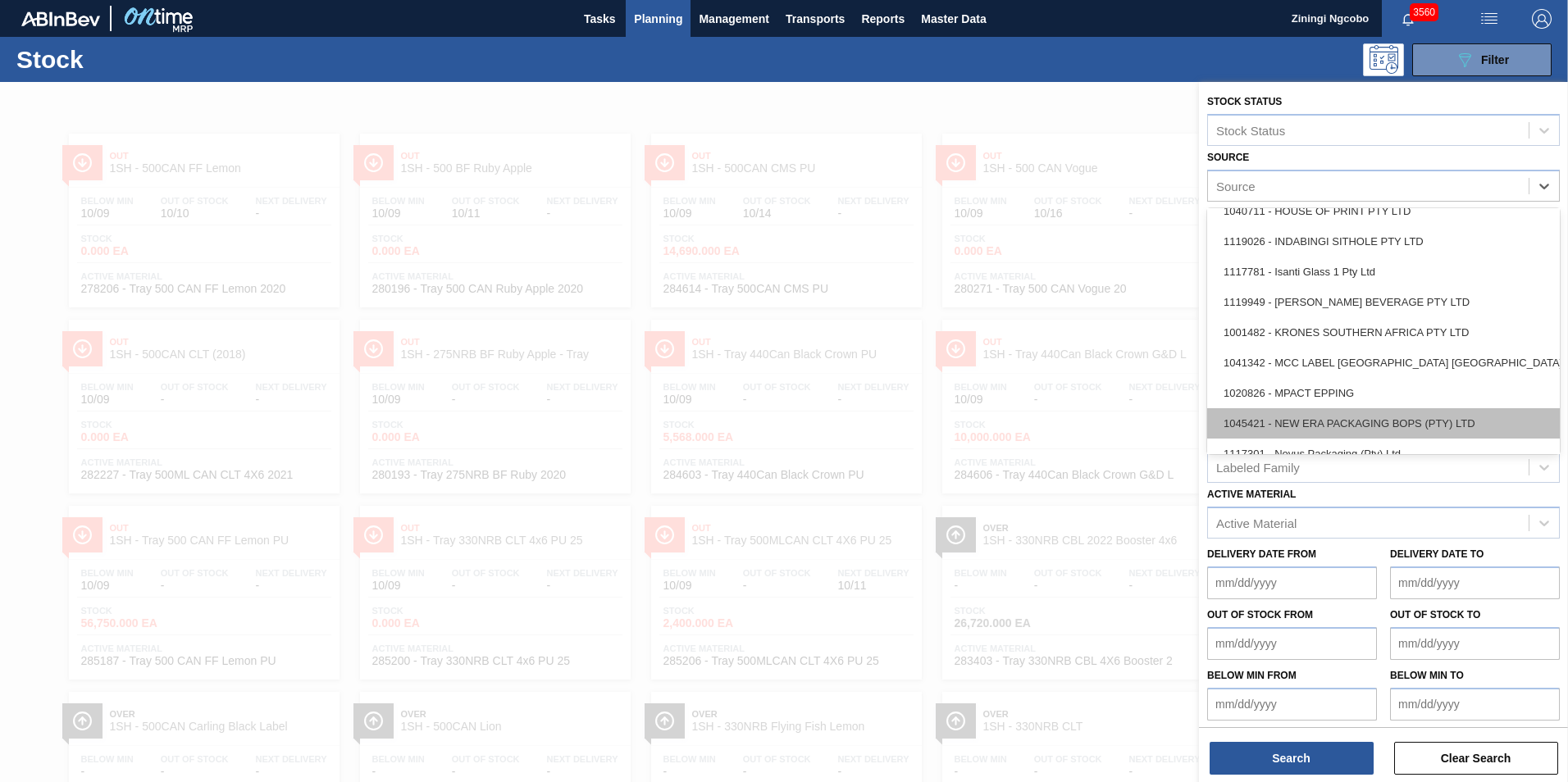
scroll to position [492, 0]
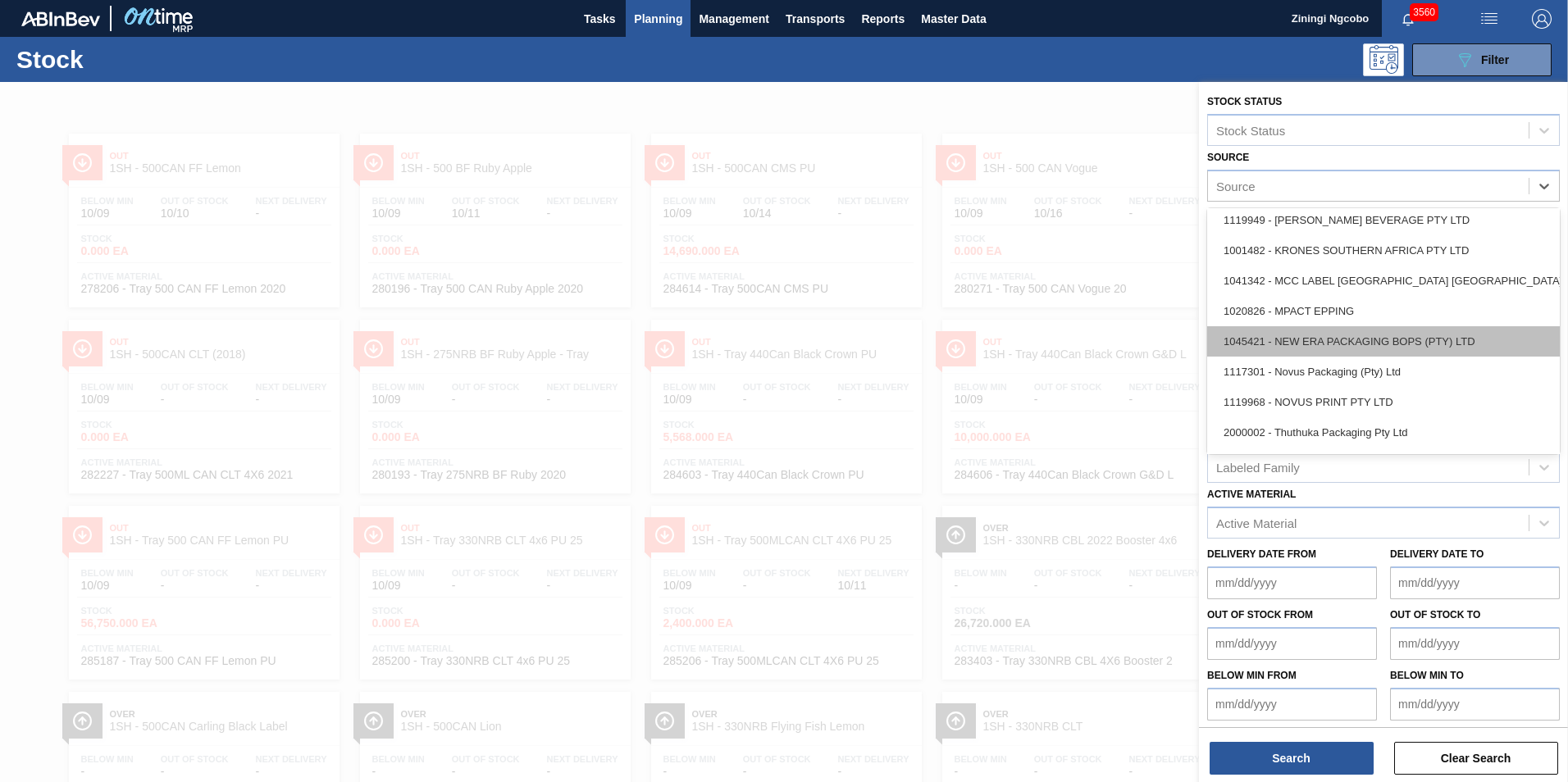
click at [1355, 341] on div "1045421 - NEW ERA PACKAGING BOPS (PTY) LTD" at bounding box center [1383, 341] width 352 height 30
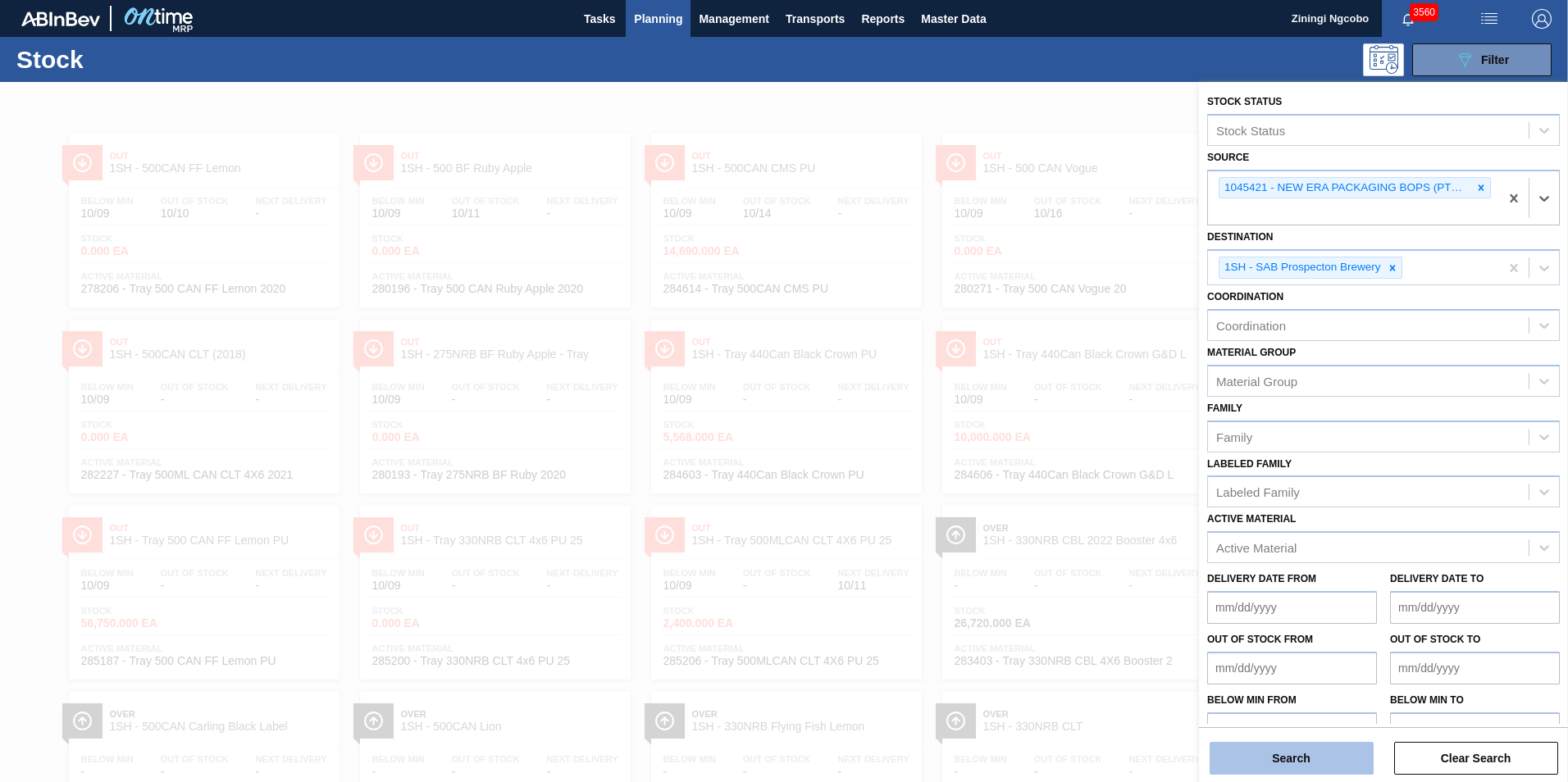
click at [1306, 761] on button "Search" at bounding box center [1292, 759] width 164 height 33
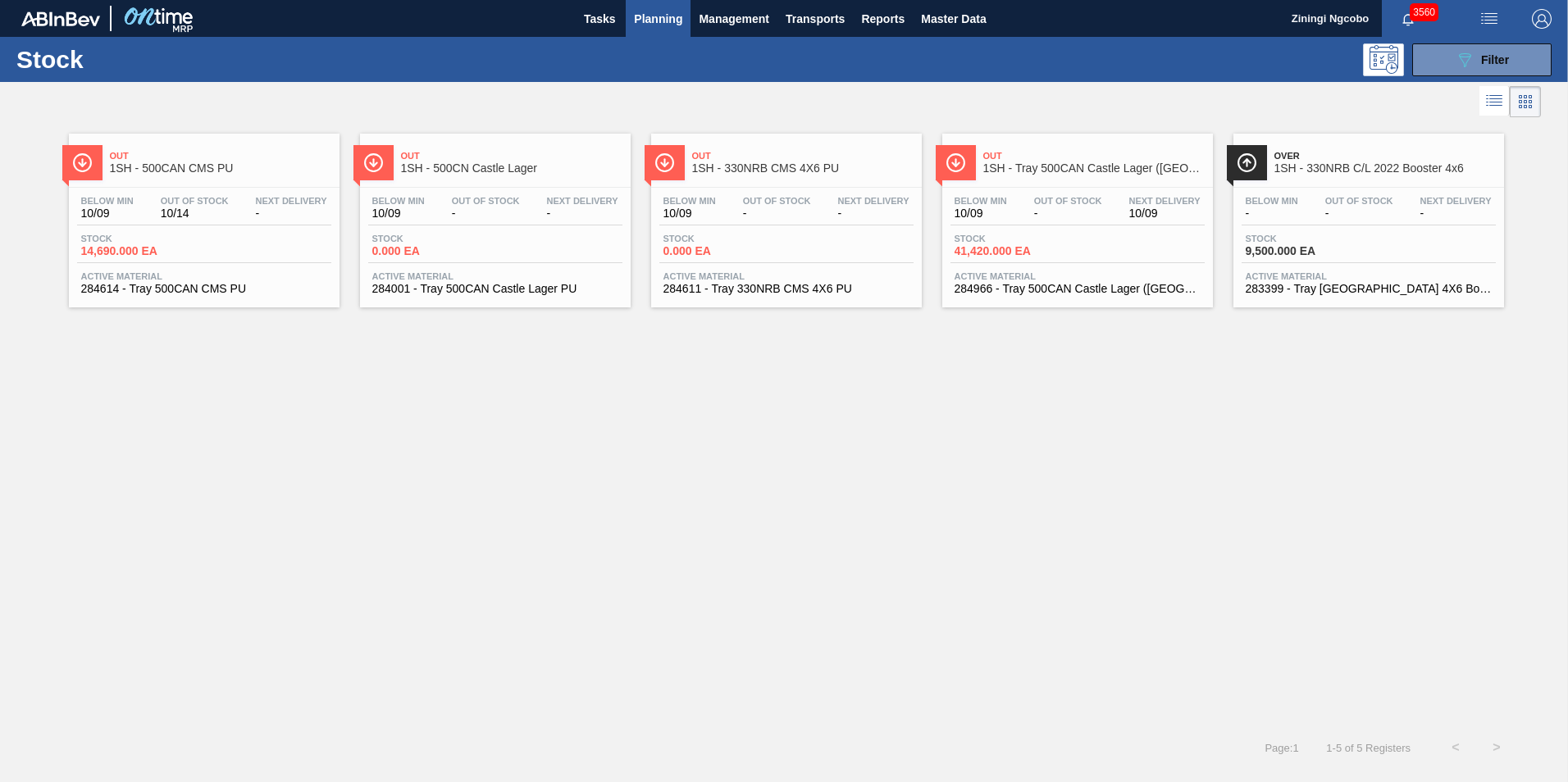
click at [201, 166] on span "1SH - 500CAN CMS PU" at bounding box center [220, 168] width 221 height 13
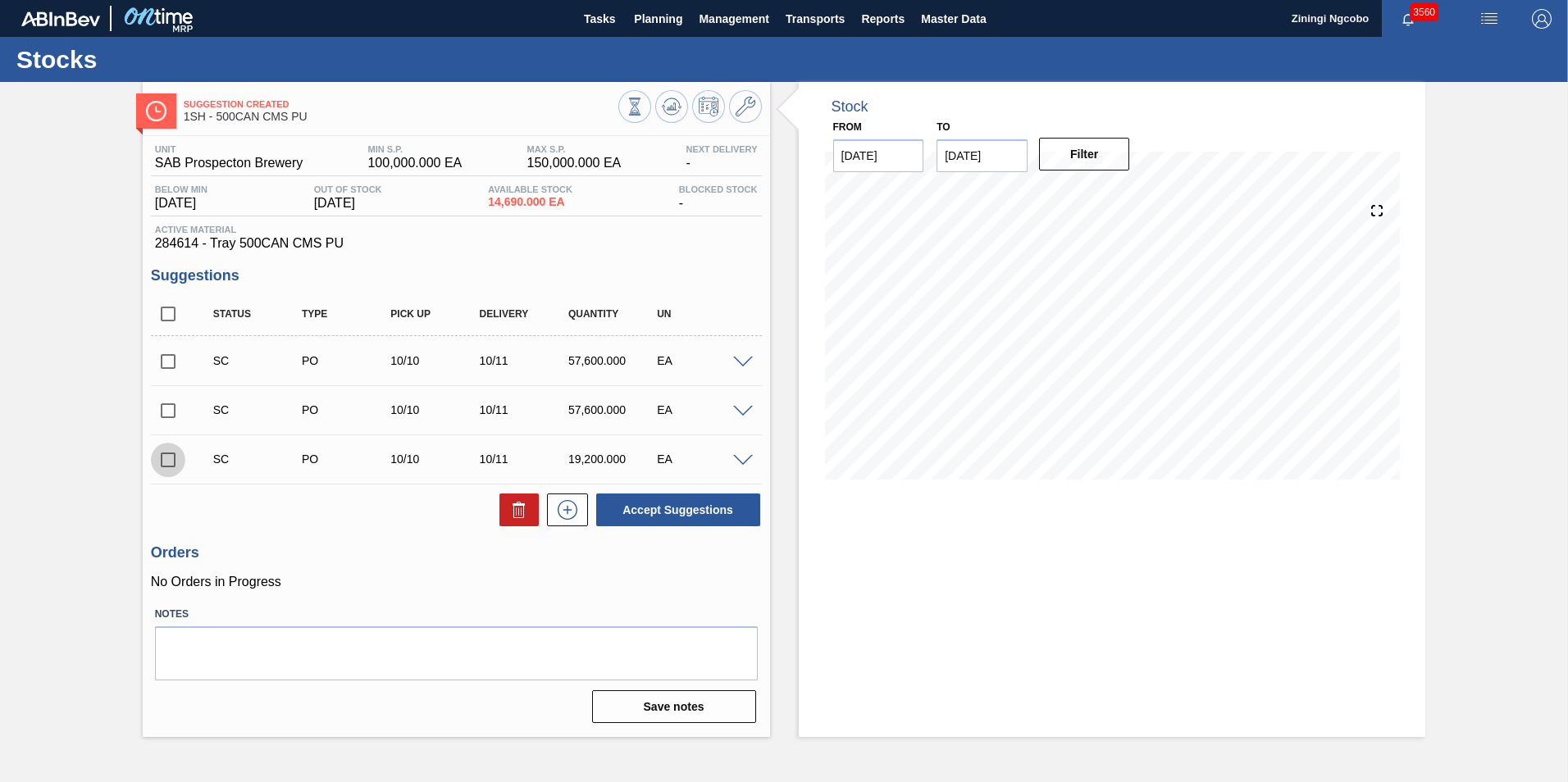
click at [158, 466] on input "checkbox" at bounding box center [167, 459] width 34 height 34
click at [662, 513] on button "Accept Suggestions" at bounding box center [678, 510] width 164 height 33
checkbox input "false"
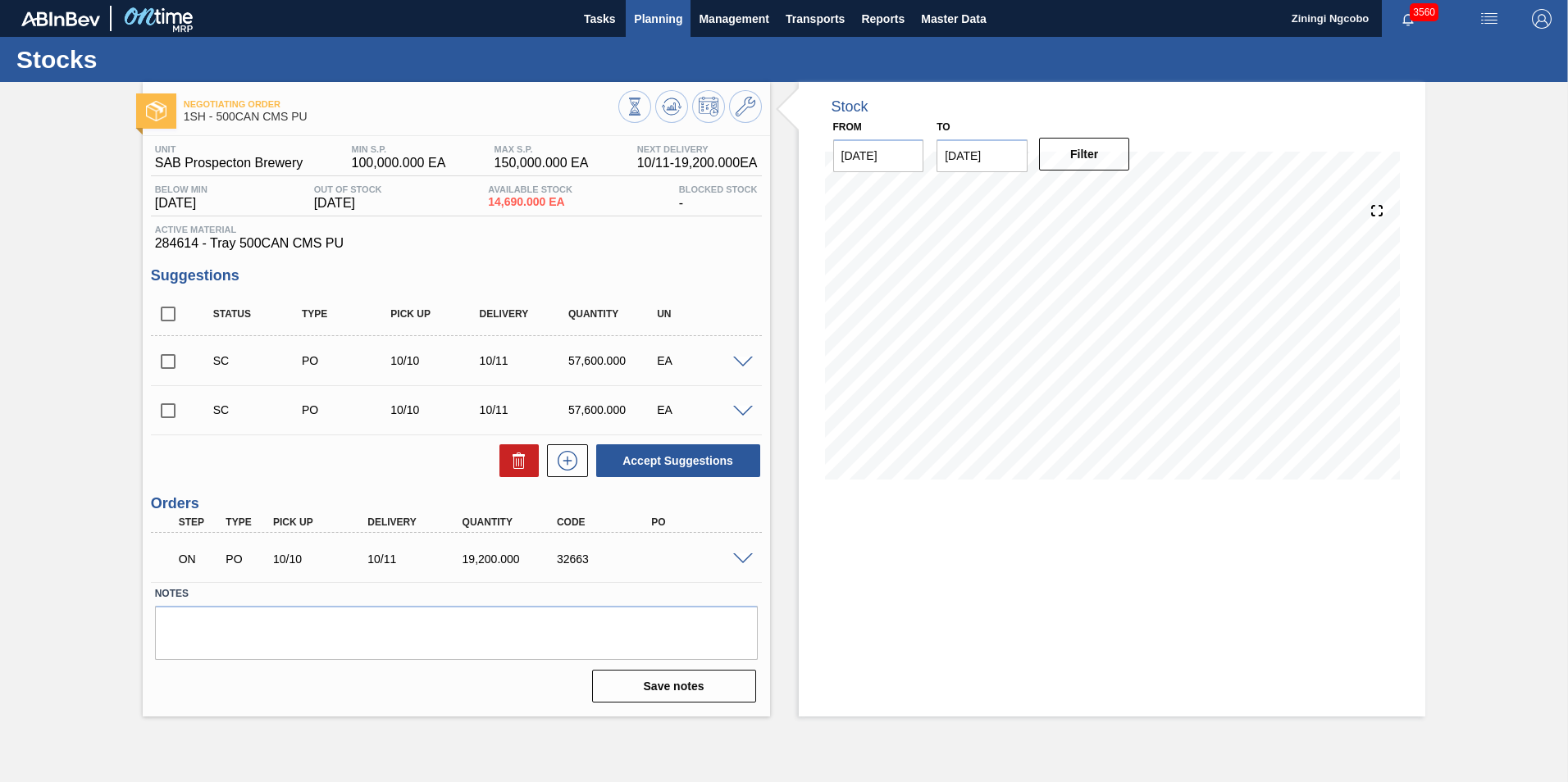
click at [657, 19] on span "Planning" at bounding box center [658, 19] width 48 height 20
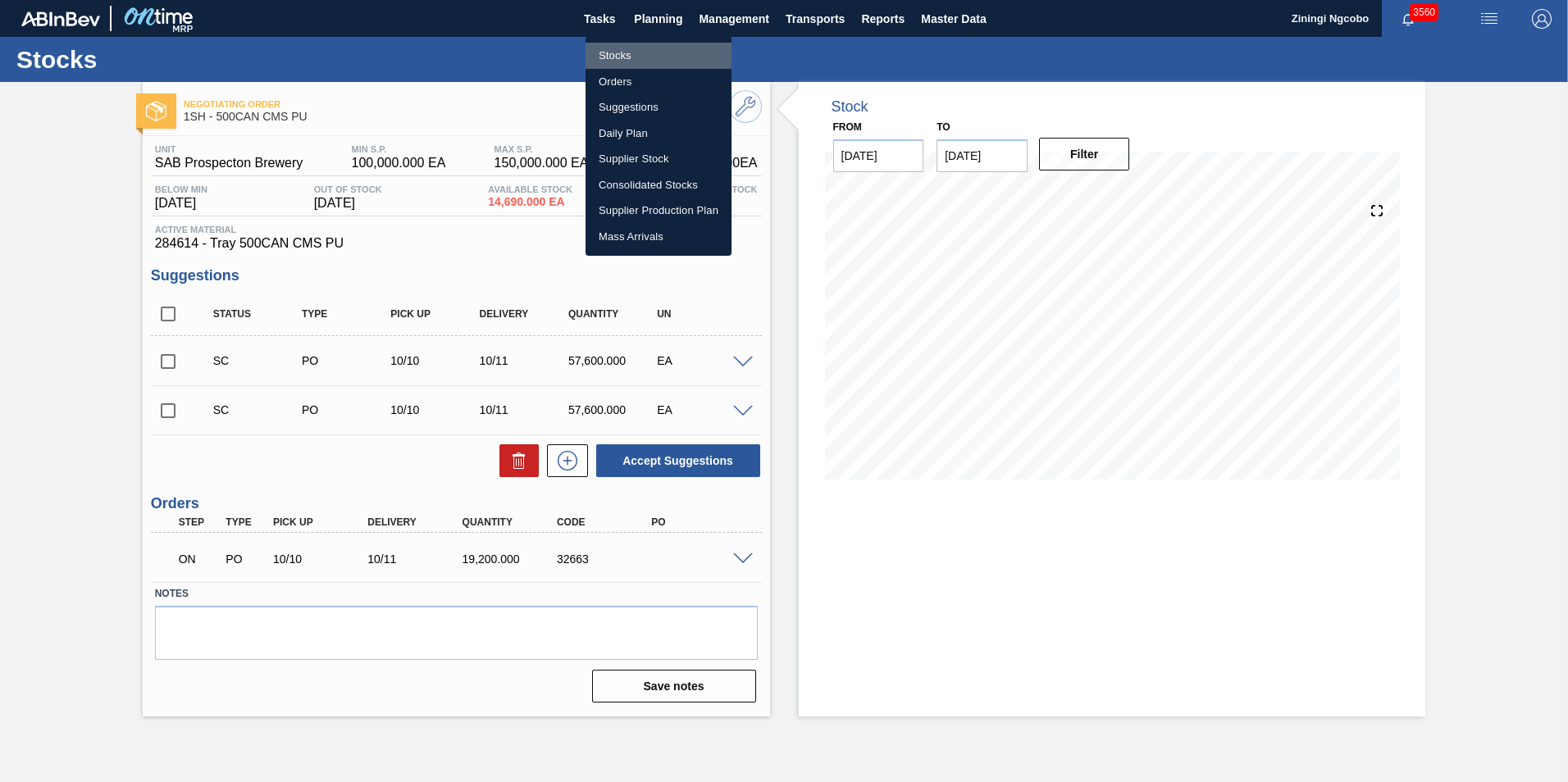
click at [647, 58] on li "Stocks" at bounding box center [658, 56] width 146 height 26
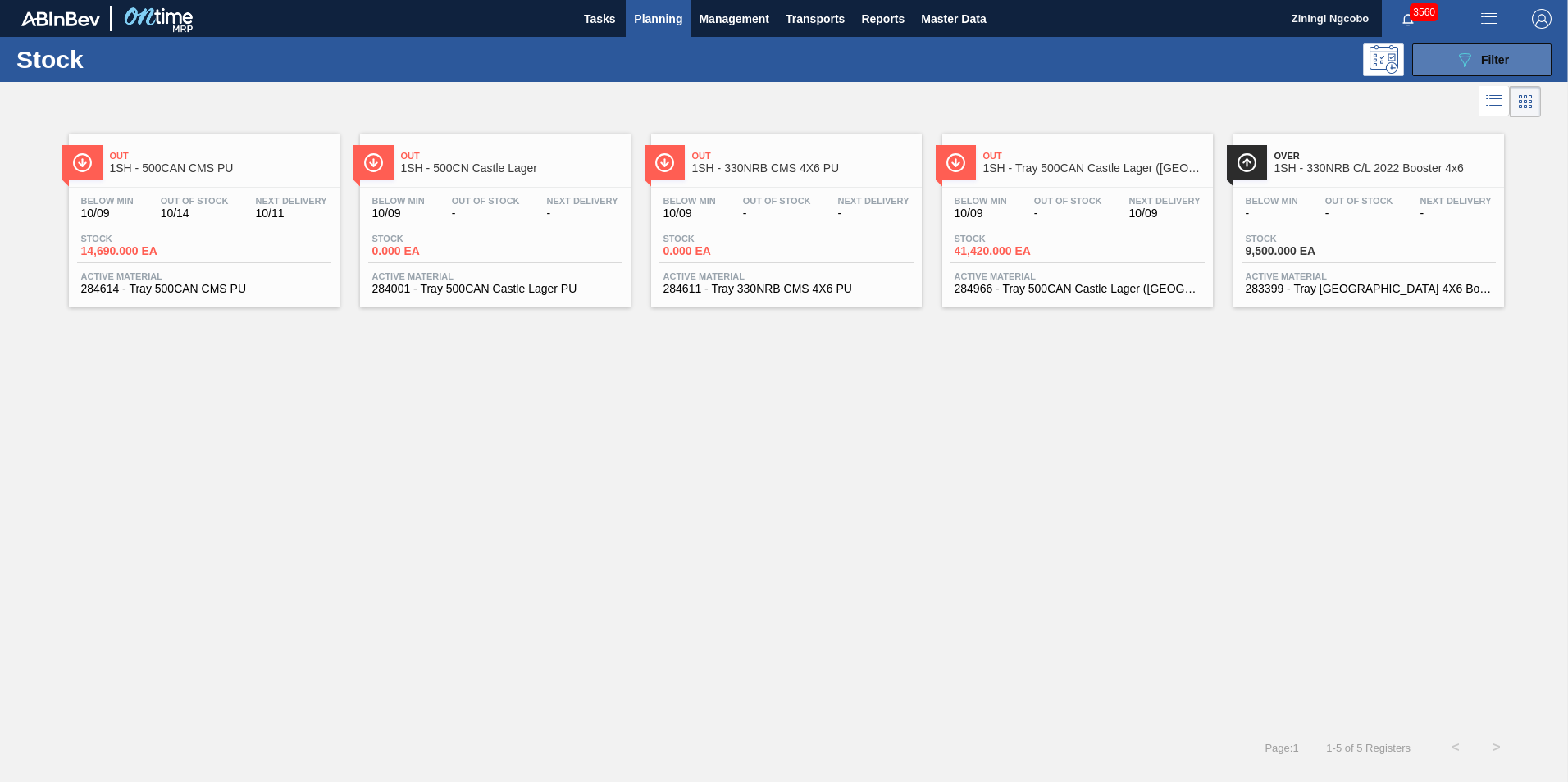
click at [1518, 58] on button "089F7B8B-B2A5-4AFE-B5C0-19BA573D28AC Filter" at bounding box center [1482, 60] width 139 height 33
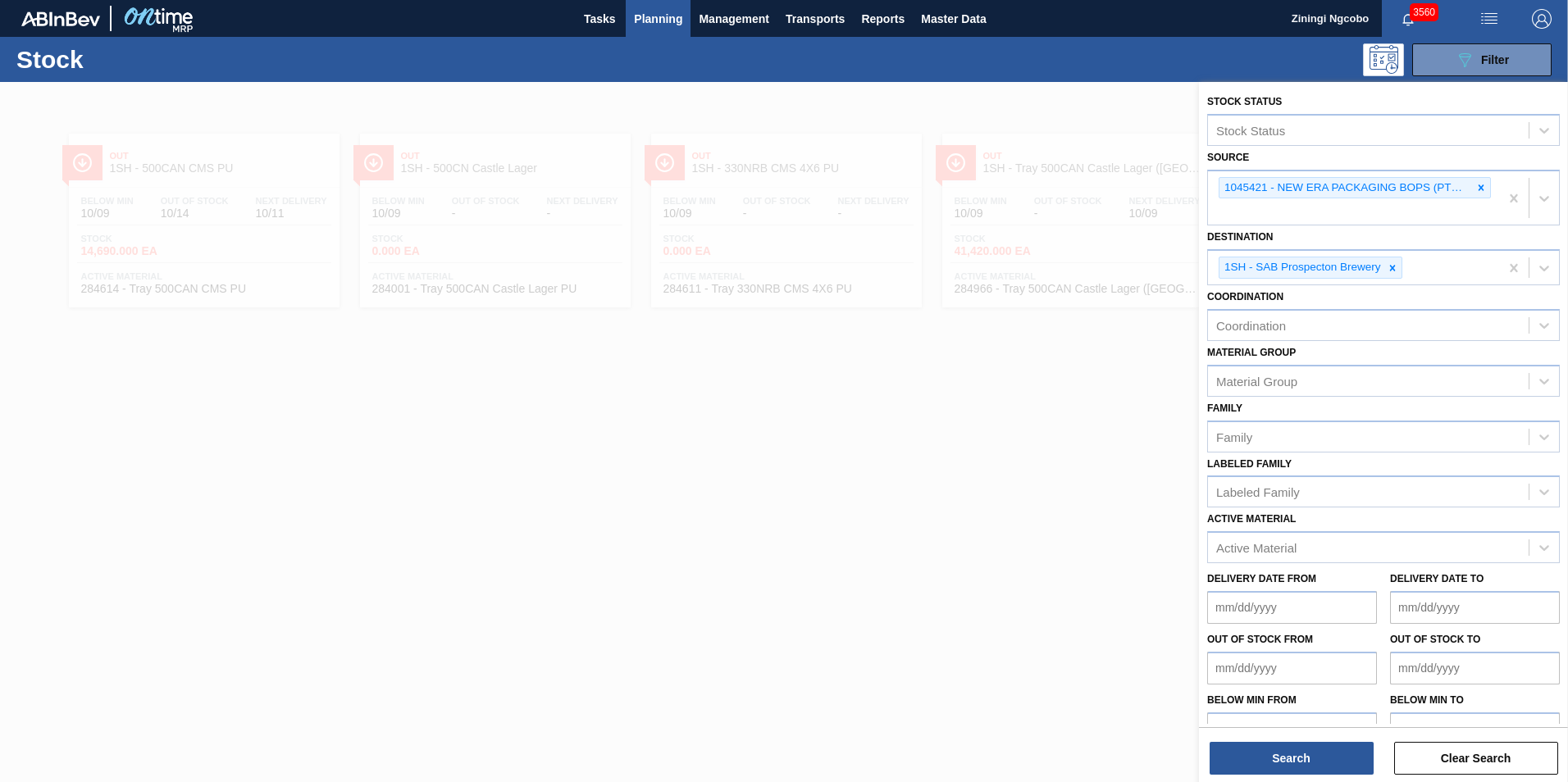
click at [1039, 215] on div at bounding box center [784, 473] width 1568 height 782
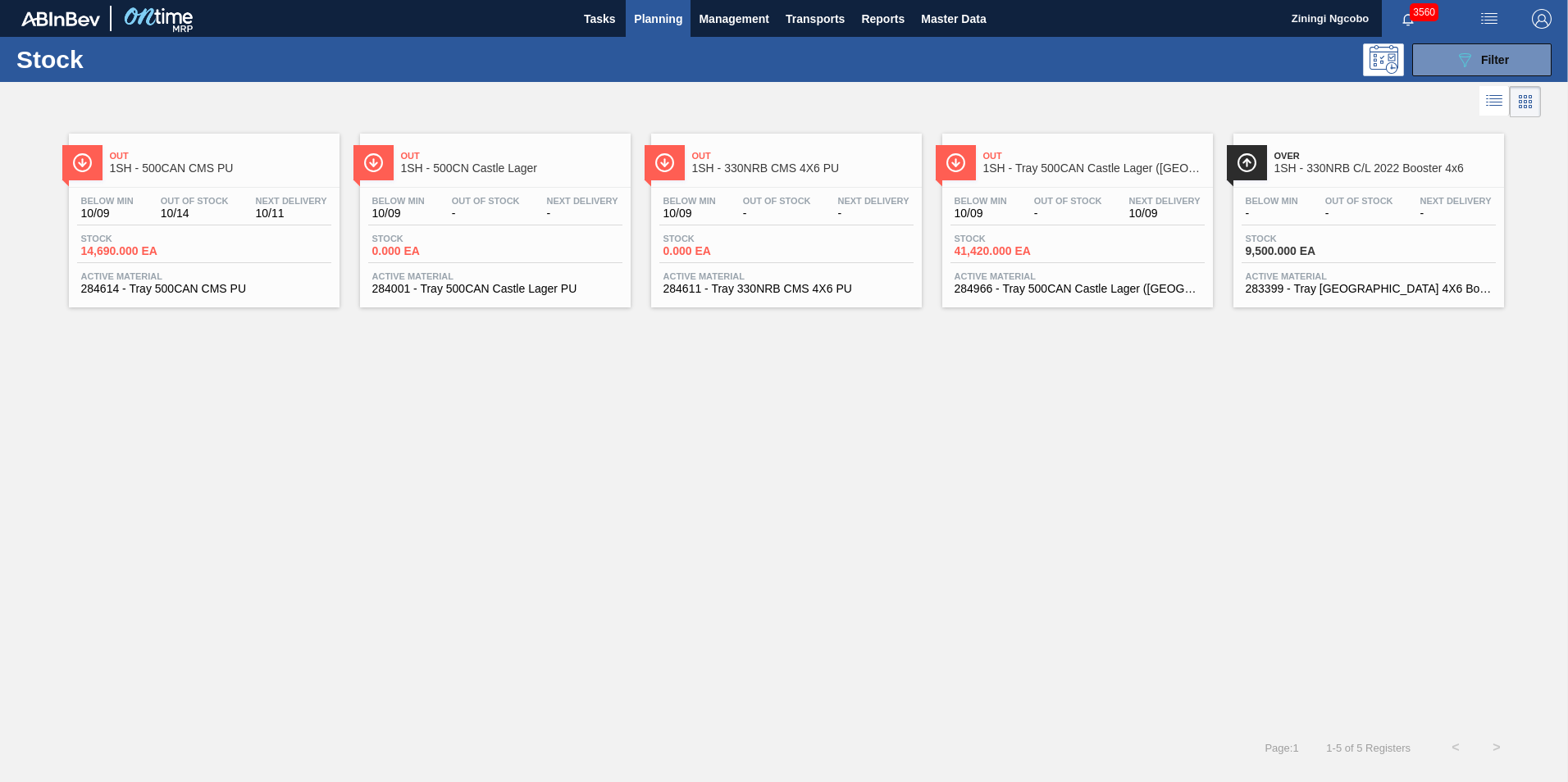
click at [649, 21] on span "Planning" at bounding box center [658, 19] width 48 height 20
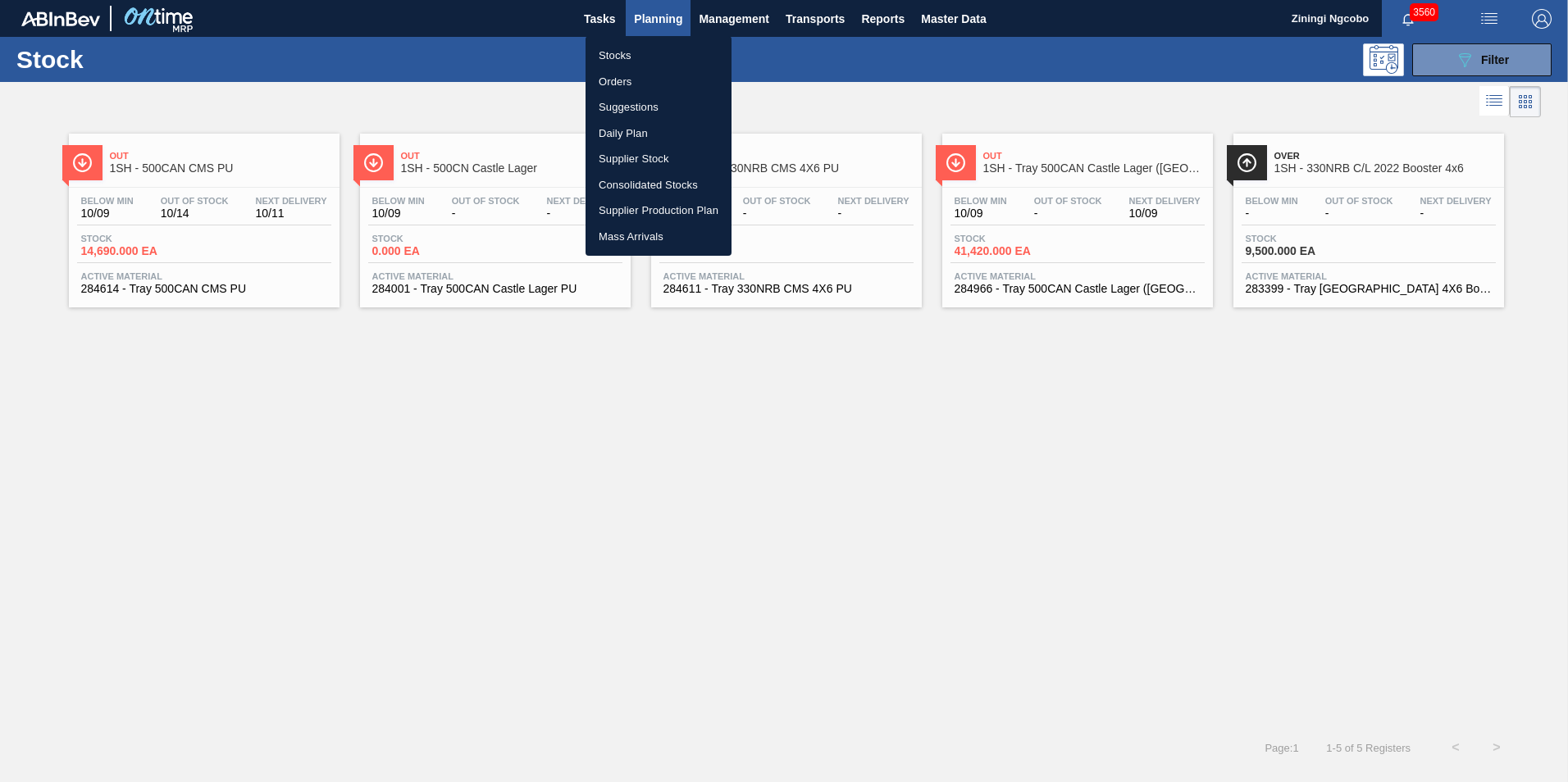
click at [647, 80] on li "Orders" at bounding box center [658, 81] width 146 height 26
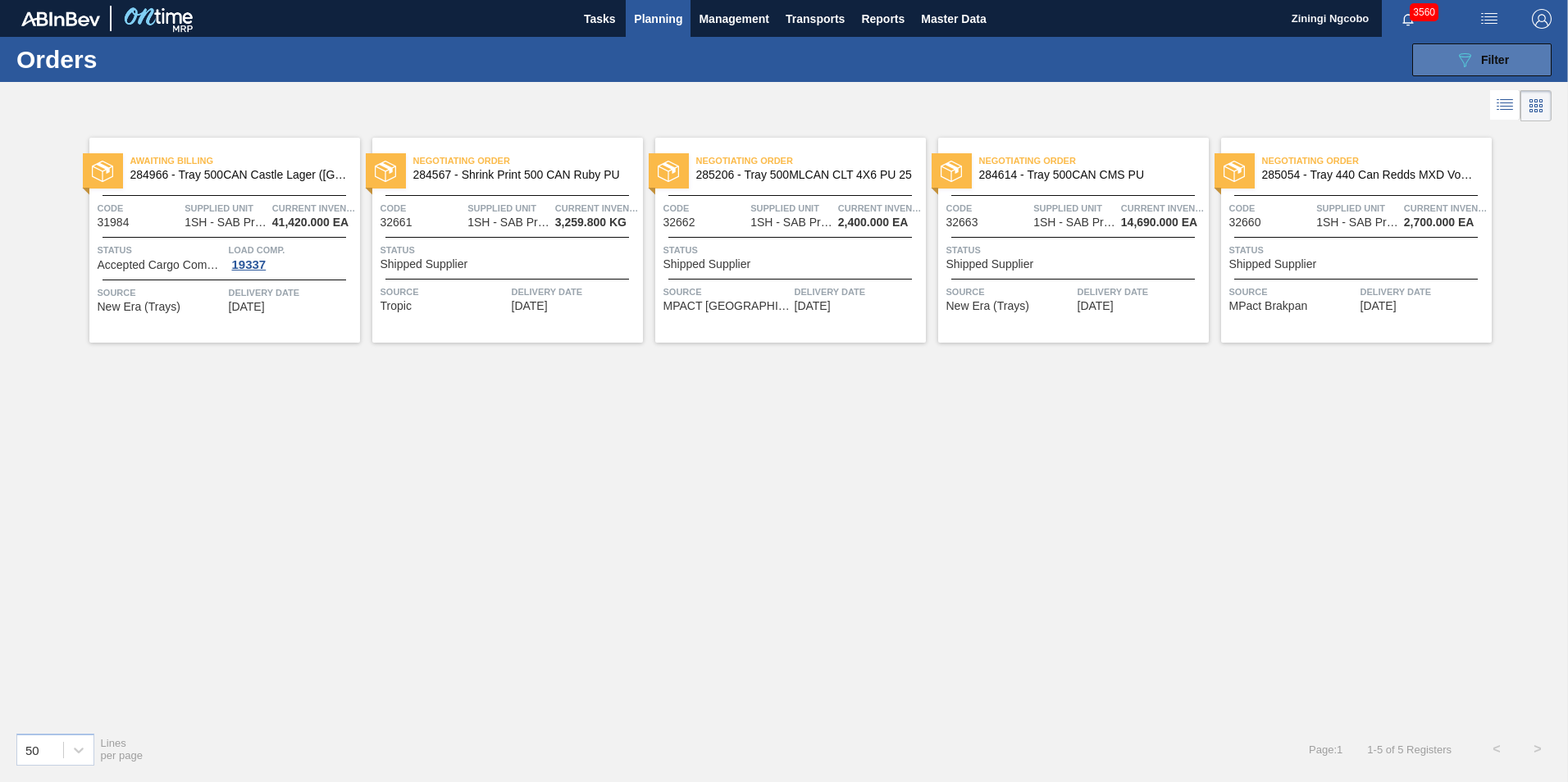
click at [1502, 63] on span "Filter" at bounding box center [1495, 59] width 27 height 13
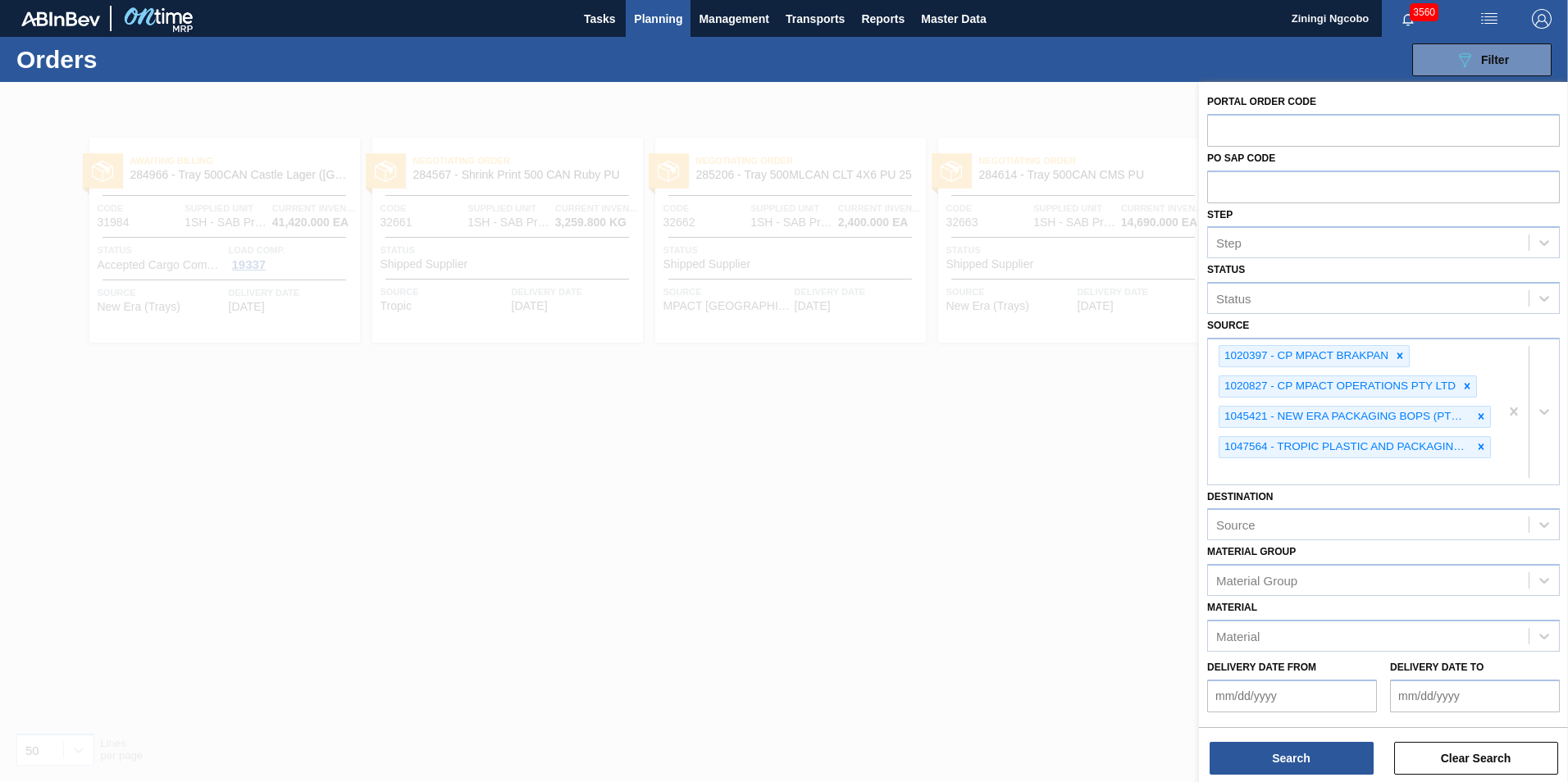
click at [898, 419] on div at bounding box center [784, 473] width 1568 height 782
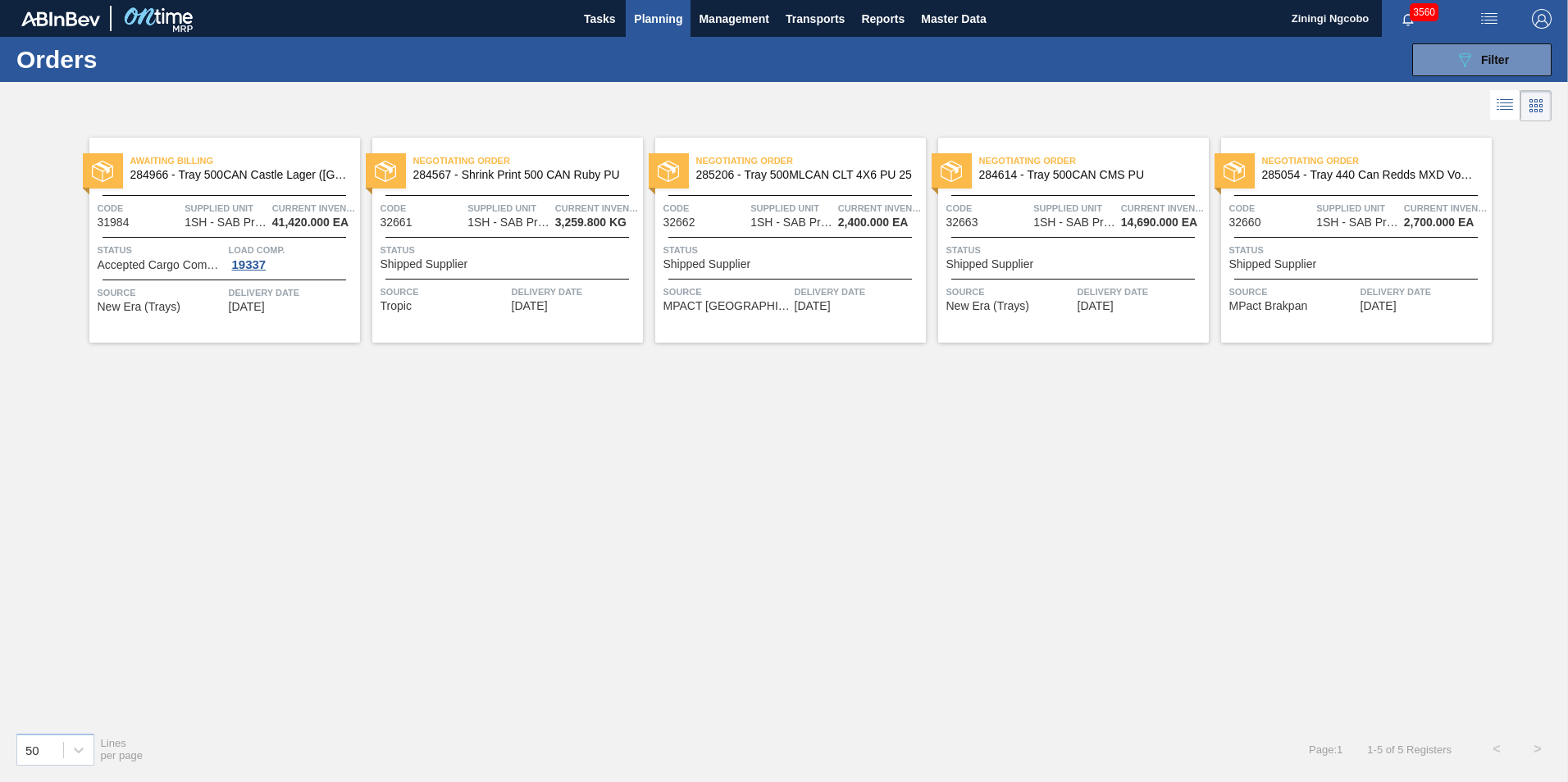
click at [1407, 180] on span "285054 - Tray 440 Can Redds MXD Vodka & Guarana" at bounding box center [1369, 175] width 216 height 13
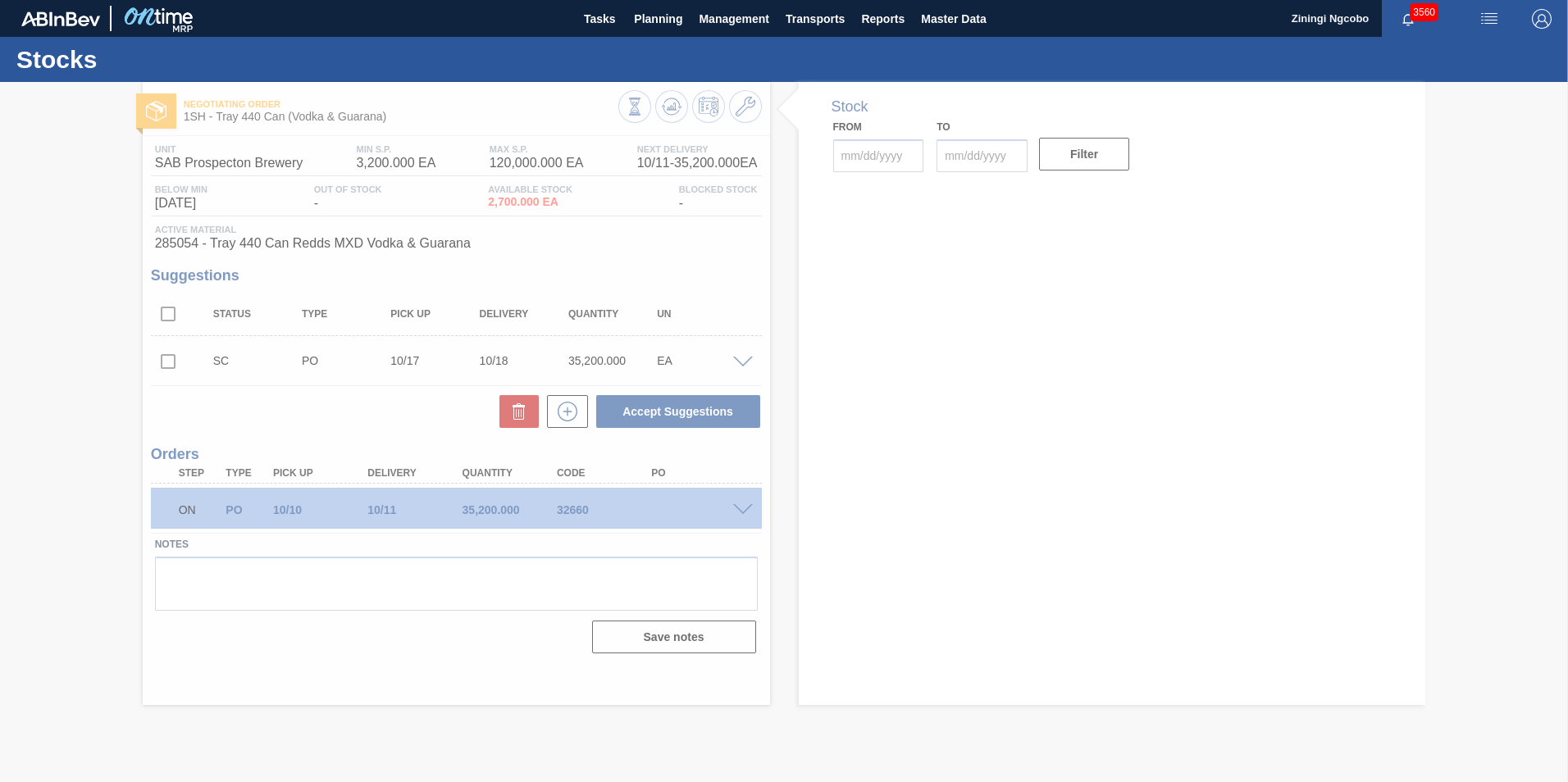
type input "10/09/2025"
type input "10/23/2025"
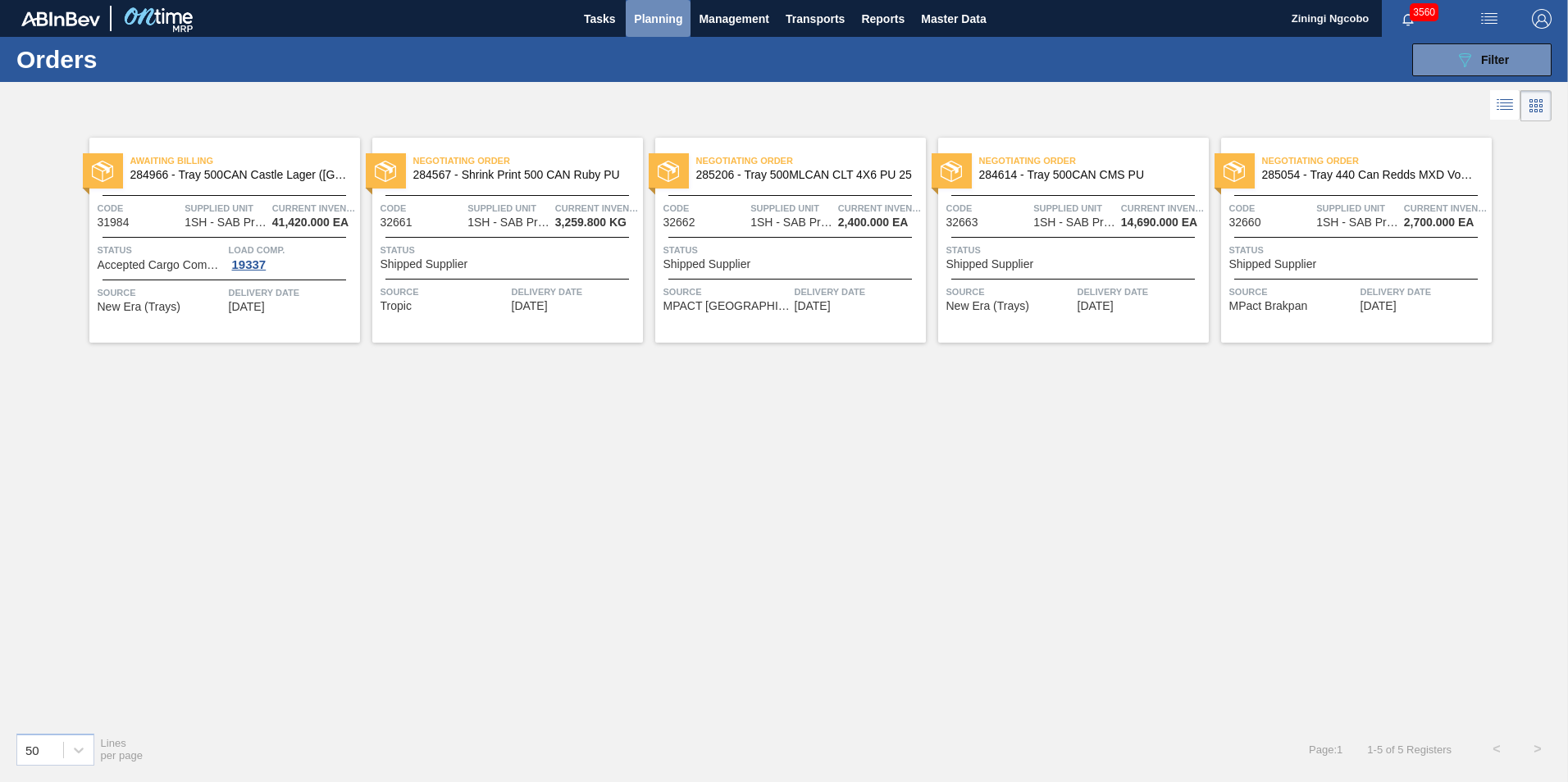
click at [644, 16] on span "Planning" at bounding box center [658, 19] width 48 height 20
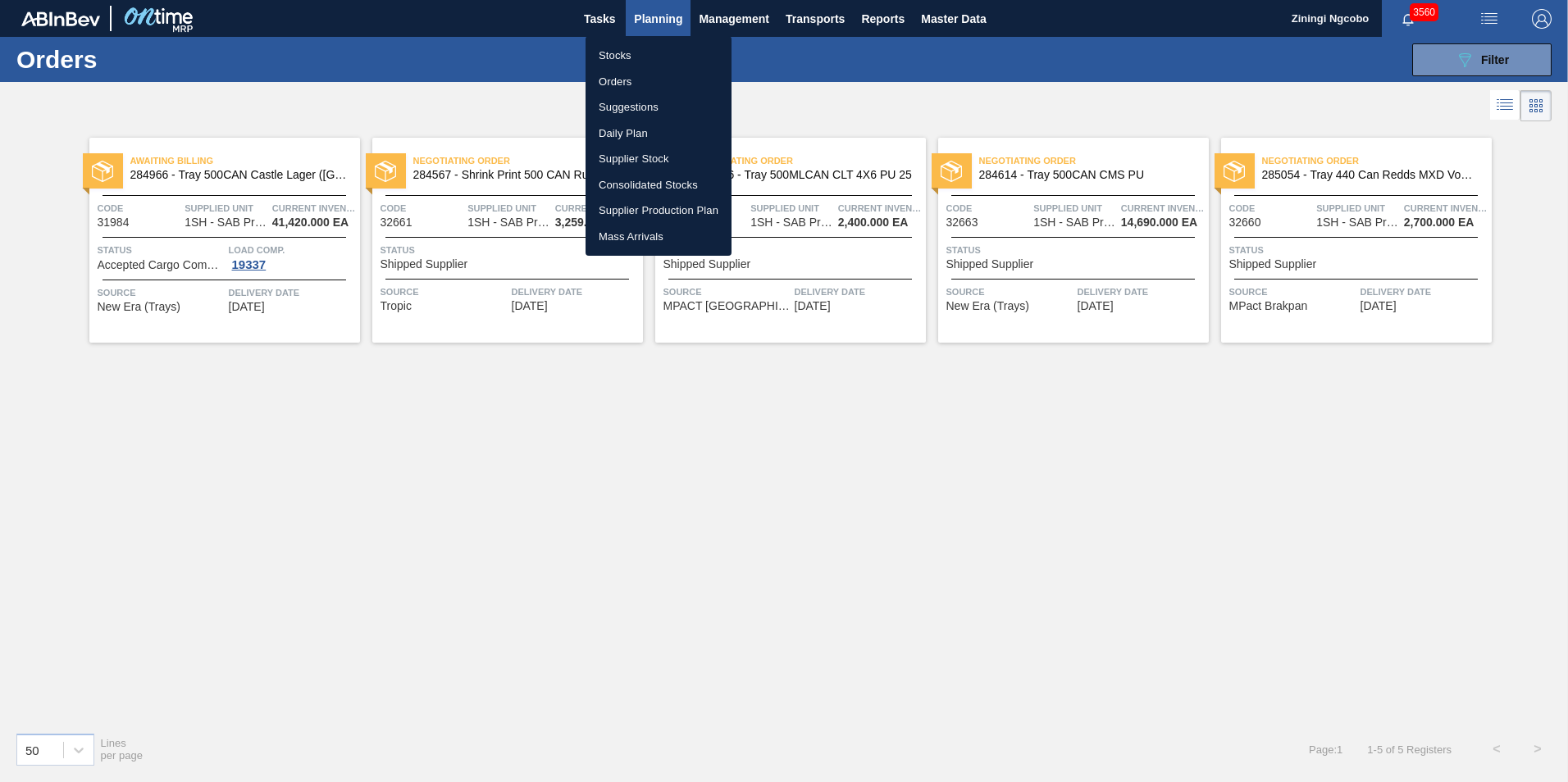
click at [645, 53] on li "Stocks" at bounding box center [658, 56] width 146 height 26
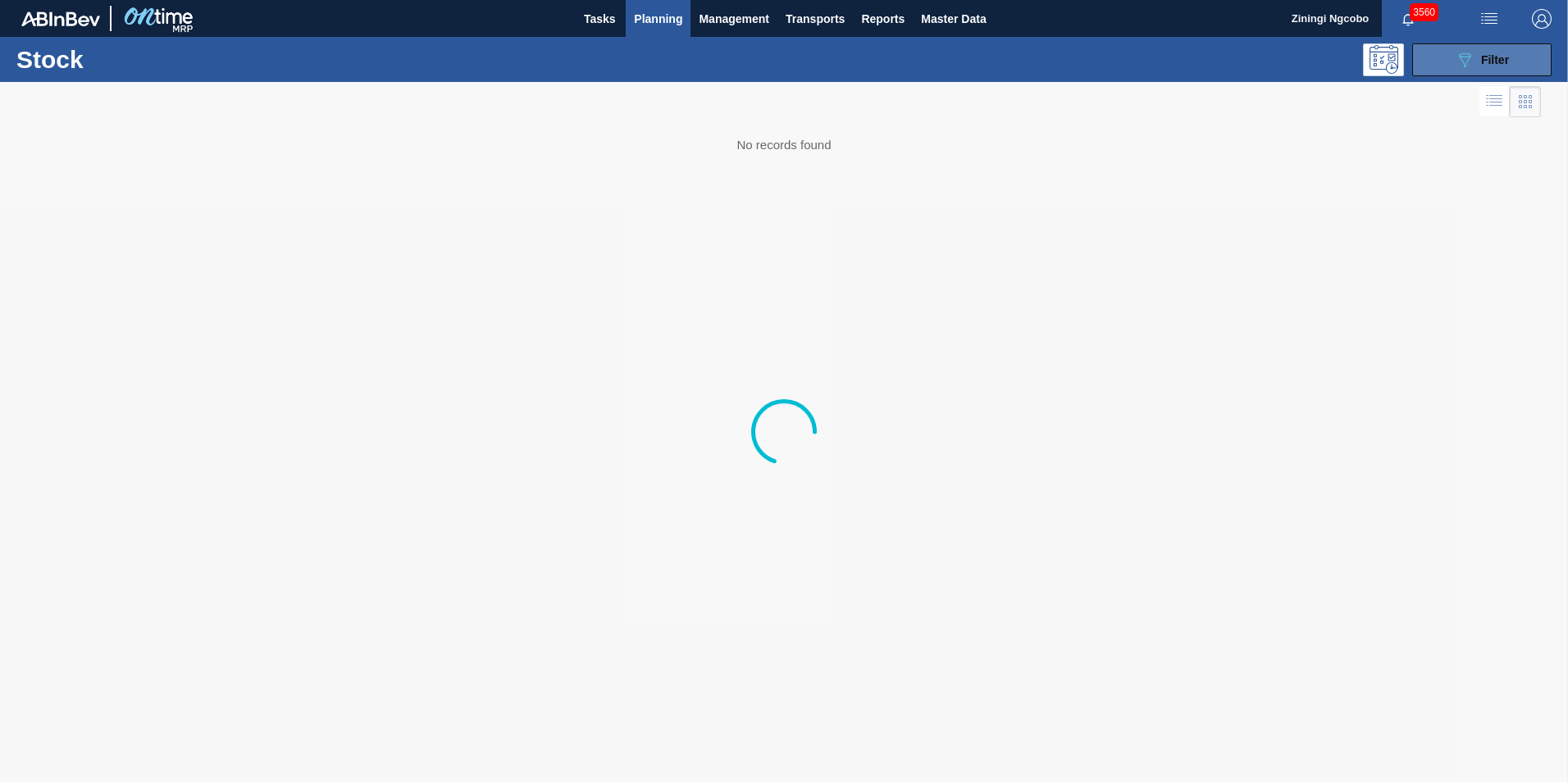
drag, startPoint x: 1468, startPoint y: 58, endPoint x: 1468, endPoint y: 91, distance: 33.0
click at [1468, 60] on icon "089F7B8B-B2A5-4AFE-B5C0-19BA573D28AC" at bounding box center [1464, 60] width 20 height 20
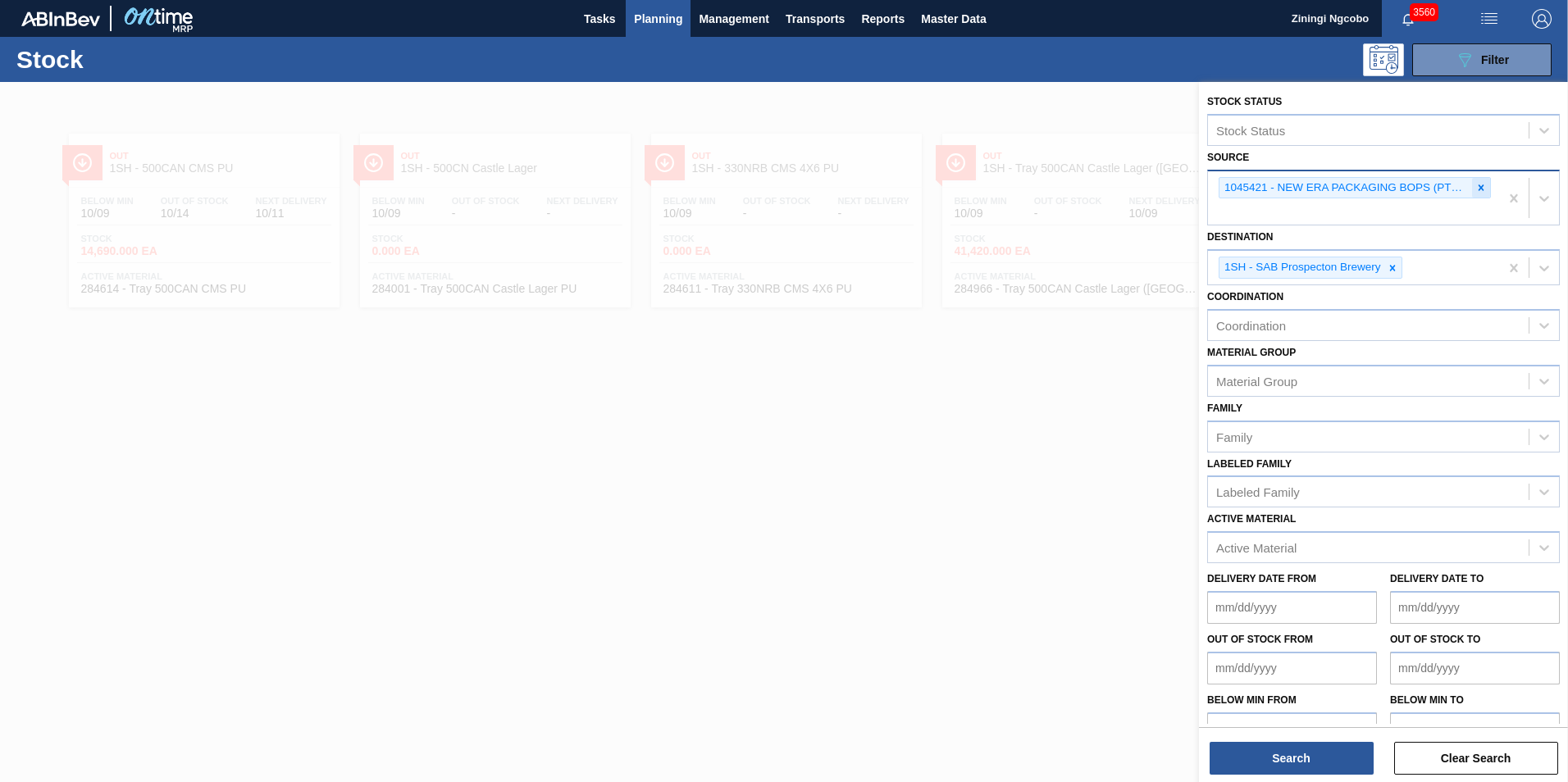
click at [1479, 184] on icon at bounding box center [1481, 188] width 12 height 12
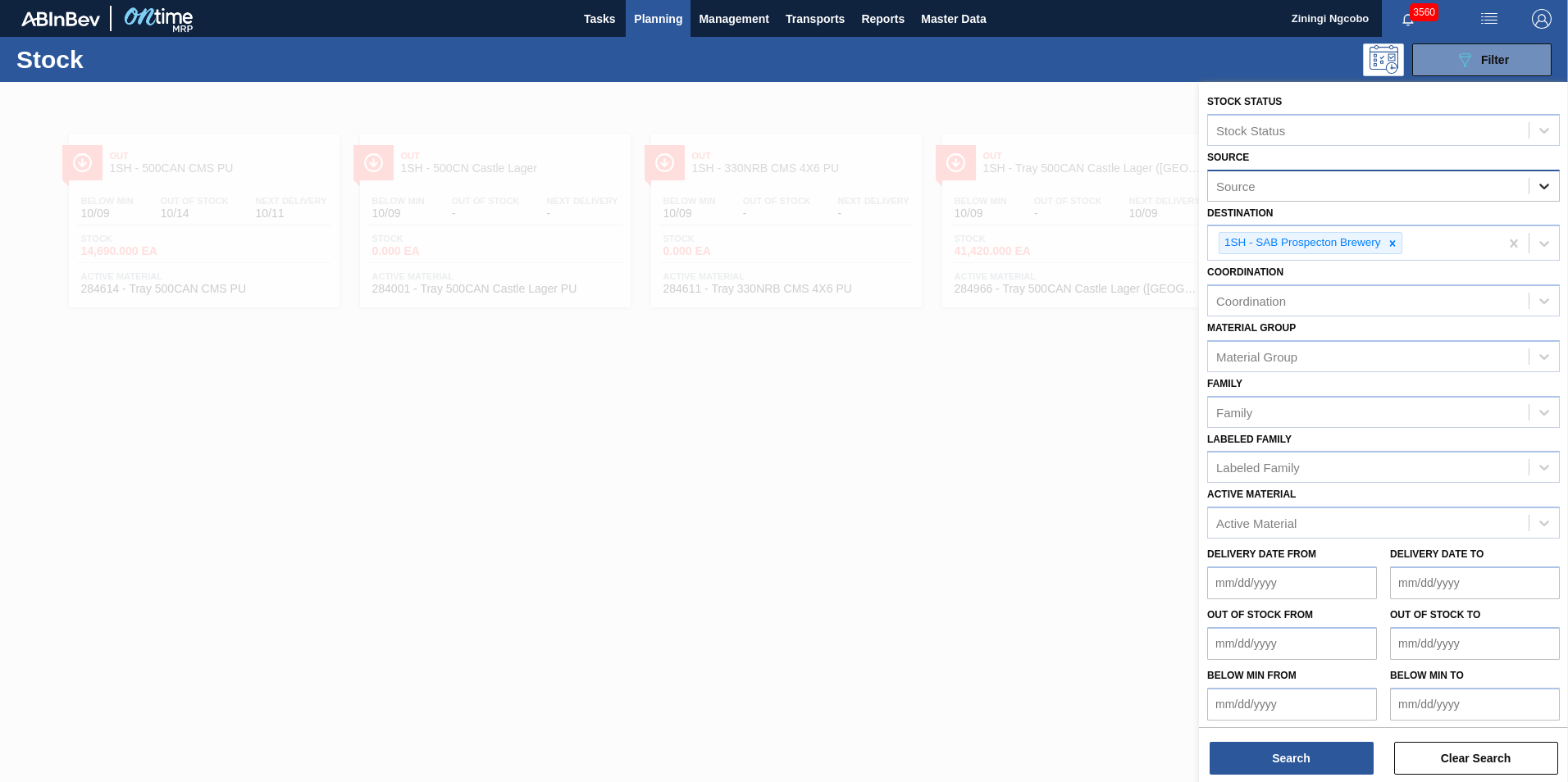
click at [1541, 184] on icon at bounding box center [1544, 186] width 17 height 17
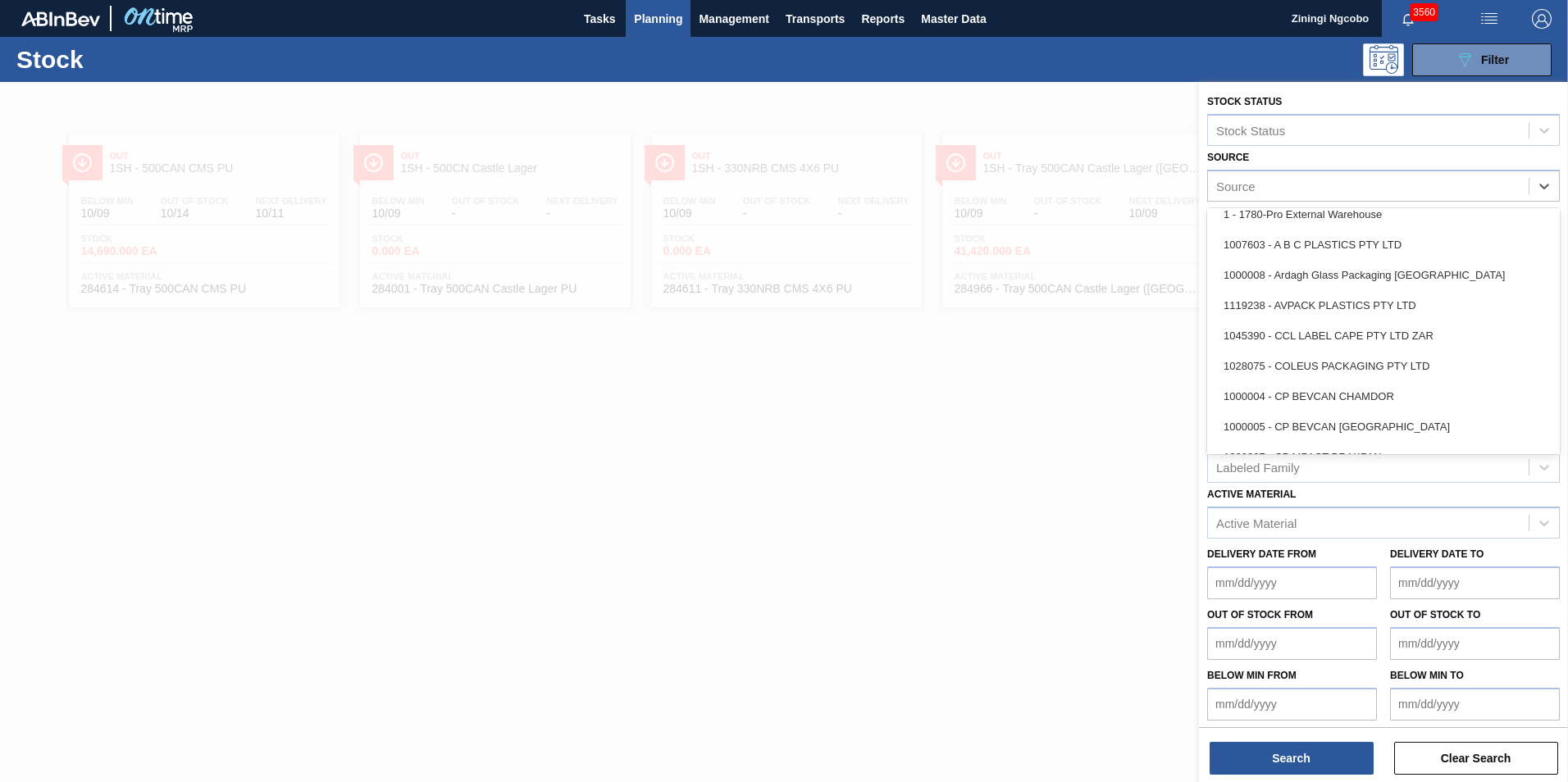
scroll to position [6, 0]
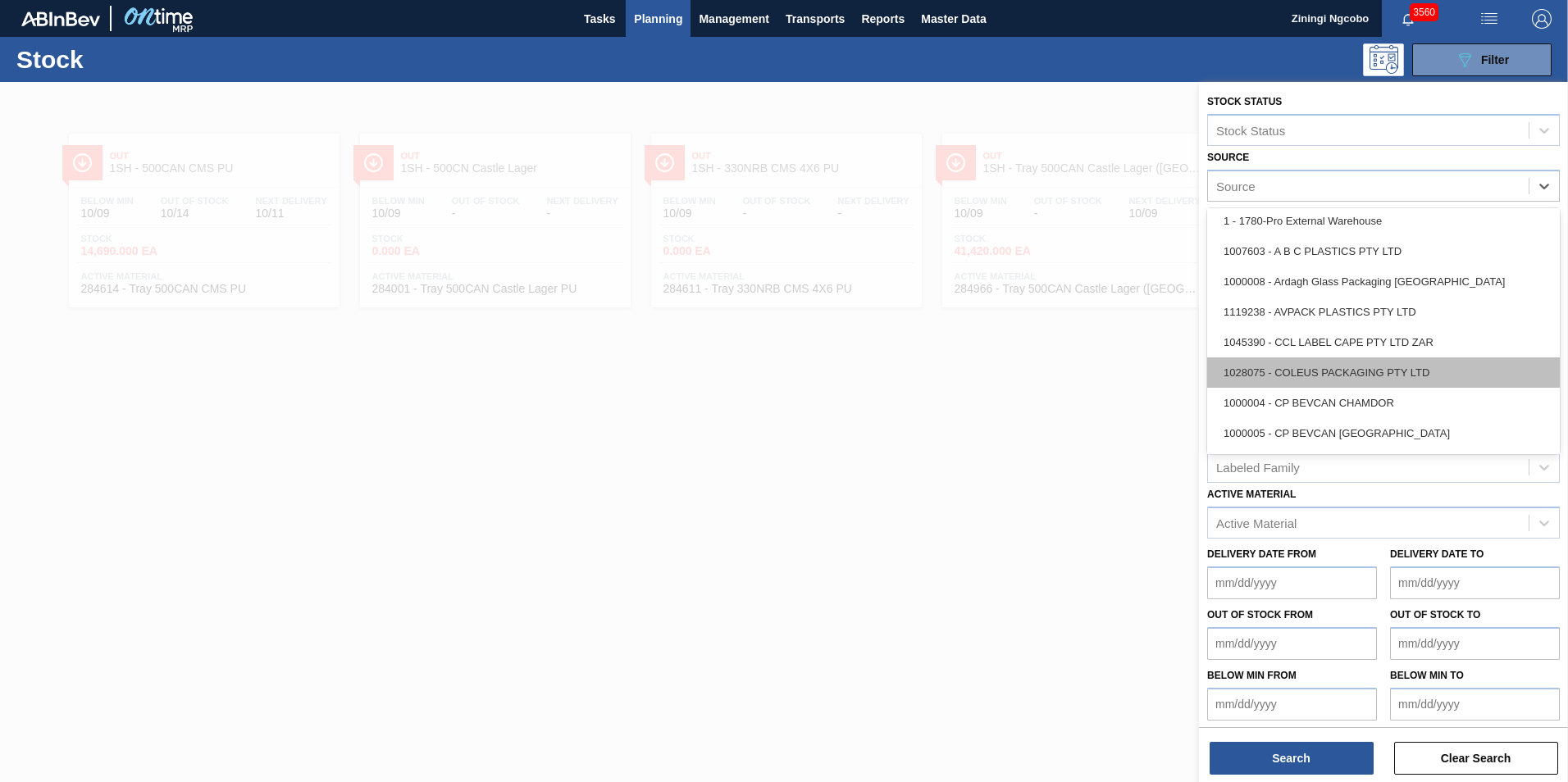
click at [1324, 359] on div "1028075 - COLEUS PACKAGING PTY LTD" at bounding box center [1383, 372] width 352 height 30
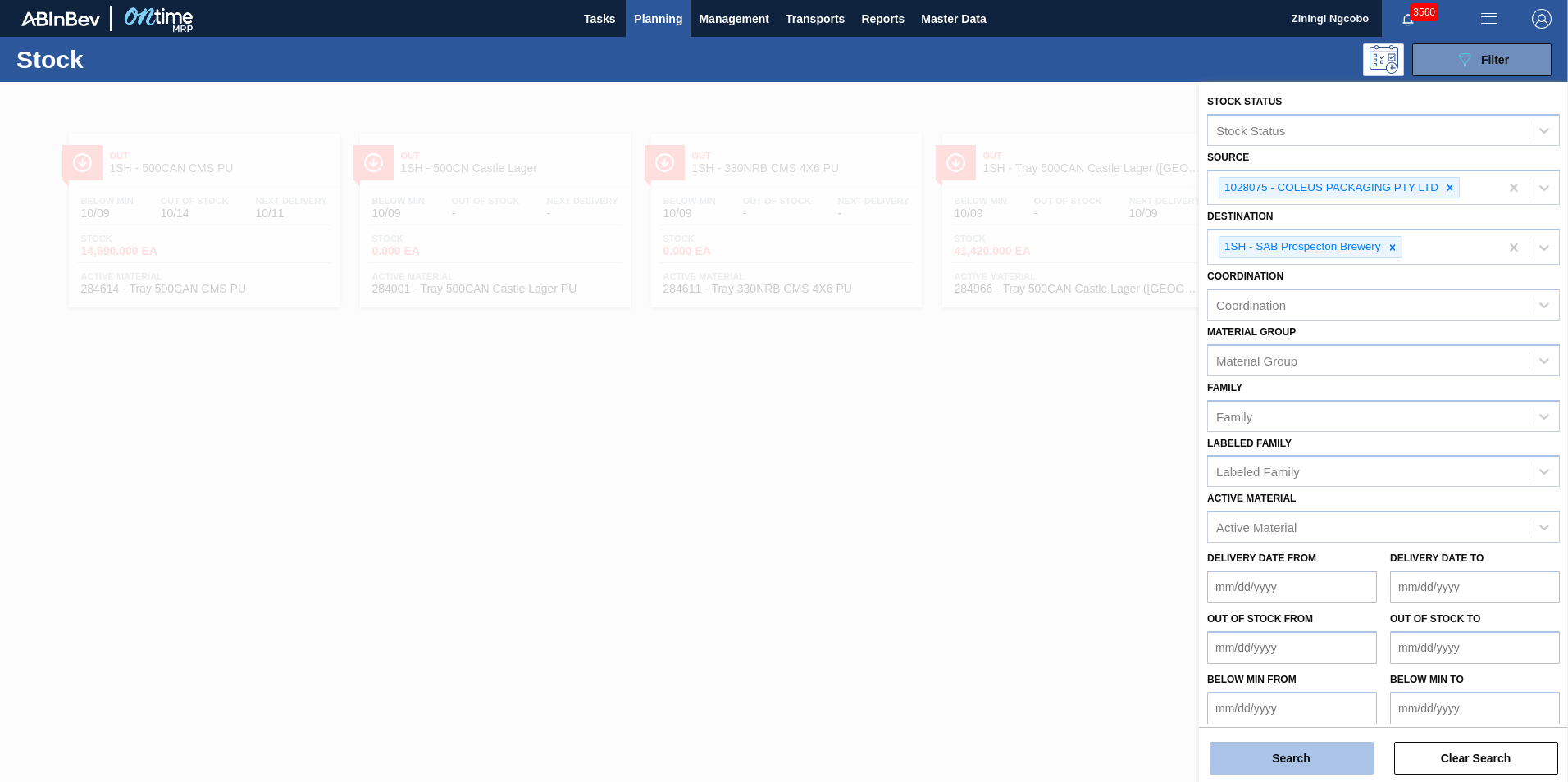
click at [1331, 756] on button "Search" at bounding box center [1292, 759] width 164 height 33
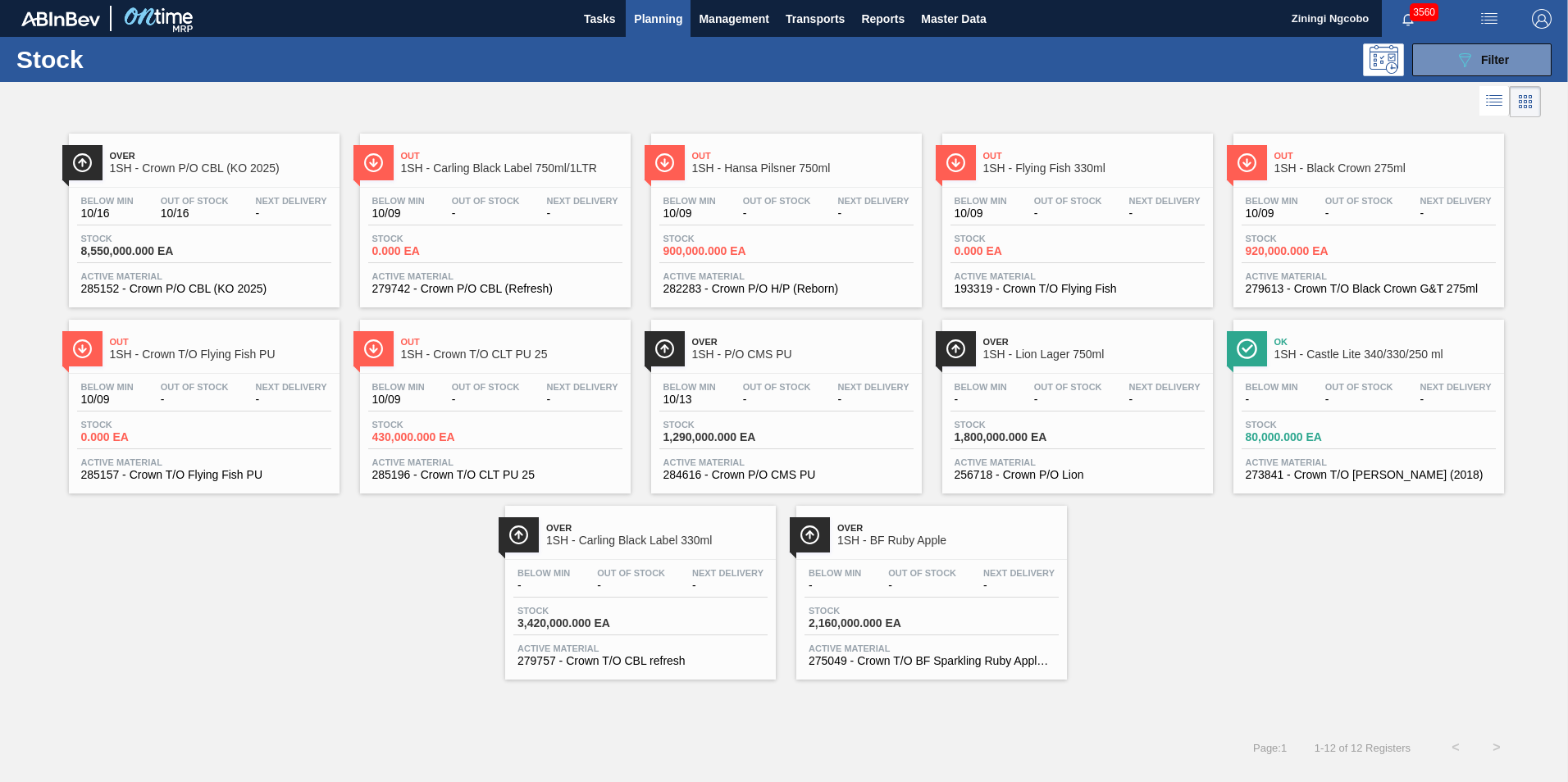
drag, startPoint x: 247, startPoint y: 170, endPoint x: 243, endPoint y: 184, distance: 14.6
click at [247, 170] on span "1SH - Crown P/O CBL (KO 2025)" at bounding box center [220, 168] width 221 height 13
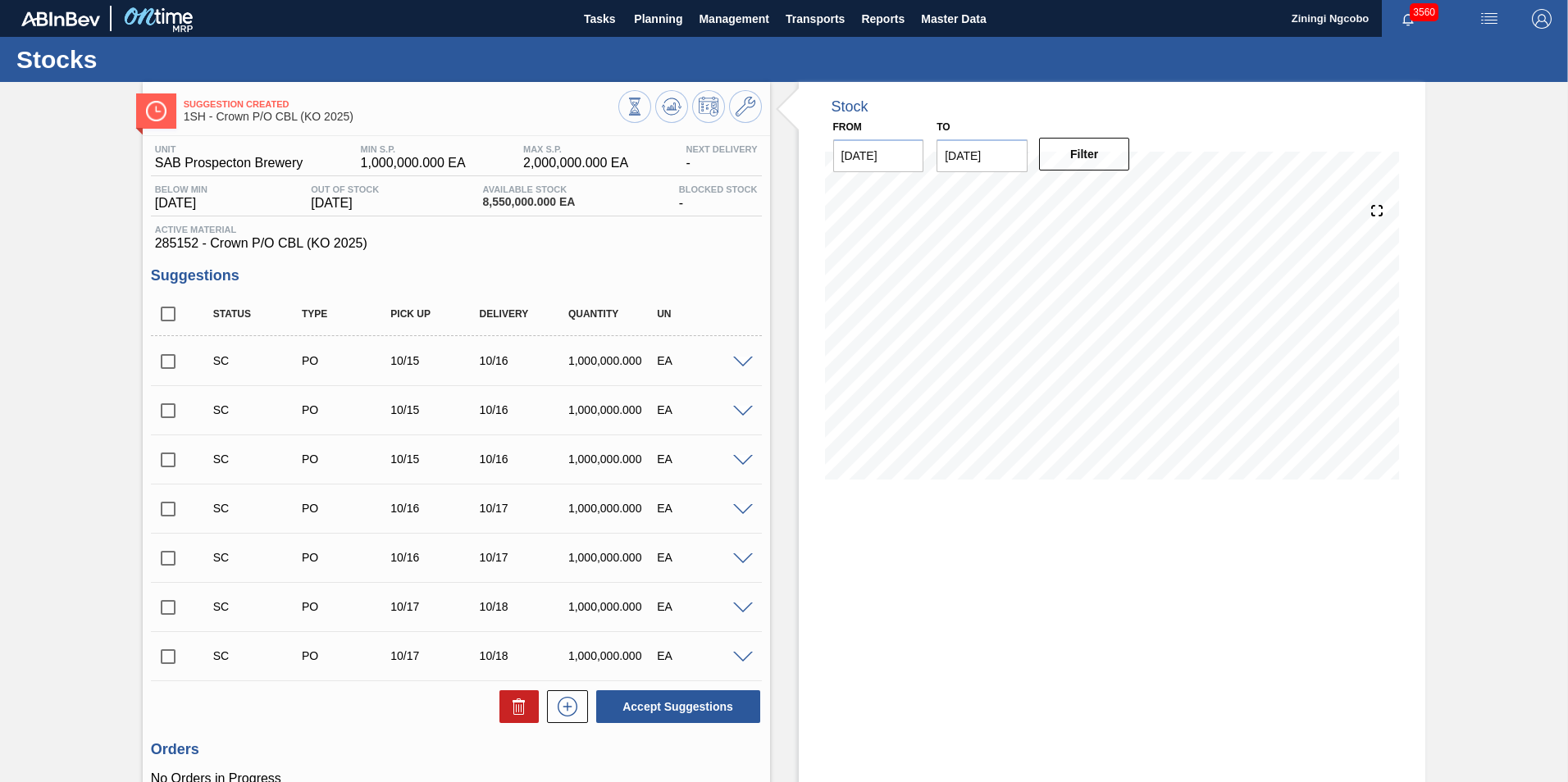
click at [174, 310] on input "checkbox" at bounding box center [167, 313] width 34 height 34
checkbox input "true"
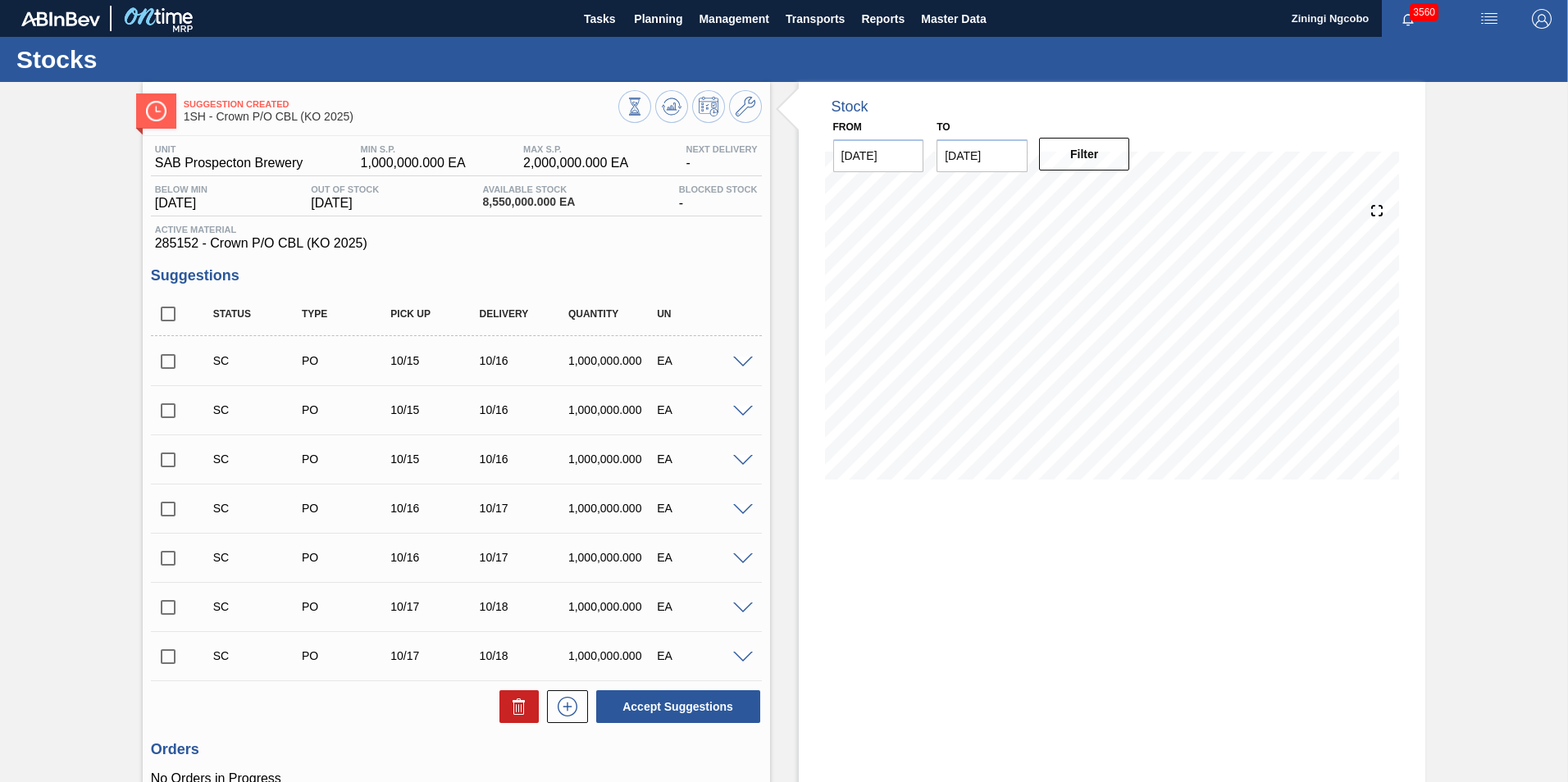
checkbox input "true"
click at [167, 326] on input "checkbox" at bounding box center [167, 313] width 34 height 34
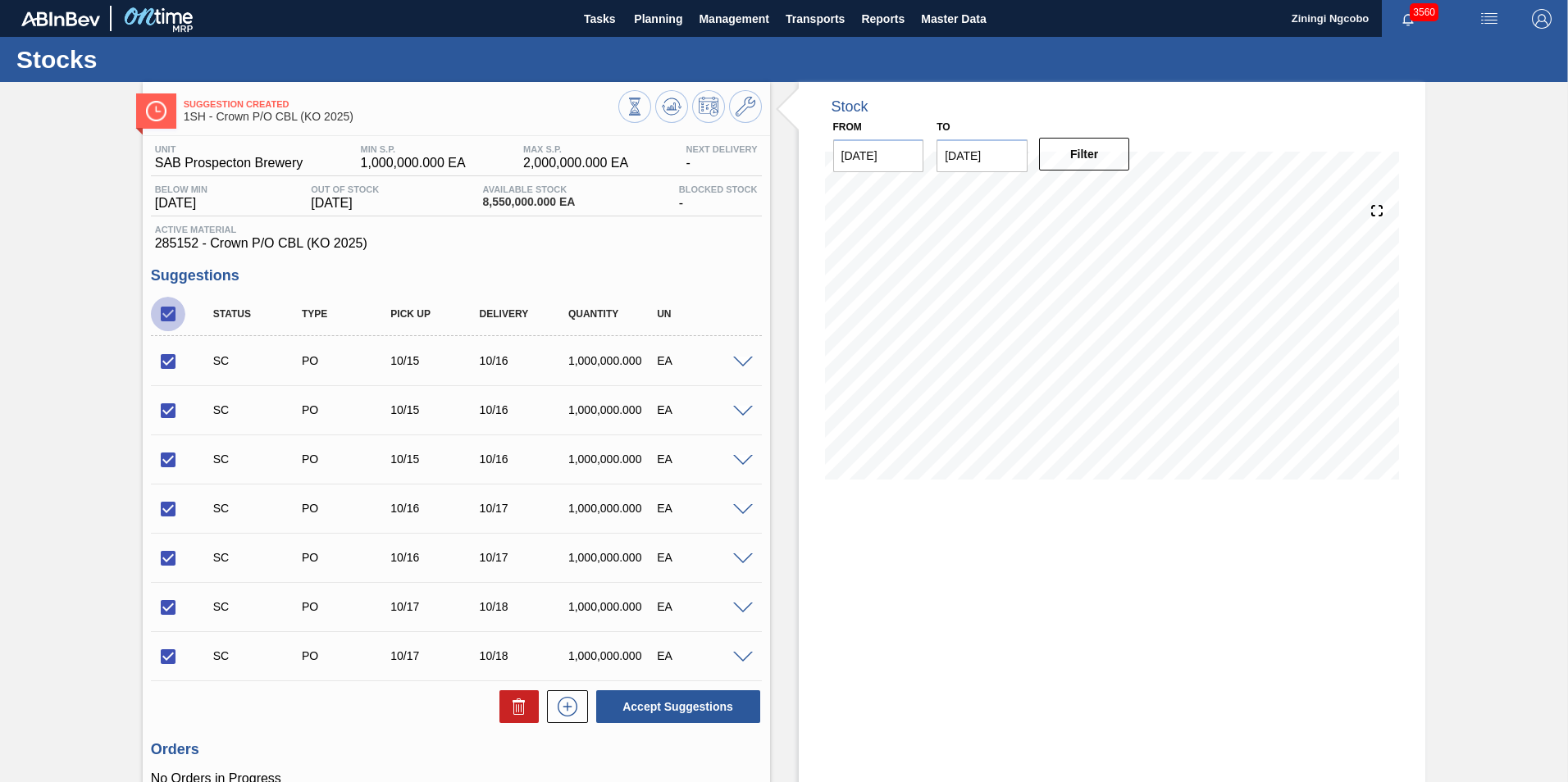
checkbox input "false"
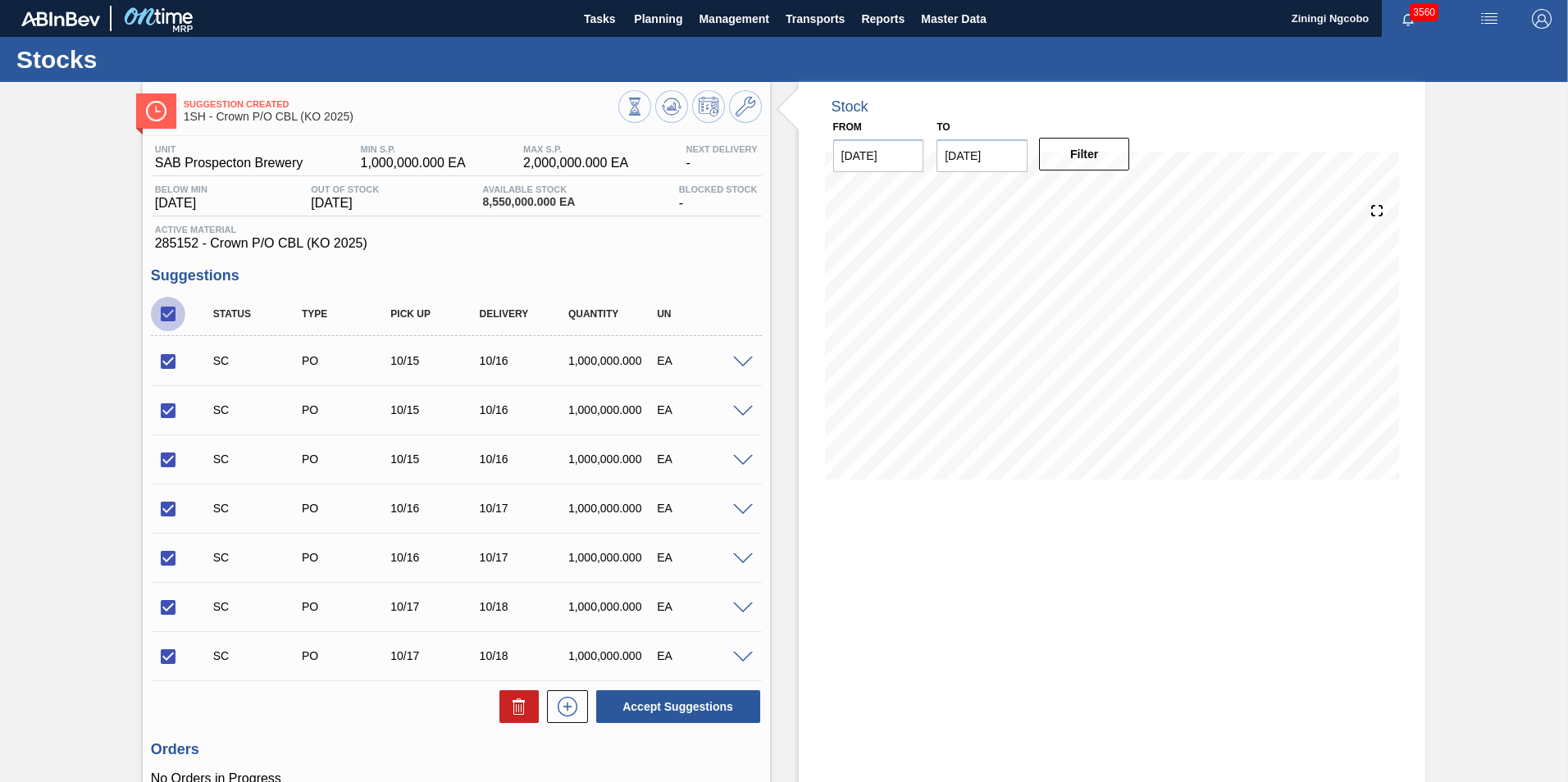
checkbox input "false"
click at [166, 321] on input "checkbox" at bounding box center [167, 313] width 34 height 34
checkbox input "true"
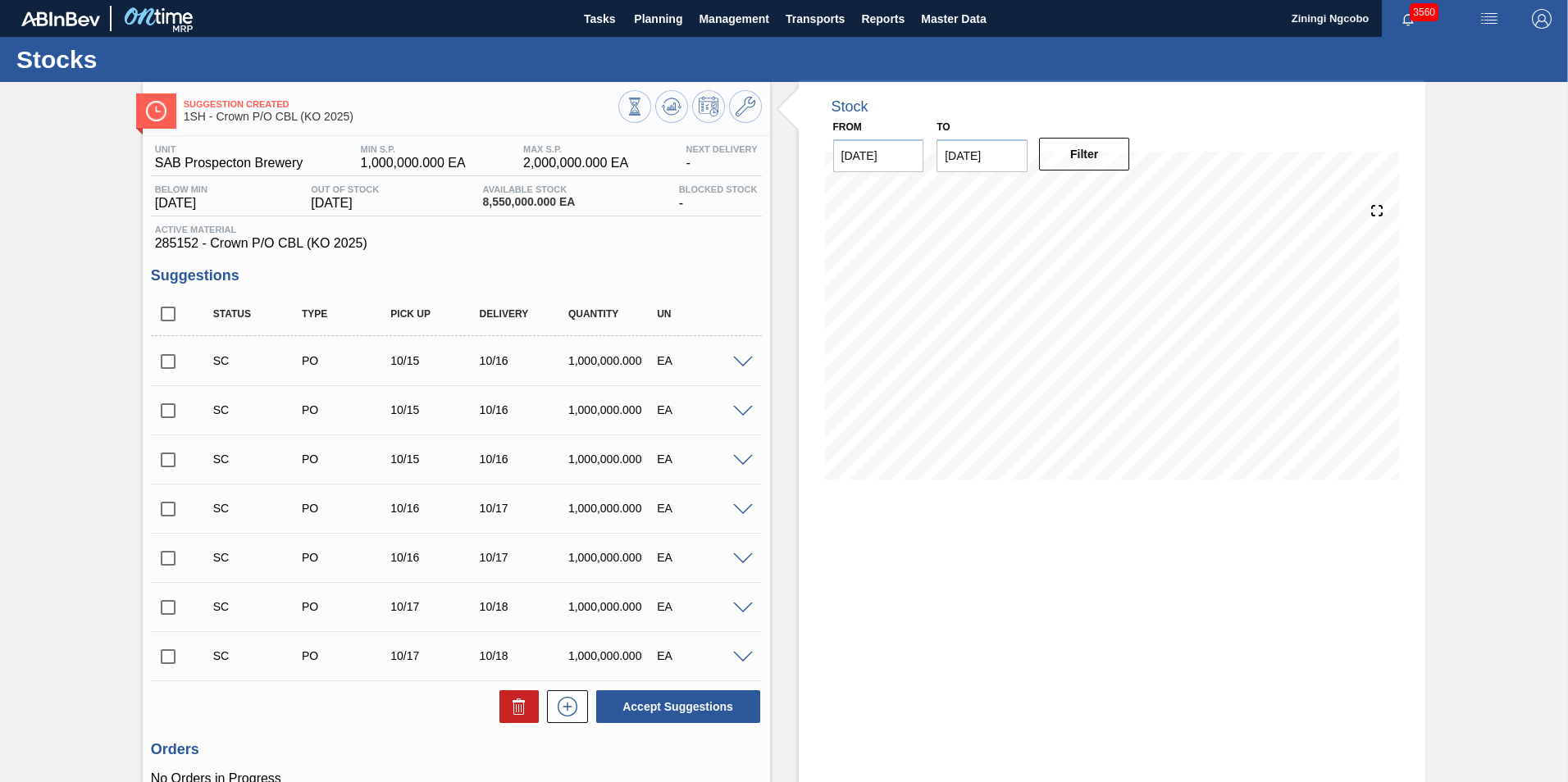
checkbox input "true"
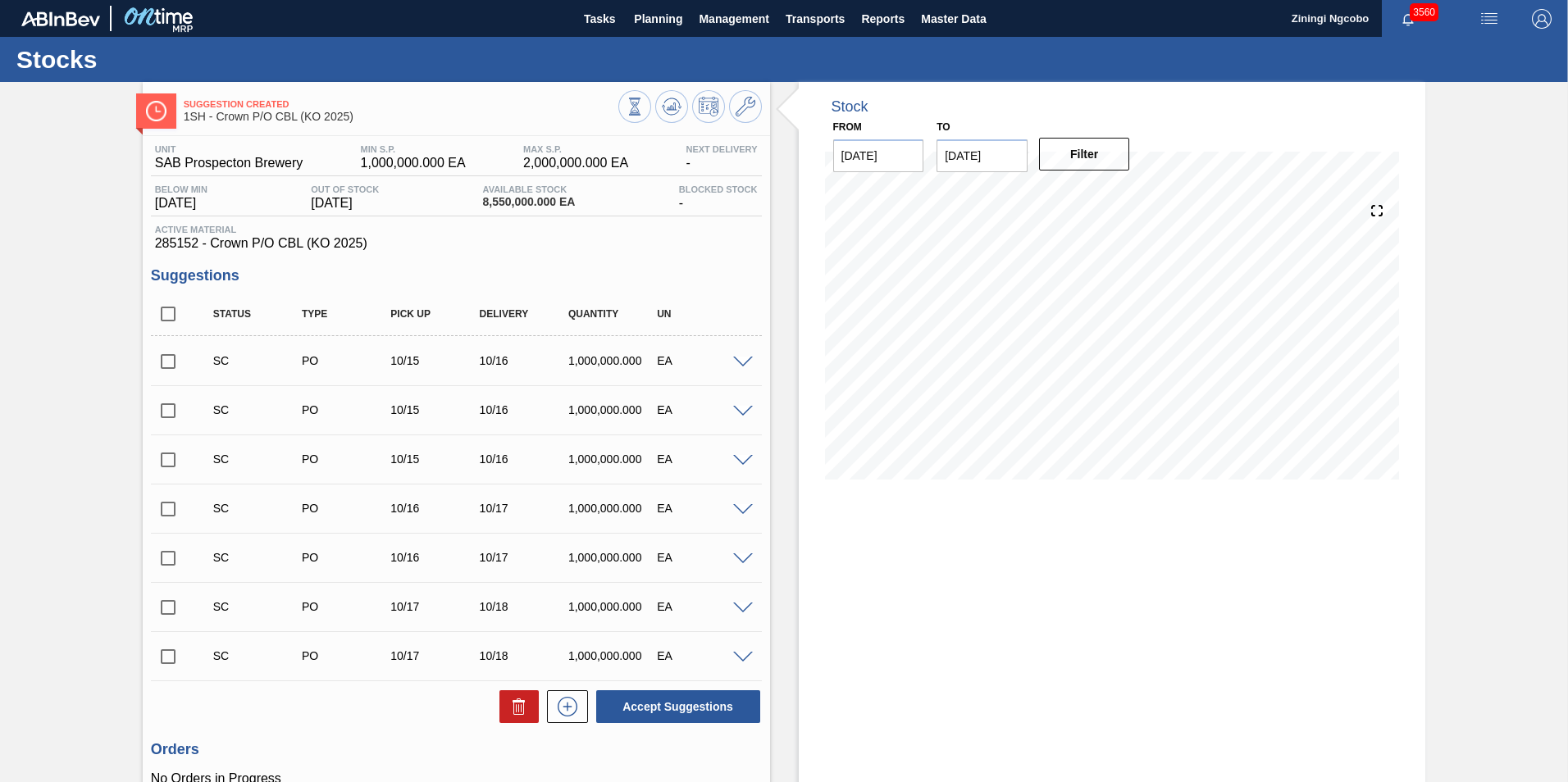
checkbox input "true"
click at [166, 321] on input "checkbox" at bounding box center [167, 313] width 34 height 34
checkbox input "false"
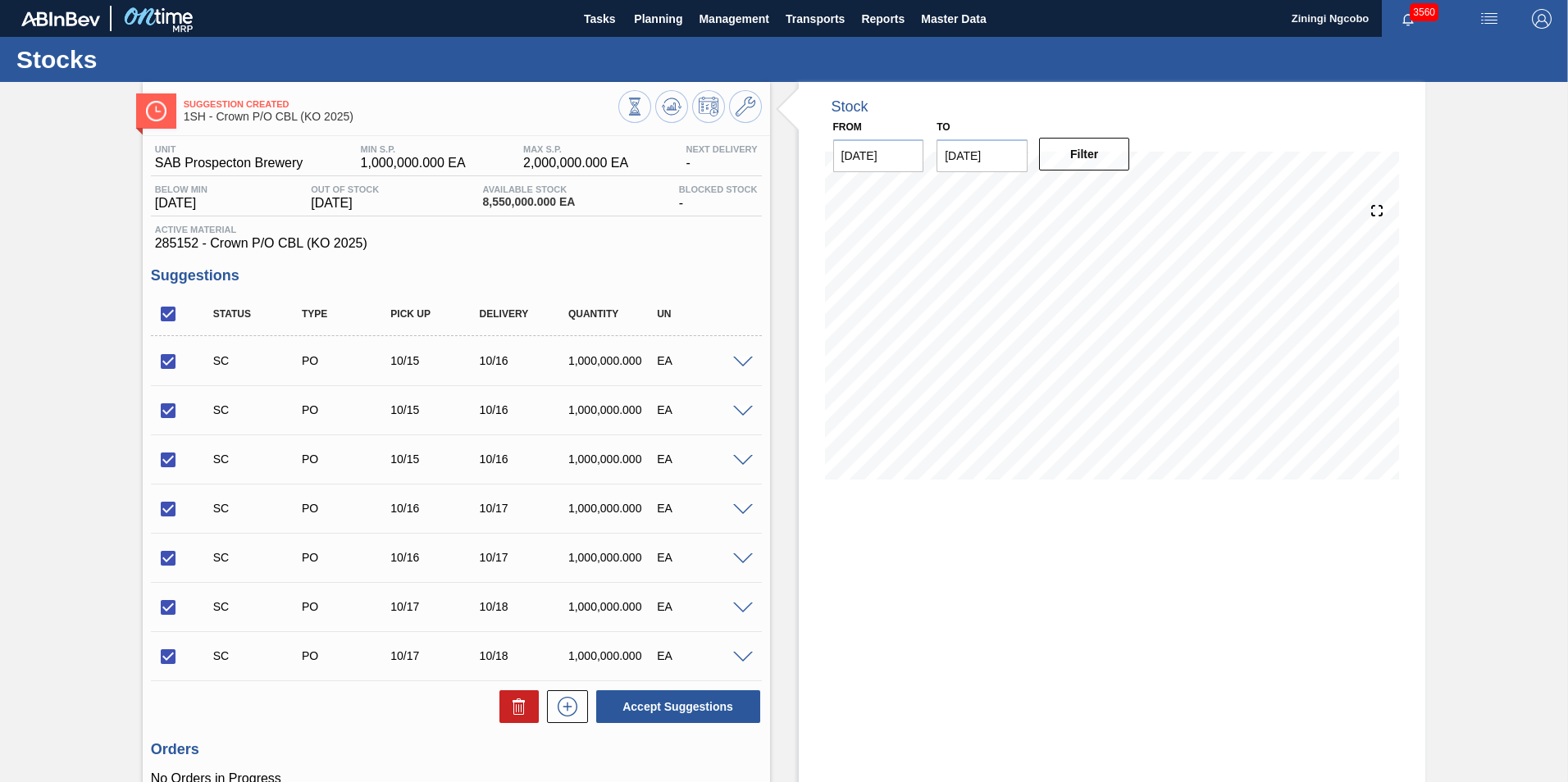
checkbox input "false"
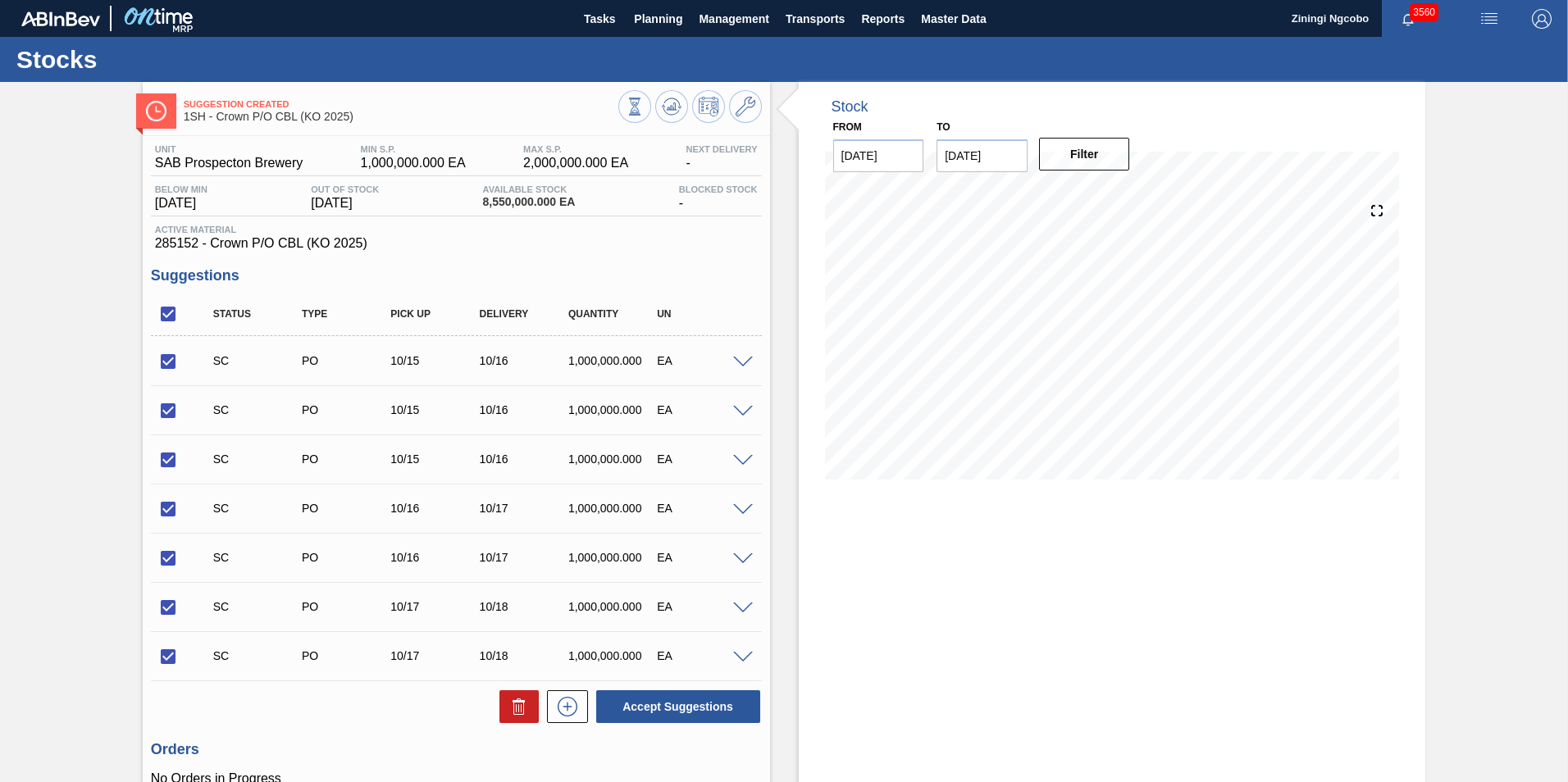
checkbox input "false"
click at [166, 318] on input "checkbox" at bounding box center [167, 313] width 34 height 34
checkbox input "true"
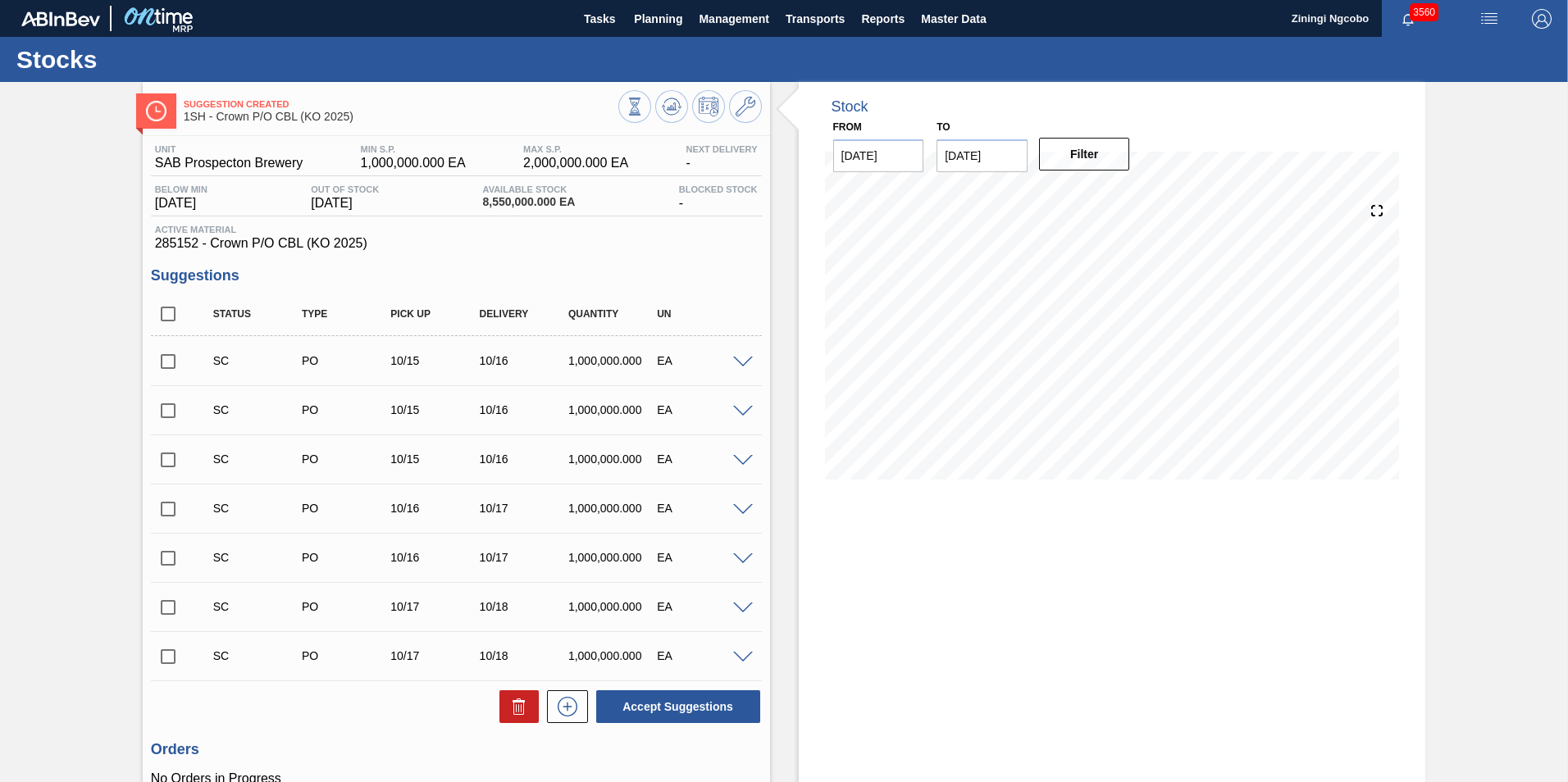
checkbox input "true"
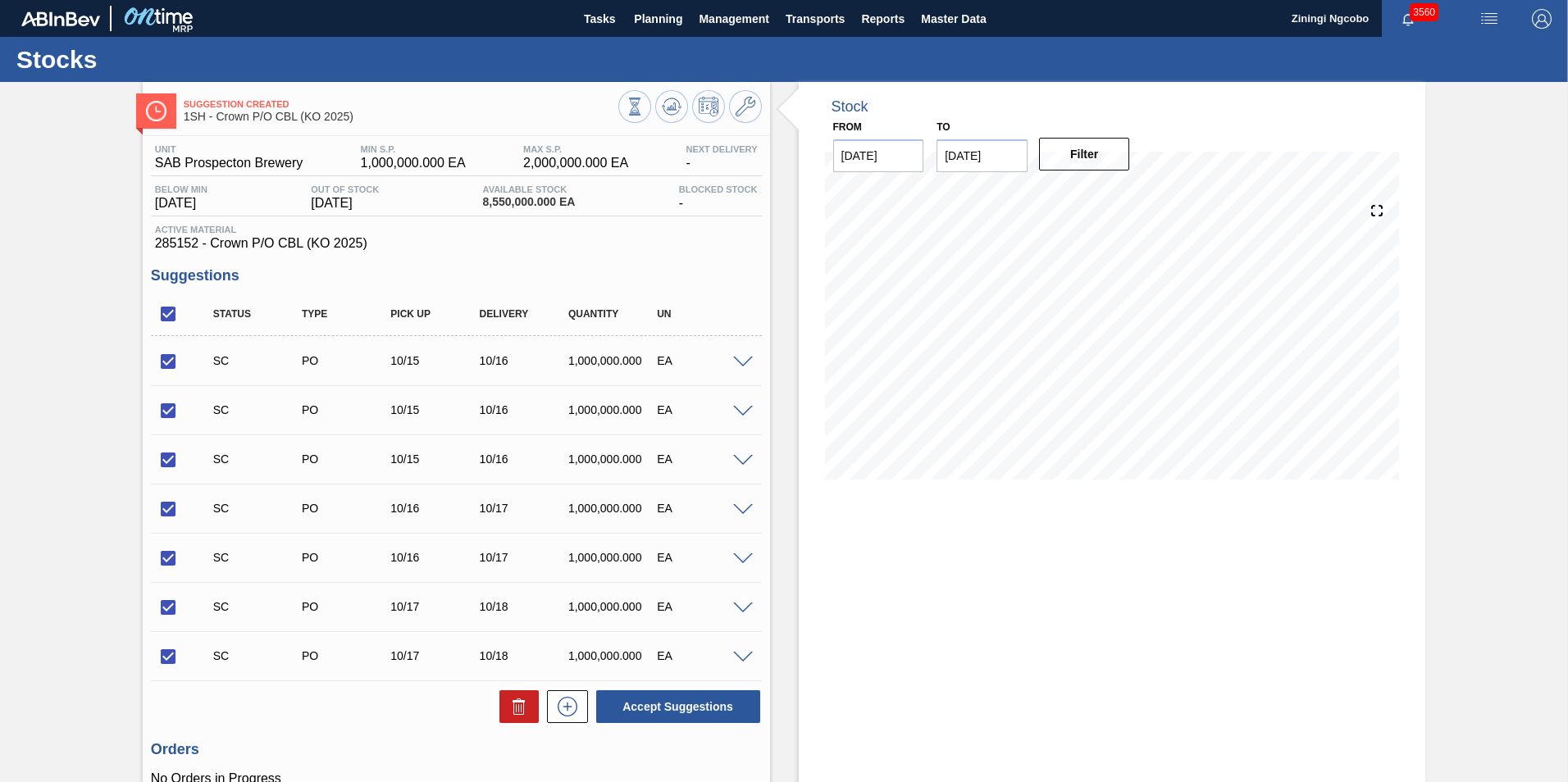
click at [164, 317] on input "checkbox" at bounding box center [167, 313] width 34 height 34
checkbox input "false"
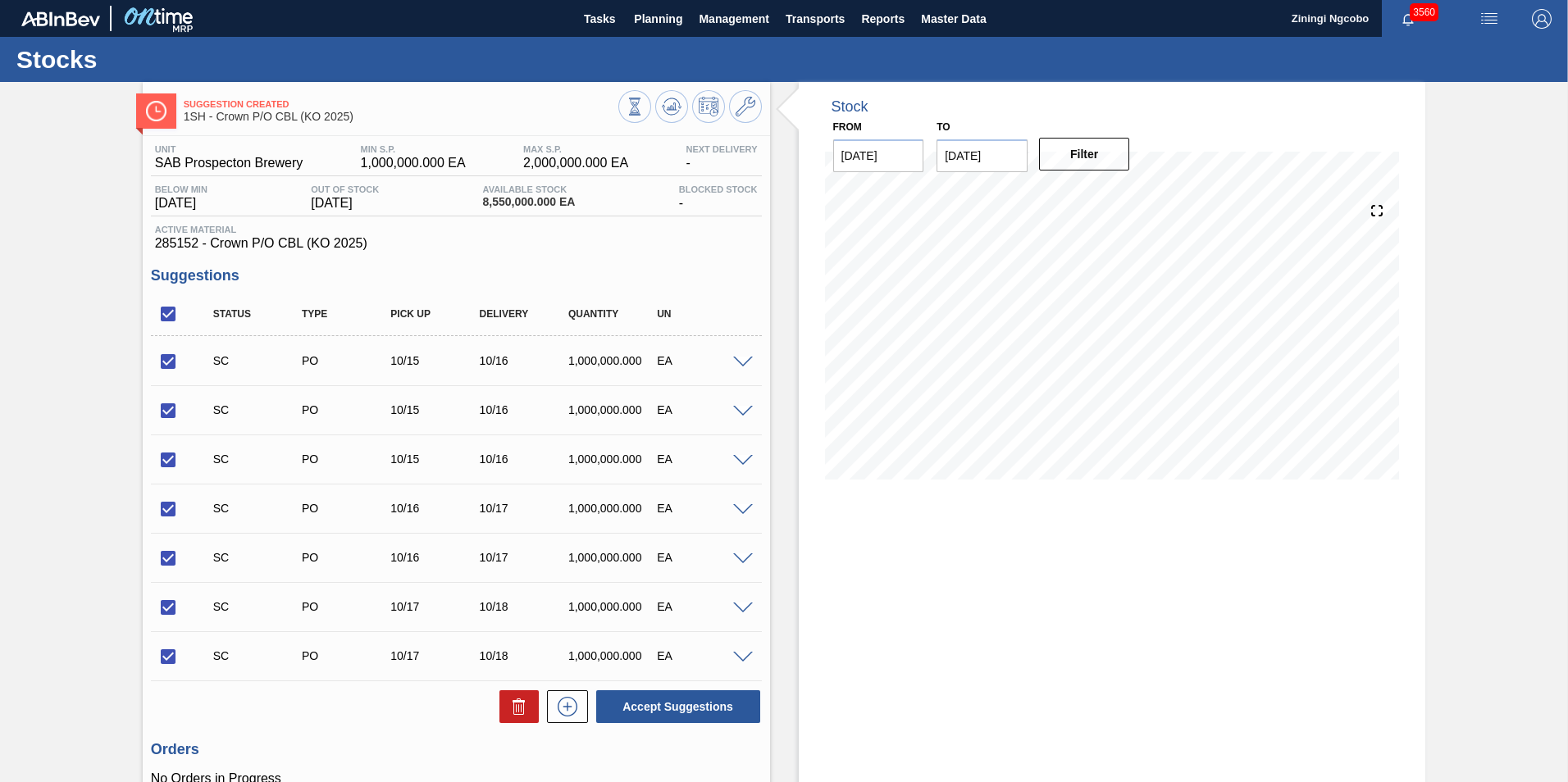
checkbox input "false"
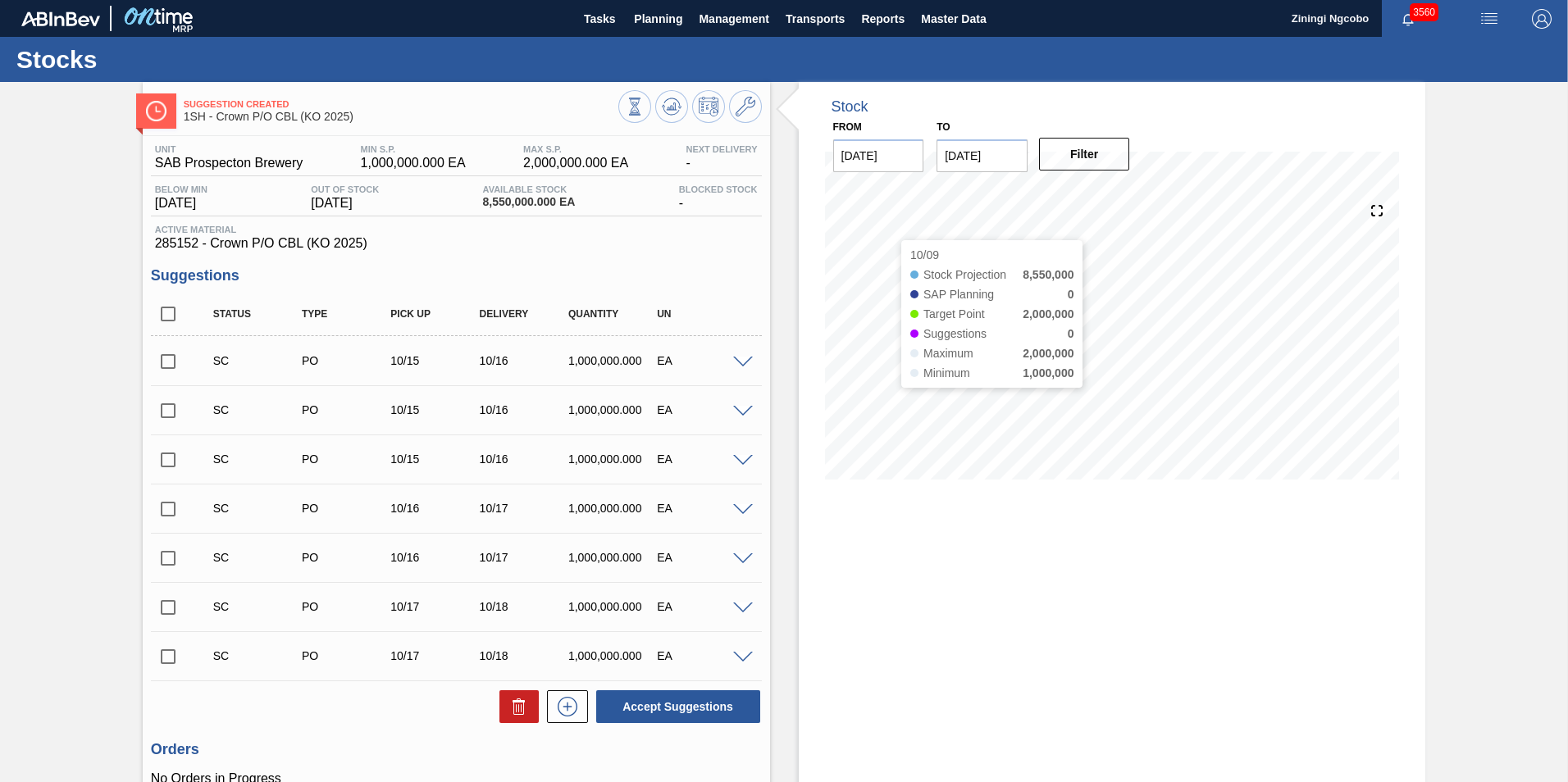
click at [151, 297] on input "checkbox" at bounding box center [167, 313] width 34 height 34
checkbox input "false"
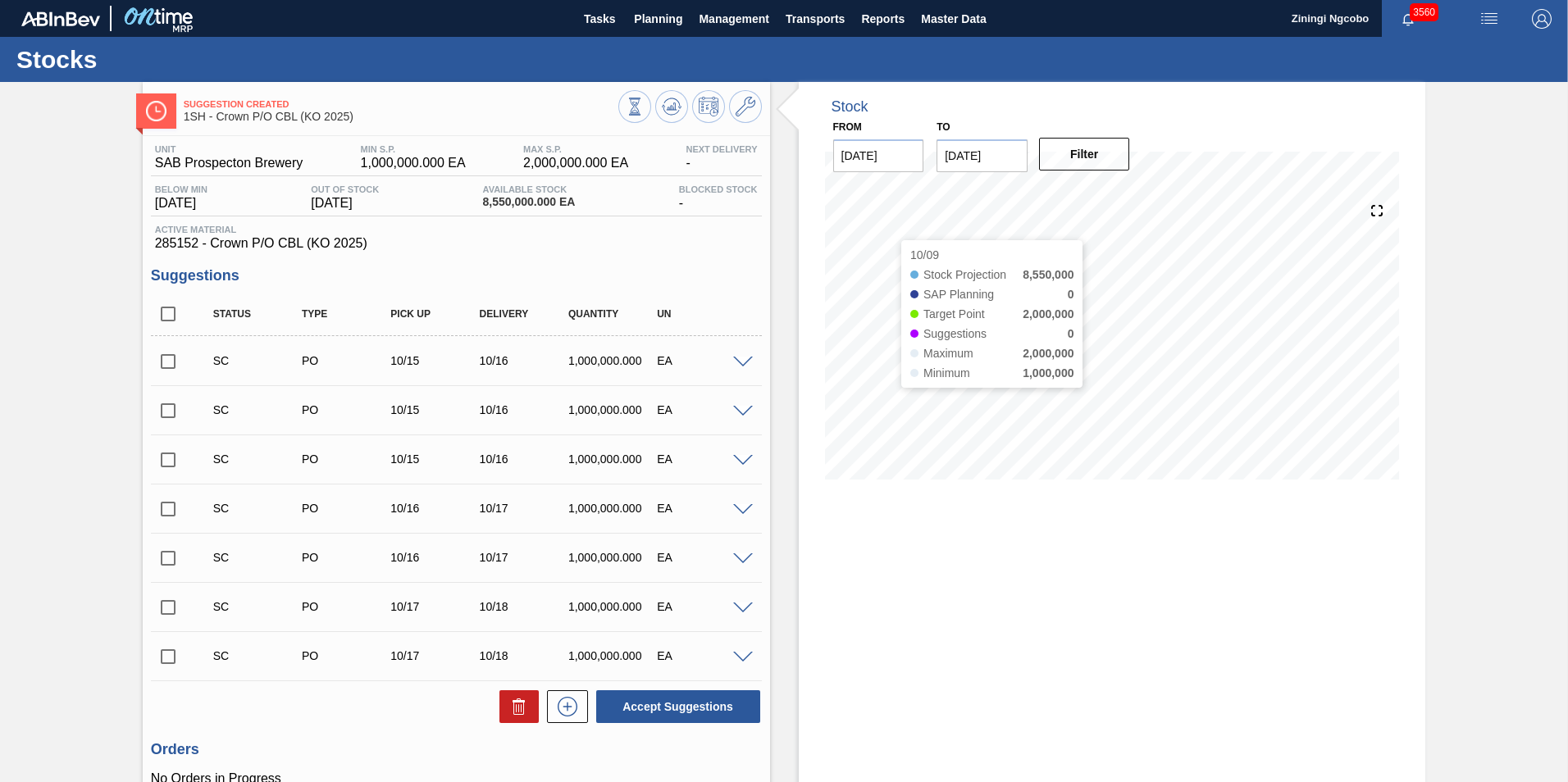
checkbox input "false"
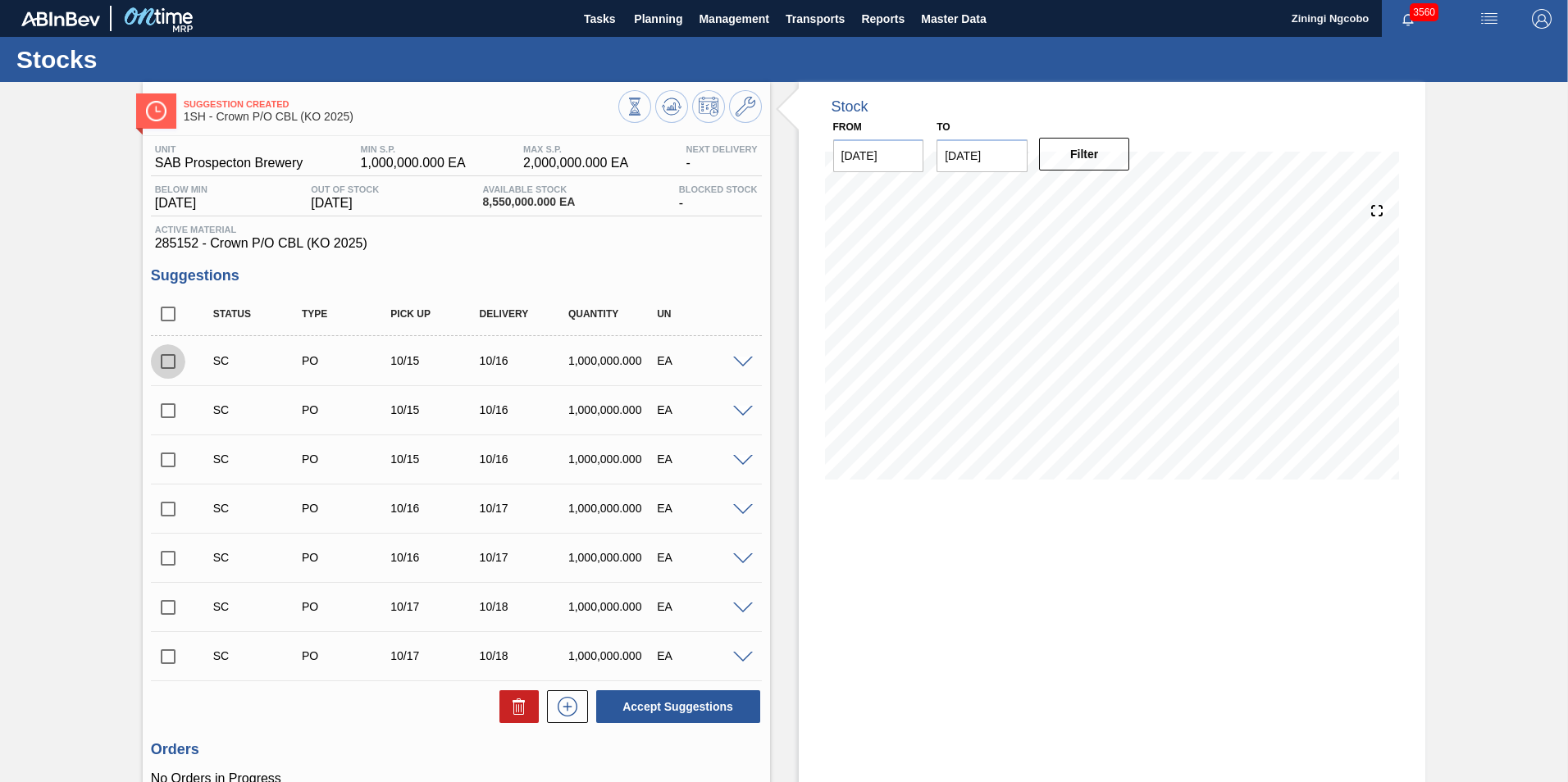
click at [170, 363] on input "checkbox" at bounding box center [167, 361] width 34 height 34
click at [629, 708] on button "Accept Suggestions" at bounding box center [678, 707] width 164 height 33
checkbox input "false"
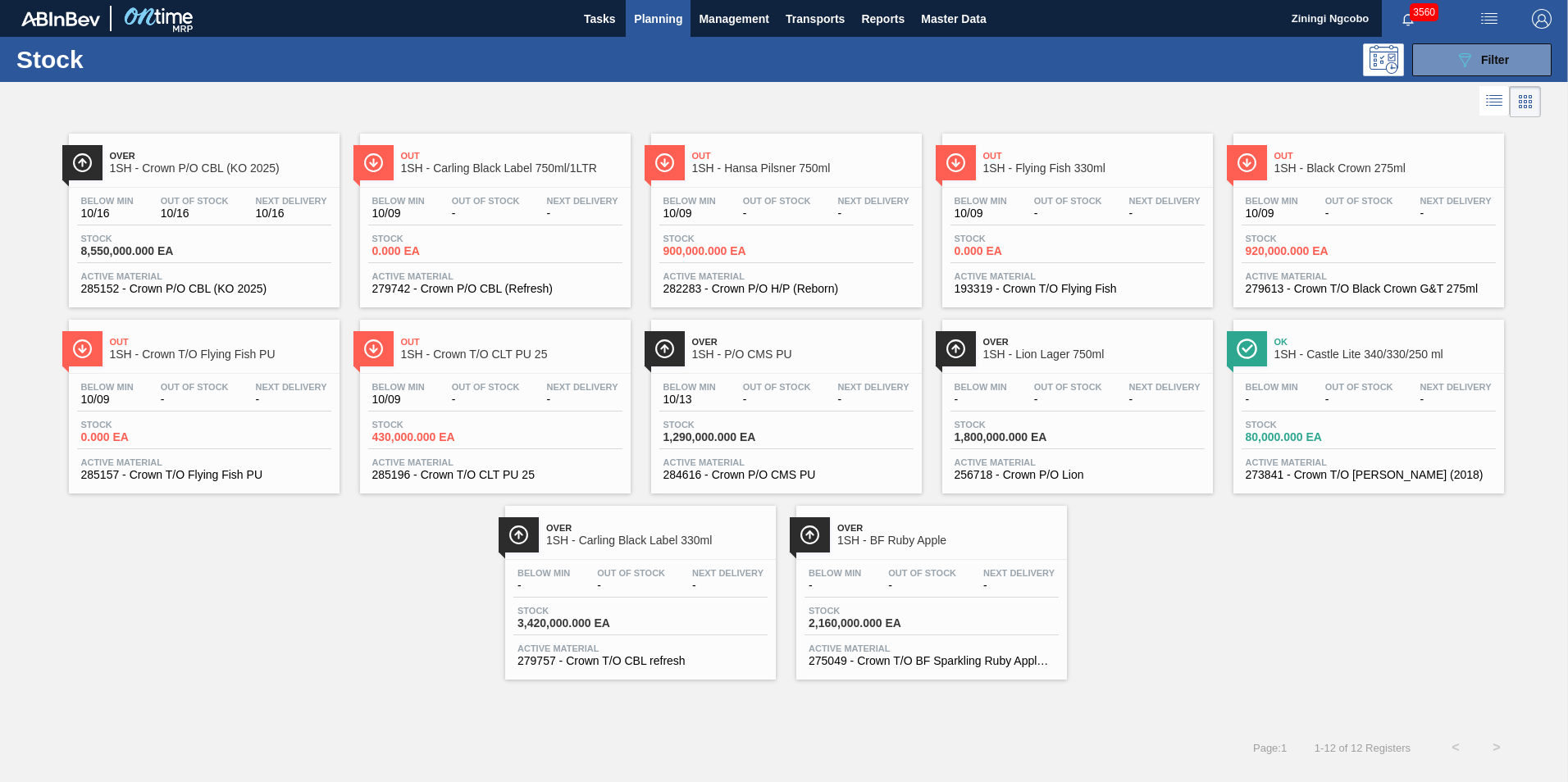
drag, startPoint x: 1478, startPoint y: 66, endPoint x: 1492, endPoint y: 93, distance: 30.4
click at [1478, 70] on button "089F7B8B-B2A5-4AFE-B5C0-19BA573D28AC Filter" at bounding box center [1482, 60] width 139 height 33
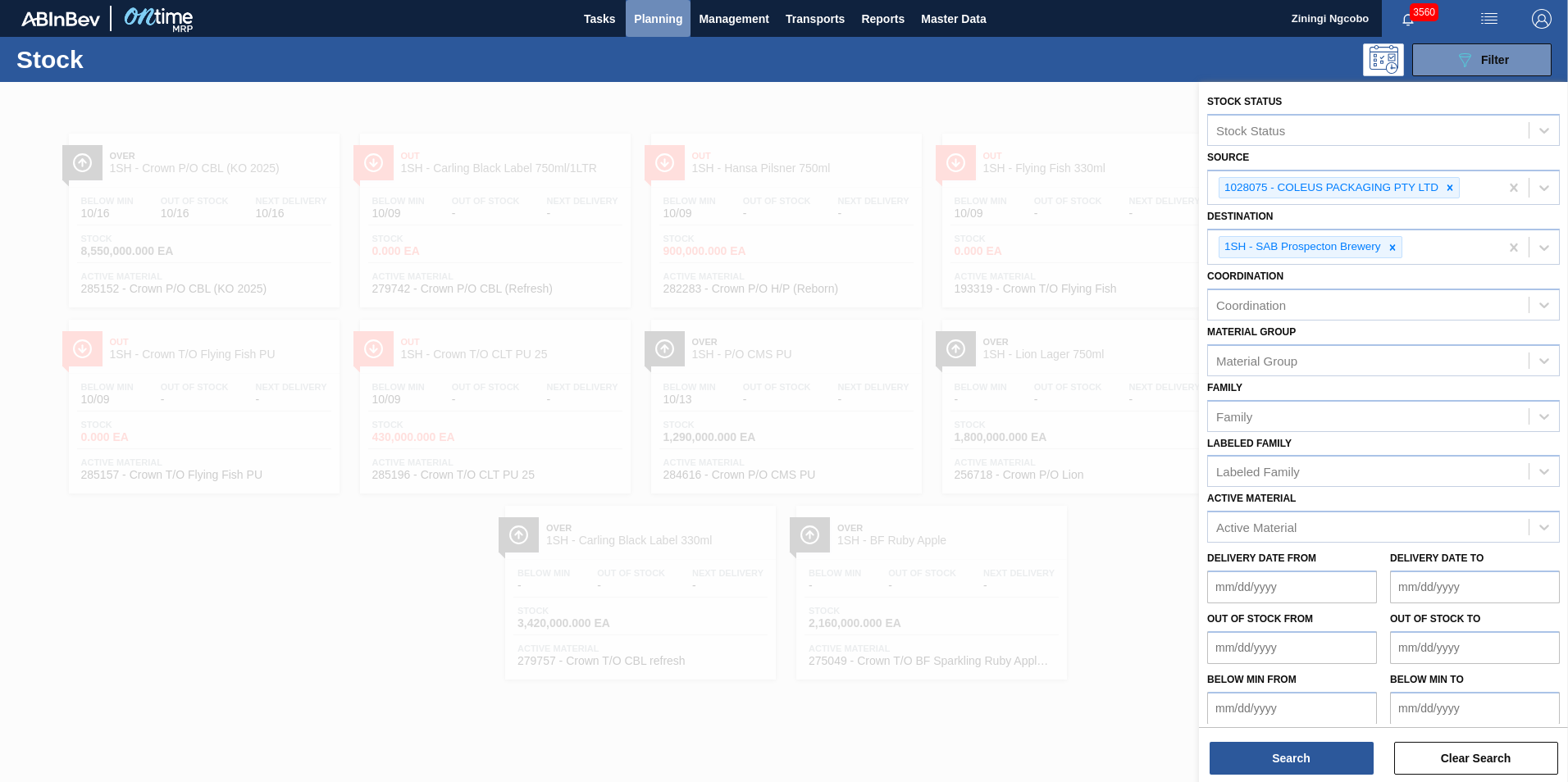
click at [641, 15] on span "Planning" at bounding box center [658, 19] width 48 height 20
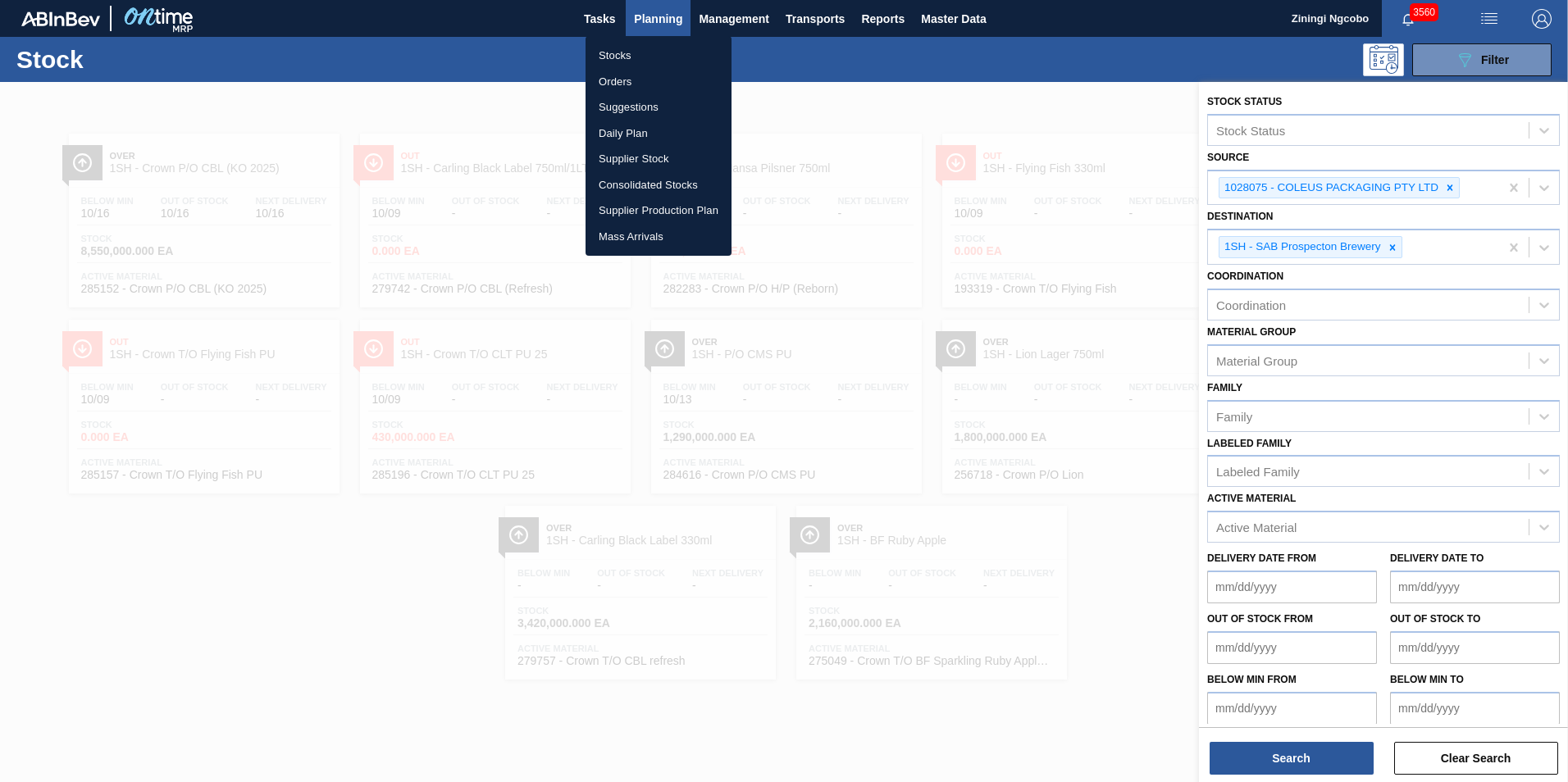
click at [657, 78] on li "Orders" at bounding box center [658, 81] width 146 height 26
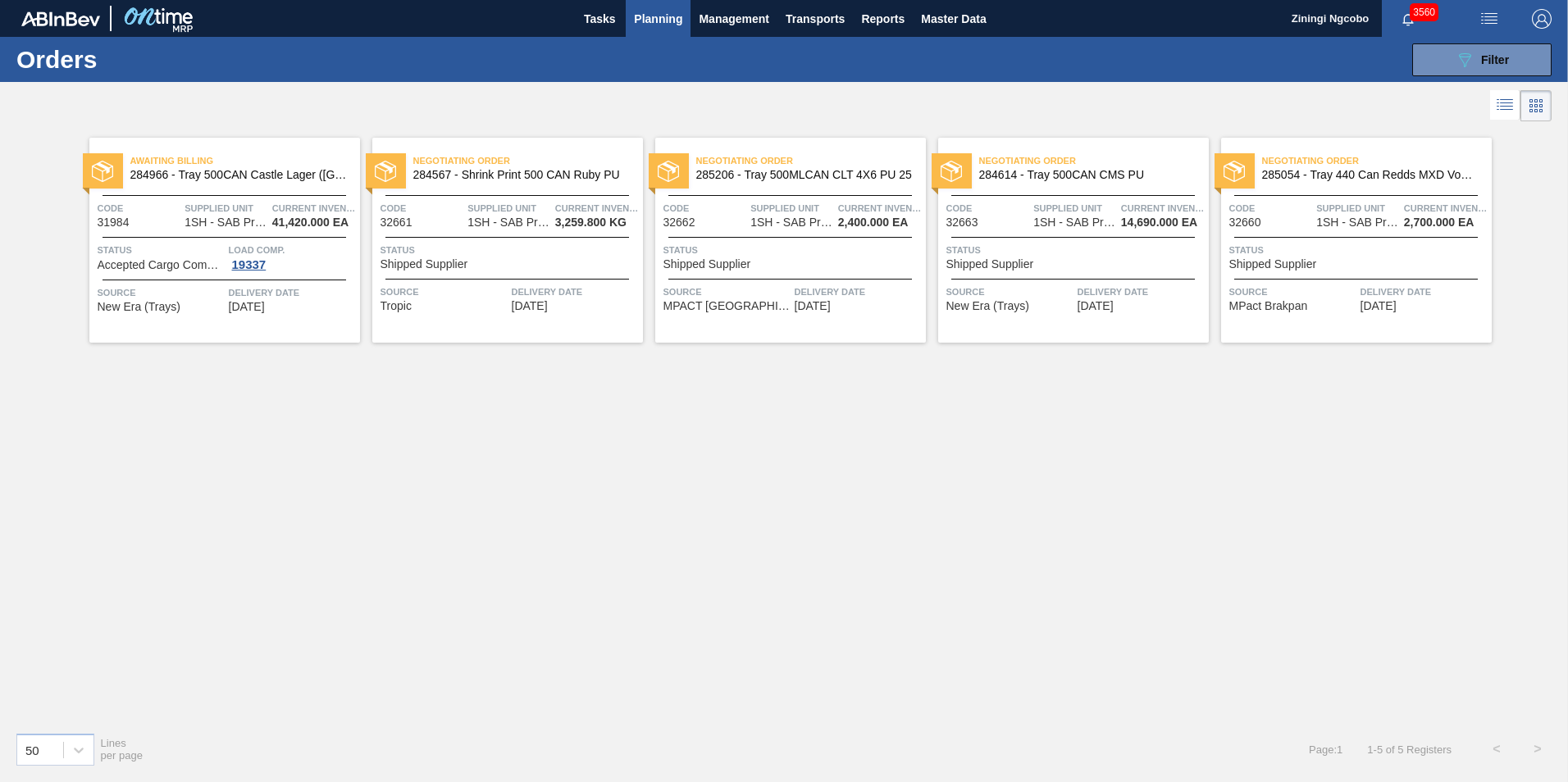
drag, startPoint x: 1463, startPoint y: 62, endPoint x: 1499, endPoint y: 134, distance: 80.5
click at [1462, 62] on icon "089F7B8B-B2A5-4AFE-B5C0-19BA573D28AC" at bounding box center [1464, 60] width 20 height 20
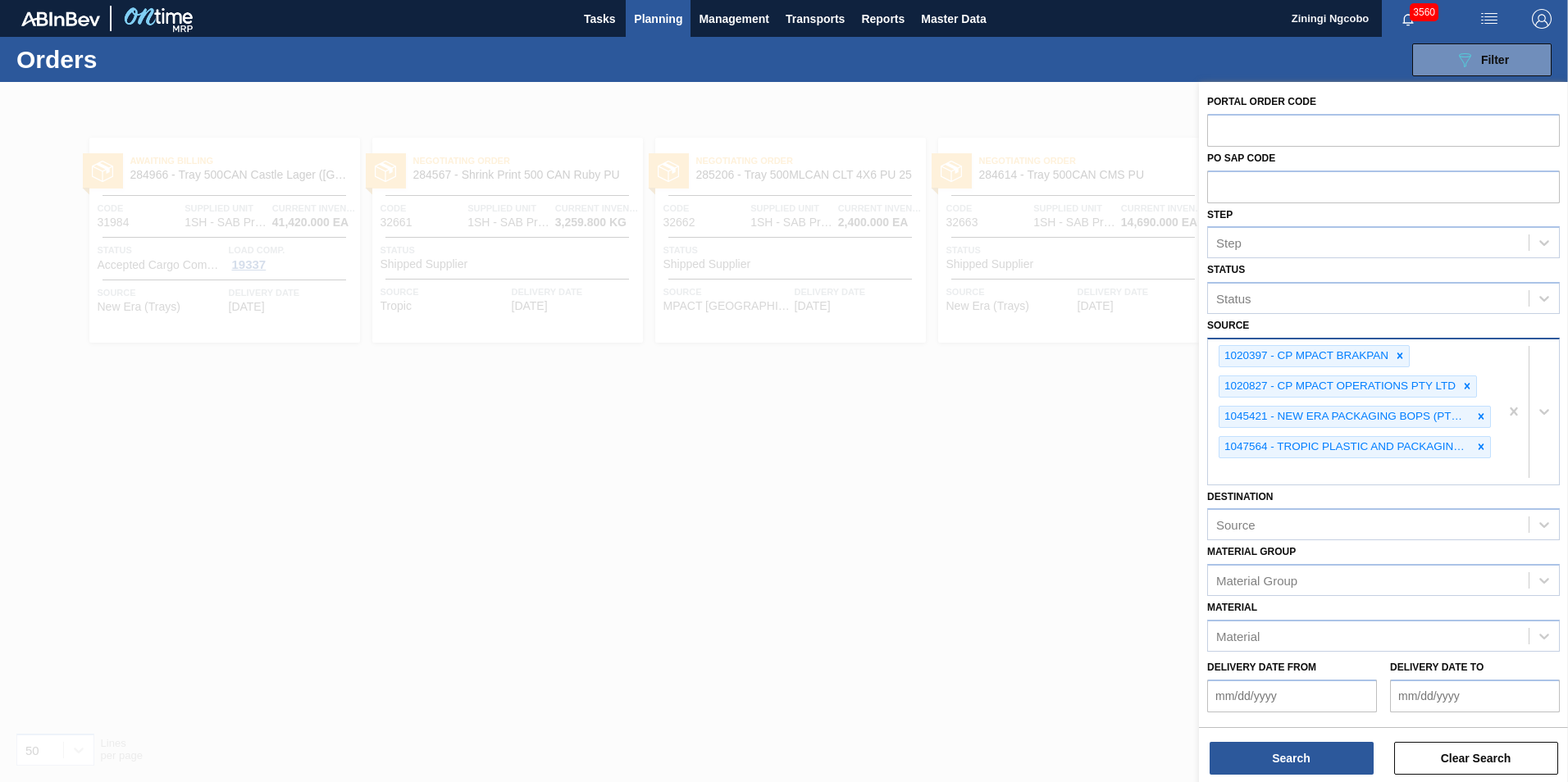
click at [1545, 435] on div at bounding box center [1528, 412] width 60 height 145
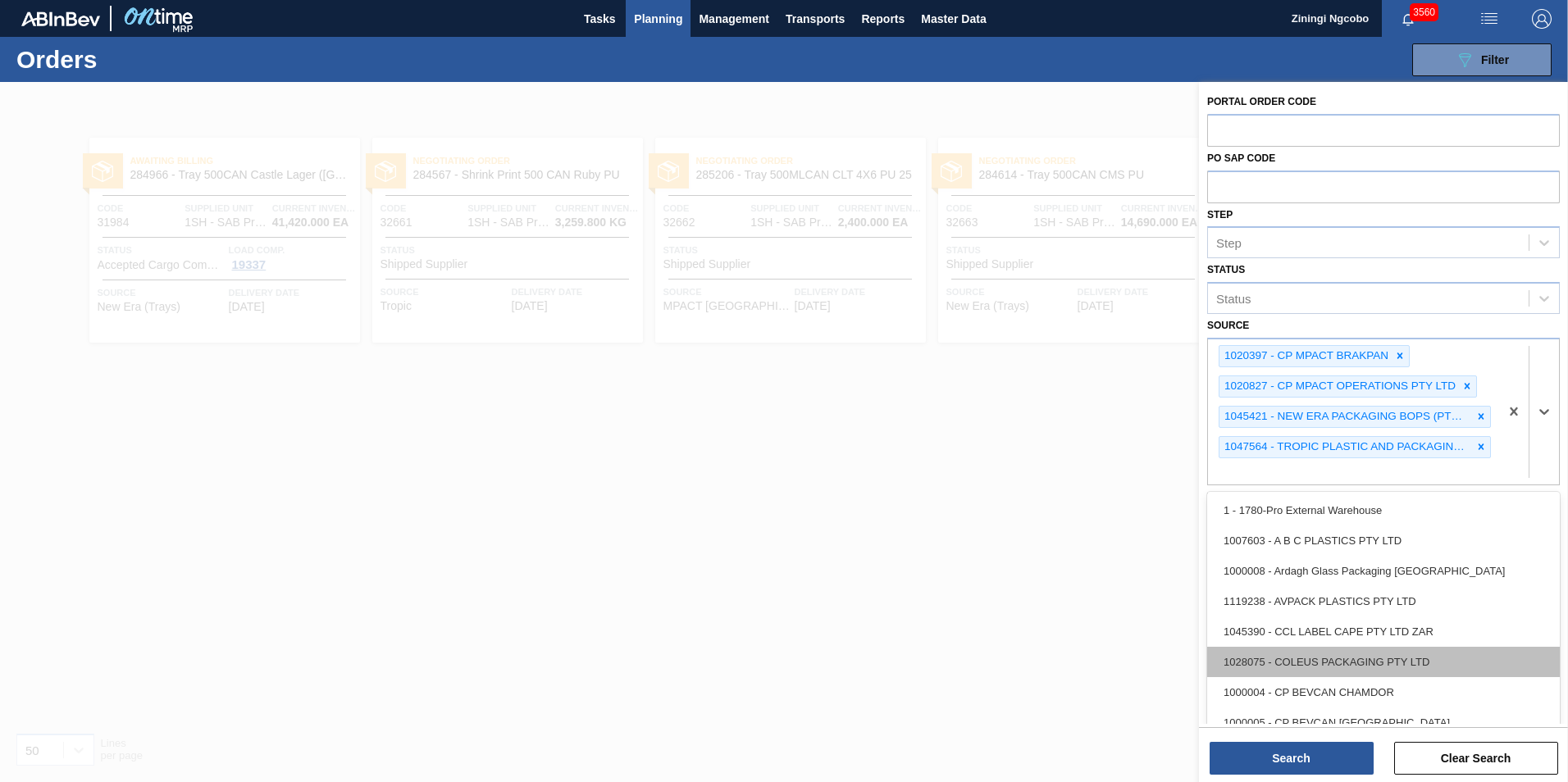
click at [1330, 662] on div "1028075 - COLEUS PACKAGING PTY LTD" at bounding box center [1383, 662] width 352 height 30
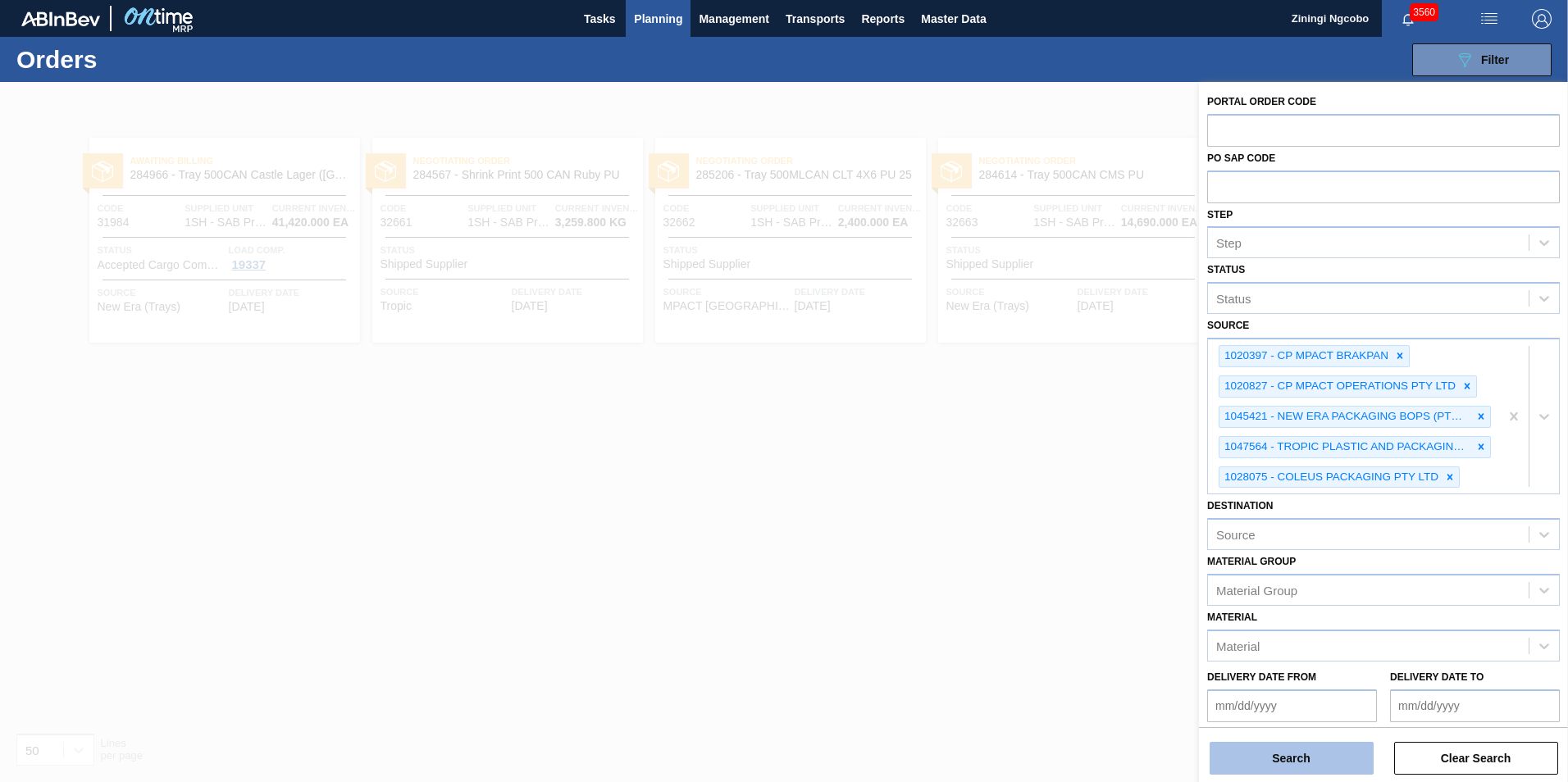
click at [1333, 761] on button "Search" at bounding box center [1292, 759] width 164 height 33
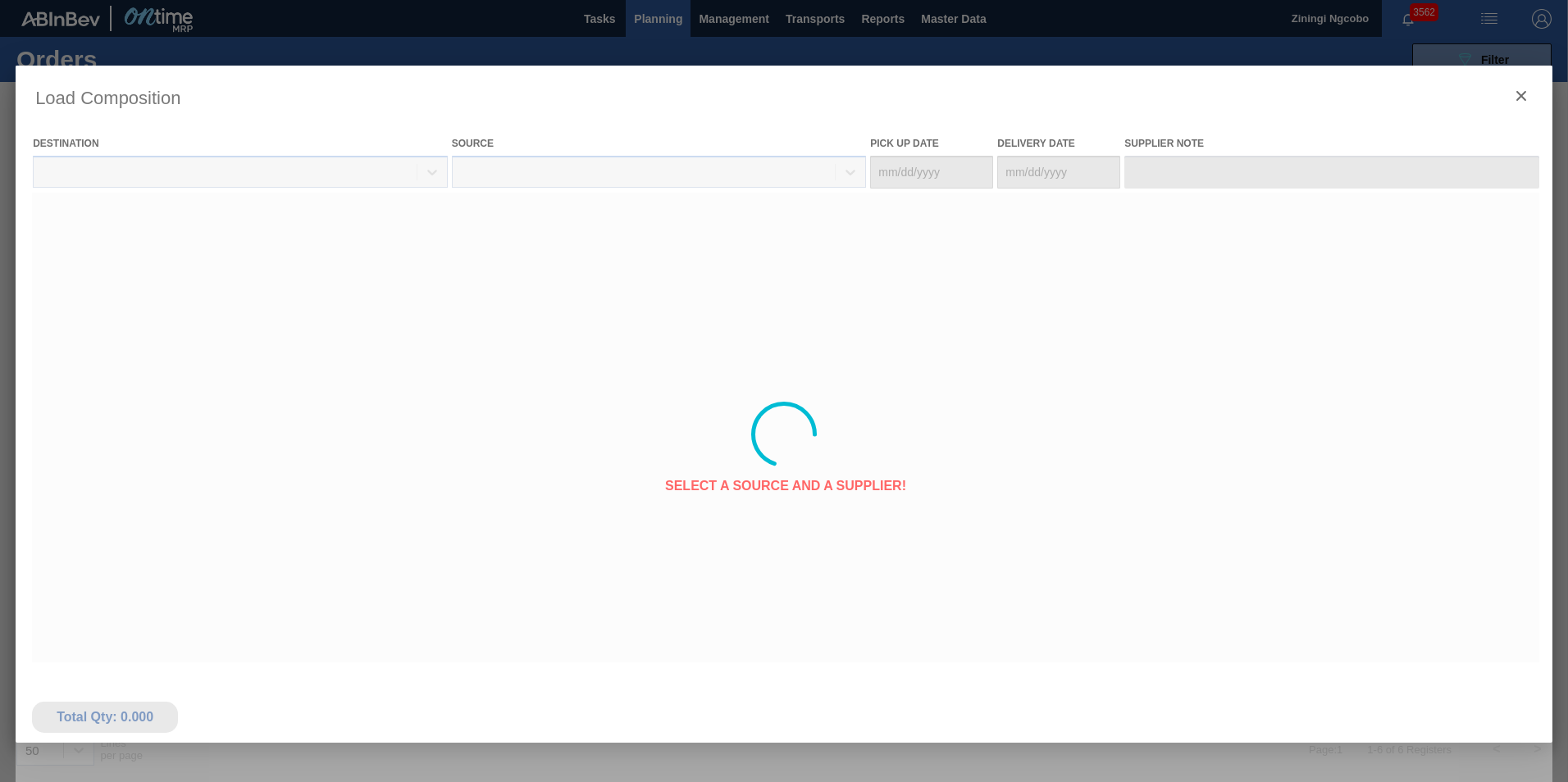
type Date "[DATE]"
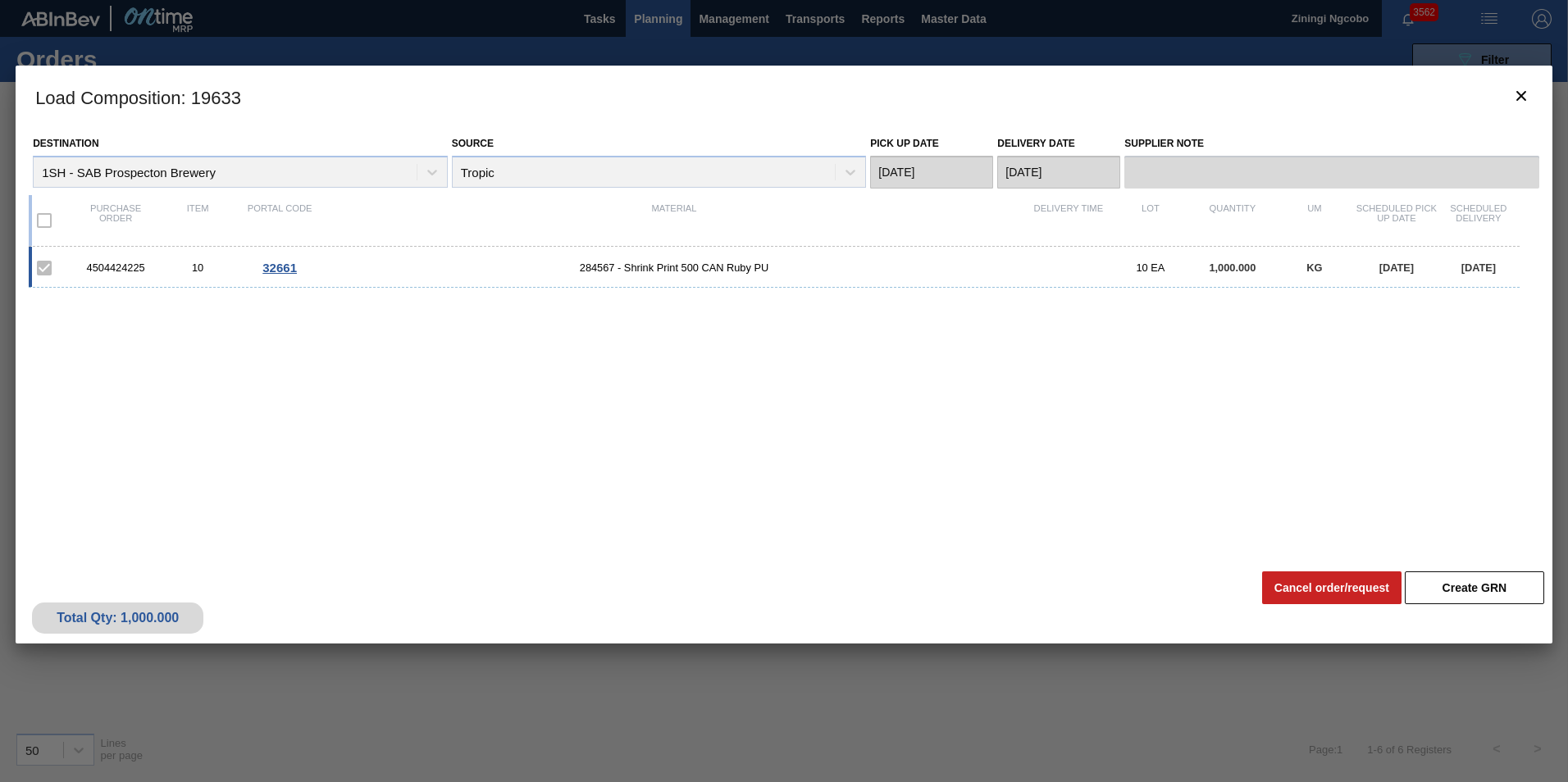
click at [272, 265] on span "32661" at bounding box center [279, 267] width 34 height 14
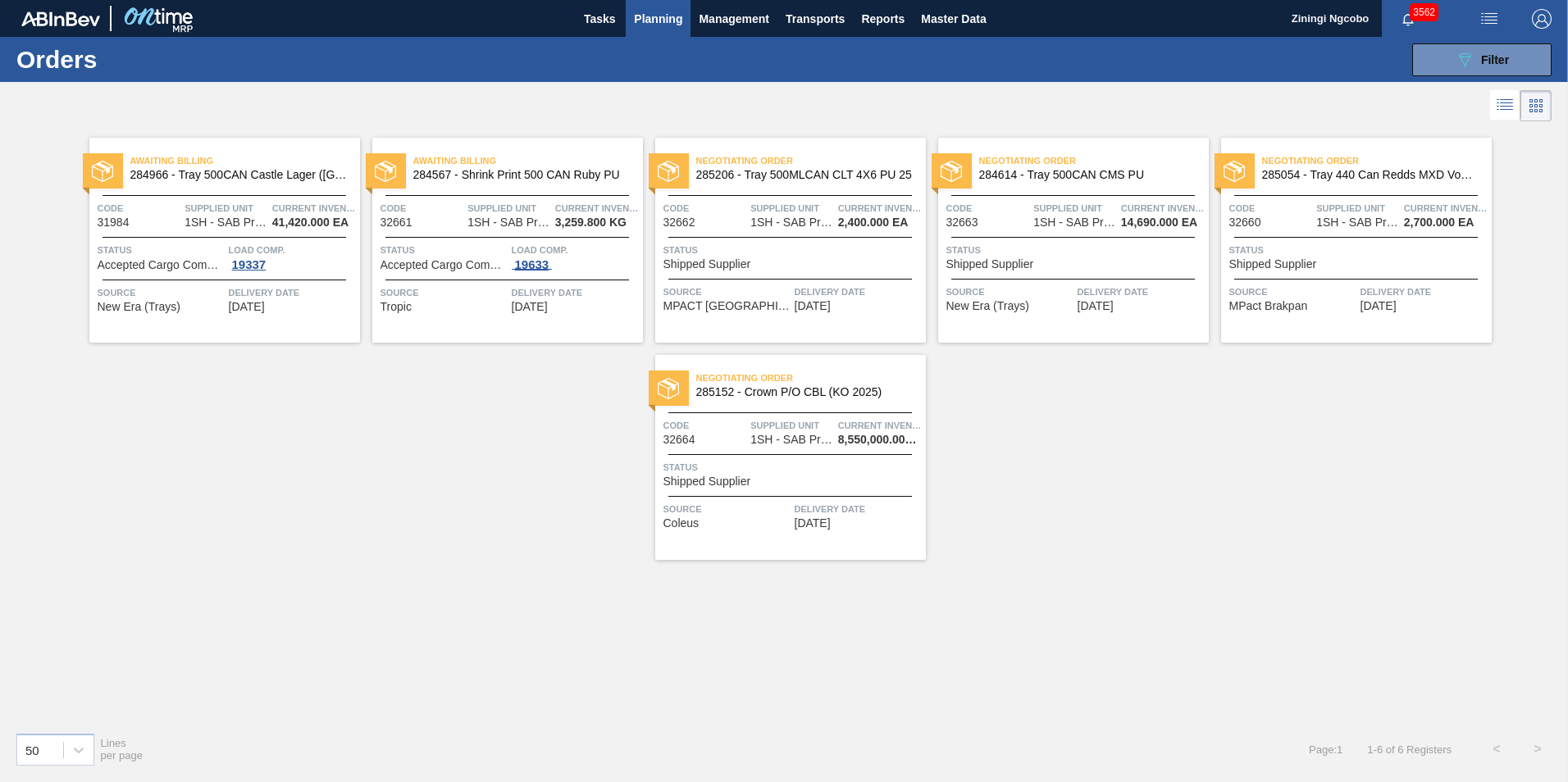
click at [533, 258] on div "19633" at bounding box center [532, 264] width 41 height 13
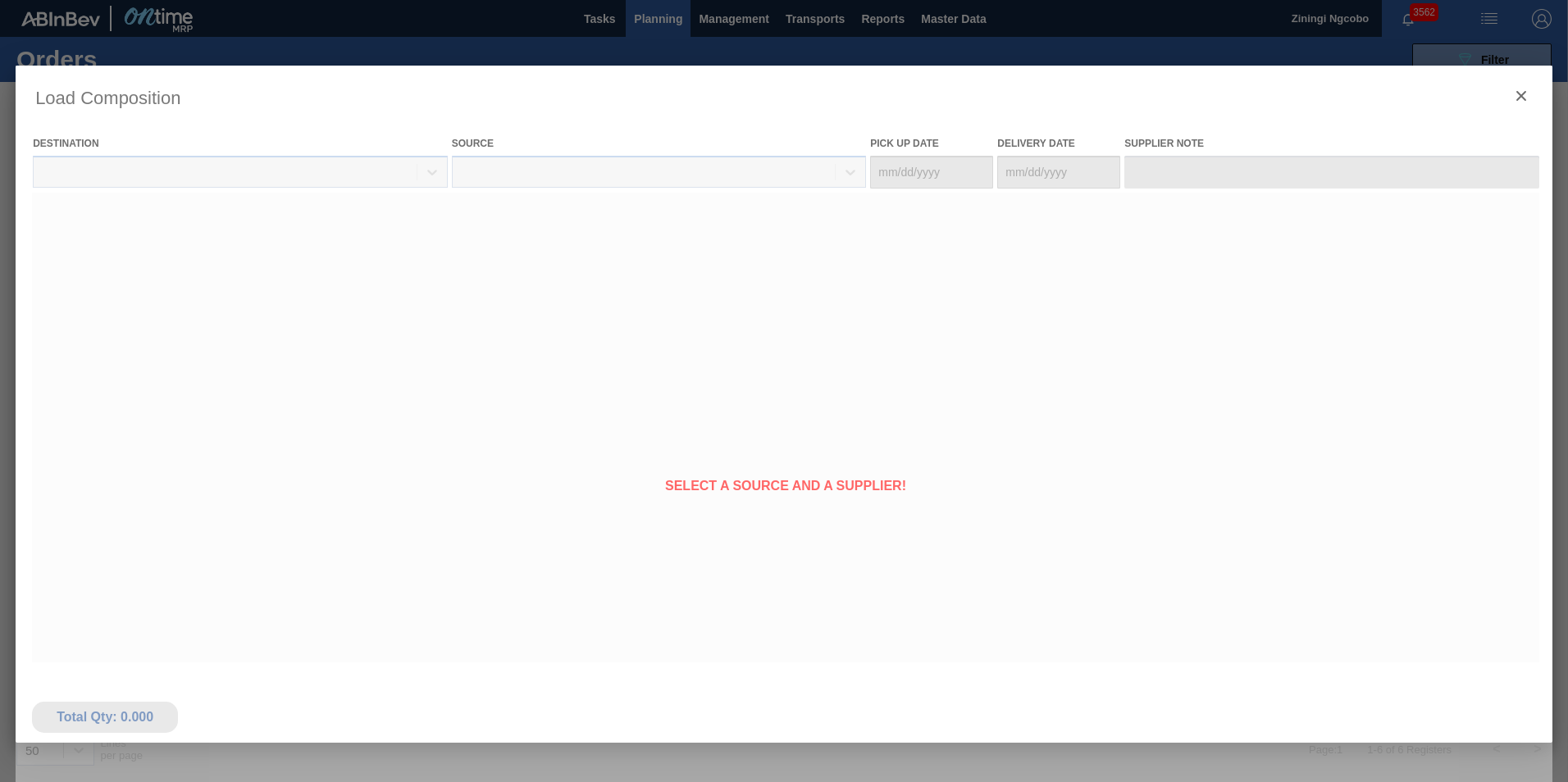
type Date "[DATE]"
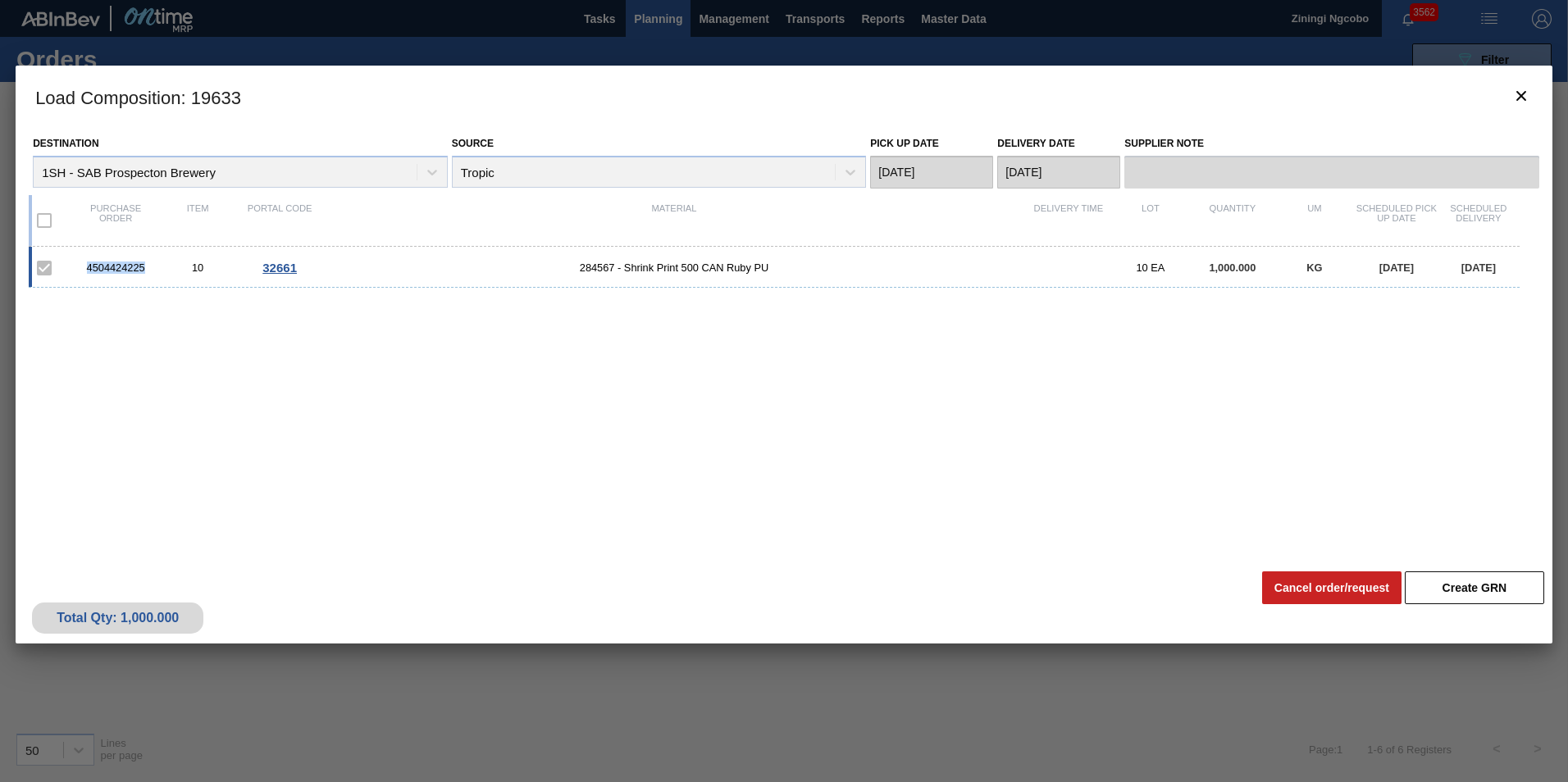
drag, startPoint x: 144, startPoint y: 268, endPoint x: 83, endPoint y: 263, distance: 61.2
click at [83, 263] on div "4504424225" at bounding box center [115, 267] width 82 height 13
copy div "4504424225"
click at [1520, 95] on icon "botão de ícone" at bounding box center [1521, 96] width 10 height 10
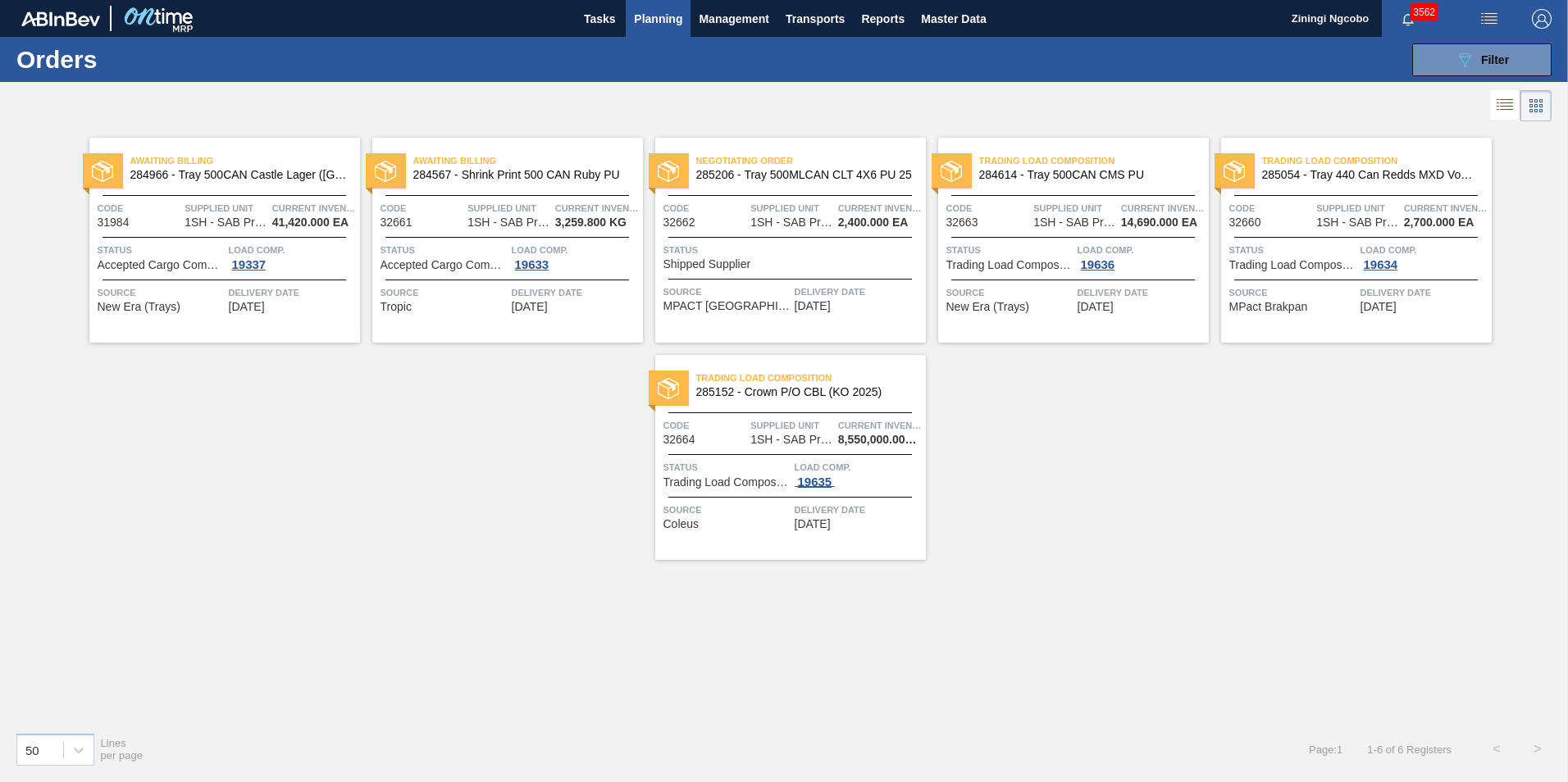
click at [811, 483] on div "19635" at bounding box center [815, 482] width 41 height 13
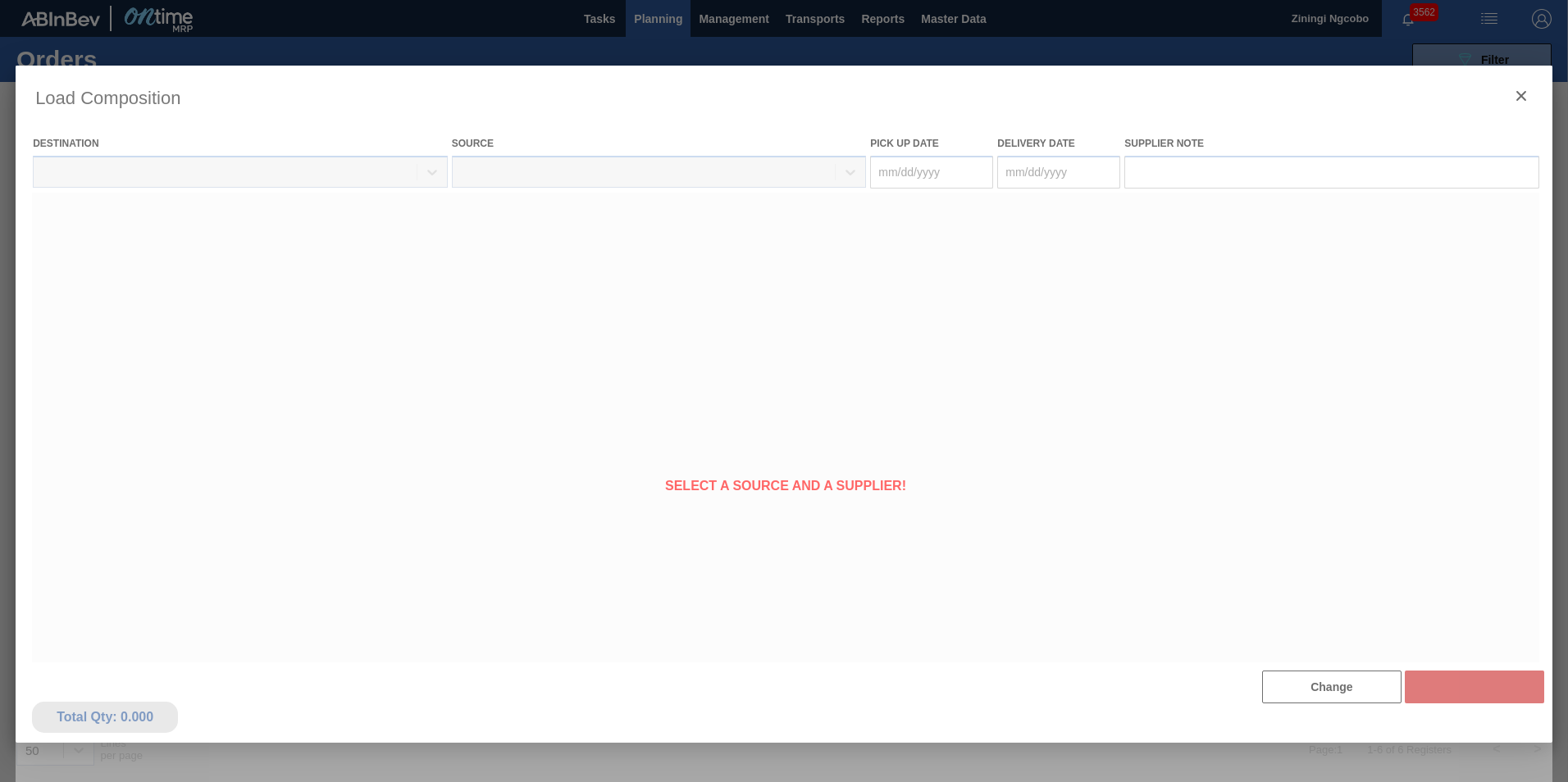
type Date "[DATE]"
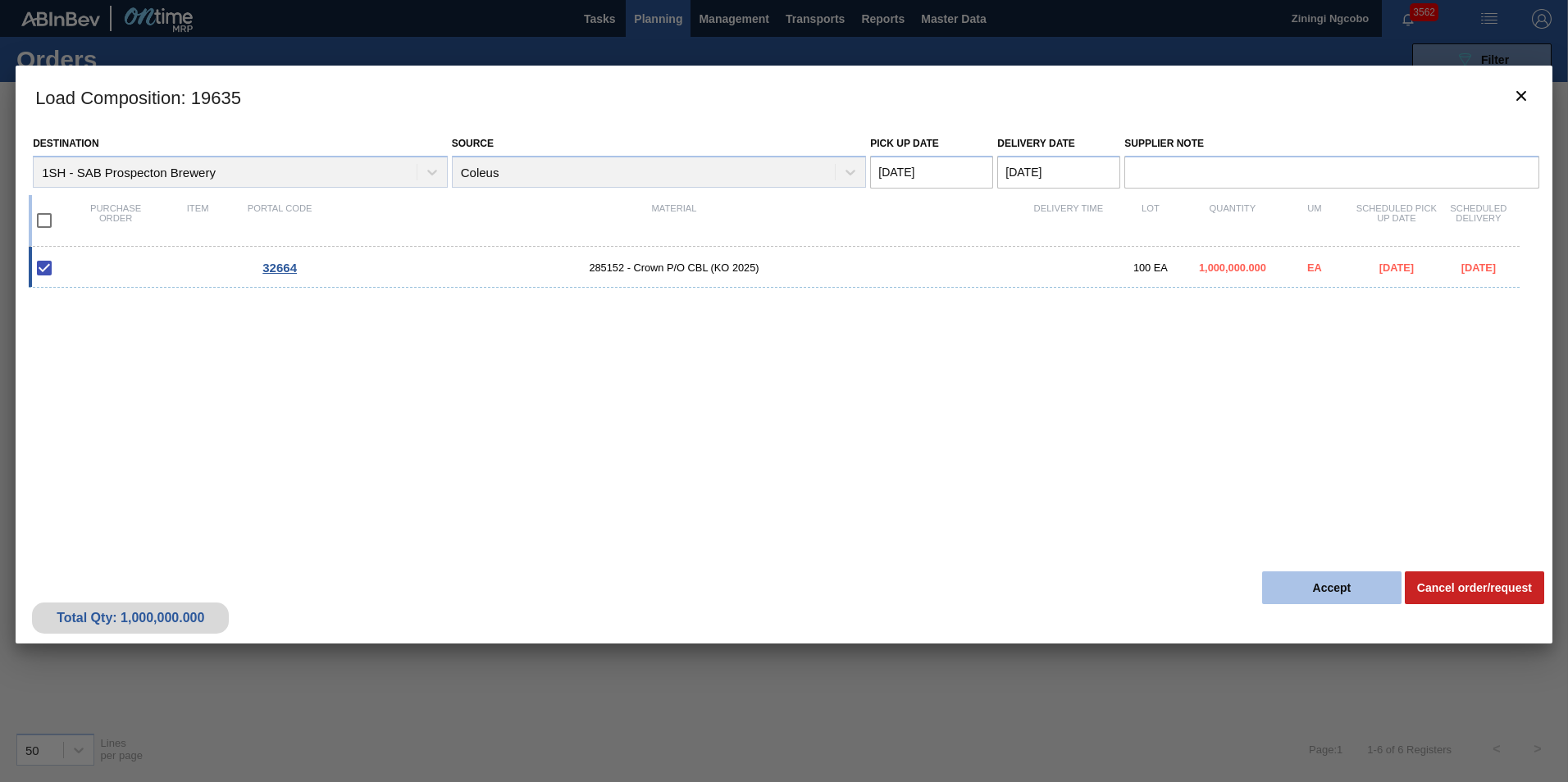
click at [1301, 575] on button "Accept" at bounding box center [1331, 588] width 139 height 33
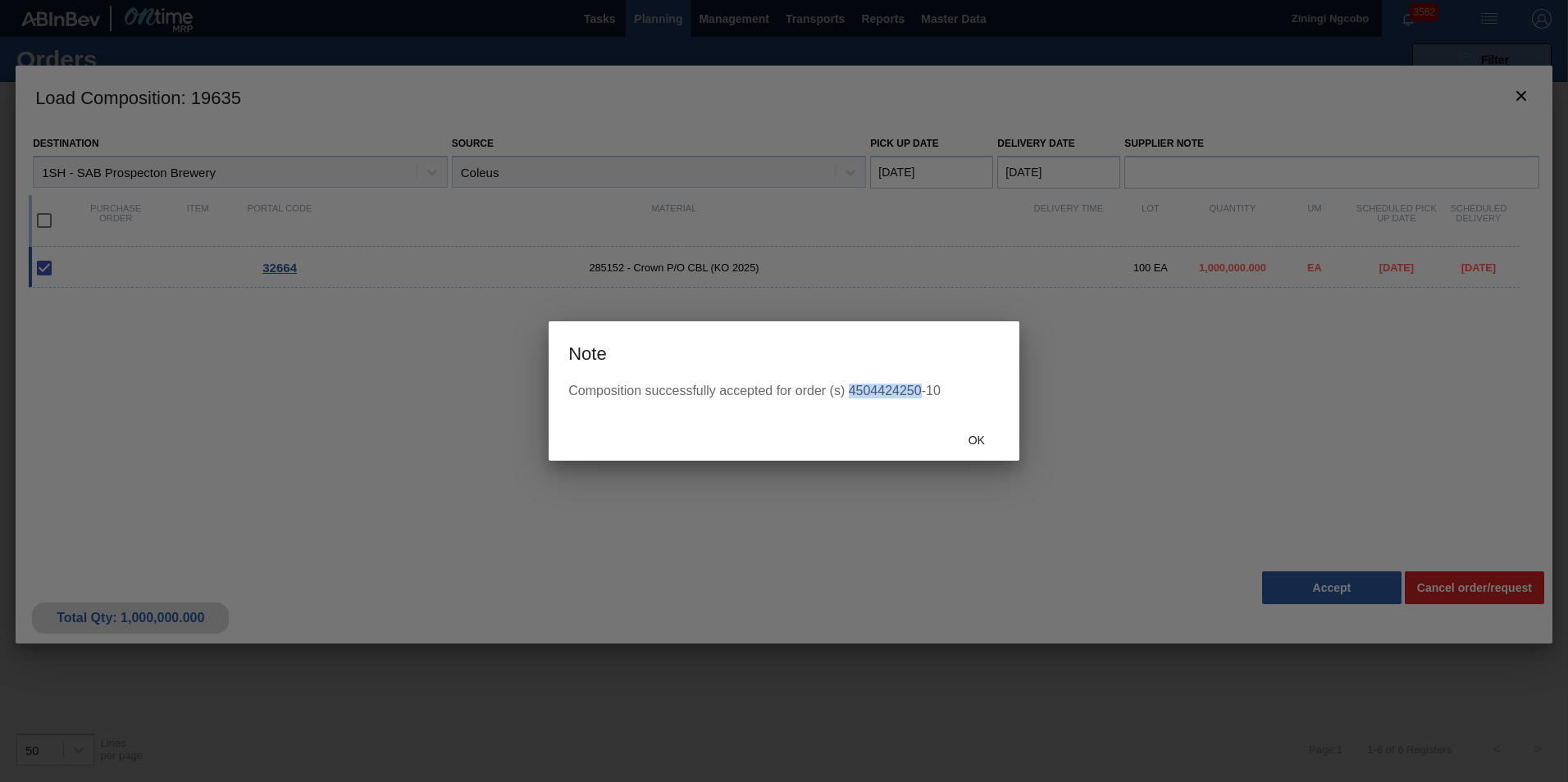
drag, startPoint x: 921, startPoint y: 389, endPoint x: 851, endPoint y: 390, distance: 70.0
click at [851, 390] on div "Composition successfully accepted for order (s) 4504424250-10" at bounding box center [784, 391] width 432 height 15
copy div "4504424250"
click at [974, 436] on span "Ok" at bounding box center [977, 439] width 43 height 13
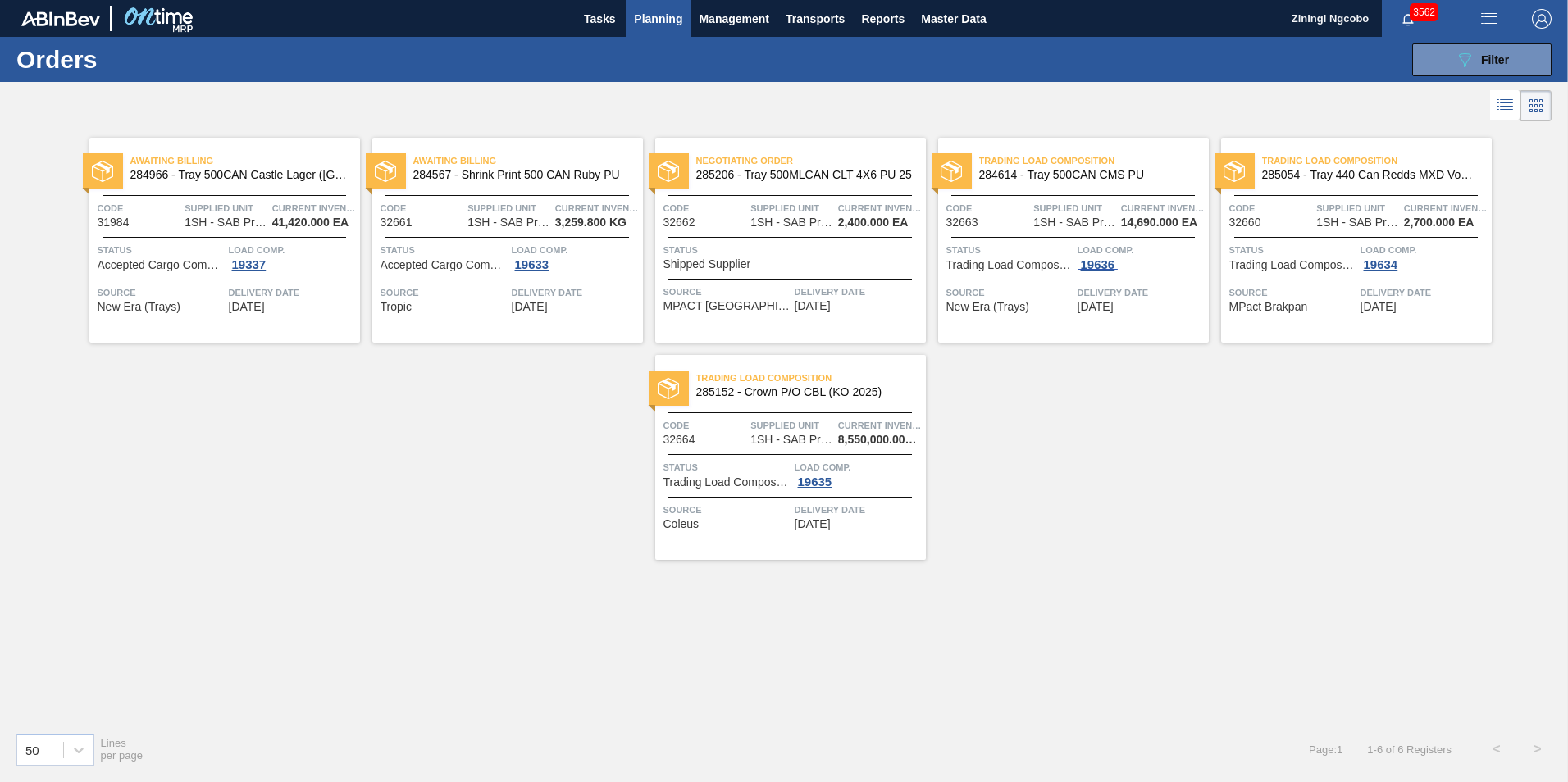
click at [1101, 262] on div "19636" at bounding box center [1098, 264] width 41 height 13
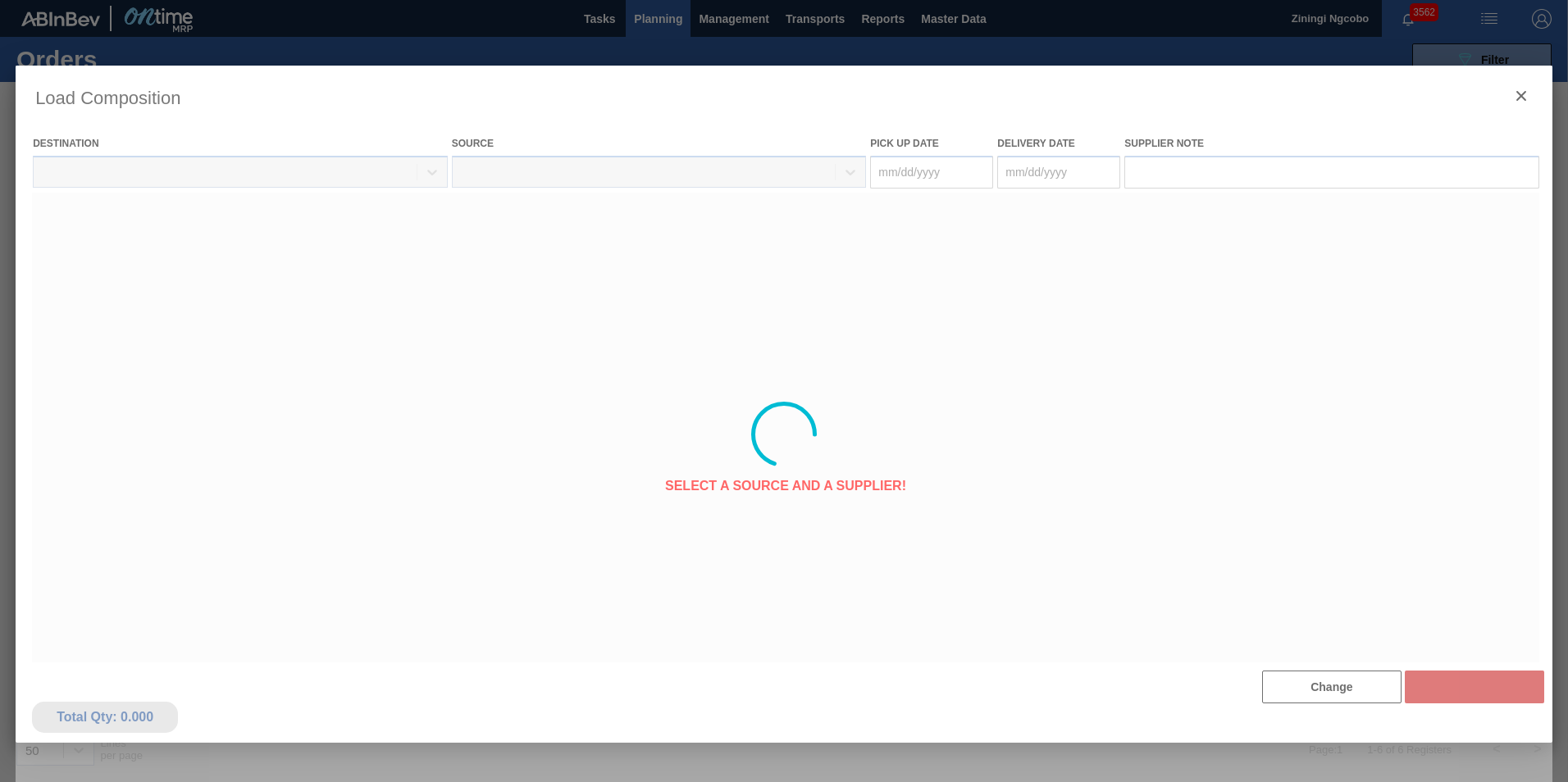
type Date "[DATE]"
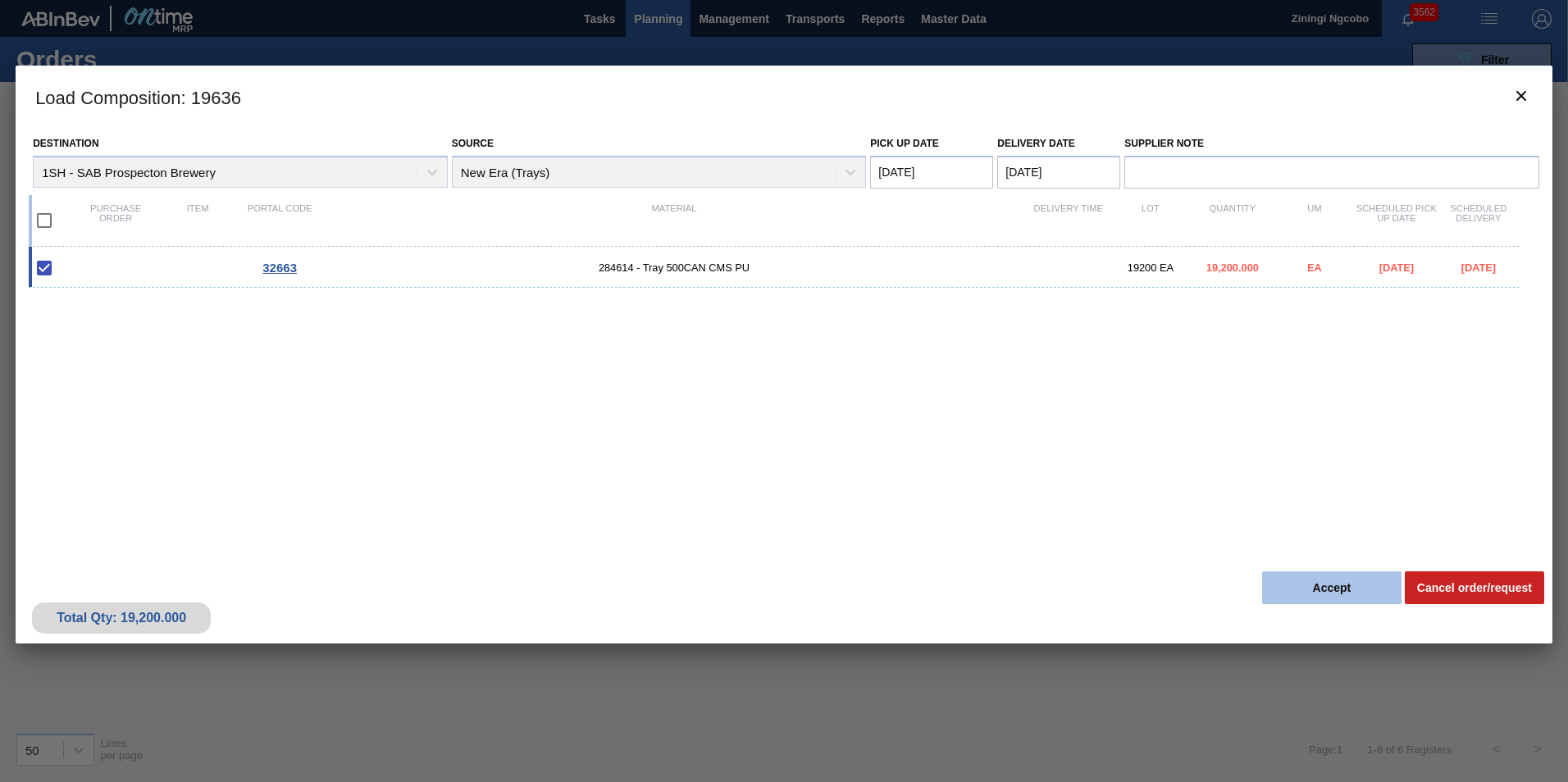
click at [1301, 598] on button "Accept" at bounding box center [1331, 588] width 139 height 33
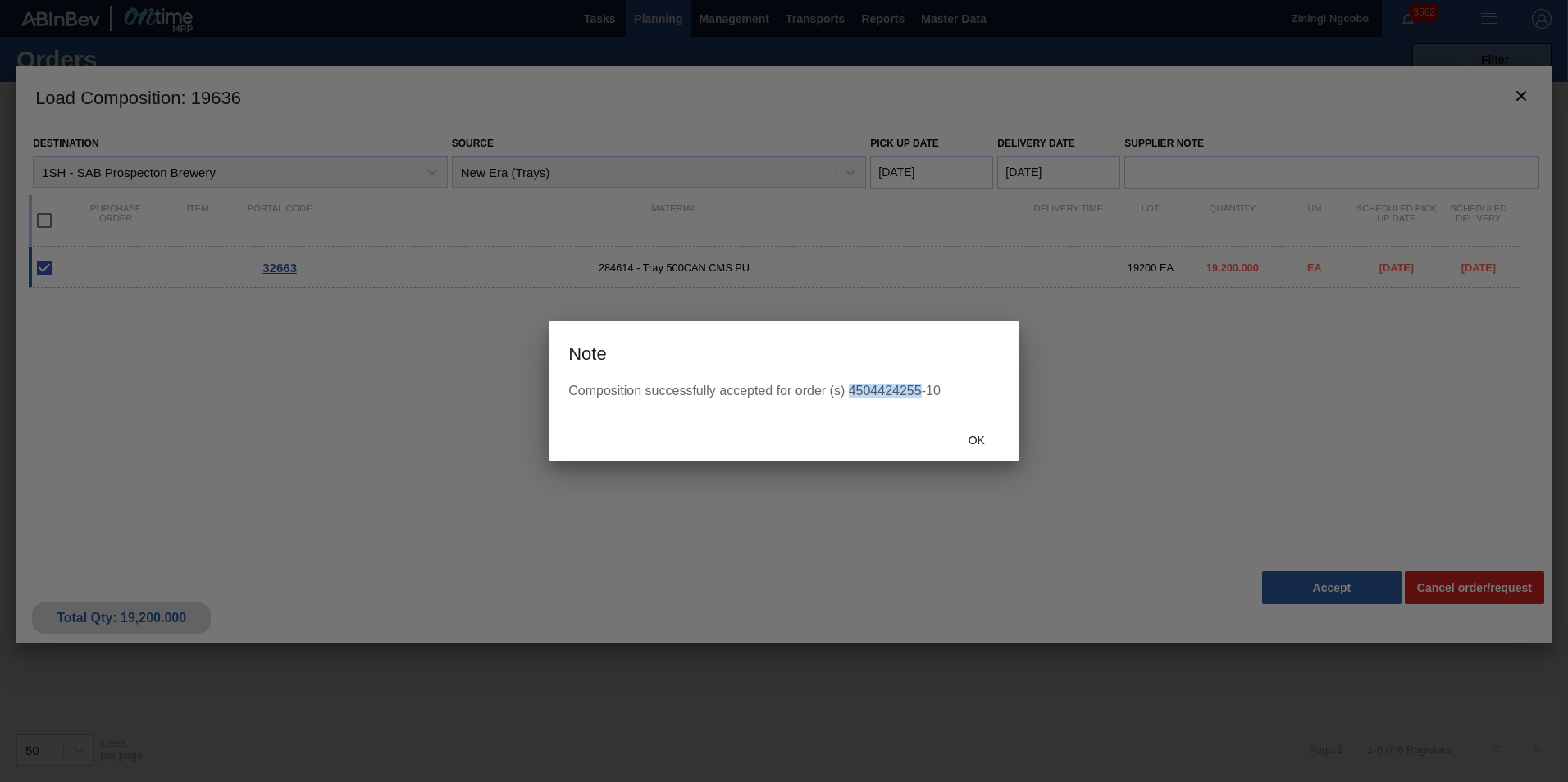
drag, startPoint x: 922, startPoint y: 391, endPoint x: 852, endPoint y: 397, distance: 70.3
click at [852, 397] on div "Composition successfully accepted for order (s) 4504424255-10" at bounding box center [784, 391] width 432 height 15
copy div "4504424255"
click at [979, 439] on span "Ok" at bounding box center [977, 439] width 43 height 13
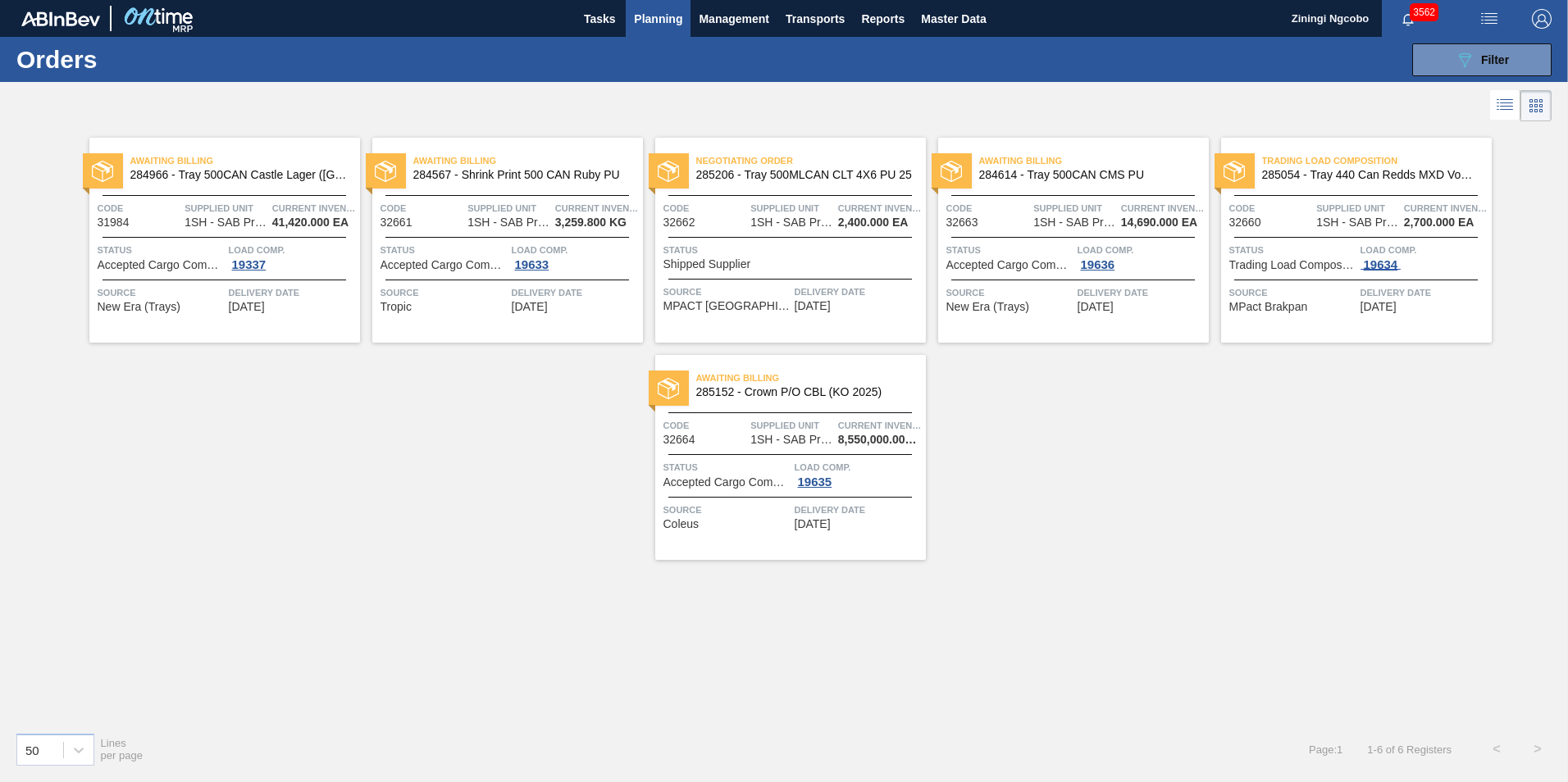
drag, startPoint x: 1373, startPoint y: 269, endPoint x: 1361, endPoint y: 270, distance: 12.0
click at [1372, 269] on span "19634" at bounding box center [1381, 264] width 41 height 13
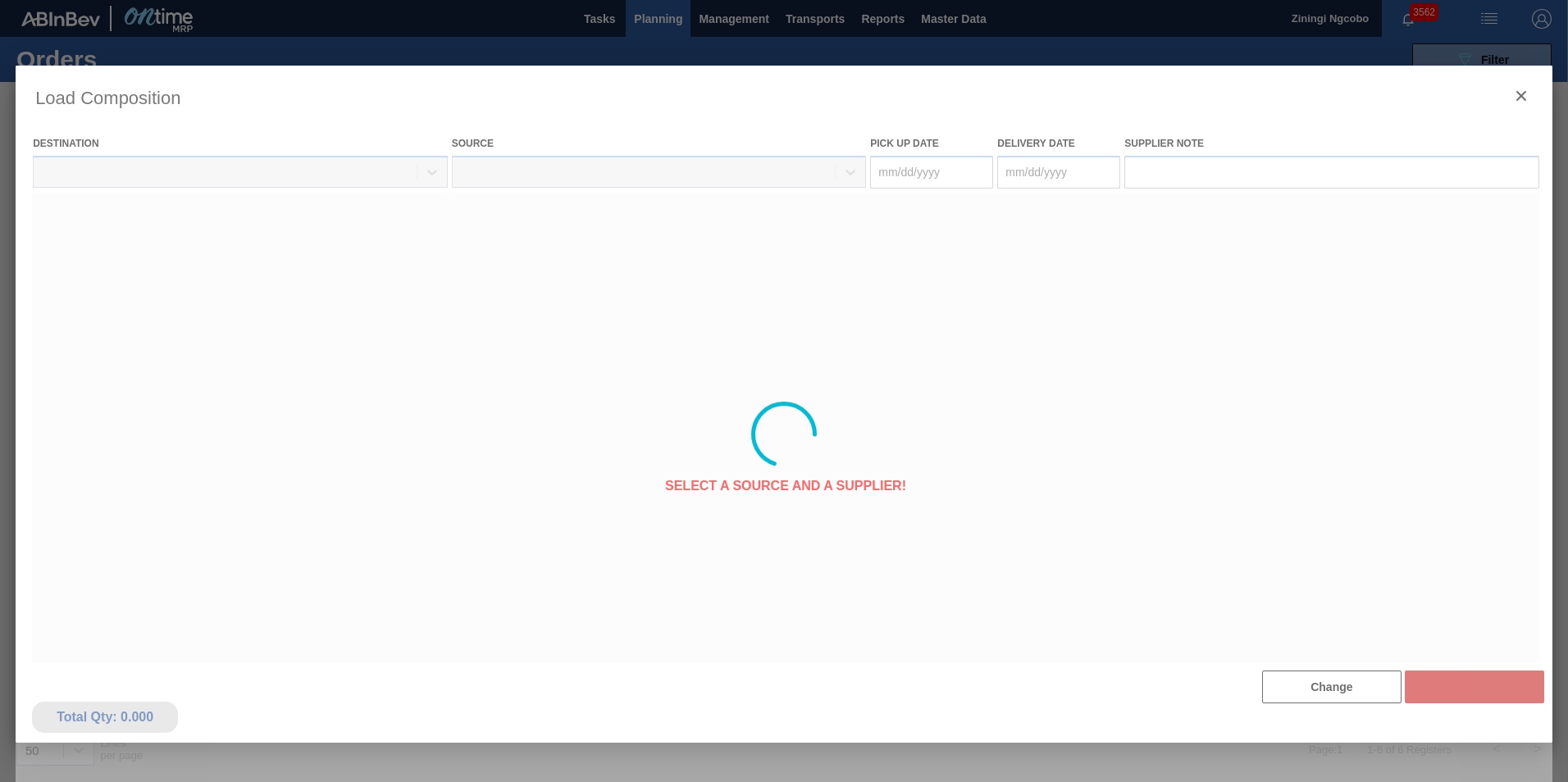
type Date "[DATE]"
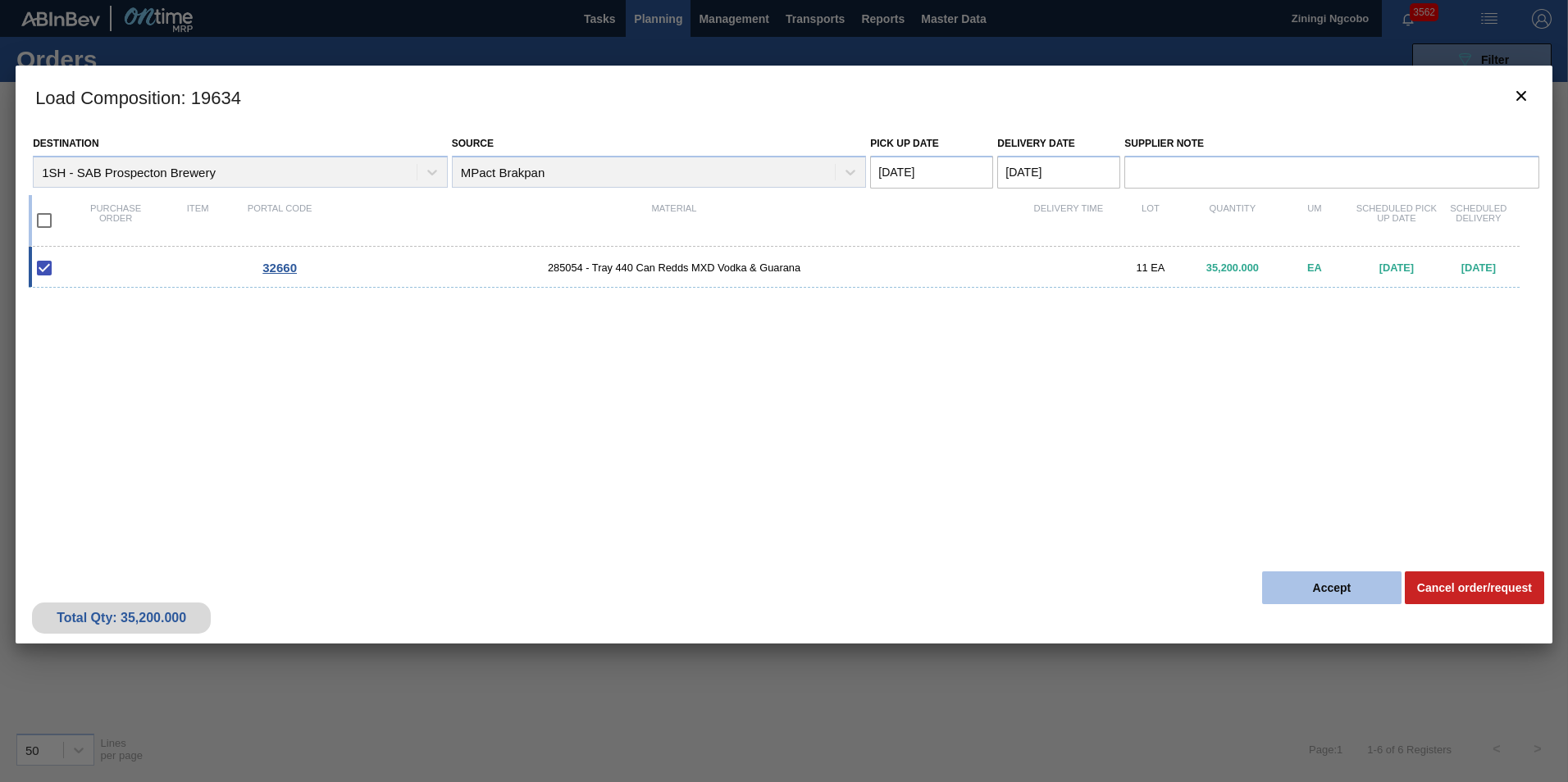
click at [1281, 586] on button "Accept" at bounding box center [1331, 588] width 139 height 33
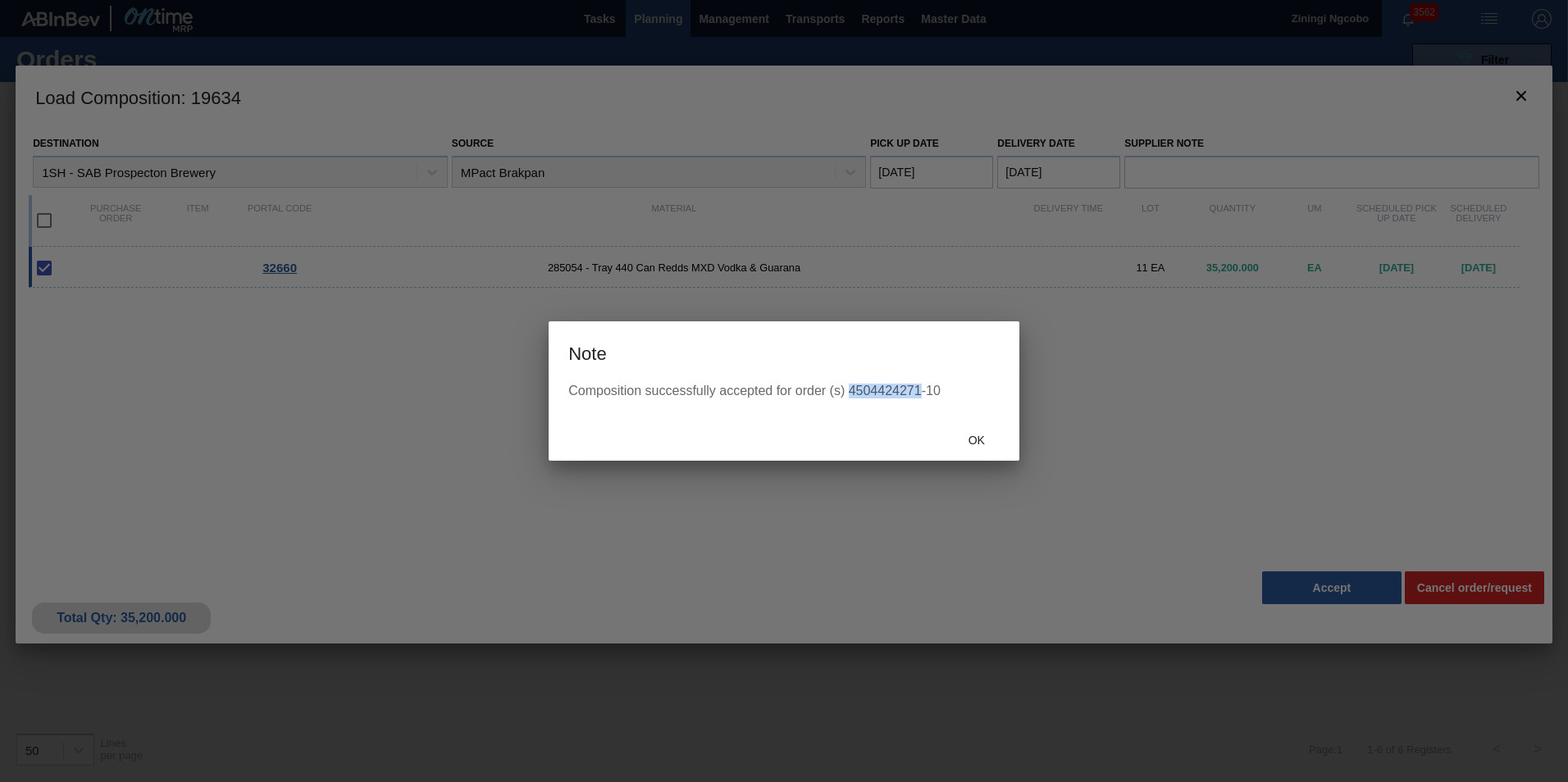
drag, startPoint x: 919, startPoint y: 393, endPoint x: 848, endPoint y: 393, distance: 71.0
click at [848, 393] on div "Composition successfully accepted for order (s) 4504424271-10" at bounding box center [784, 391] width 432 height 15
copy div "4504424271"
click at [886, 389] on div "Composition successfully accepted for order (s) 4504424271-10" at bounding box center [784, 391] width 432 height 15
drag, startPoint x: 919, startPoint y: 391, endPoint x: 849, endPoint y: 389, distance: 70.0
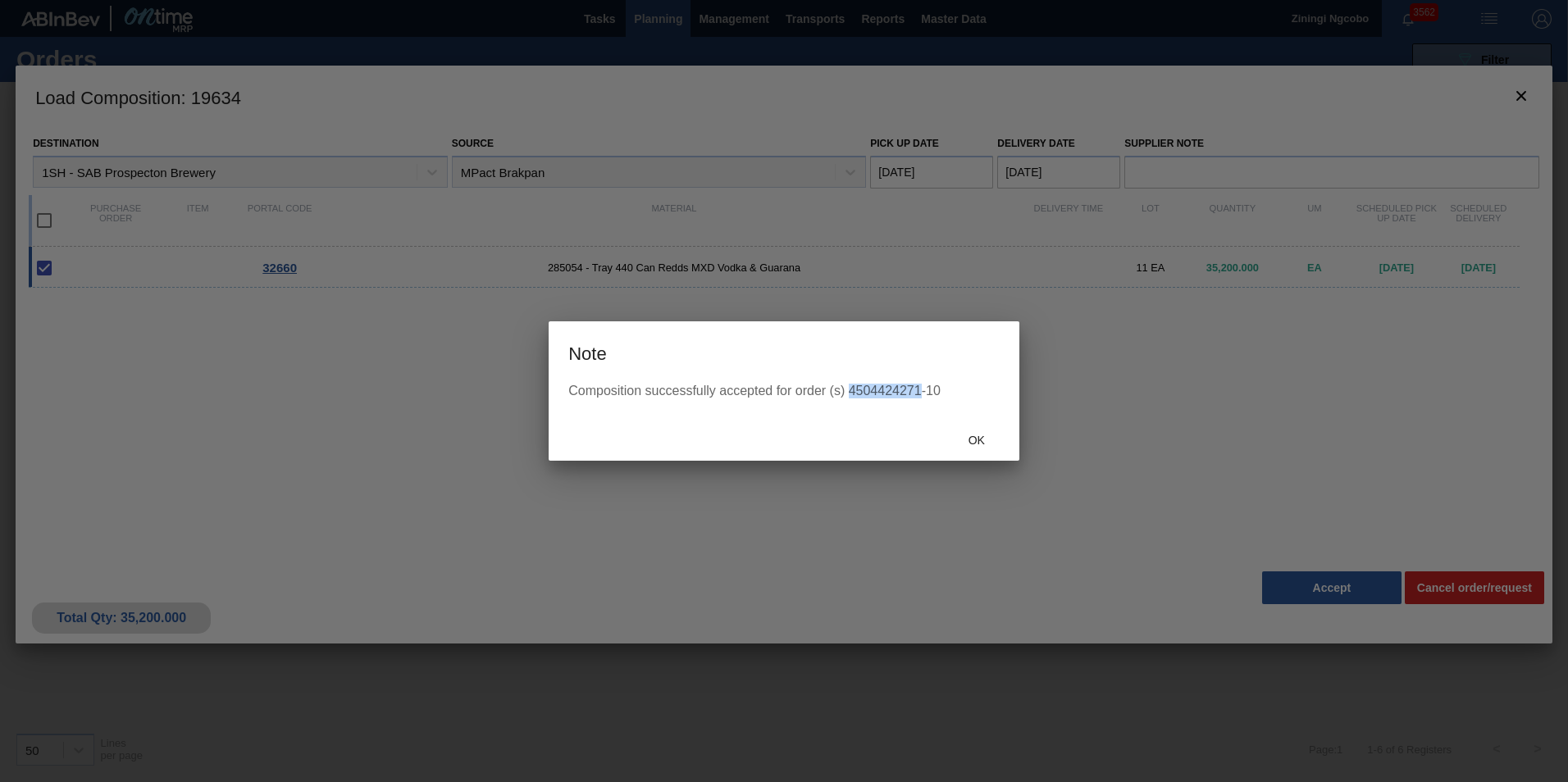
click at [849, 389] on div "Composition successfully accepted for order (s) 4504424271-10" at bounding box center [784, 391] width 432 height 15
copy div "4504424271"
click at [977, 441] on span "Ok" at bounding box center [977, 439] width 43 height 13
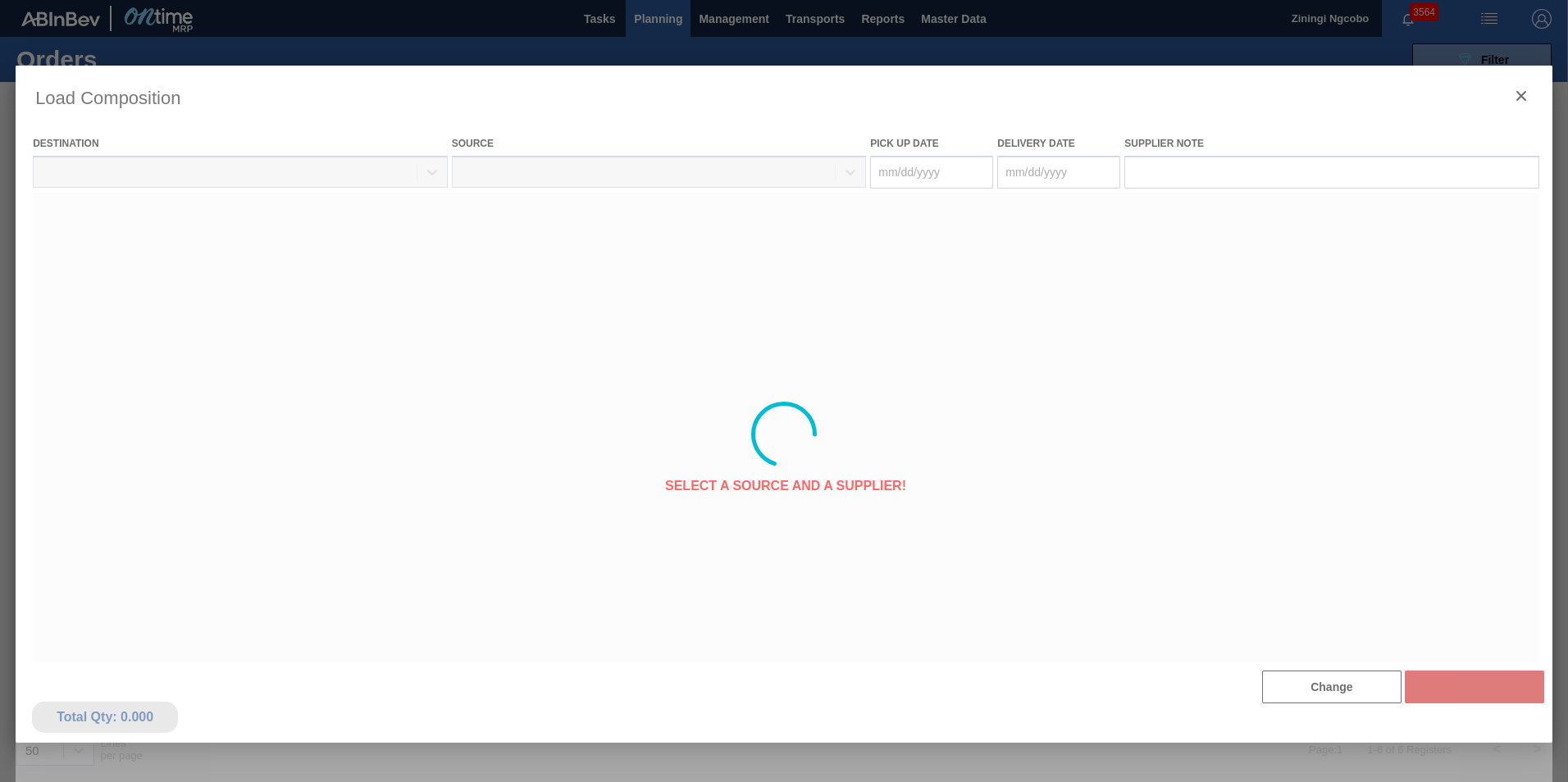
type Date "[DATE]"
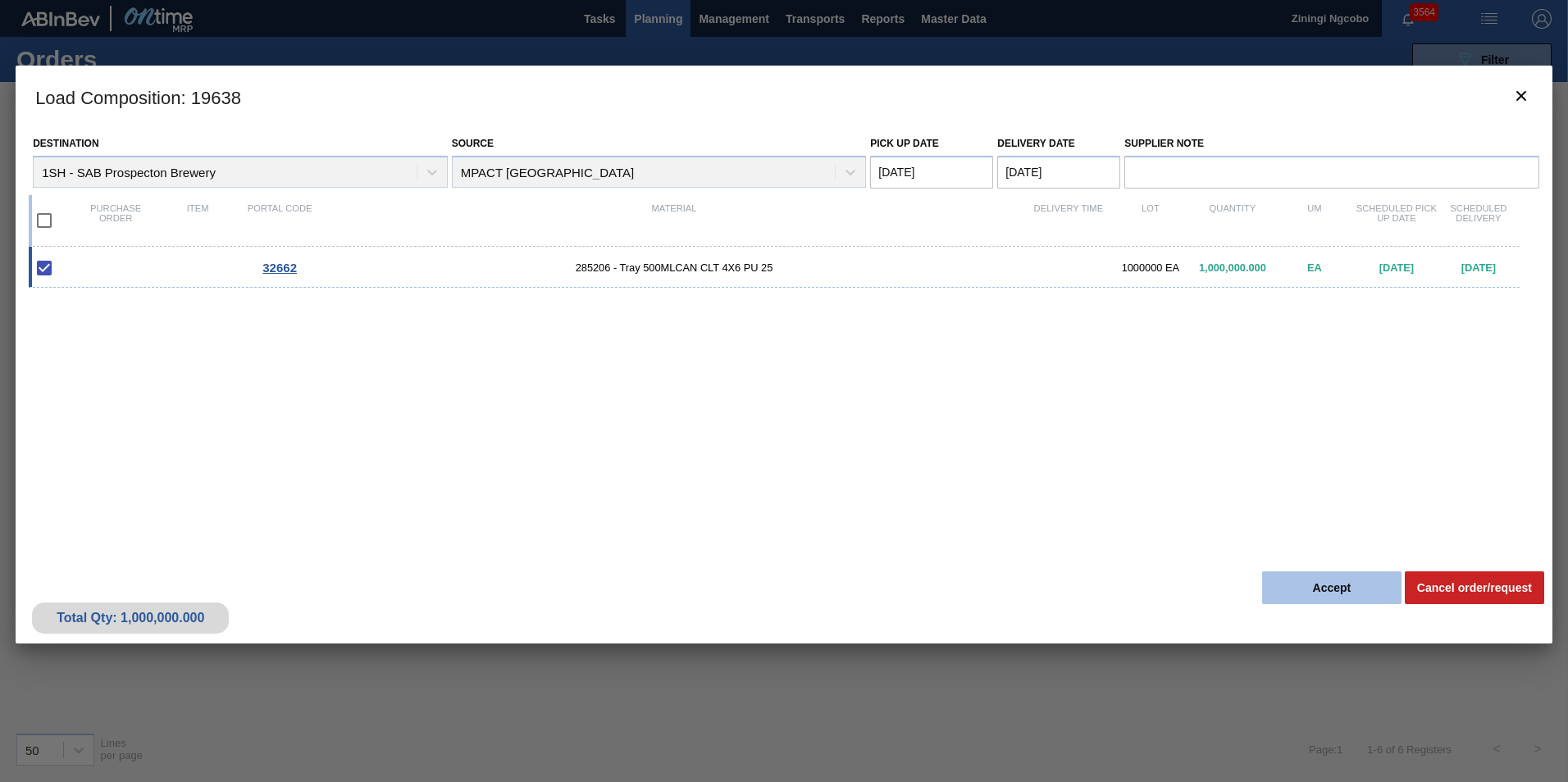
click at [1360, 595] on button "Accept" at bounding box center [1331, 588] width 139 height 33
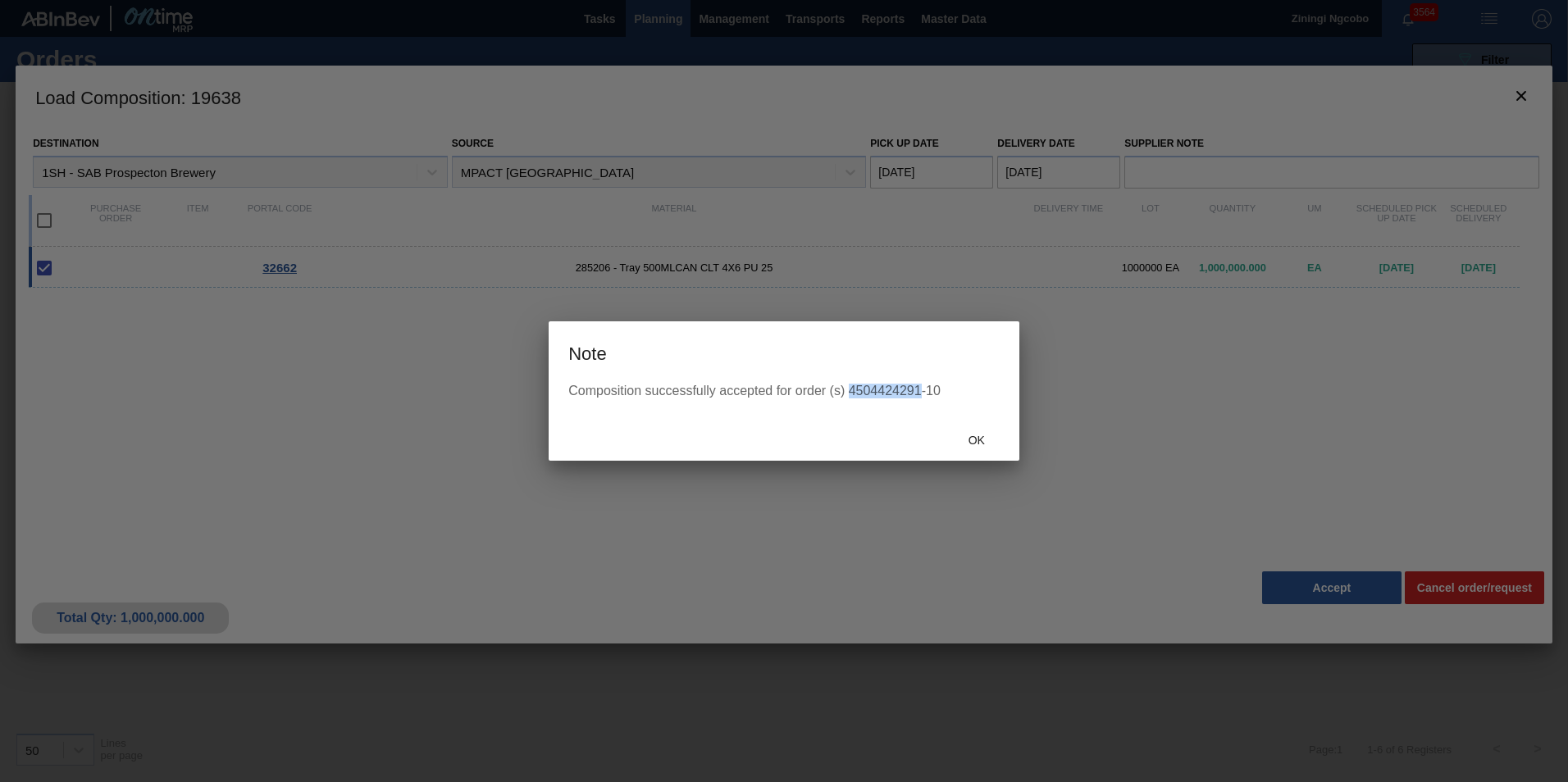
drag, startPoint x: 920, startPoint y: 388, endPoint x: 852, endPoint y: 391, distance: 68.1
click at [852, 391] on div "Composition successfully accepted for order (s) 4504424291-10" at bounding box center [784, 391] width 432 height 15
copy div "4504424291"
